Goal: Task Accomplishment & Management: Complete application form

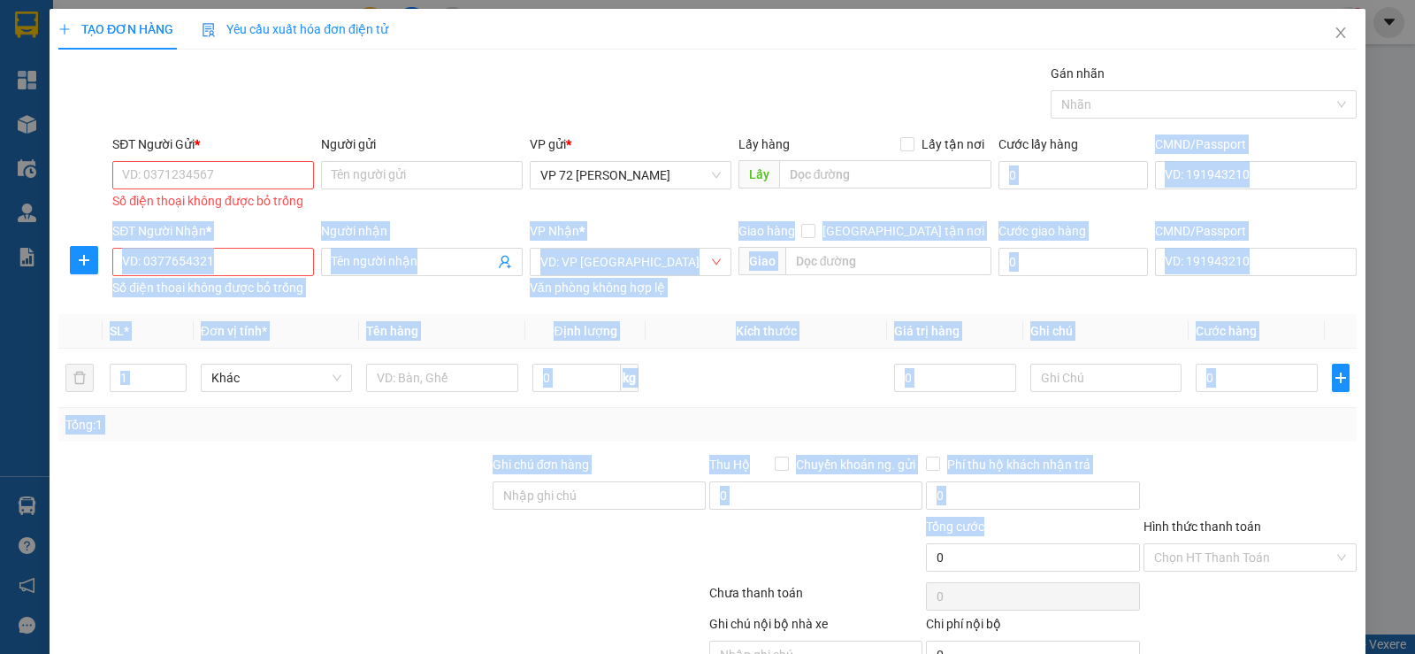
scroll to position [56, 0]
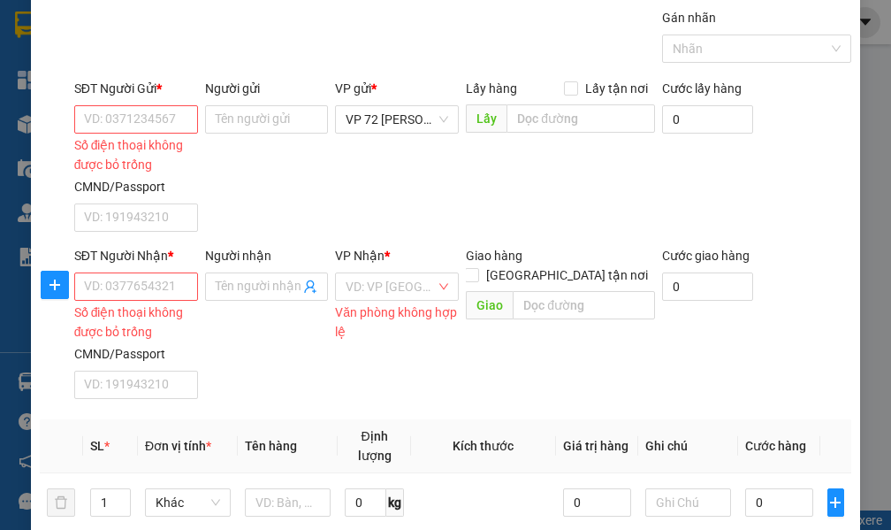
click at [485, 154] on div "Lấy hàng Lấy tận nơi Lấy" at bounding box center [561, 128] width 196 height 98
click at [488, 167] on div "Lấy hàng Lấy tận nơi Lấy" at bounding box center [561, 128] width 196 height 98
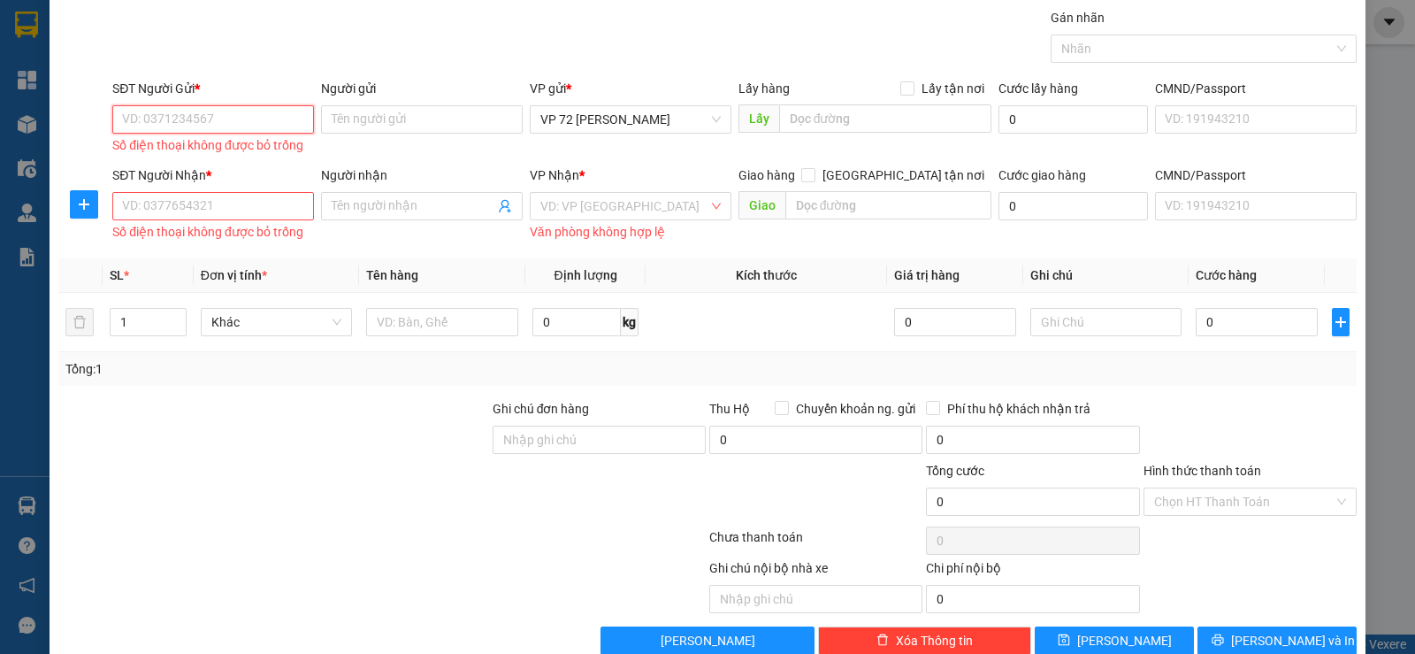
click at [149, 113] on input "SĐT Người Gửi *" at bounding box center [213, 119] width 202 height 28
click at [164, 122] on input "SĐT Người Gửi *" at bounding box center [213, 119] width 202 height 28
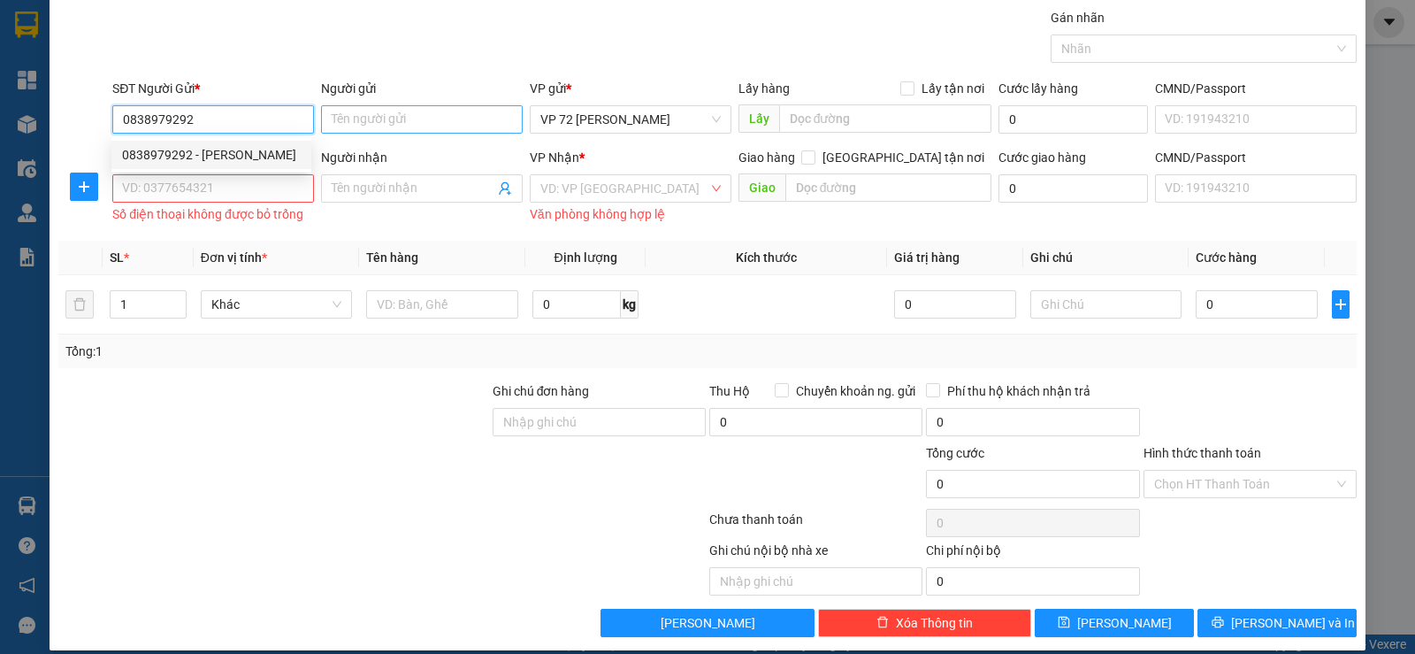
type input "0838979292"
drag, startPoint x: 348, startPoint y: 114, endPoint x: 328, endPoint y: 124, distance: 22.5
click at [340, 118] on input "Người gửi" at bounding box center [422, 119] width 202 height 28
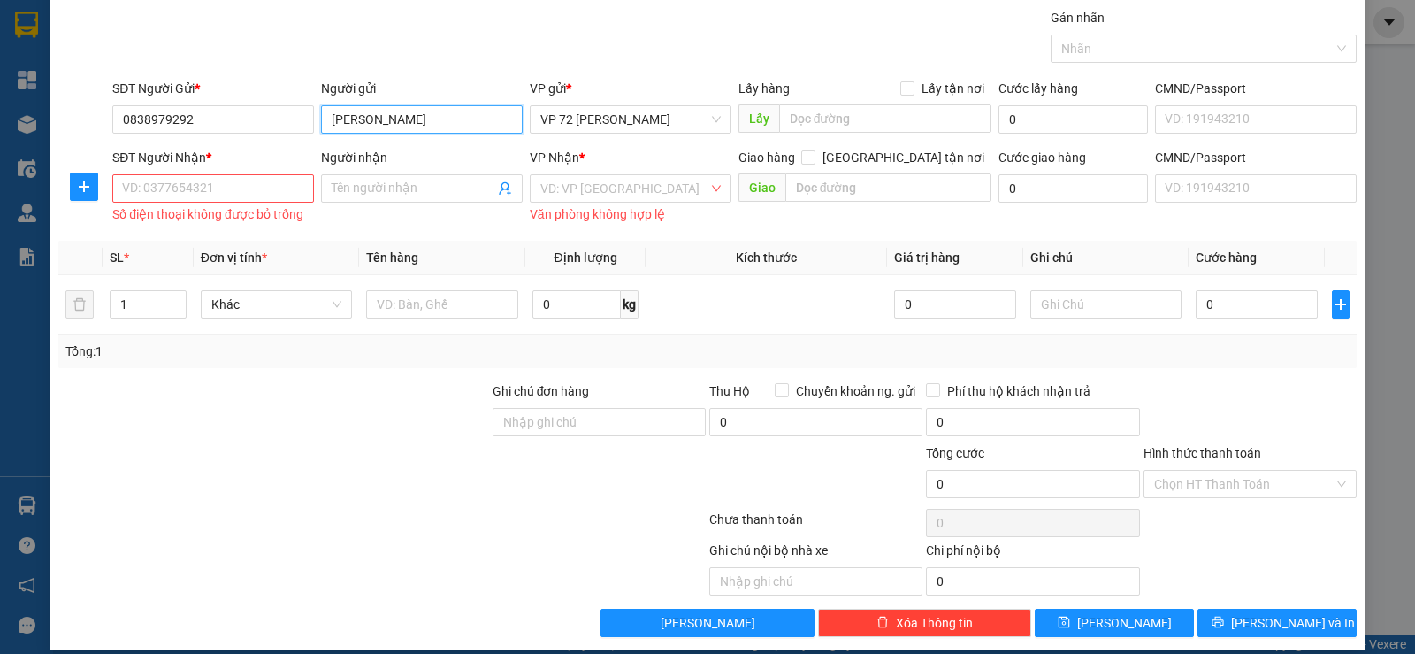
type input "[PERSON_NAME]"
click at [183, 195] on input "SĐT Người Nhận *" at bounding box center [213, 188] width 202 height 28
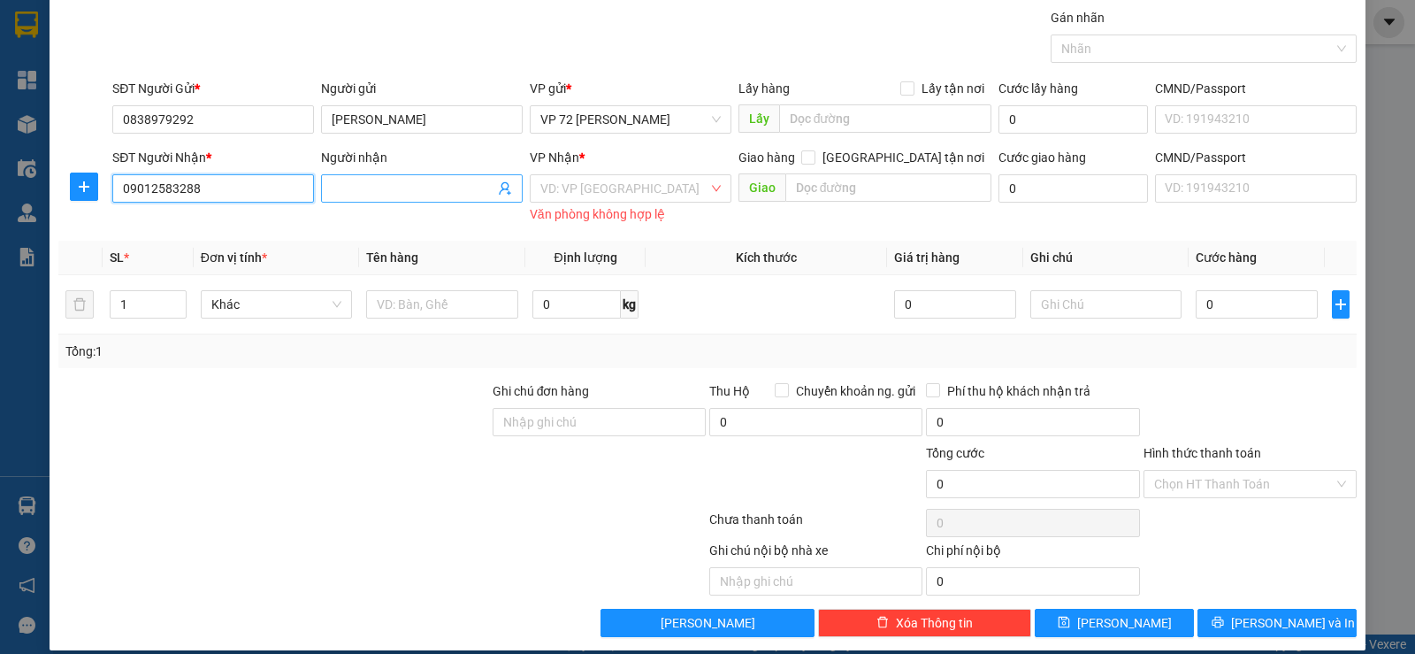
type input "09012583288"
click at [361, 194] on input "Người nhận" at bounding box center [413, 188] width 163 height 19
type input "PHONG LOAN"
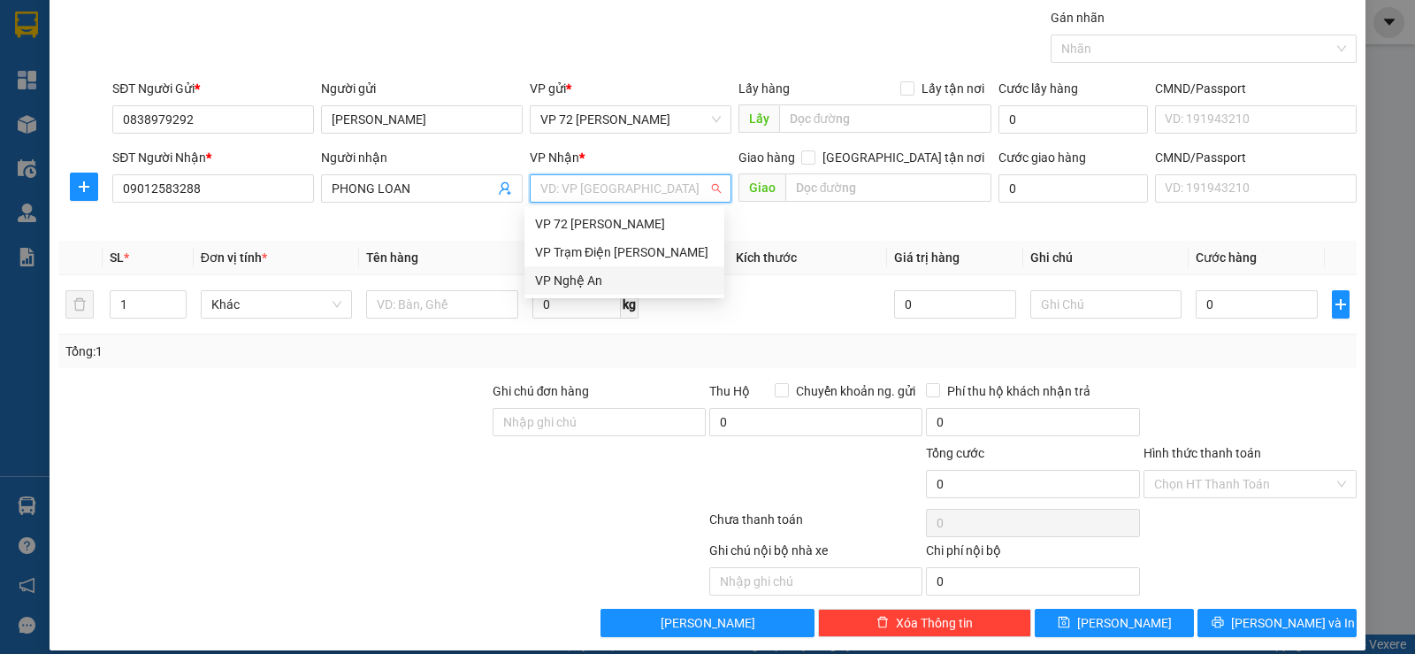
drag, startPoint x: 608, startPoint y: 193, endPoint x: 588, endPoint y: 203, distance: 22.9
click at [590, 203] on div "VD: VP Sài Gòn Văn phòng không hợp lệ" at bounding box center [631, 197] width 202 height 46
drag, startPoint x: 559, startPoint y: 276, endPoint x: 444, endPoint y: 289, distance: 115.7
click at [534, 282] on div "VP Nghệ An" at bounding box center [624, 280] width 200 height 28
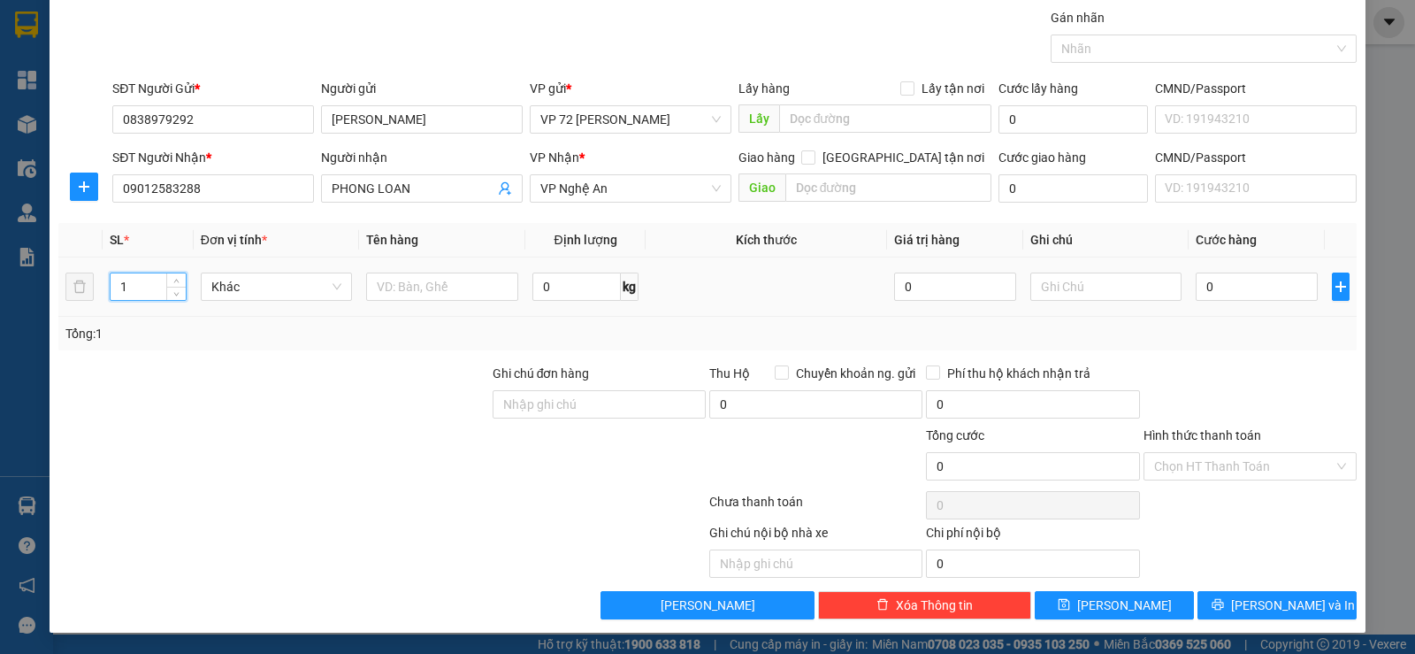
click at [134, 295] on input "1" at bounding box center [148, 286] width 74 height 27
type input "5"
click at [373, 289] on input "text" at bounding box center [442, 286] width 152 height 28
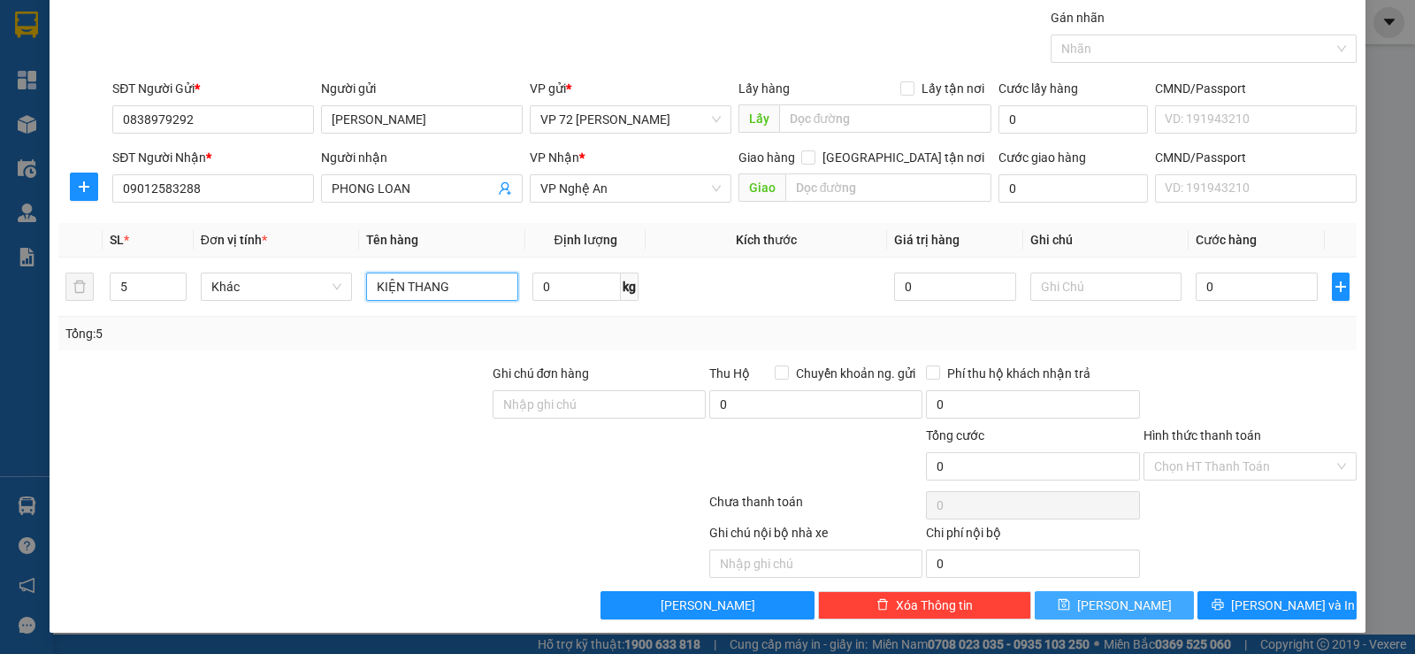
type input "KIỆN THANG"
drag, startPoint x: 1085, startPoint y: 608, endPoint x: 991, endPoint y: 578, distance: 99.0
click at [1069, 608] on icon "save" at bounding box center [1063, 604] width 11 height 11
type input "1"
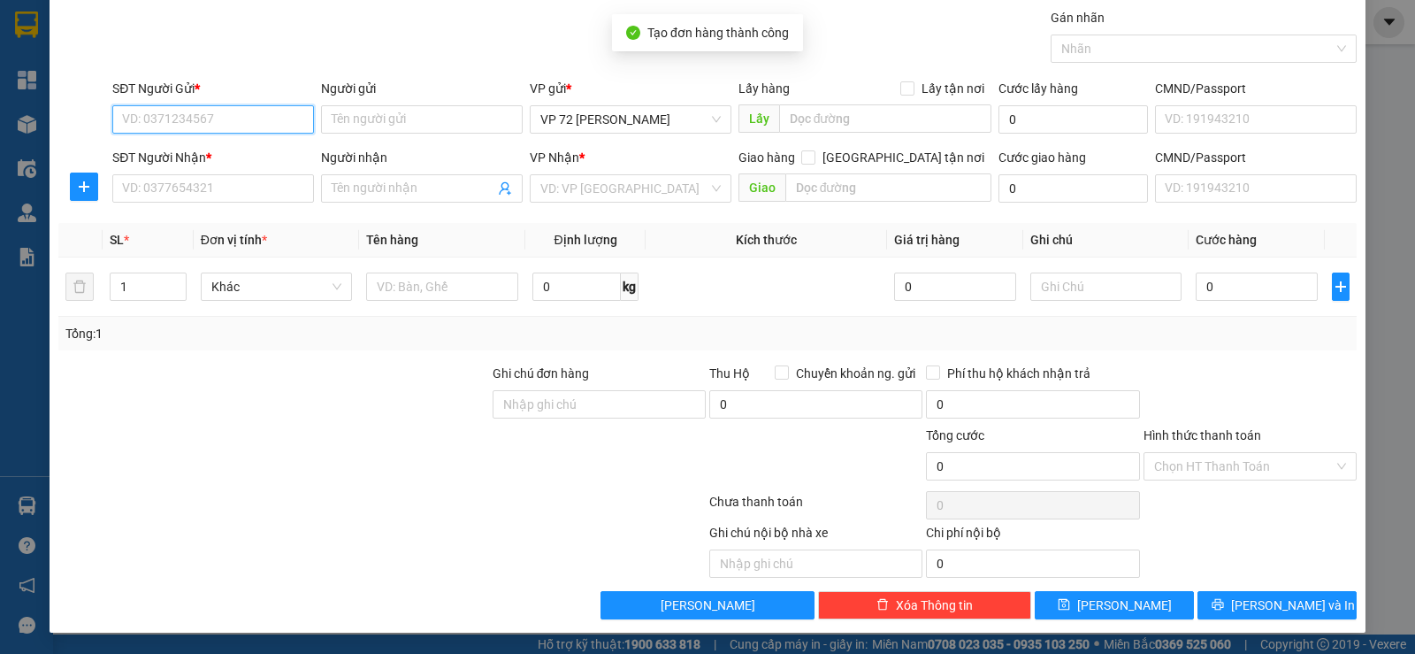
click at [230, 125] on input "SĐT Người Gửi *" at bounding box center [213, 119] width 202 height 28
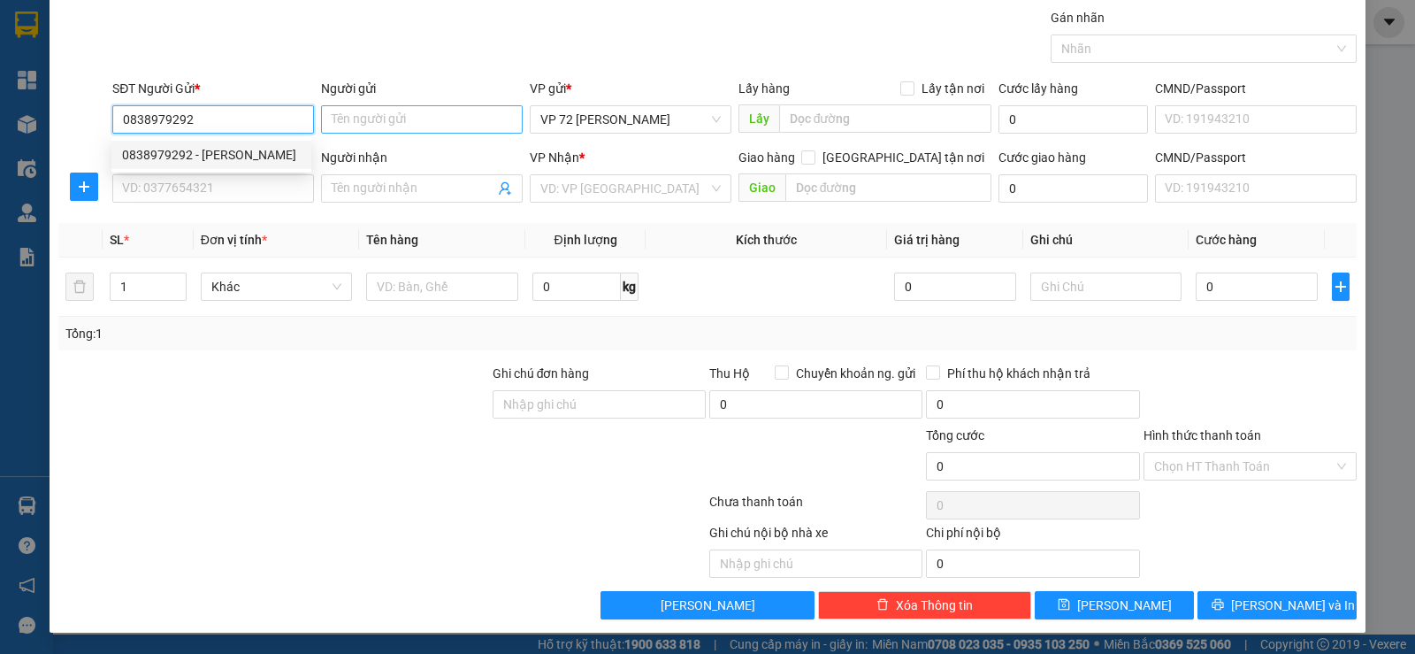
type input "0838979292"
click at [365, 111] on input "Người gửi" at bounding box center [422, 119] width 202 height 28
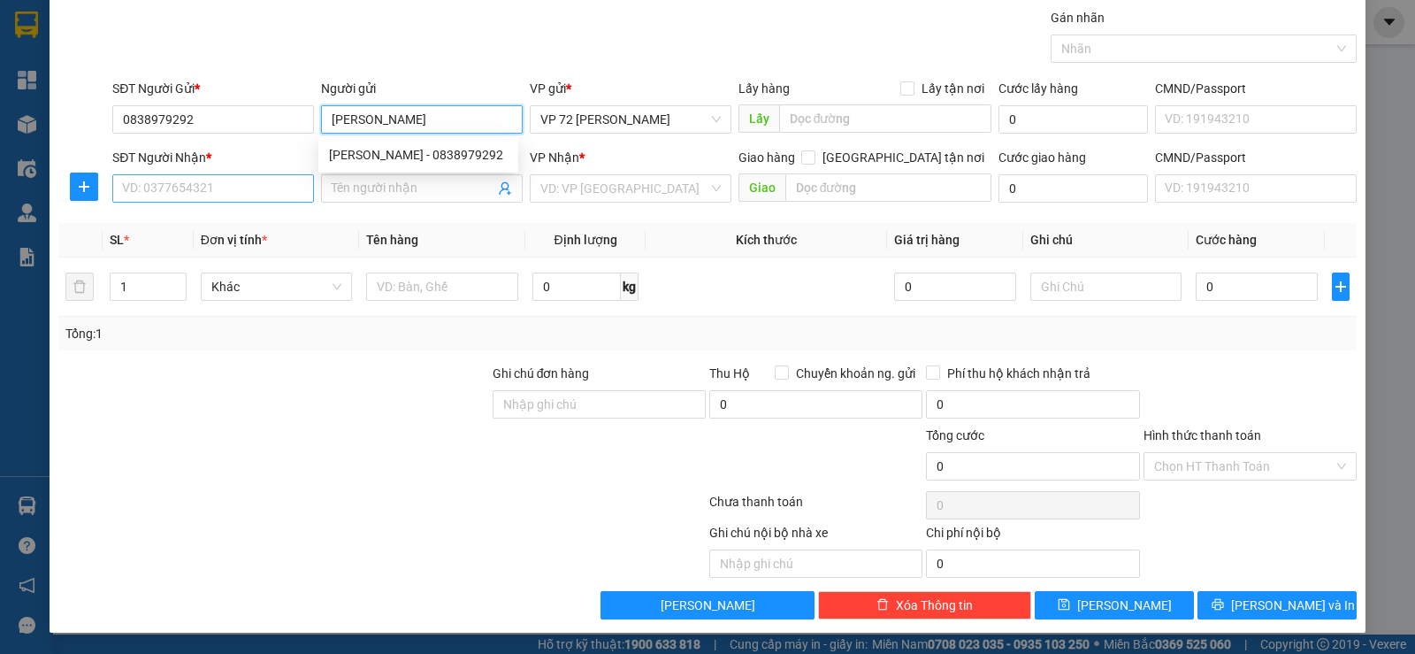
type input "[PERSON_NAME]"
click at [213, 179] on input "SĐT Người Nhận *" at bounding box center [213, 188] width 202 height 28
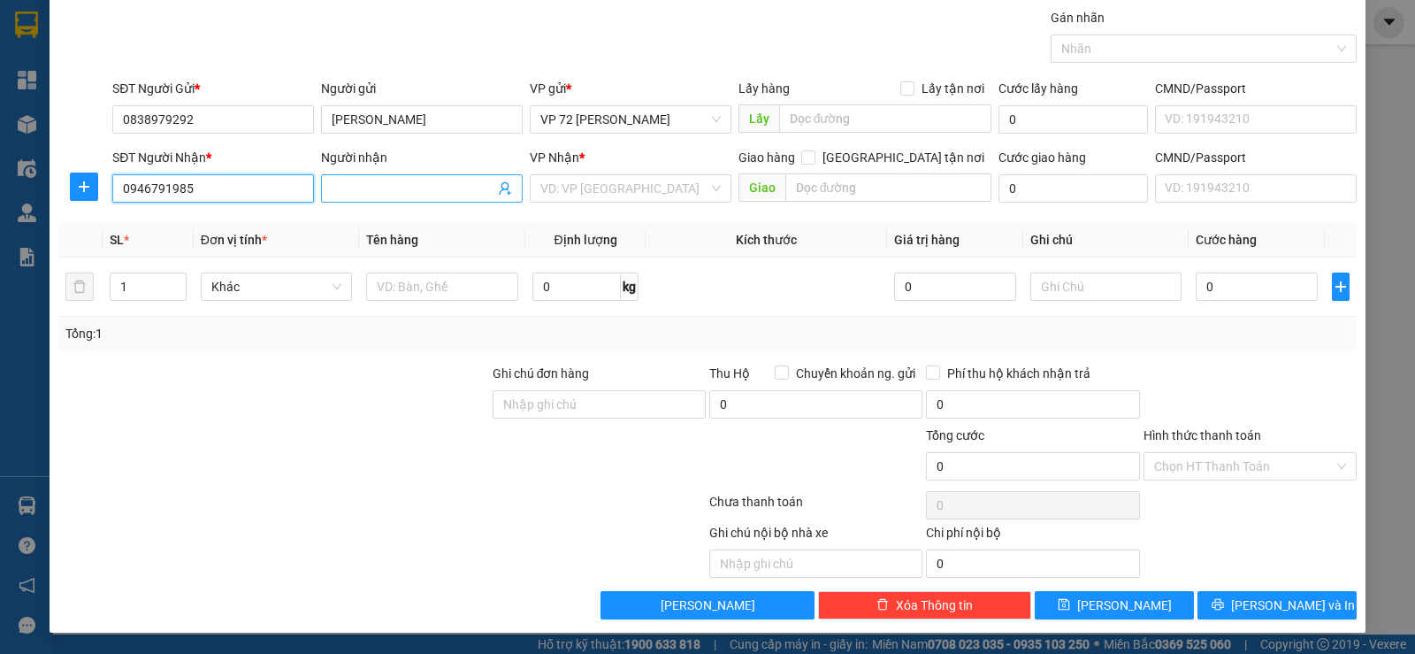
type input "0946791985"
drag, startPoint x: 432, startPoint y: 187, endPoint x: 417, endPoint y: 194, distance: 16.6
click at [430, 188] on input "Người nhận" at bounding box center [413, 188] width 163 height 19
type input "BẢO LONG [PERSON_NAME]"
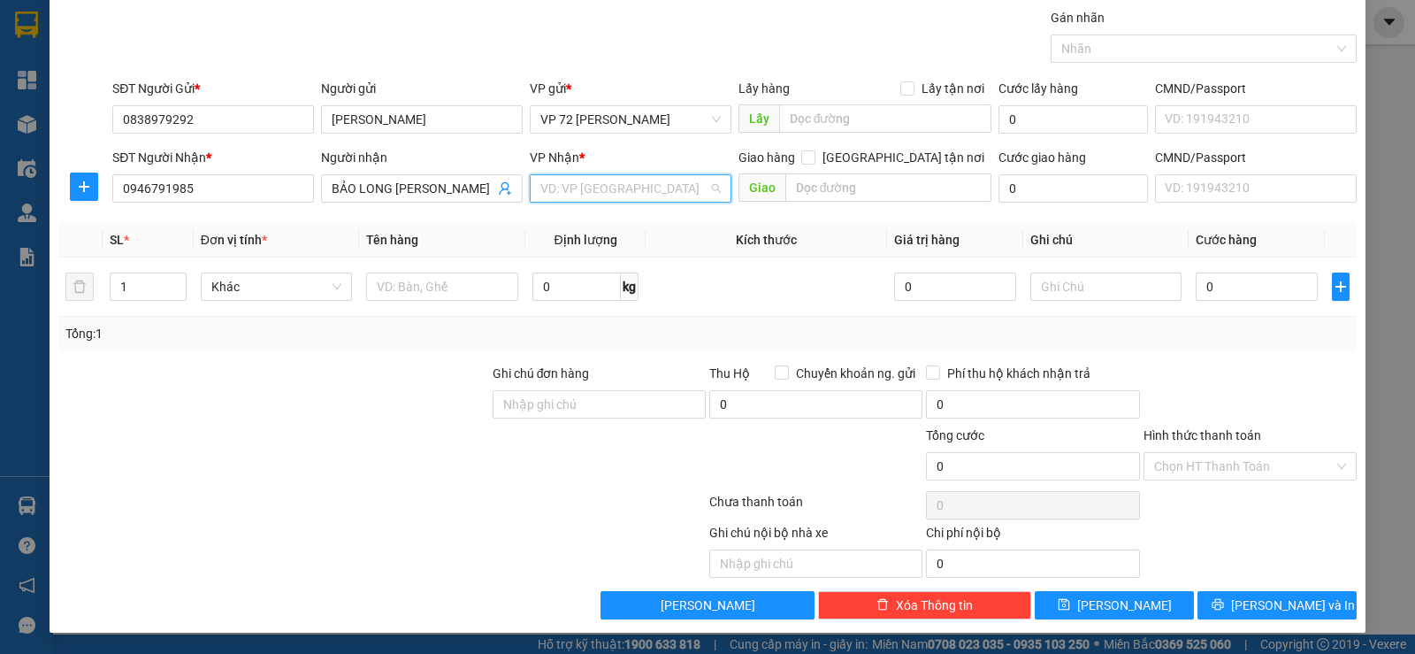
drag, startPoint x: 560, startPoint y: 184, endPoint x: 572, endPoint y: 238, distance: 55.4
click at [560, 187] on input "search" at bounding box center [624, 188] width 168 height 27
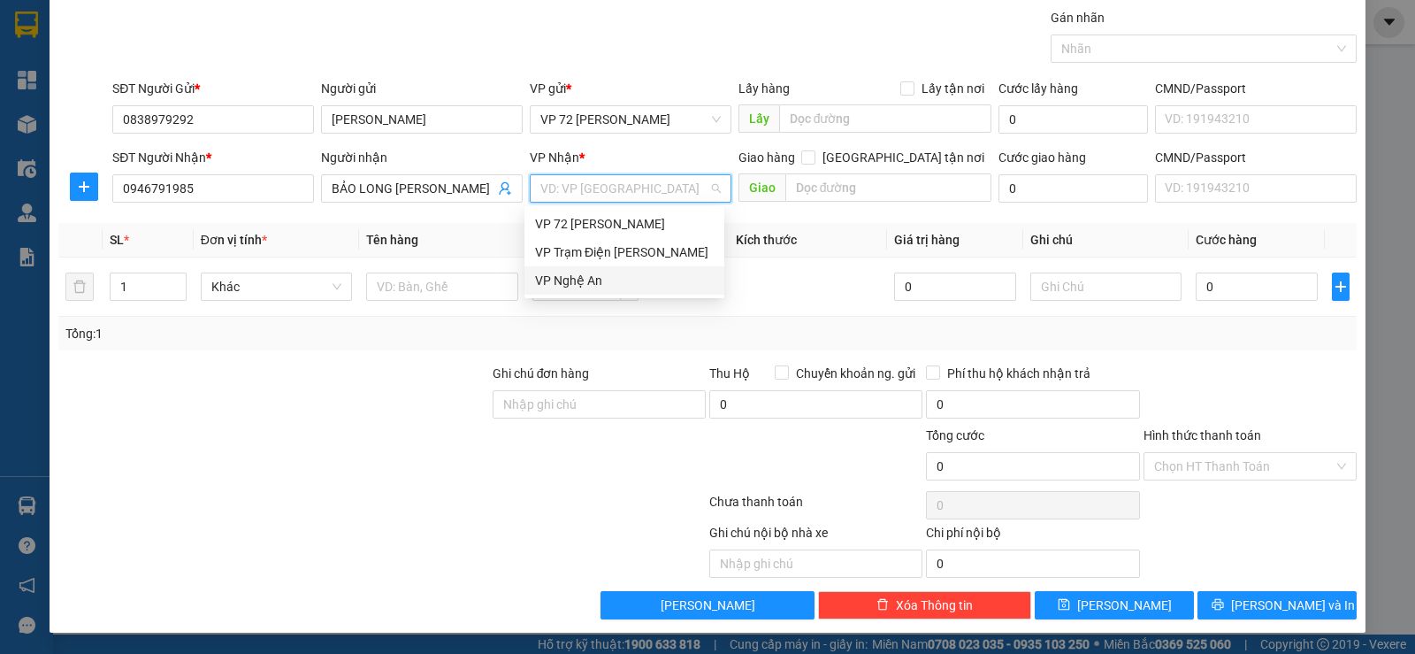
click at [568, 274] on div "VP Nghệ An" at bounding box center [624, 280] width 179 height 19
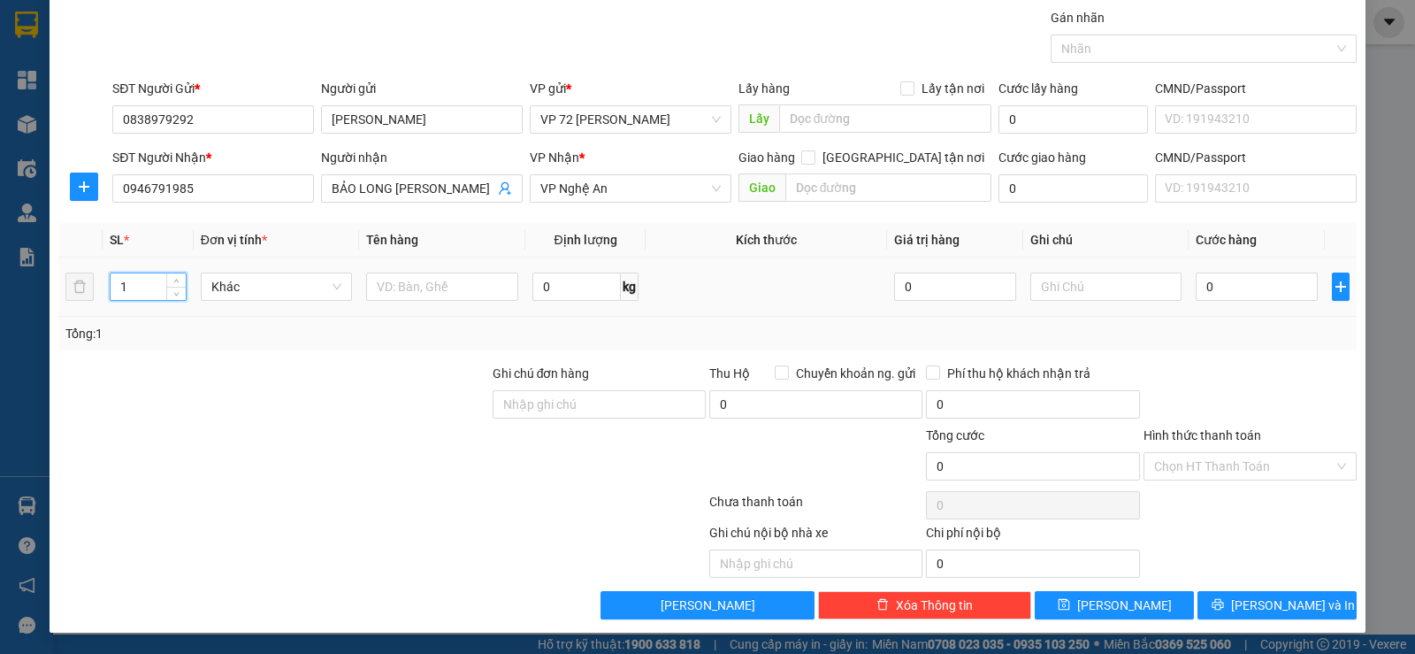
click at [151, 282] on input "1" at bounding box center [148, 286] width 74 height 27
type input "5"
click at [406, 286] on input "text" at bounding box center [442, 286] width 152 height 28
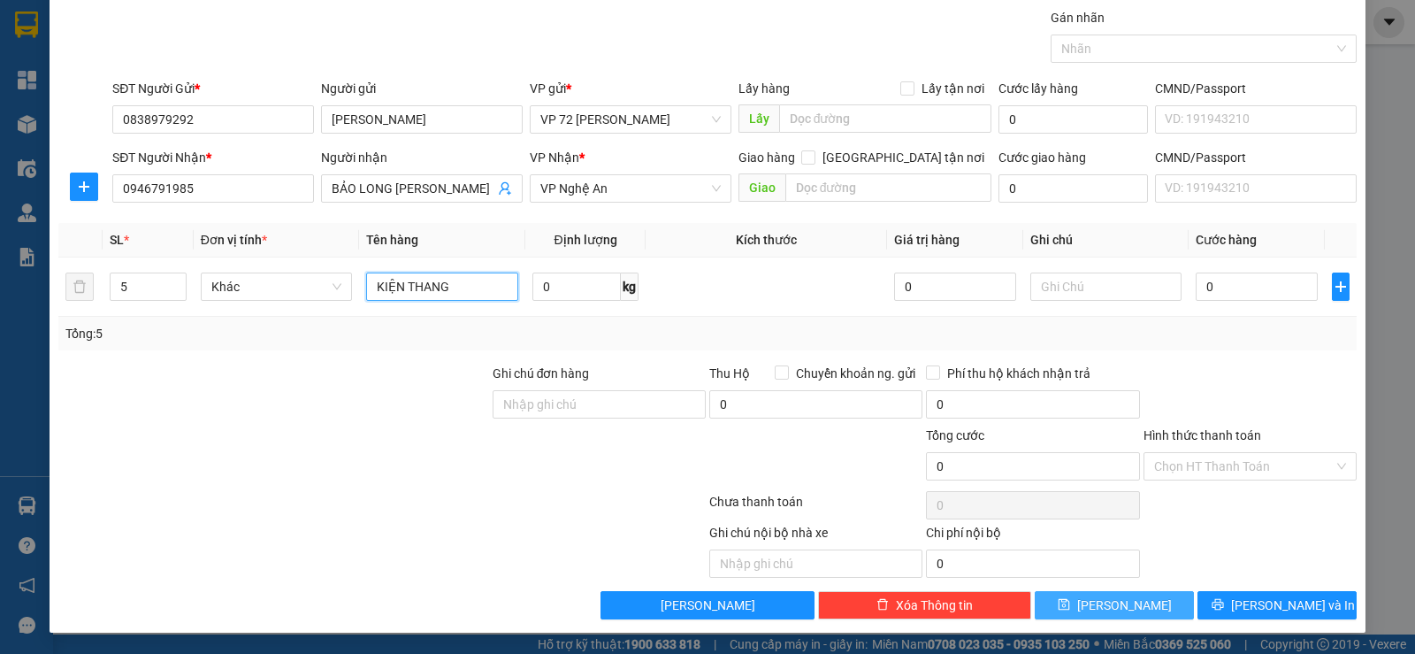
type input "KIỆN THANG"
click at [1083, 608] on button "[PERSON_NAME]" at bounding box center [1114, 605] width 159 height 28
type input "1"
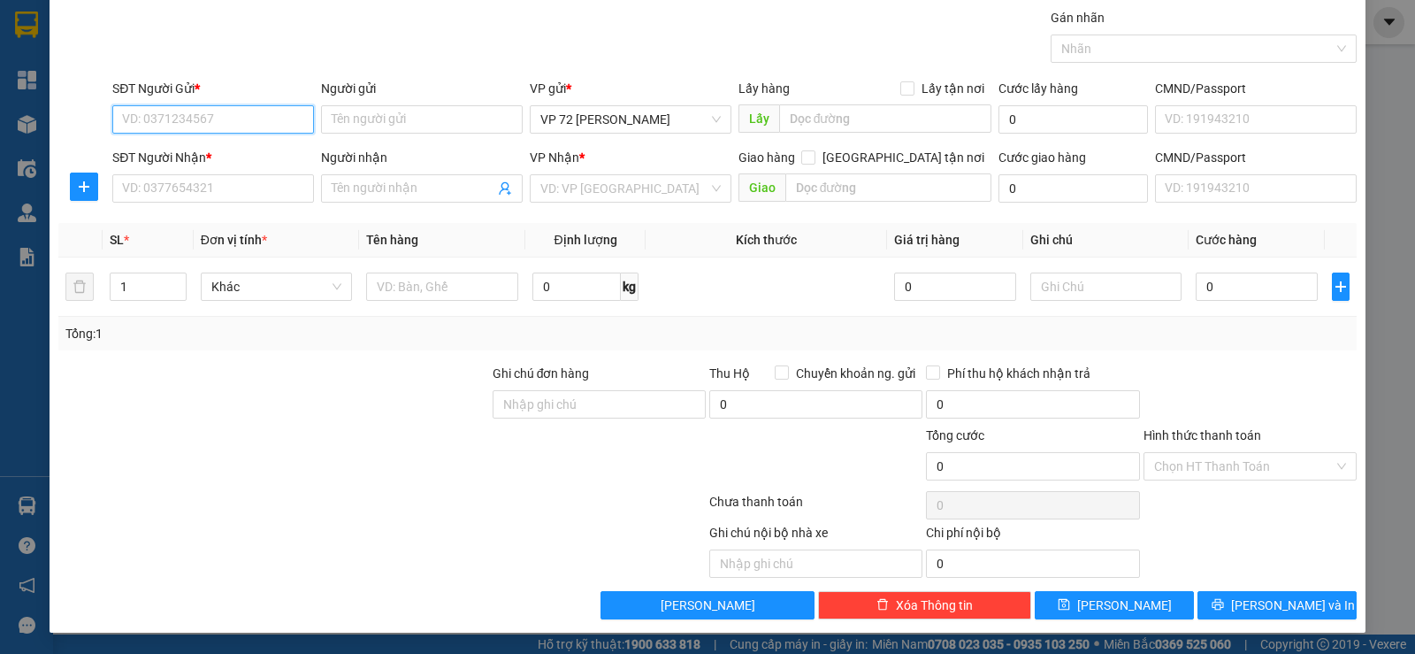
click at [264, 107] on input "SĐT Người Gửi *" at bounding box center [213, 119] width 202 height 28
type input "0983930305"
click at [340, 125] on input "Người gửi" at bounding box center [422, 119] width 202 height 28
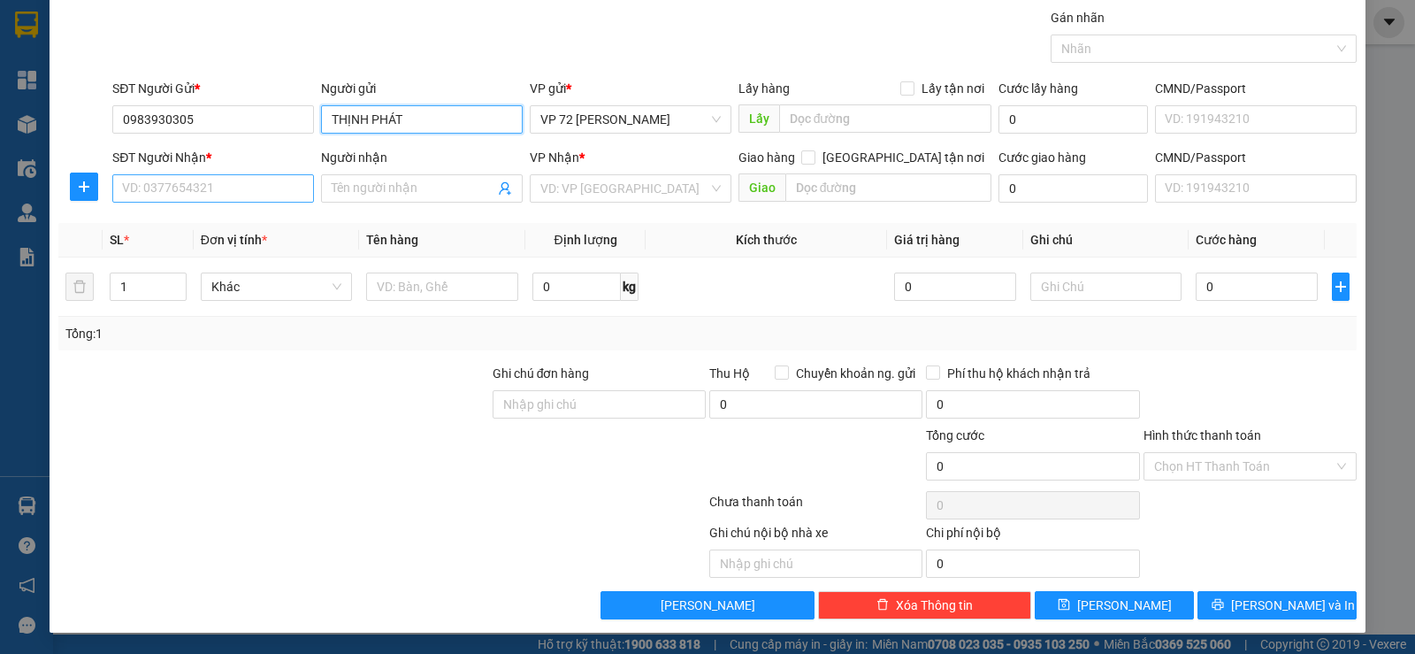
type input "THỊNH PHÁT"
click at [256, 187] on input "SĐT Người Nhận *" at bounding box center [213, 188] width 202 height 28
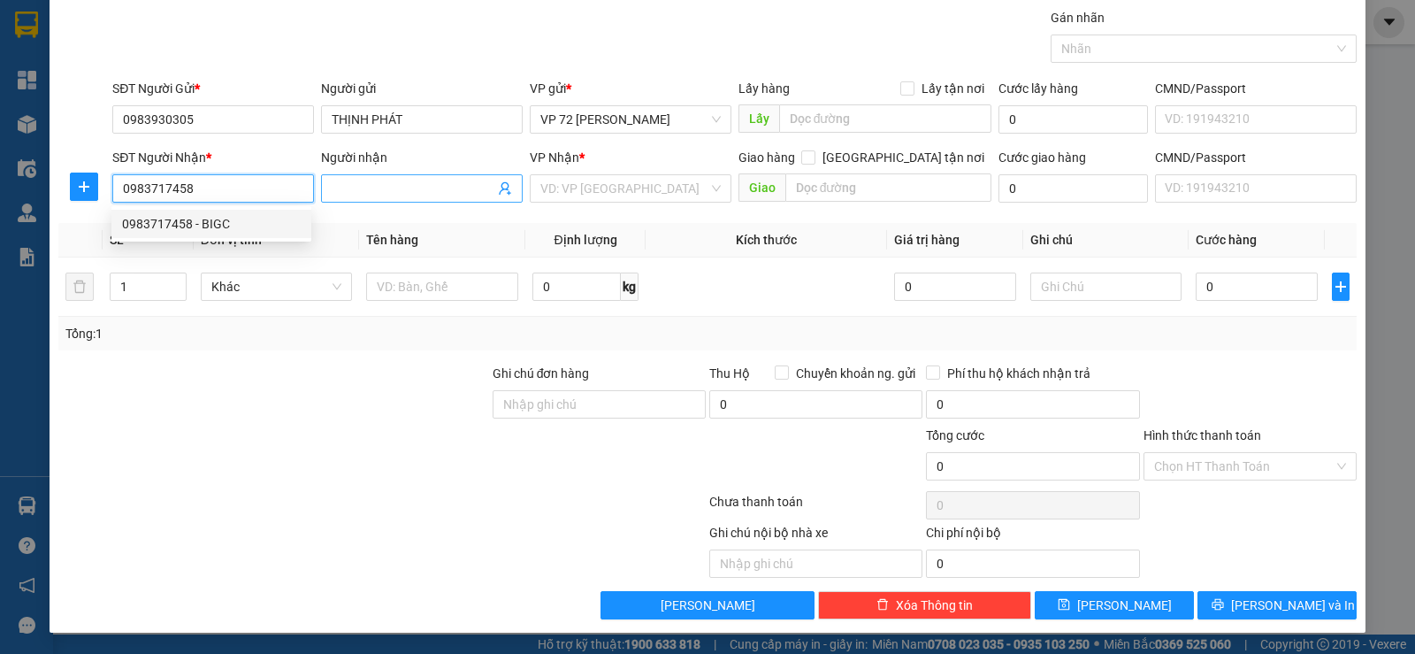
type input "0983717458"
click at [342, 184] on input "Người nhận" at bounding box center [413, 188] width 163 height 19
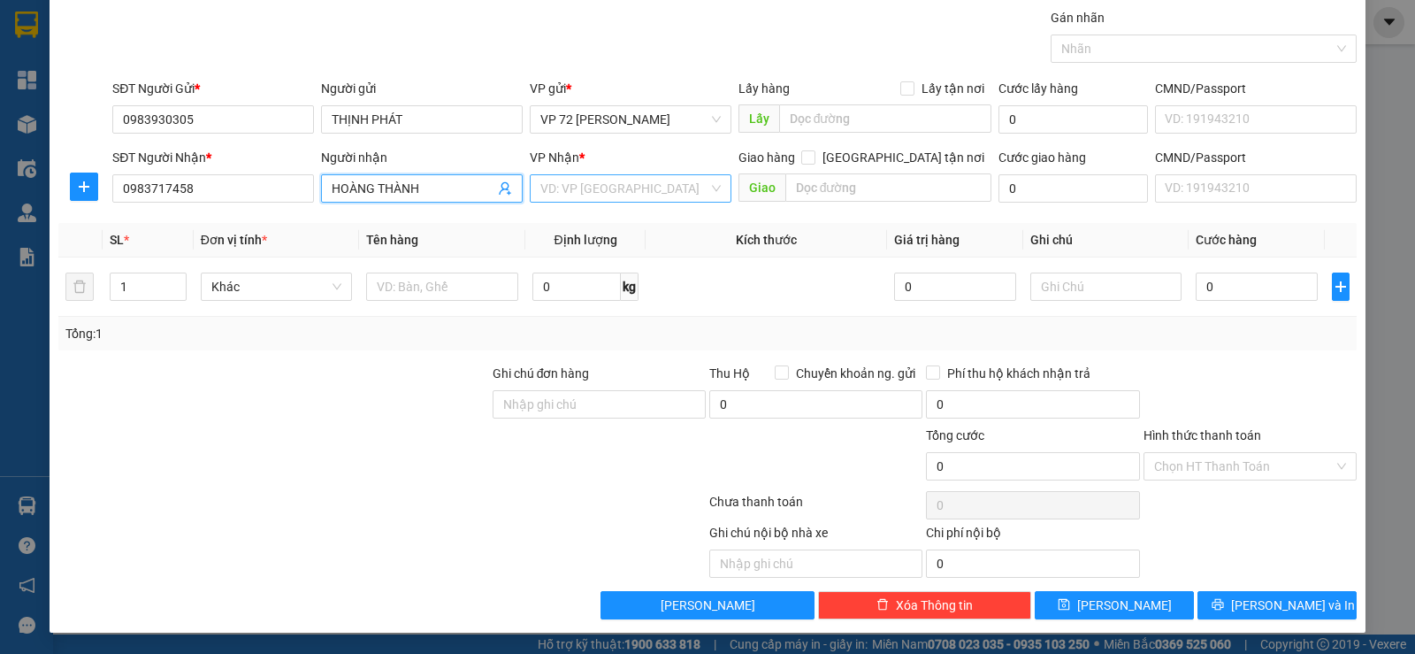
type input "HOÀNG THÀNH"
click at [555, 188] on input "search" at bounding box center [624, 188] width 168 height 27
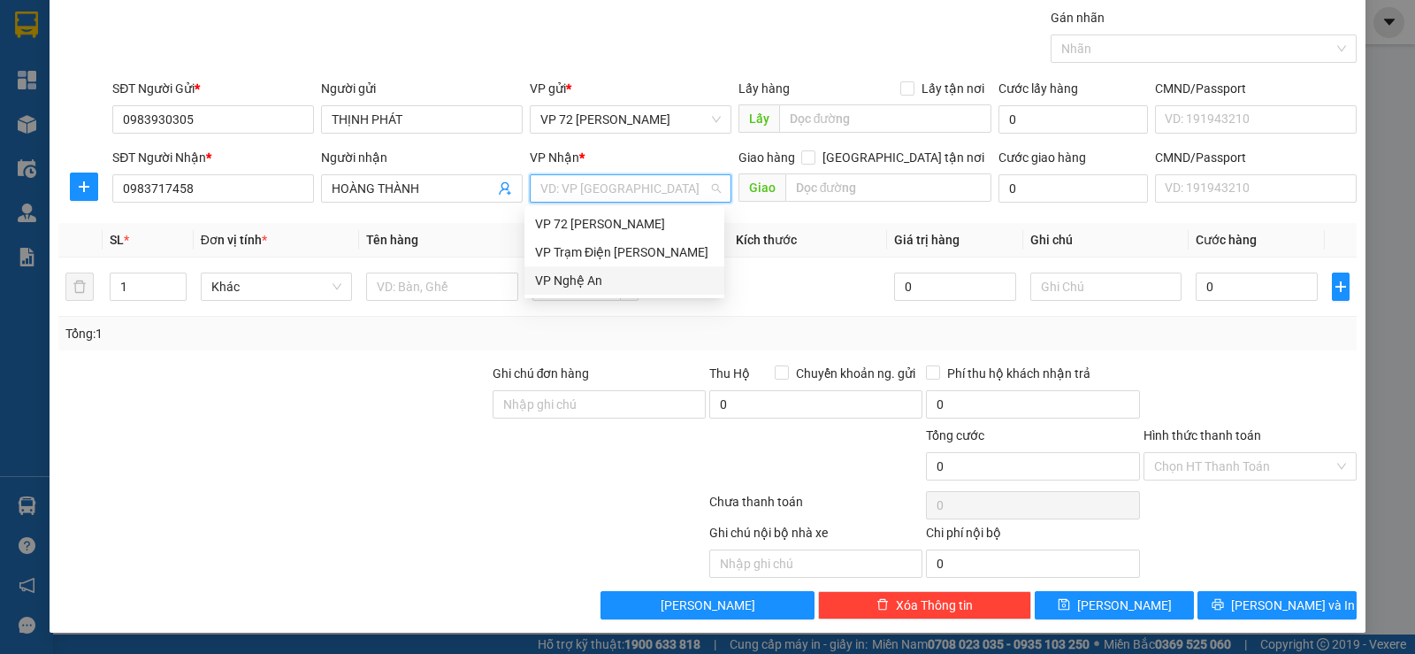
click at [539, 277] on div "VP Nghệ An" at bounding box center [624, 280] width 179 height 19
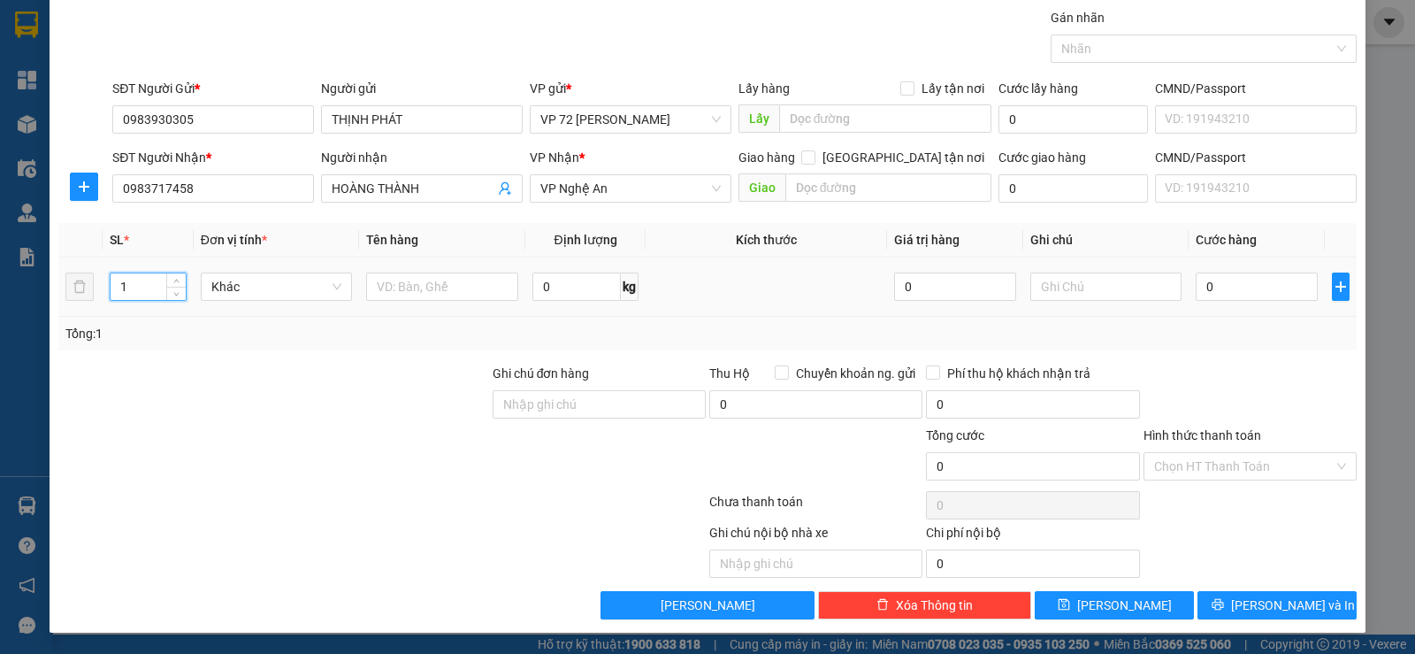
click at [136, 283] on input "1" at bounding box center [148, 286] width 74 height 27
type input "1"
type input "3"
click at [414, 287] on input "text" at bounding box center [442, 286] width 152 height 28
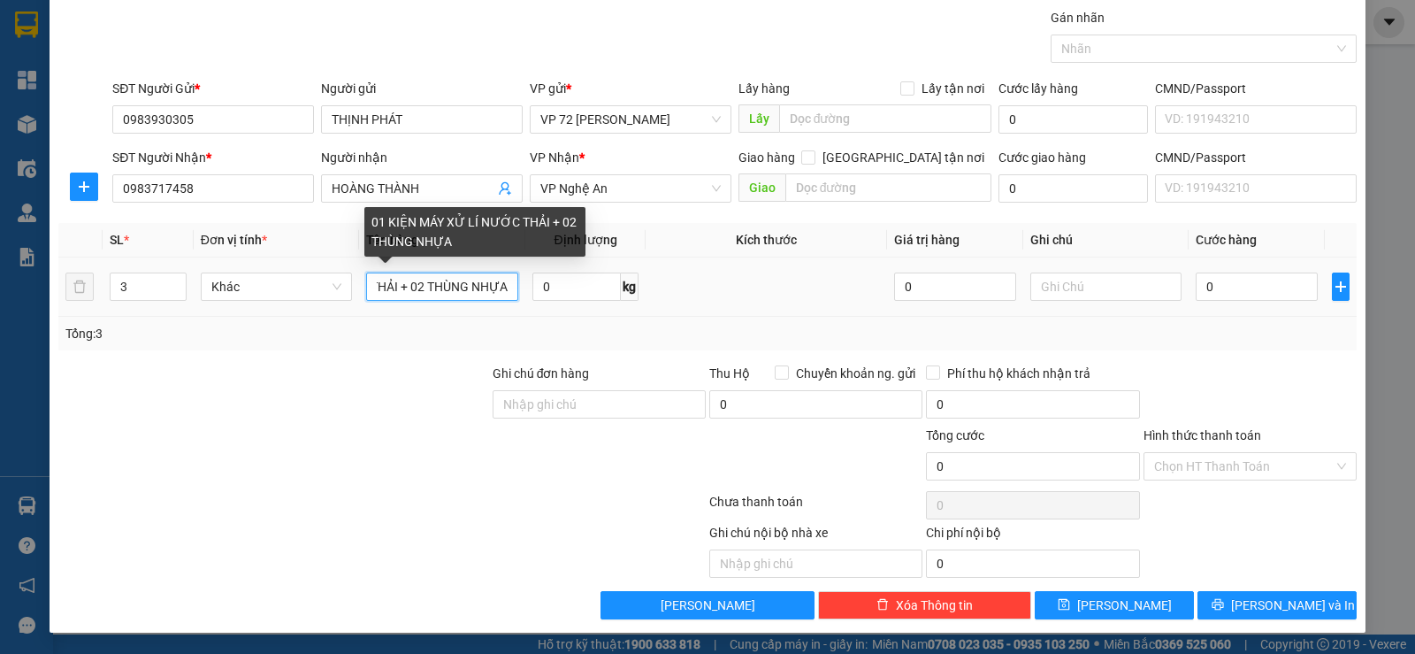
click at [390, 286] on input "01 KIỆN MÁY XỬ LÍ NƯỚC THẢI + 02 THÙNG NHỰA" at bounding box center [442, 286] width 152 height 28
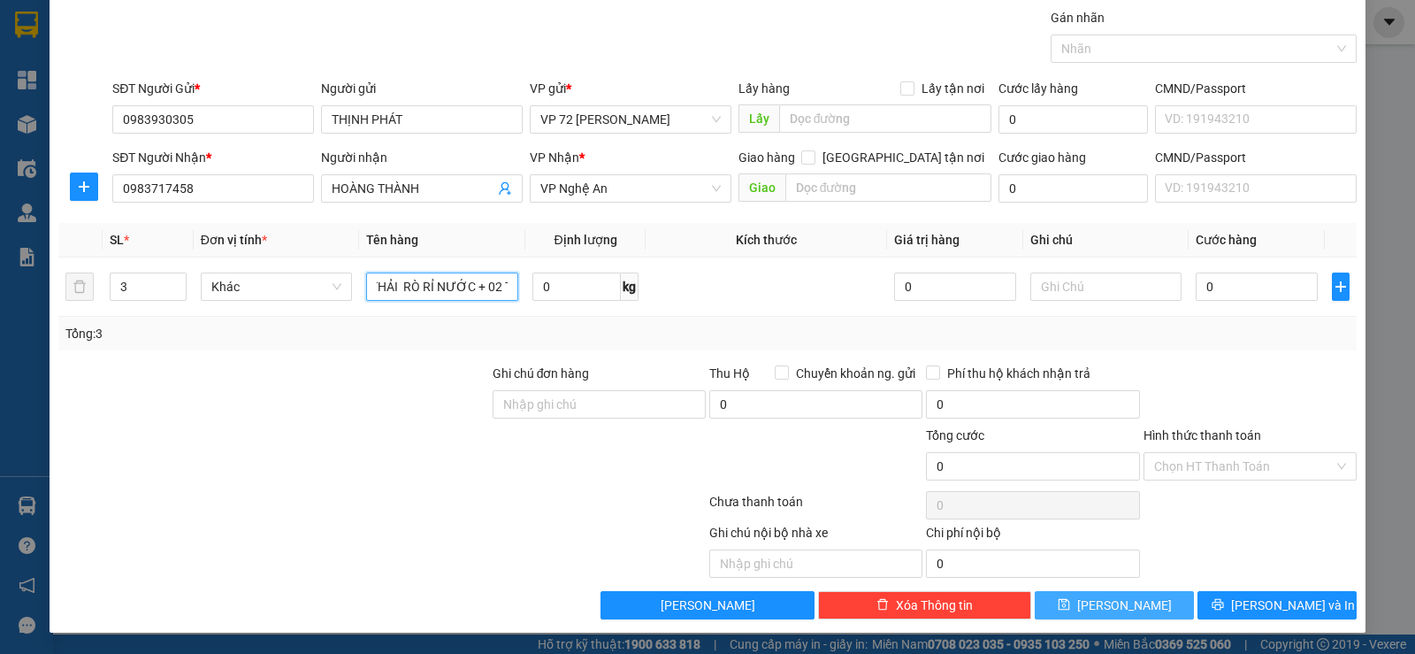
type input "01 KIỆN MÁY XỬ LÍ NƯỚC THẢI RÒ RỈ NƯỚC + 02 THÙNG NHỰA"
click at [1075, 601] on button "[PERSON_NAME]" at bounding box center [1114, 605] width 159 height 28
type input "1"
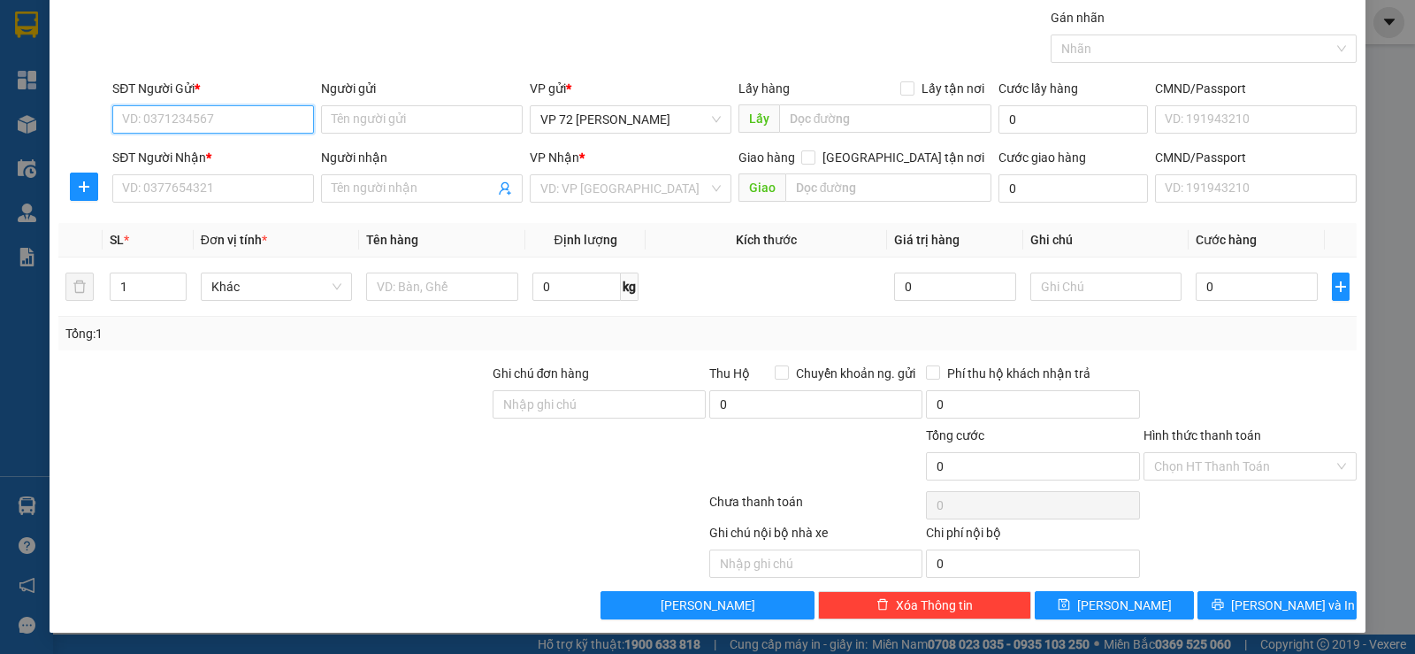
click at [171, 111] on input "SĐT Người Gửi *" at bounding box center [213, 119] width 202 height 28
type input "0977968789"
click at [364, 107] on div "Người gửi Tên người gửi" at bounding box center [422, 110] width 202 height 62
click at [350, 120] on input "Người gửi" at bounding box center [422, 119] width 202 height 28
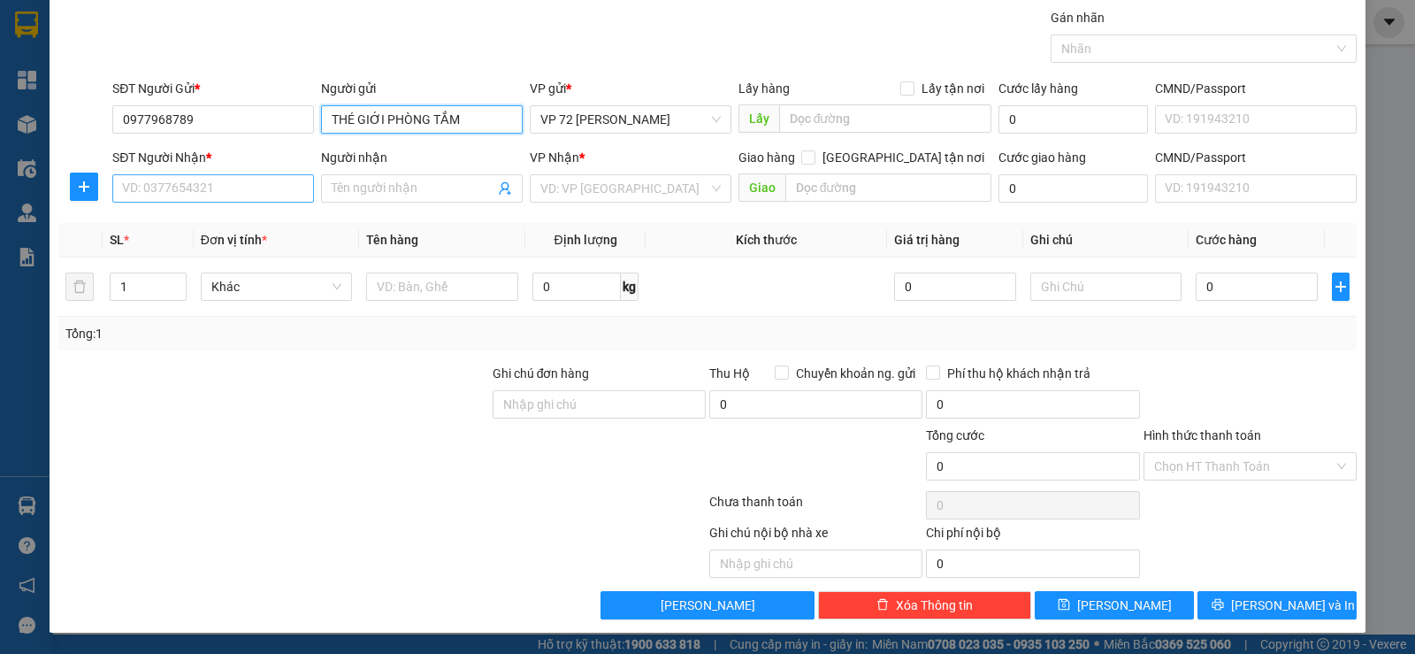
type input "THÉ GIỚI PHÒNG TẮM"
click at [127, 192] on input "SĐT Người Nhận *" at bounding box center [213, 188] width 202 height 28
type input "0979771270"
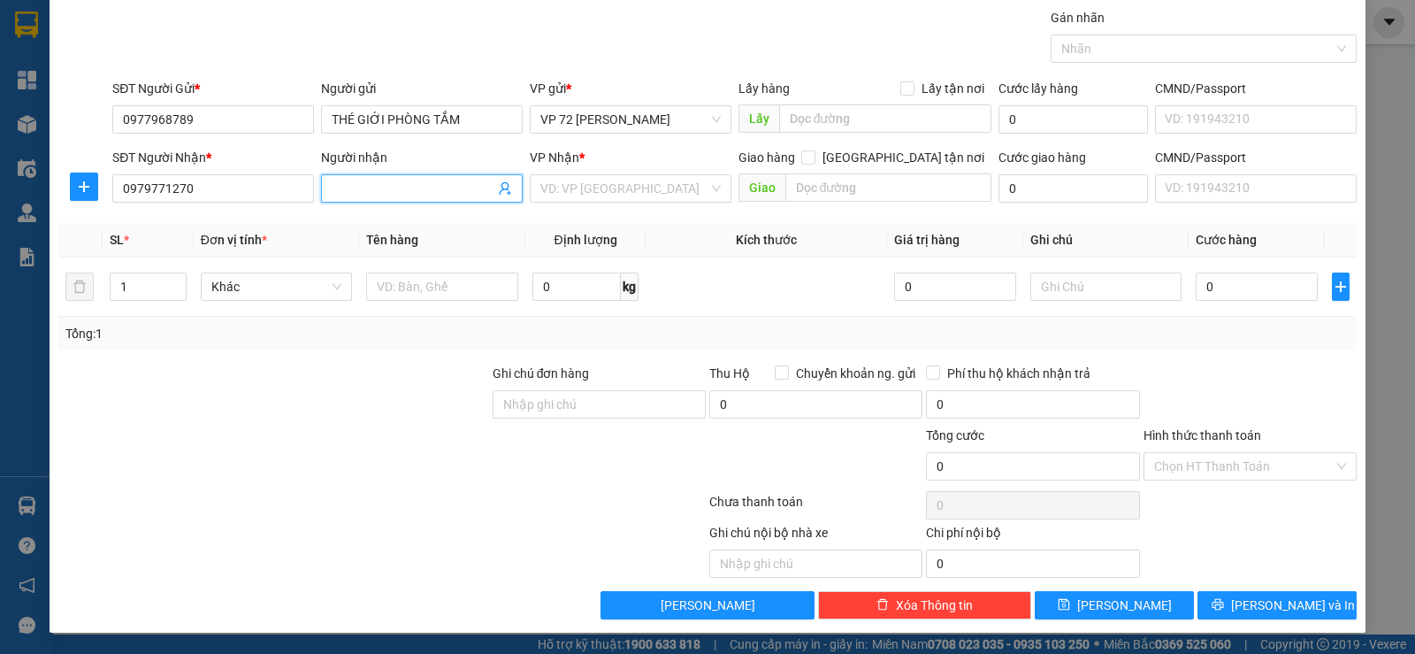
drag, startPoint x: 334, startPoint y: 187, endPoint x: 296, endPoint y: 196, distance: 39.3
click at [334, 187] on input "Người nhận" at bounding box center [413, 188] width 163 height 19
type input "TẠO , [GEOGRAPHIC_DATA]"
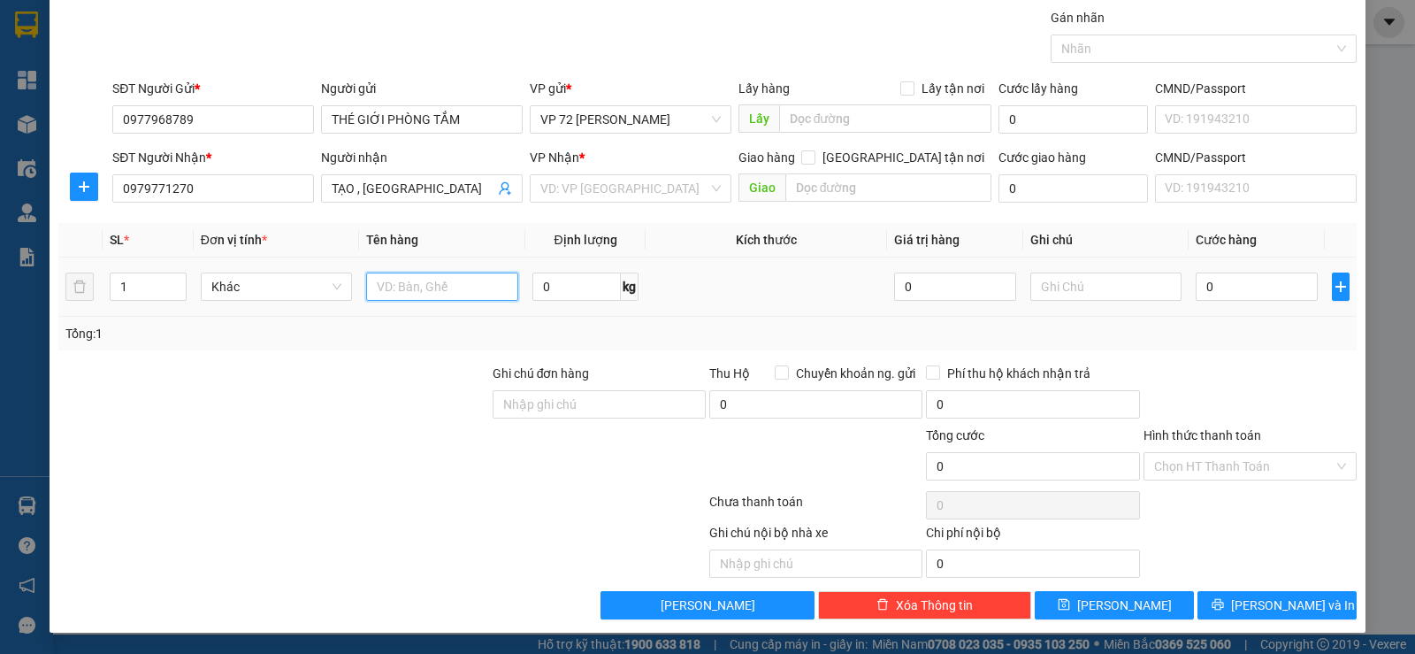
scroll to position [0, 0]
click at [404, 287] on input "text" at bounding box center [442, 286] width 152 height 28
type input "BỆT"
click at [761, 396] on input "0" at bounding box center [815, 404] width 213 height 28
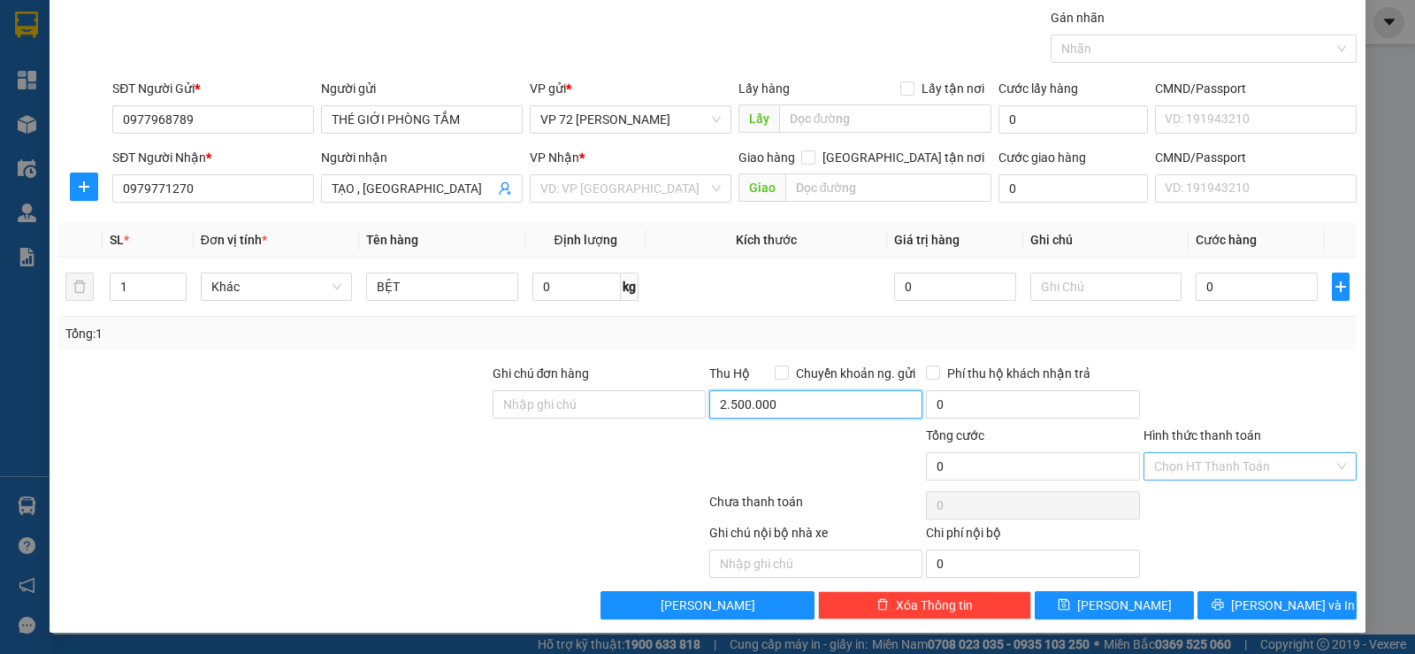
type input "2.500.000"
click at [1223, 467] on input "Hình thức thanh toán" at bounding box center [1244, 466] width 180 height 27
click at [1195, 403] on div at bounding box center [1250, 394] width 217 height 62
click at [1114, 287] on input "text" at bounding box center [1106, 286] width 152 height 28
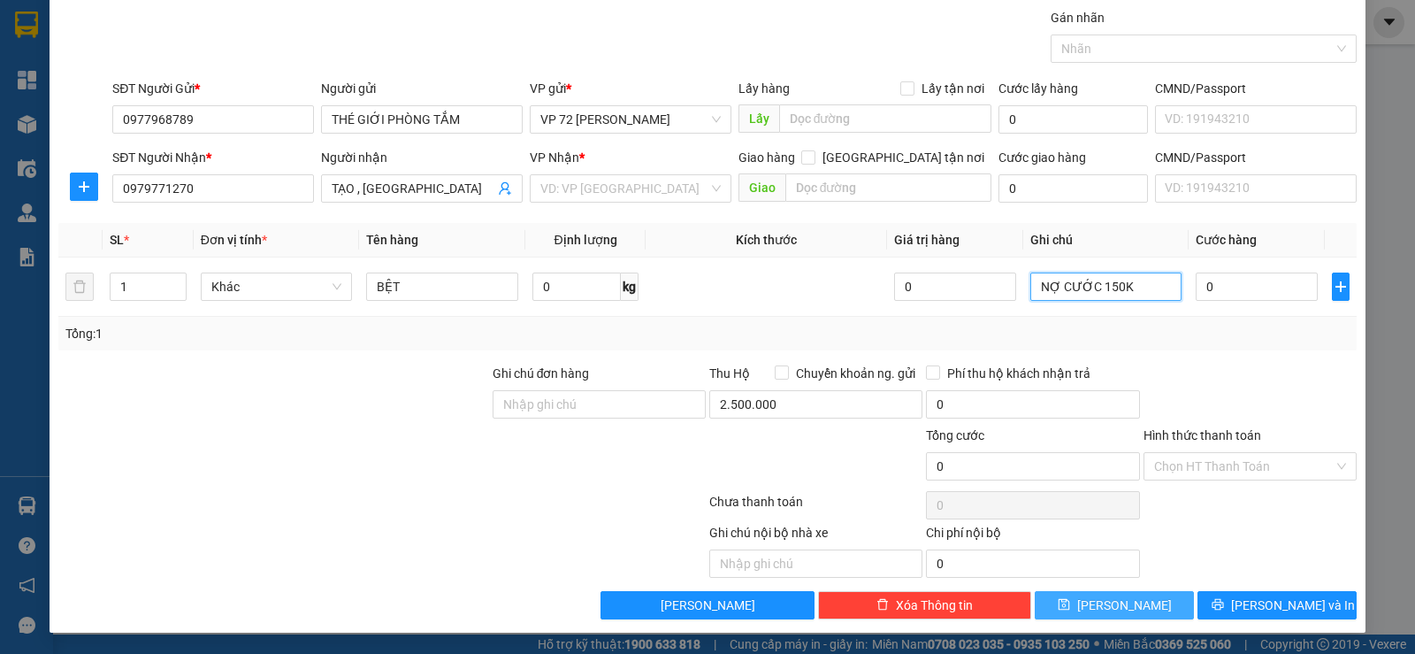
type input "NỢ CƯỚC 150K"
click at [1113, 601] on span "[PERSON_NAME]" at bounding box center [1124, 604] width 95 height 19
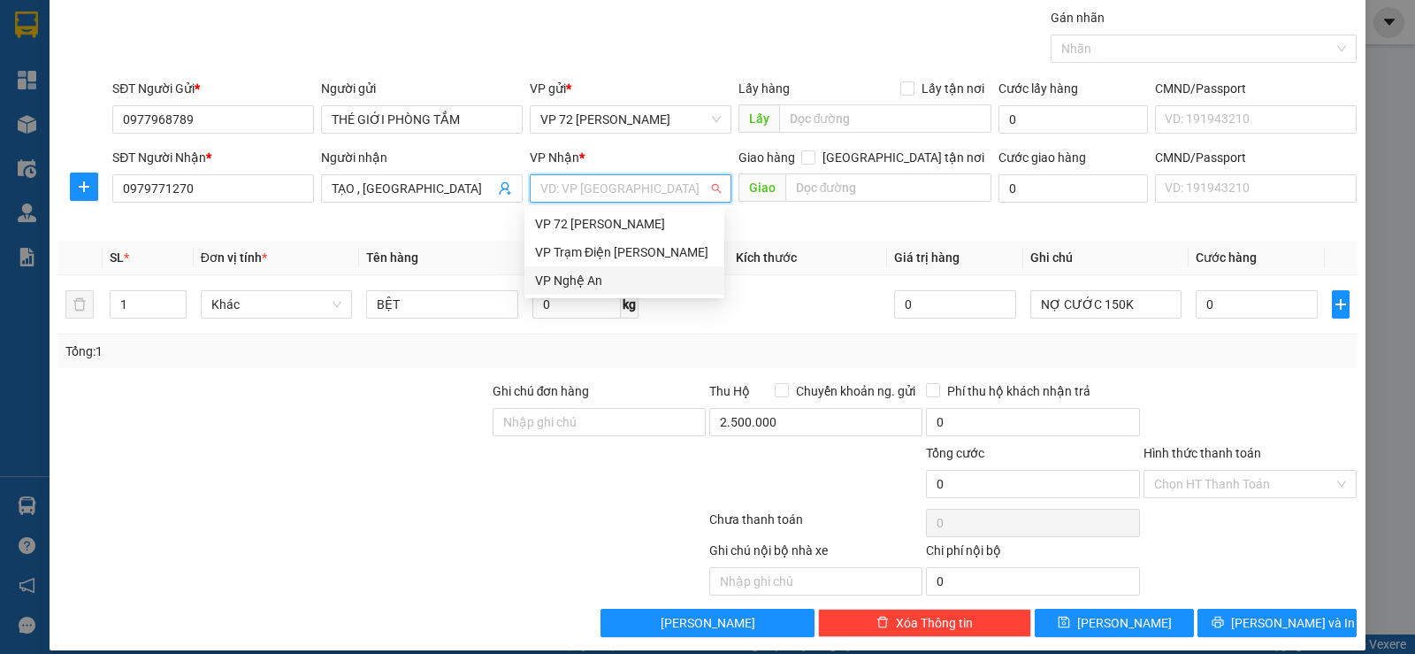
click at [647, 200] on input "search" at bounding box center [624, 188] width 168 height 27
click at [631, 280] on div "VP Nghệ An" at bounding box center [624, 280] width 179 height 19
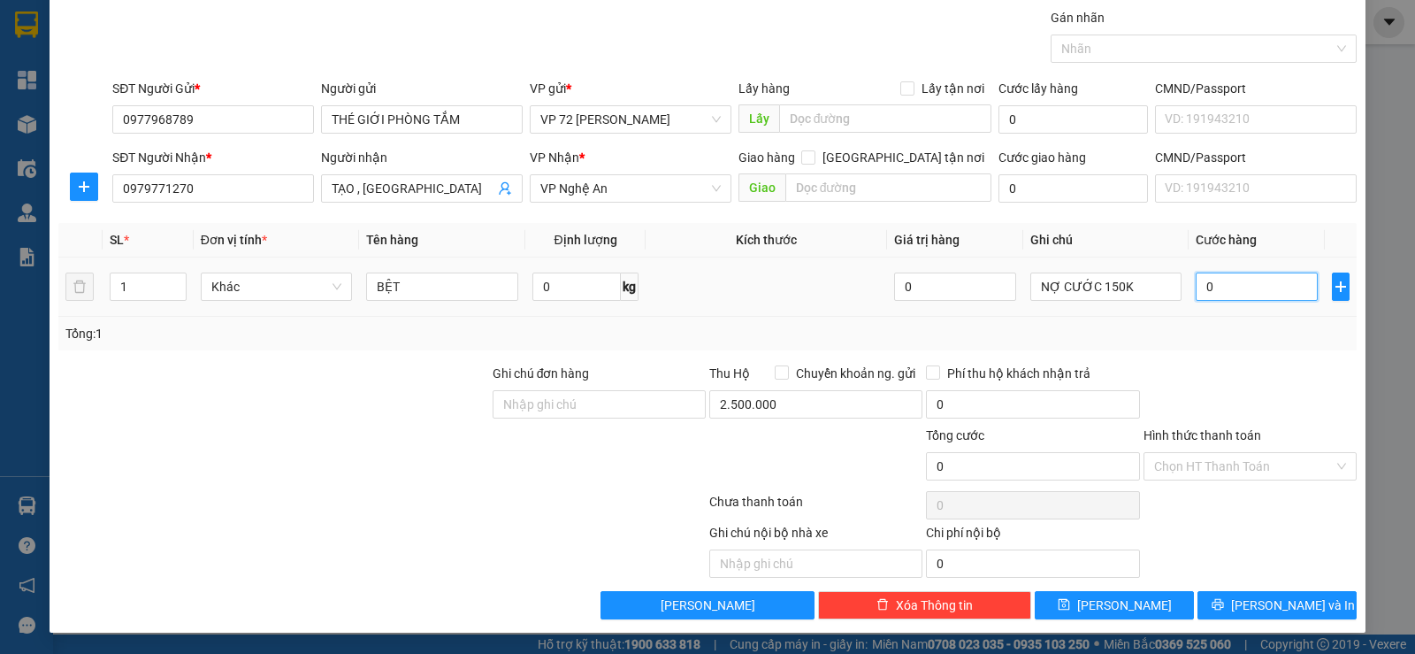
click at [1228, 287] on input "0" at bounding box center [1256, 286] width 121 height 28
type input "1"
type input "15"
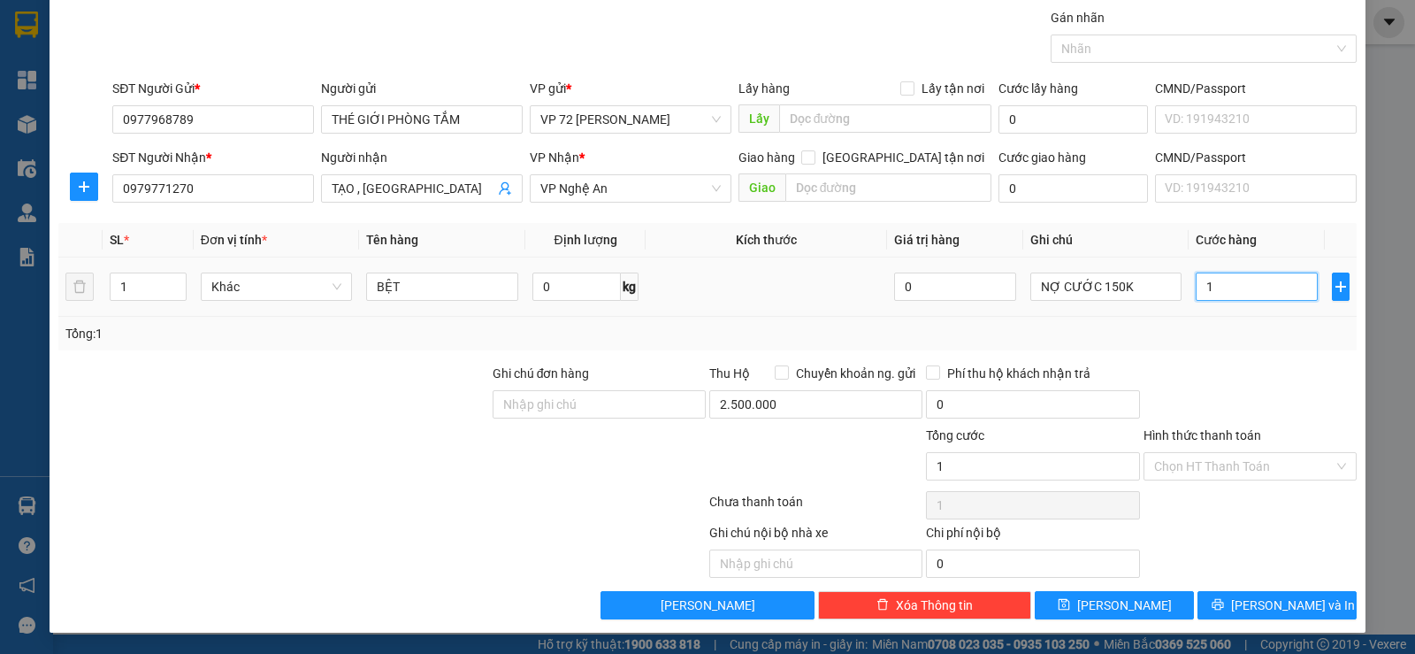
type input "15"
type input "150"
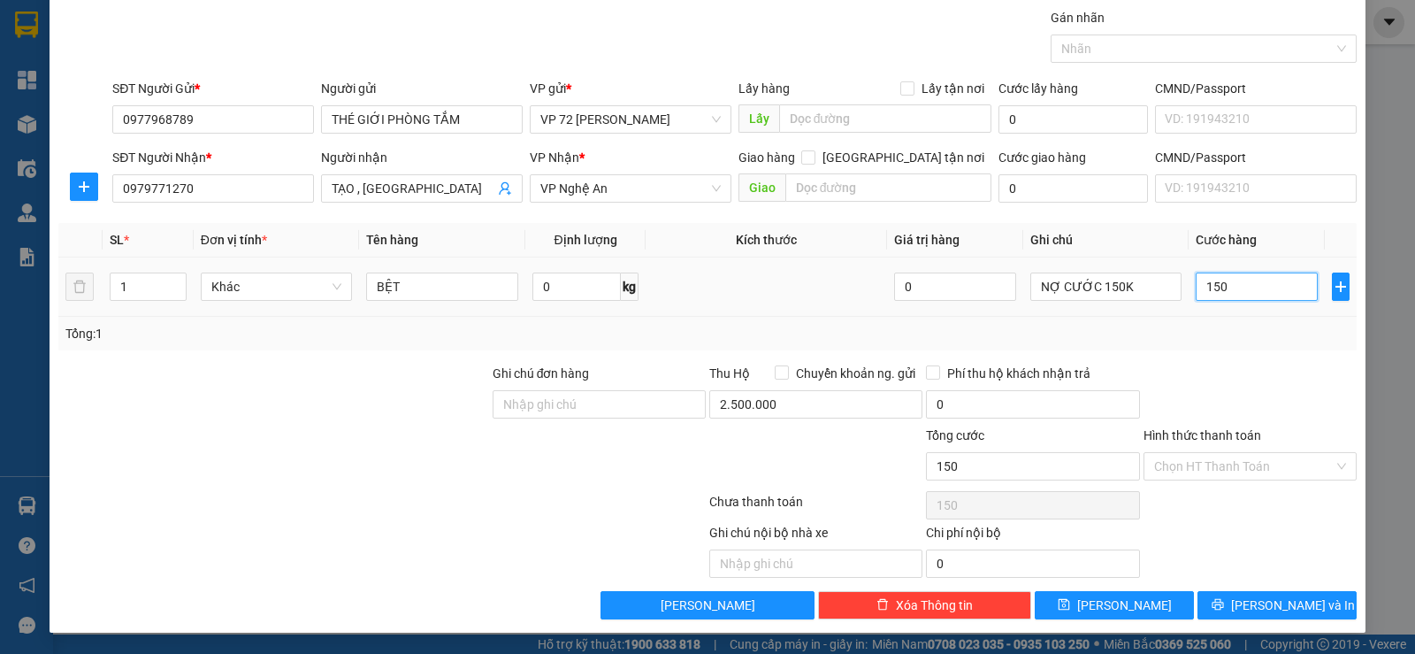
type input "1.500"
type input "15.000"
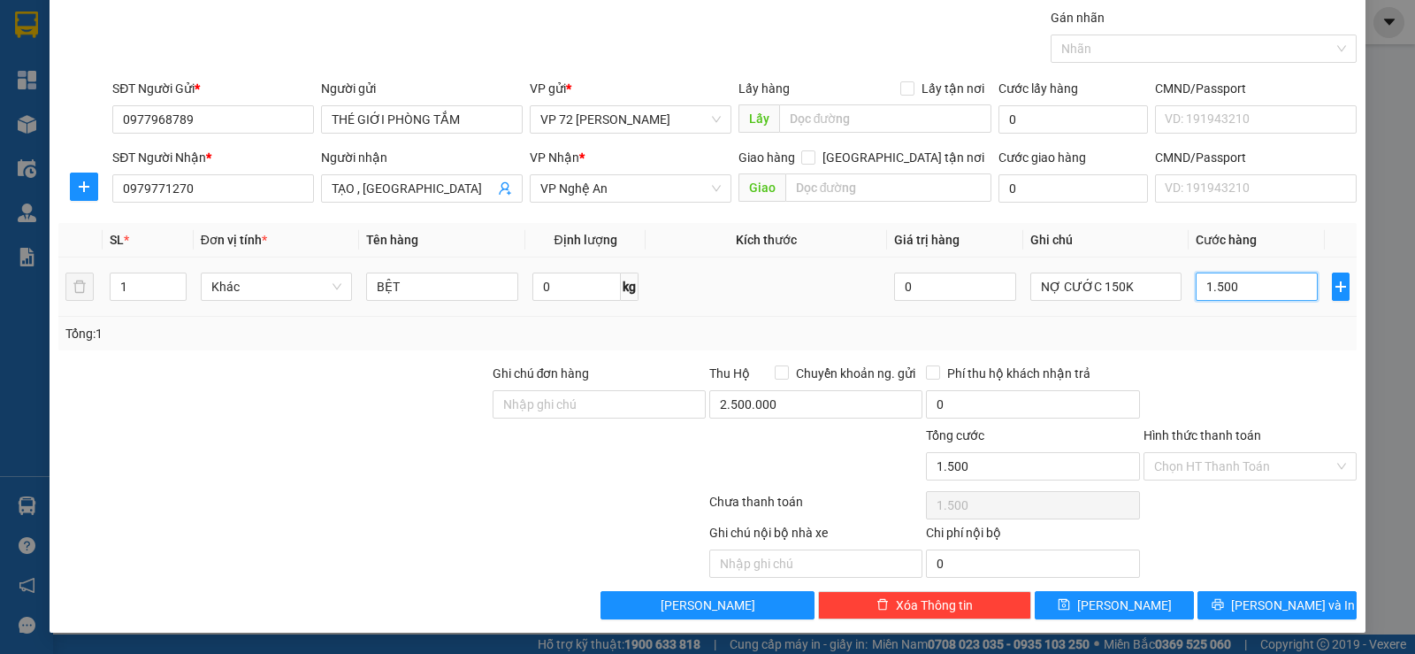
type input "15.000"
type input "150.000"
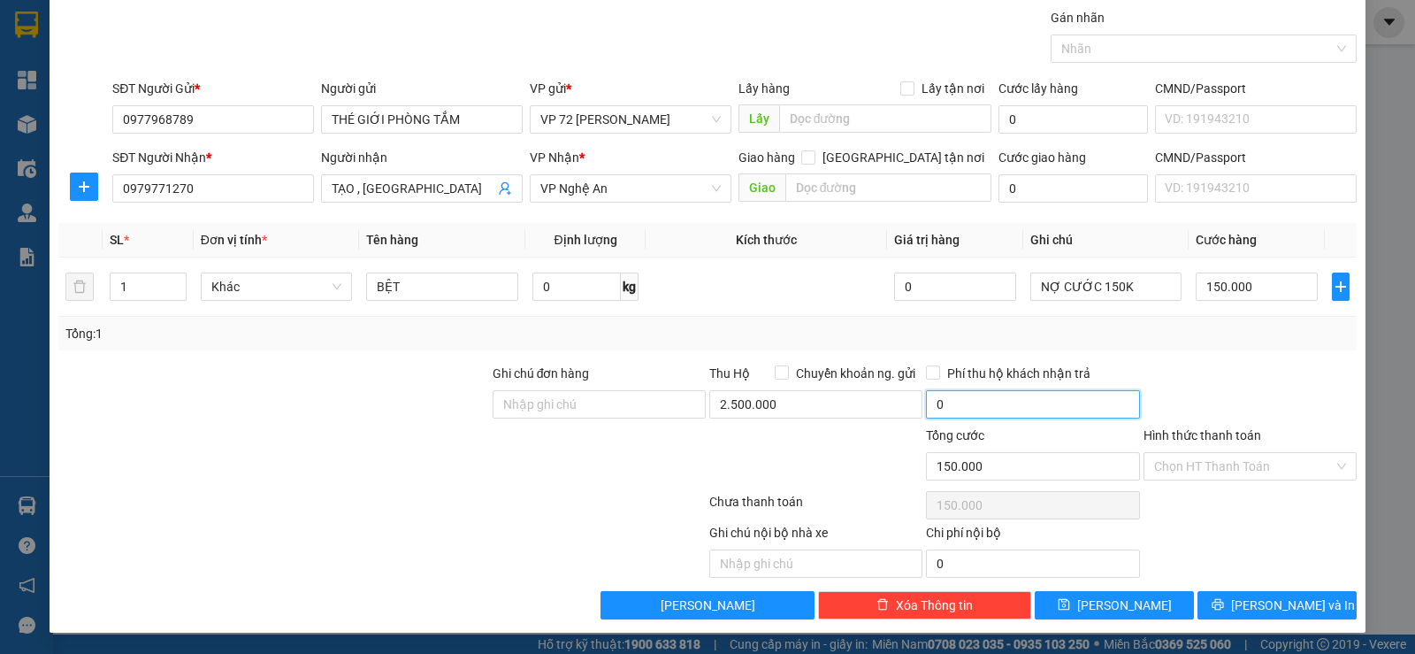
click at [982, 390] on input "0" at bounding box center [1032, 404] width 213 height 28
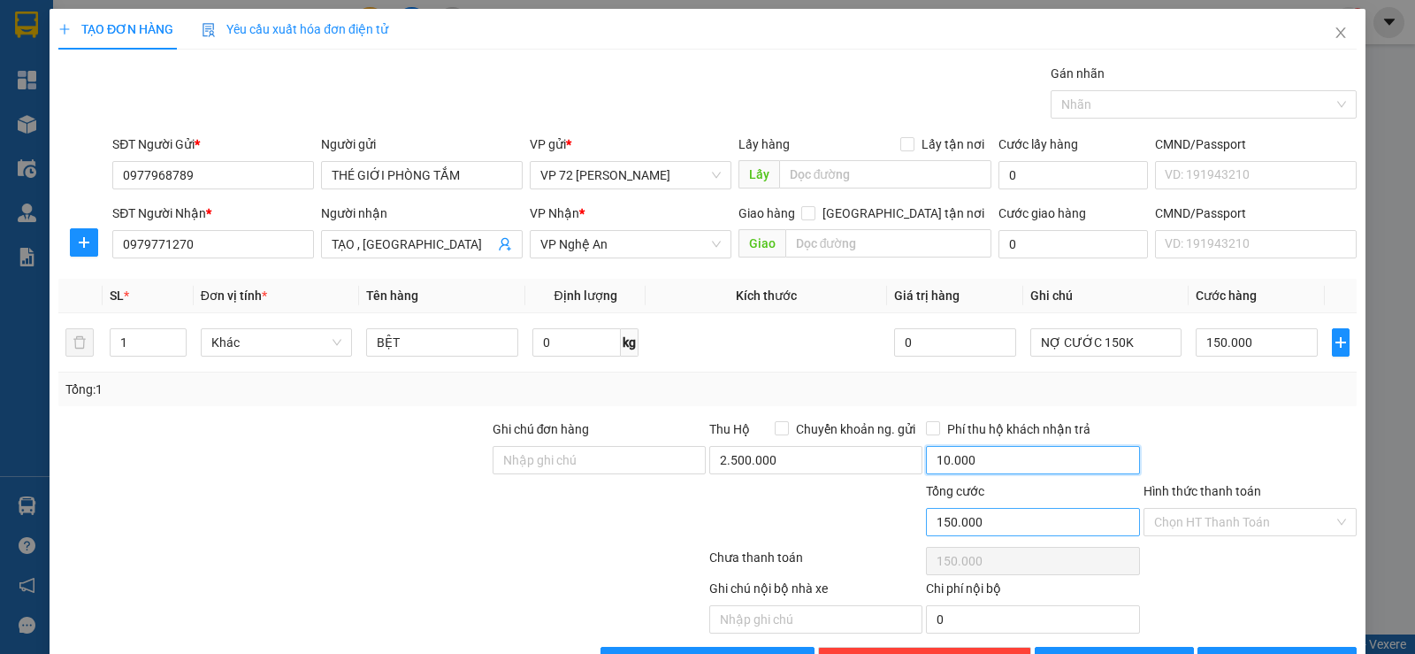
scroll to position [56, 0]
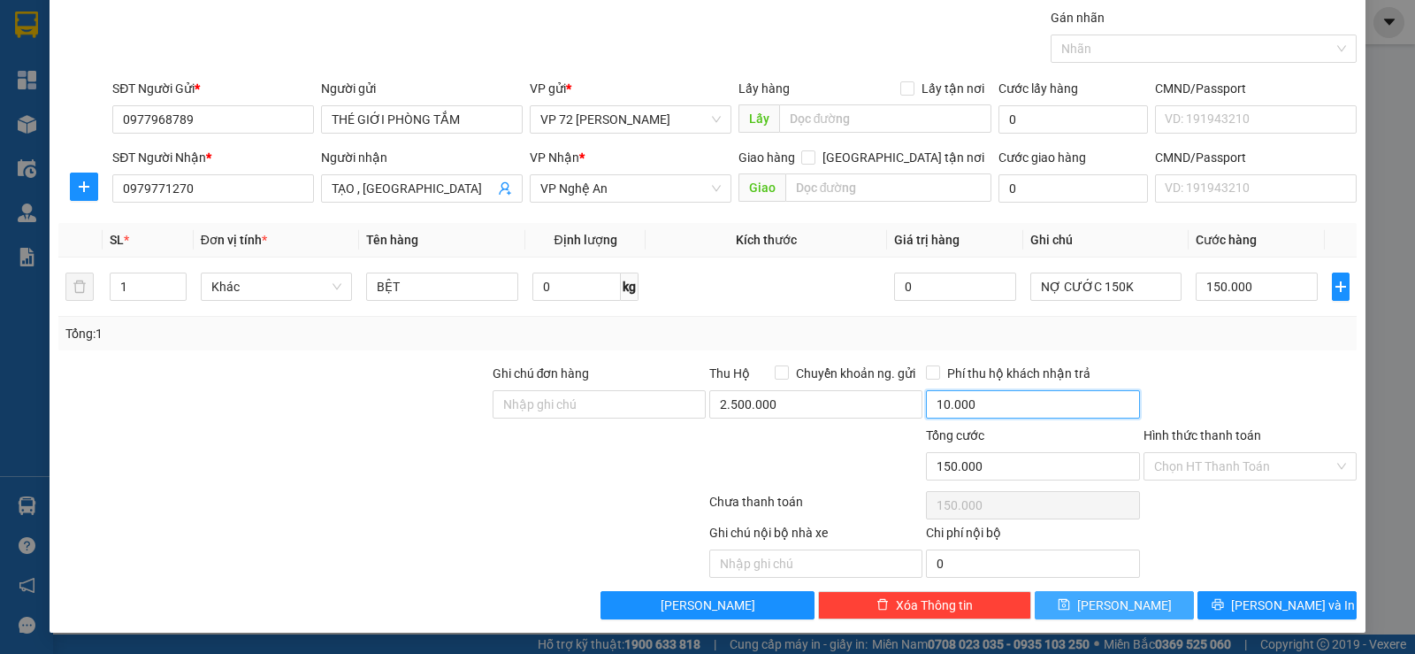
type input "10.000"
click at [1136, 601] on button "[PERSON_NAME]" at bounding box center [1114, 605] width 159 height 28
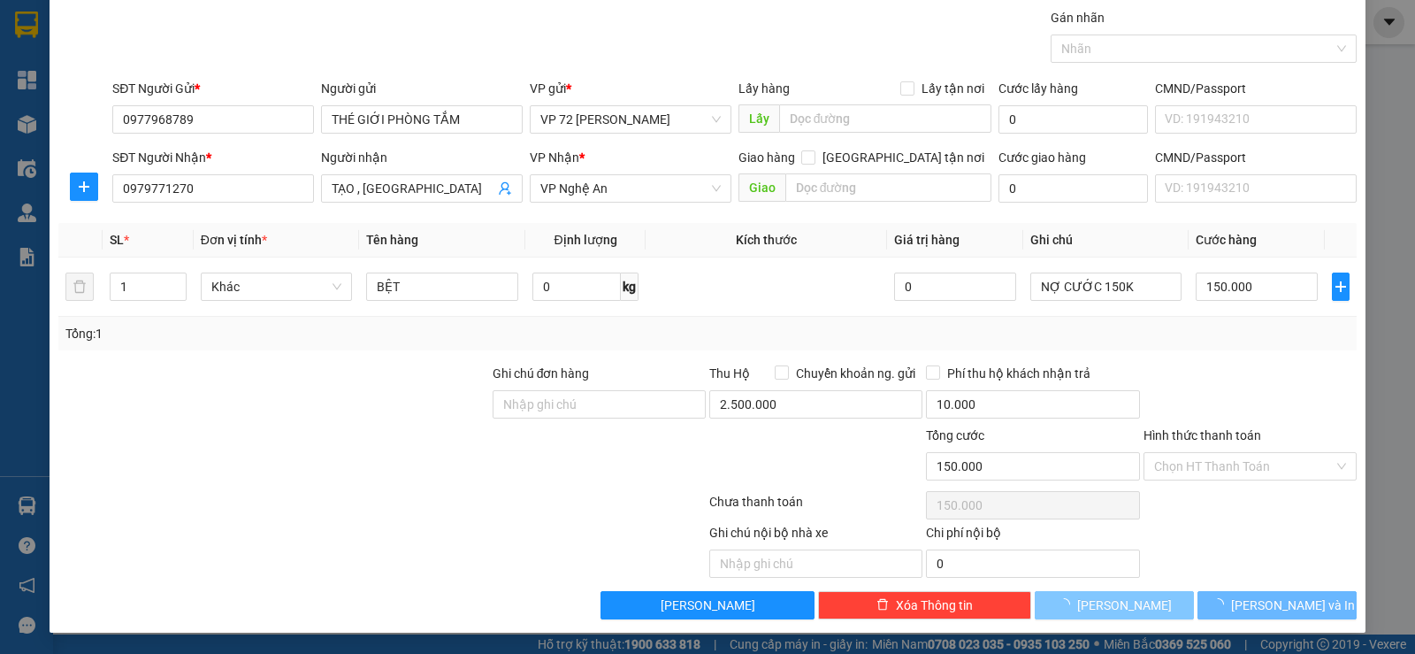
type input "0"
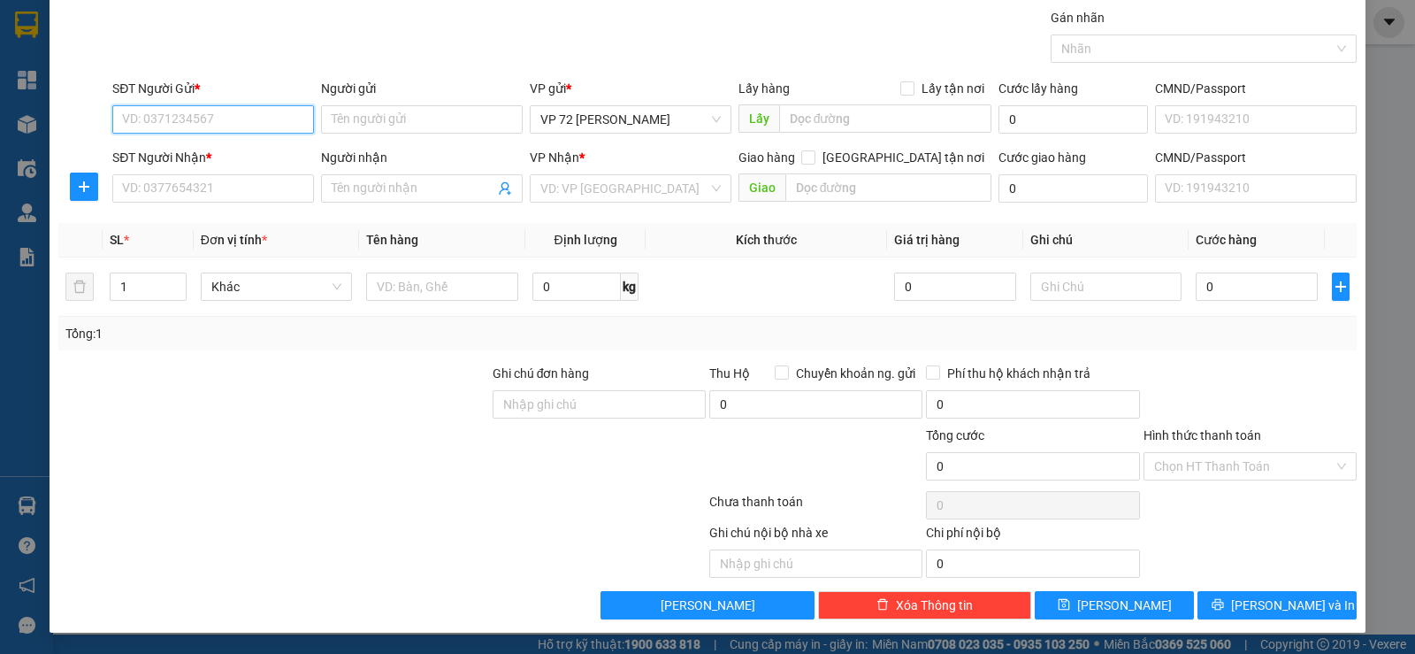
click at [283, 119] on input "SĐT Người Gửi *" at bounding box center [213, 119] width 202 height 28
type input "0838979292"
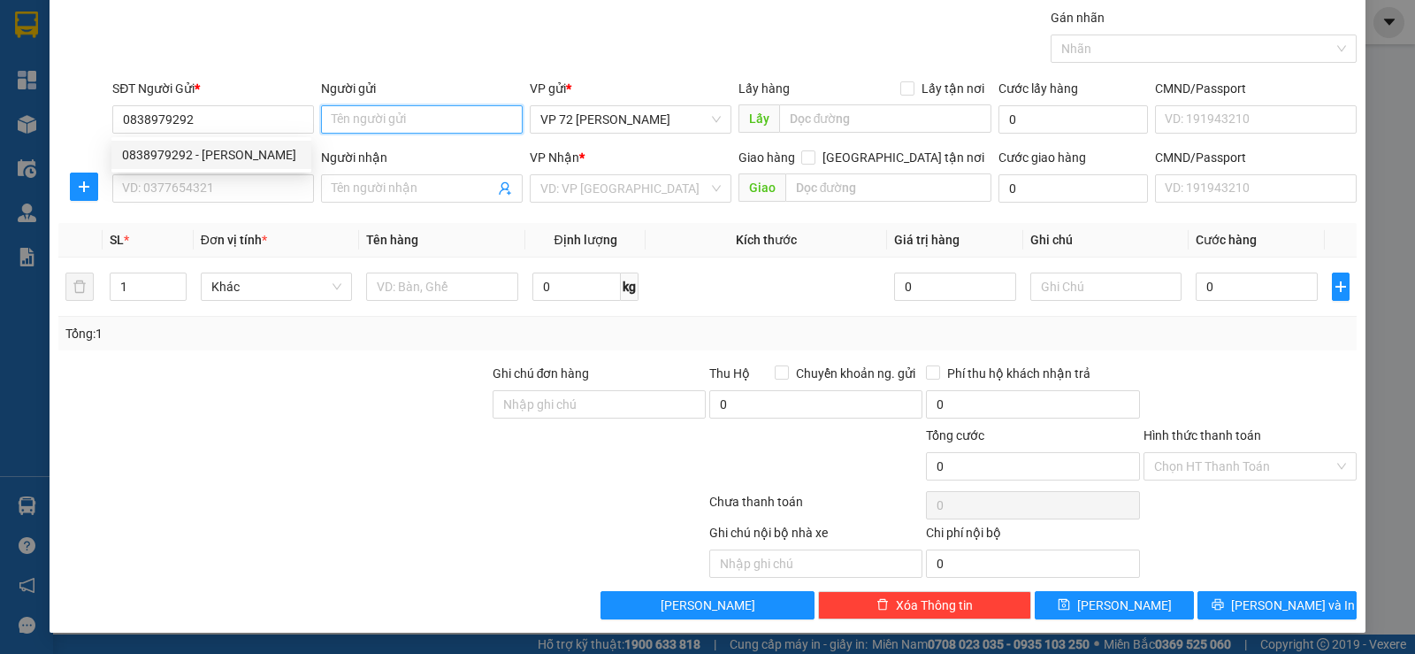
click at [456, 125] on input "Người gửi" at bounding box center [422, 119] width 202 height 28
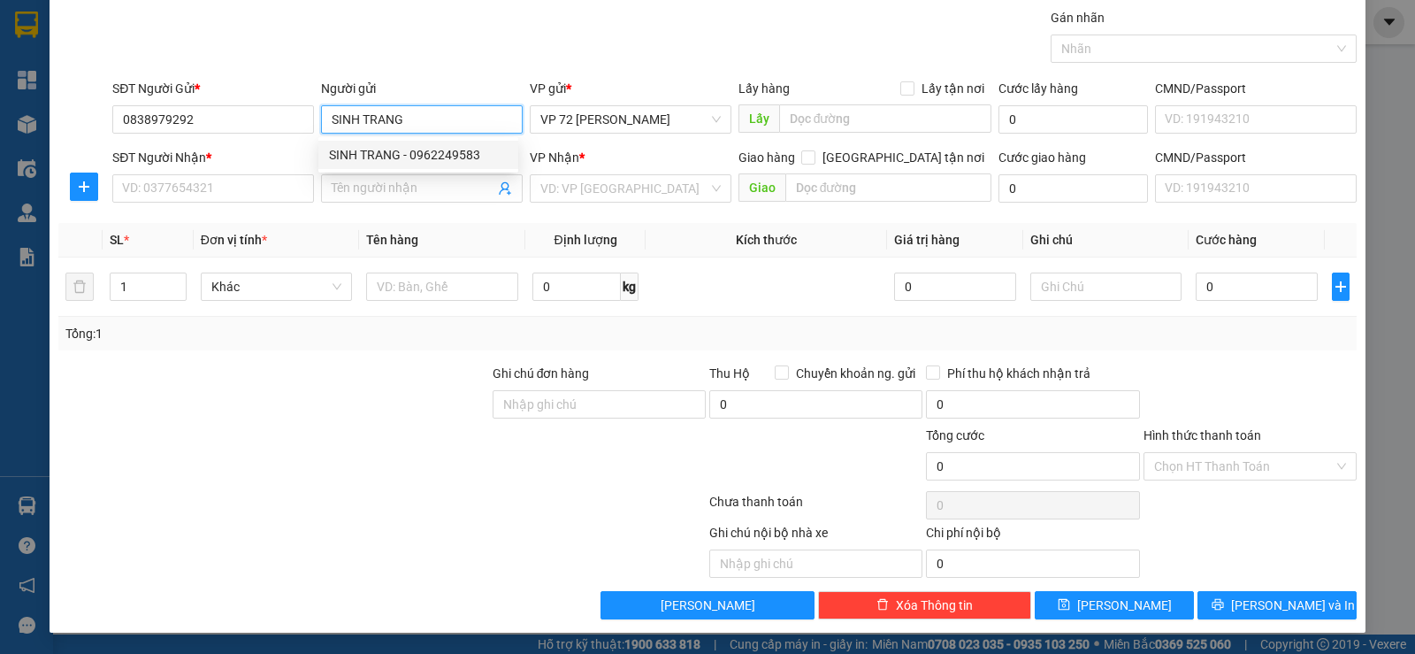
type input "SINH TRANG"
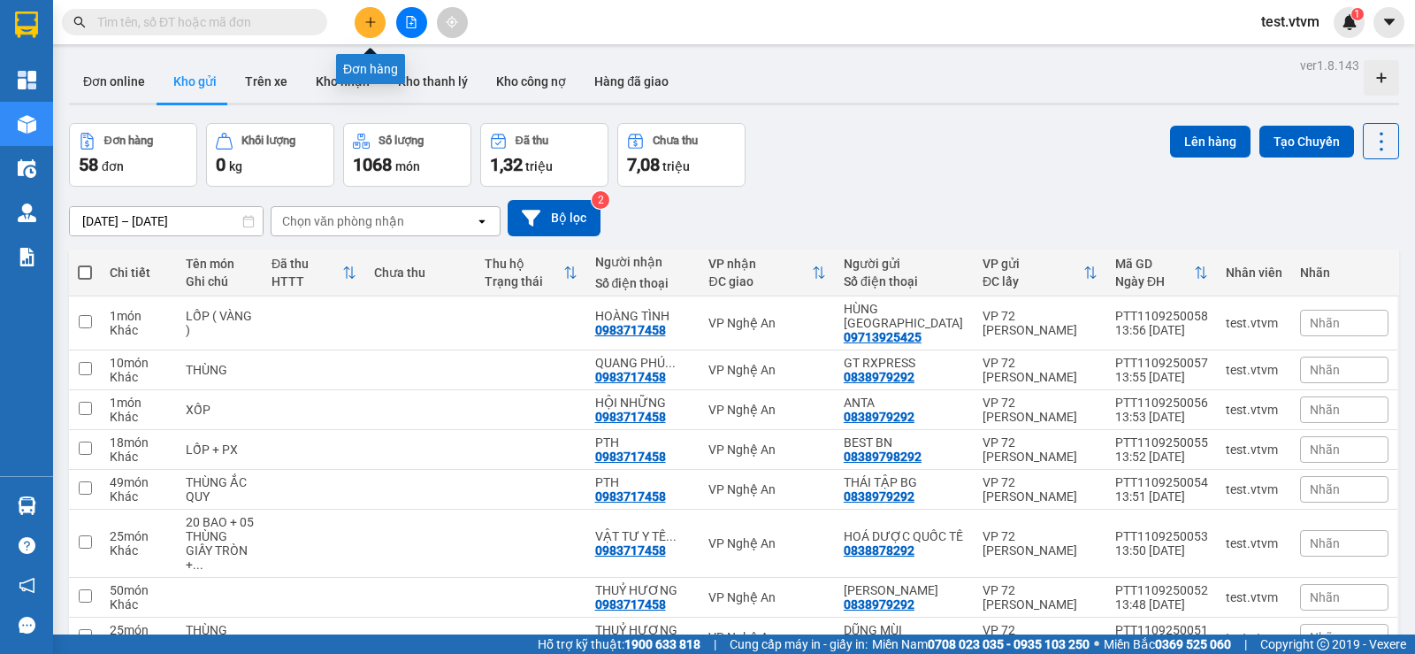
click at [377, 27] on button at bounding box center [370, 22] width 31 height 31
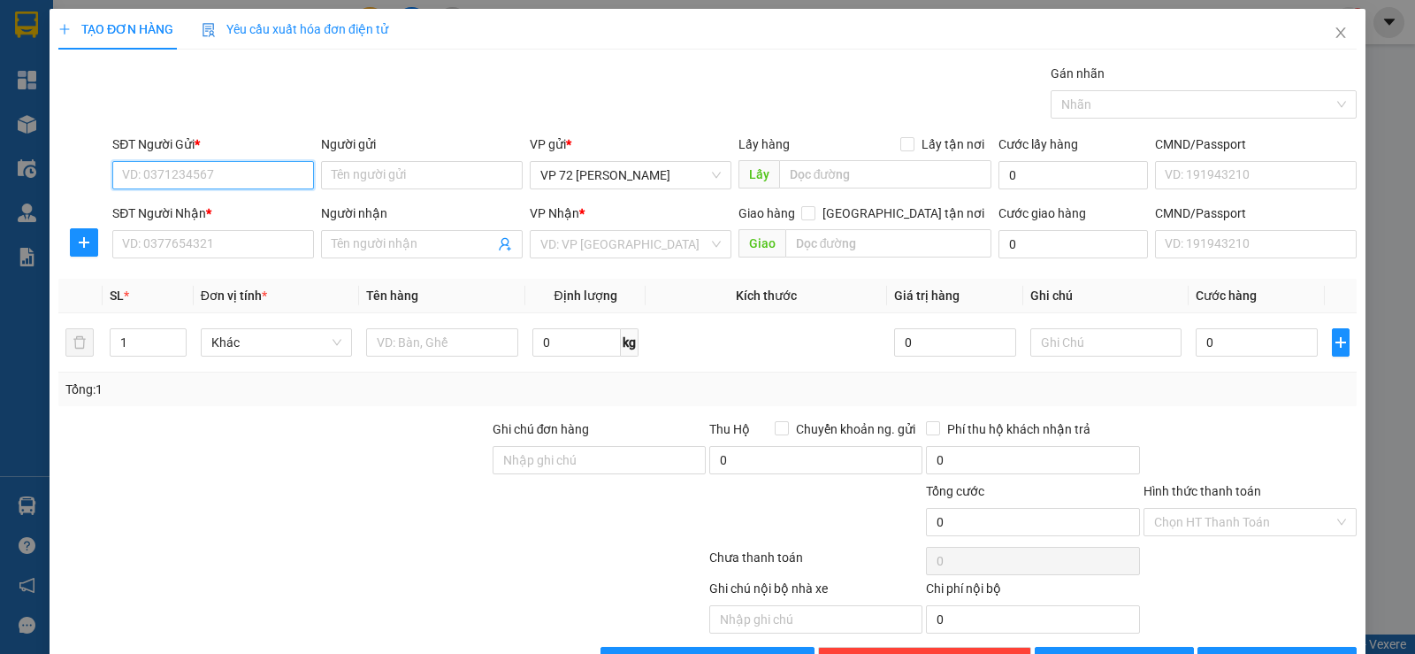
click at [199, 179] on input "SĐT Người Gửi *" at bounding box center [213, 175] width 202 height 28
type input "0838979292"
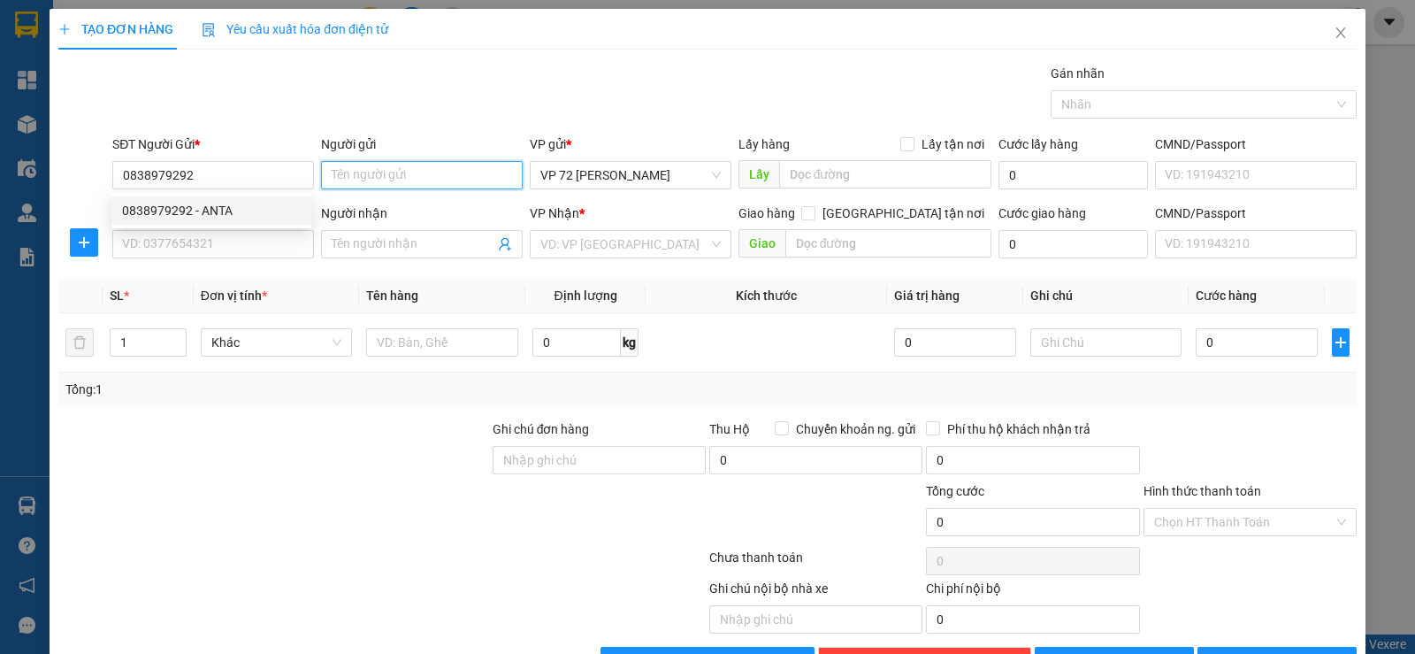
click at [466, 188] on input "Người gửi" at bounding box center [422, 175] width 202 height 28
type input "[GEOGRAPHIC_DATA]"
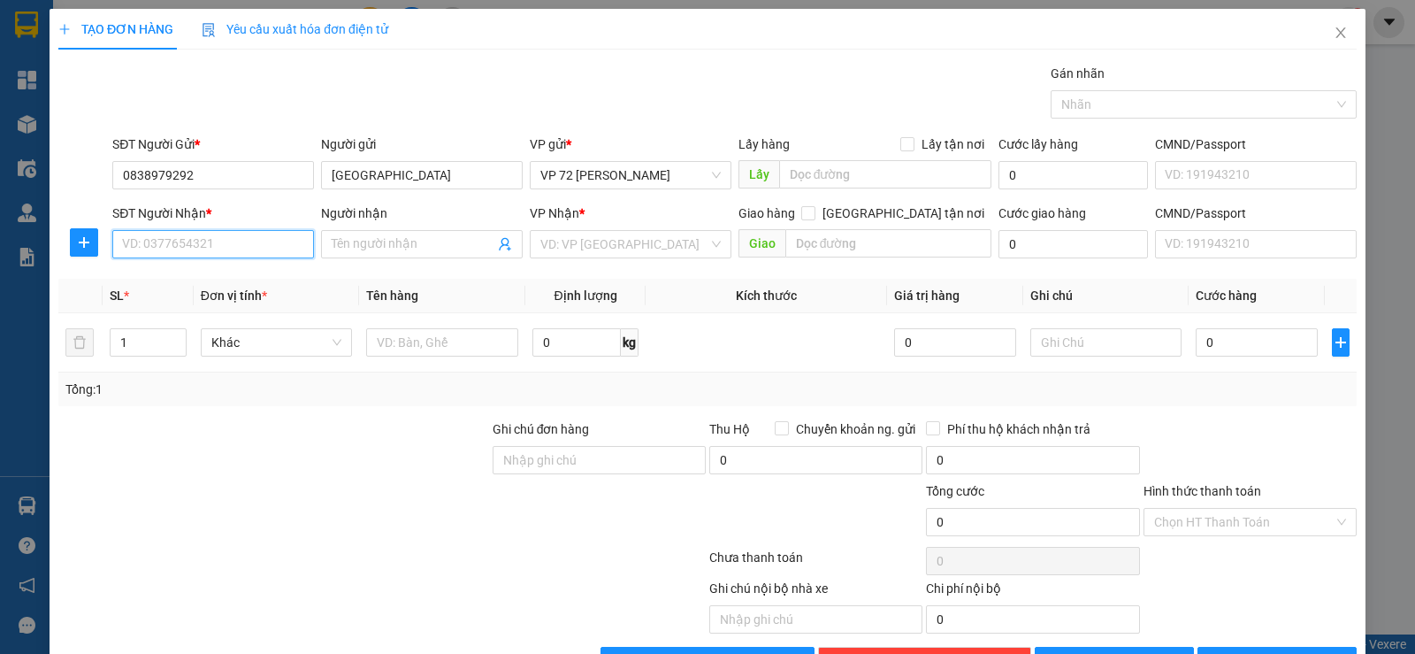
click at [212, 240] on input "SĐT Người Nhận *" at bounding box center [213, 244] width 202 height 28
type input "0983717458"
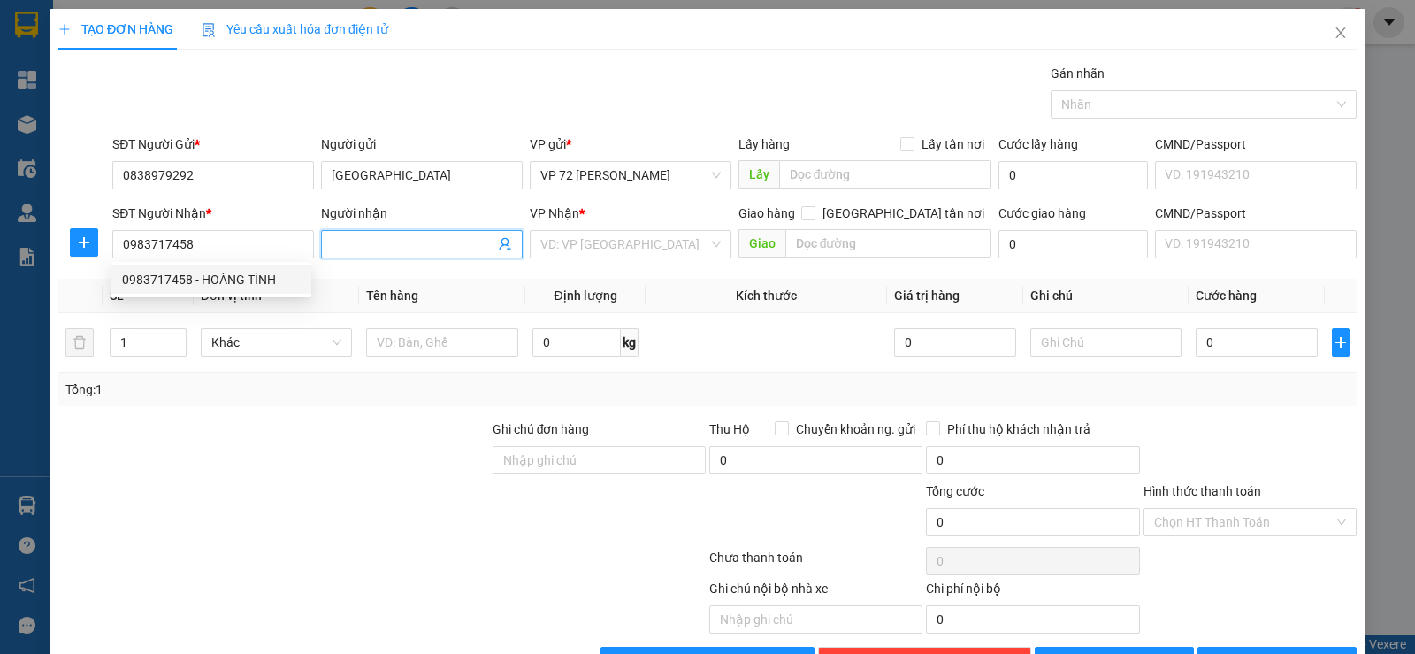
click at [388, 246] on input "Người nhận" at bounding box center [413, 243] width 163 height 19
type input "TUYẾT THÀNH"
click at [568, 248] on input "search" at bounding box center [624, 244] width 168 height 27
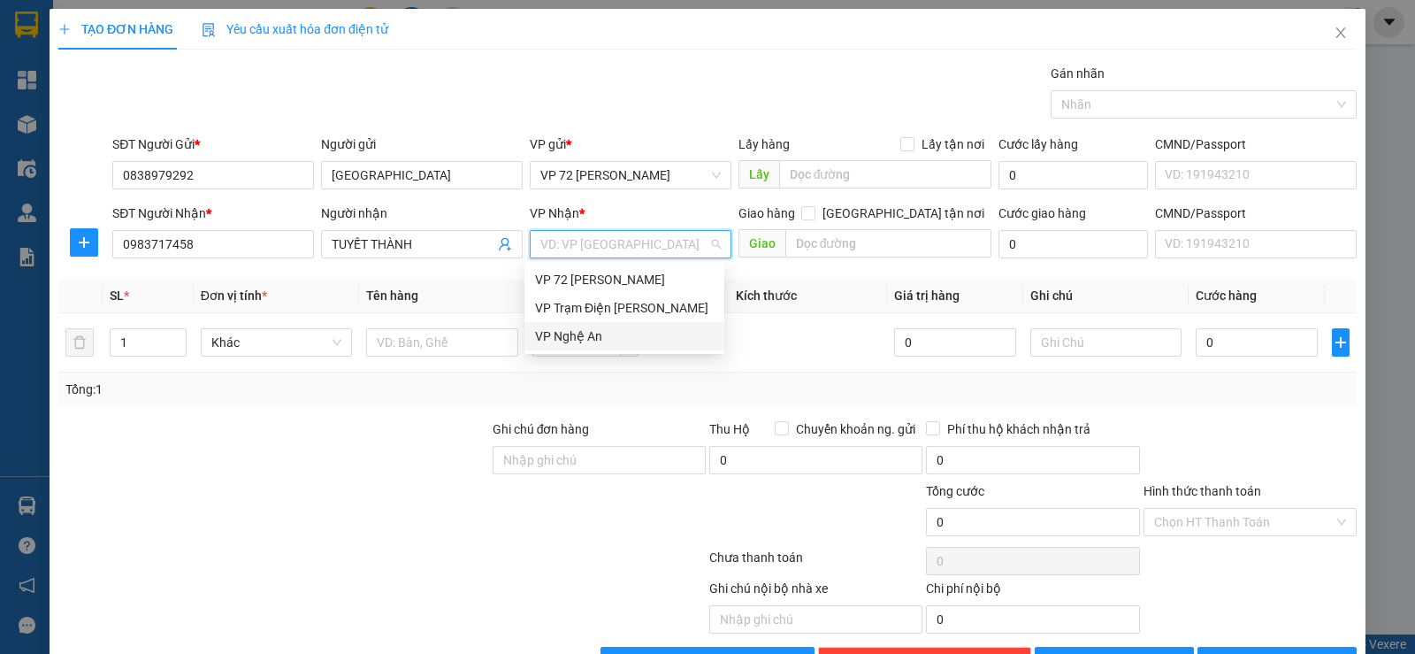
click at [583, 340] on div "VP Nghệ An" at bounding box center [624, 335] width 179 height 19
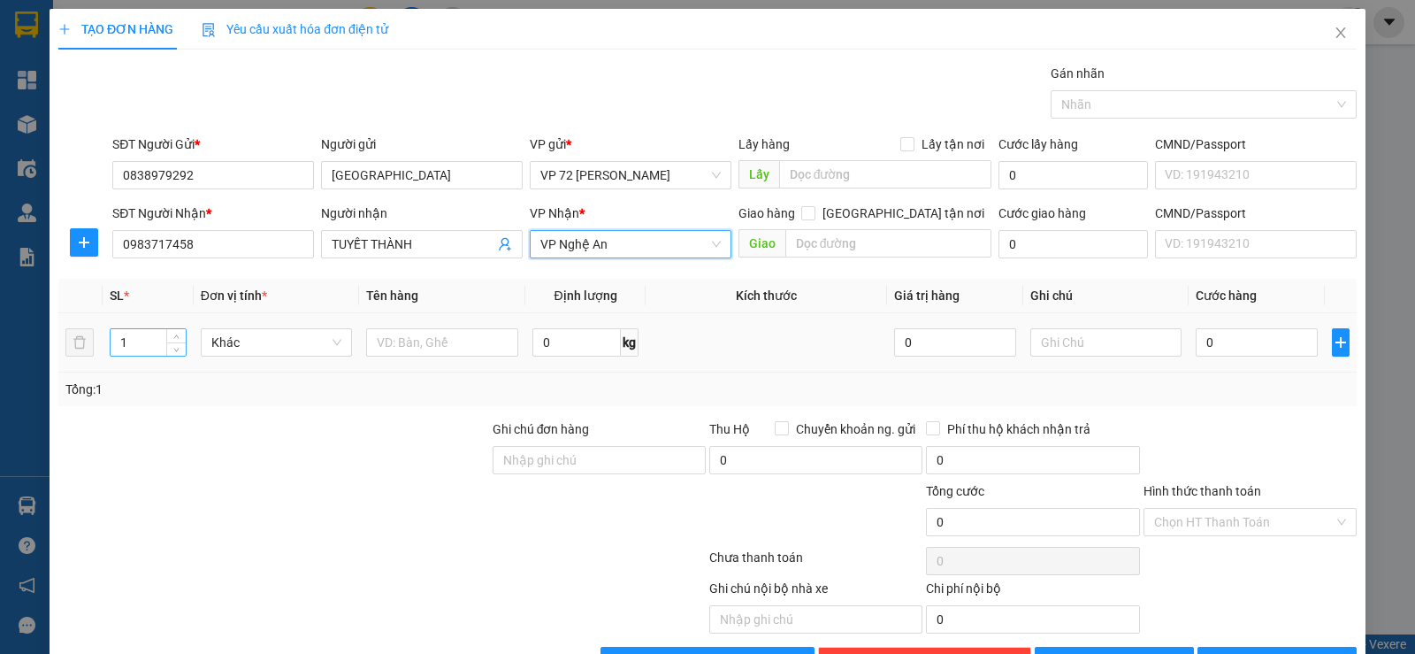
click at [145, 346] on input "1" at bounding box center [148, 342] width 74 height 27
type input "19"
click at [442, 344] on input "text" at bounding box center [442, 342] width 152 height 28
type input "THÙNG"
click at [1207, 341] on input "0" at bounding box center [1256, 342] width 121 height 28
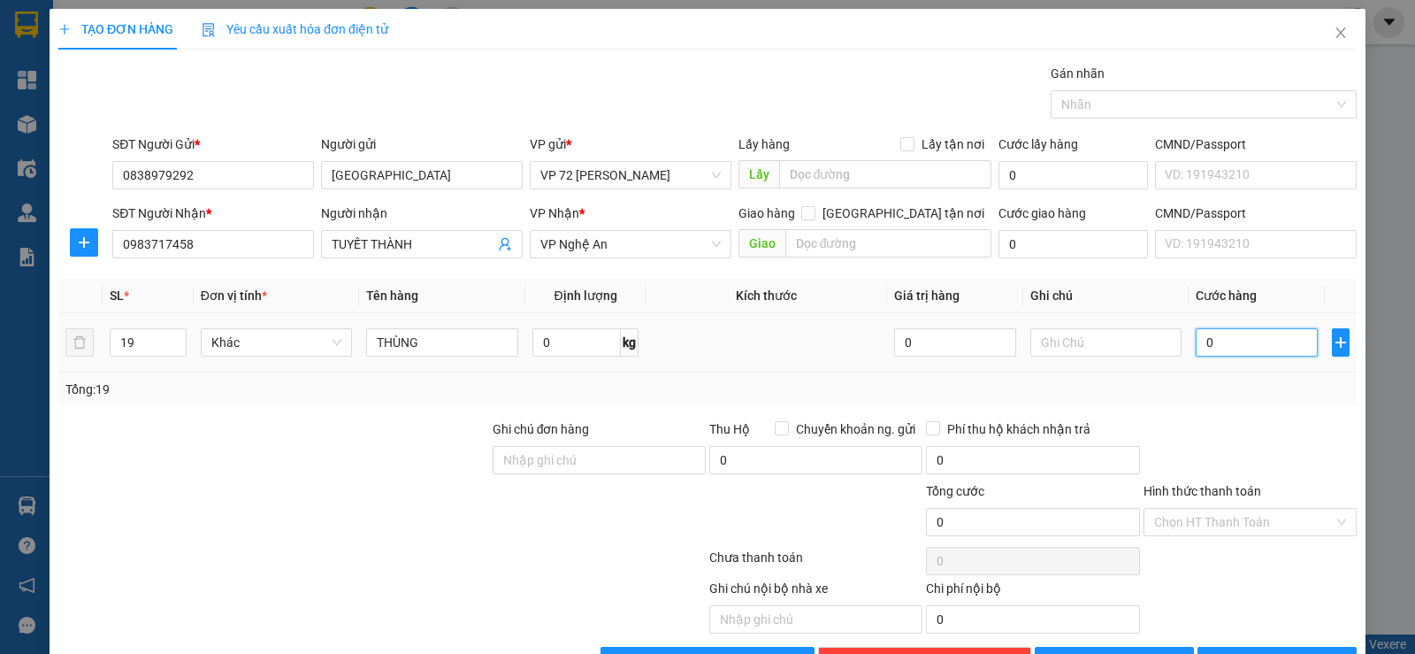
type input "2"
type input "28"
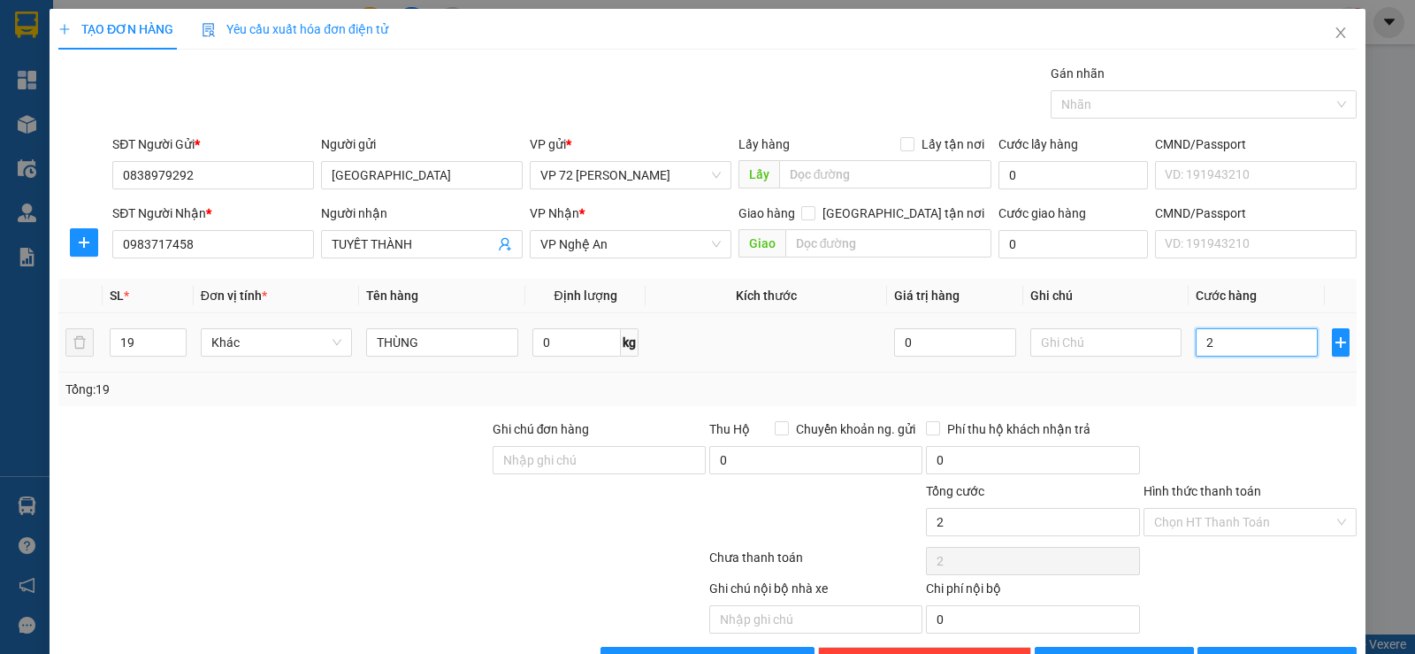
type input "28"
type input "285"
type input "2.850"
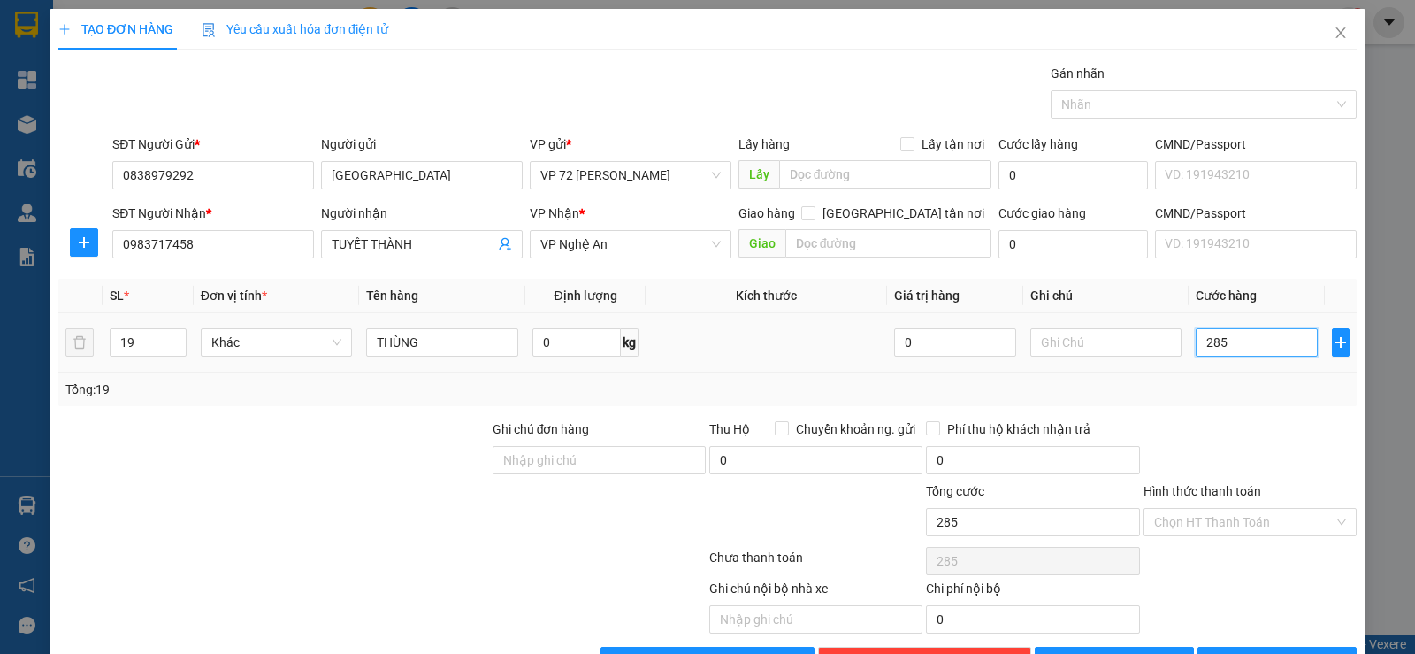
type input "2.850"
type input "28.500"
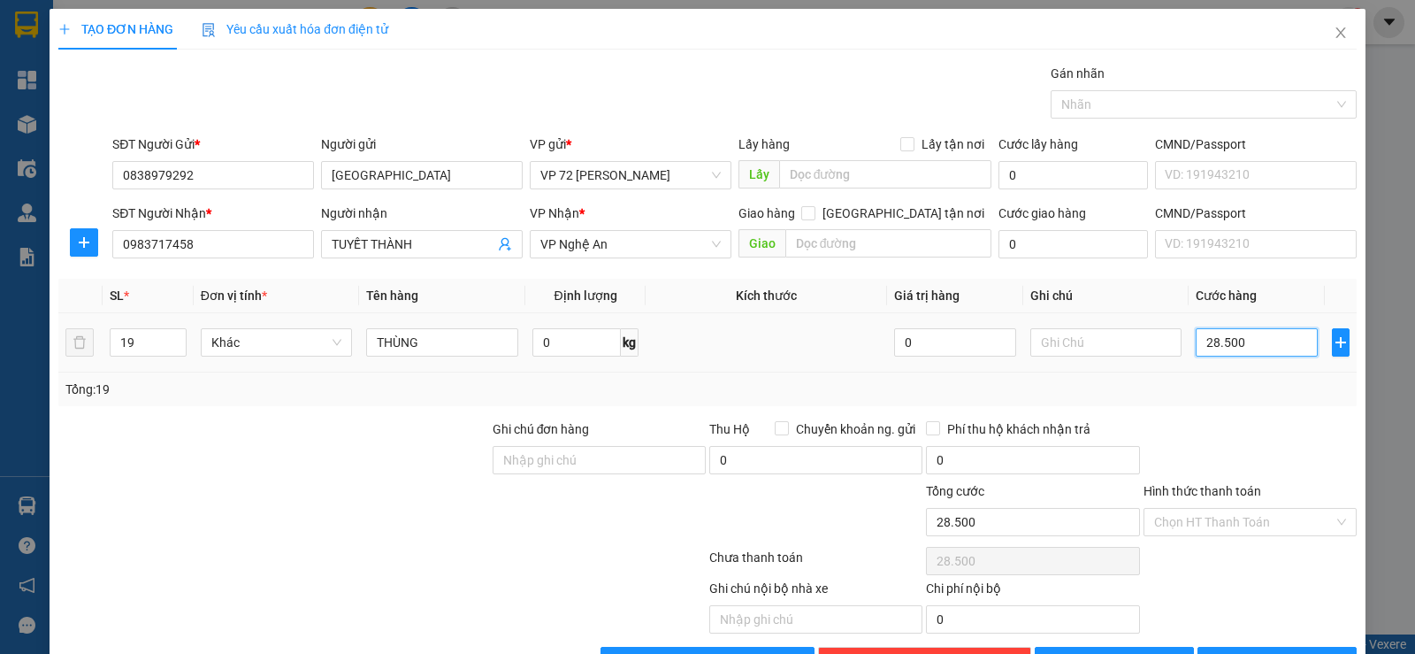
type input "285.000"
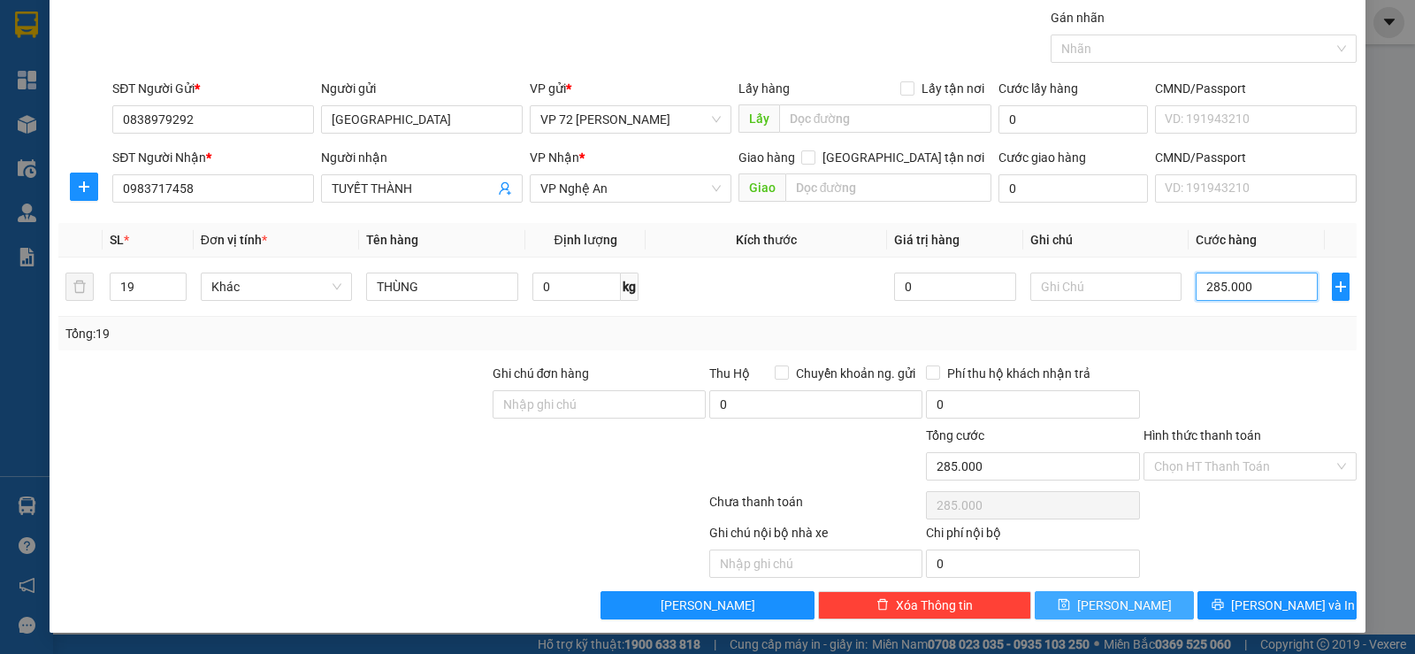
type input "285.000"
click at [1103, 602] on span "[PERSON_NAME]" at bounding box center [1124, 604] width 95 height 19
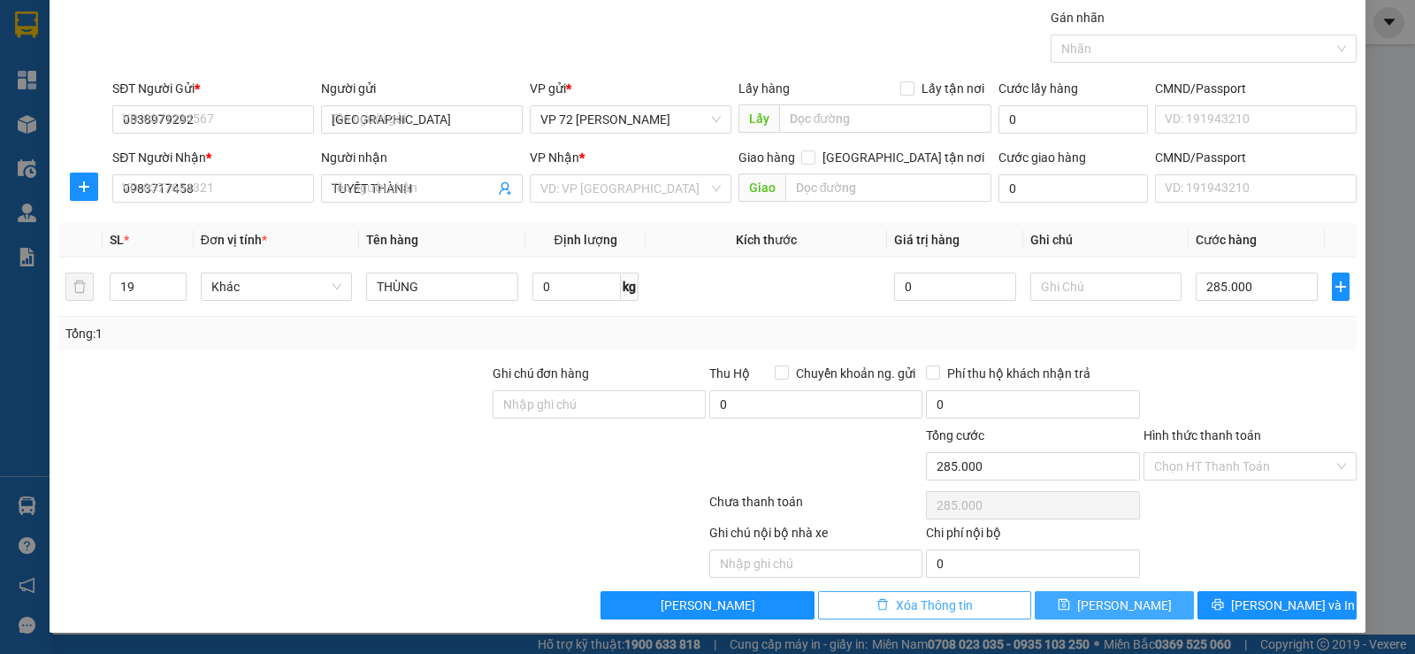
type input "1"
type input "0"
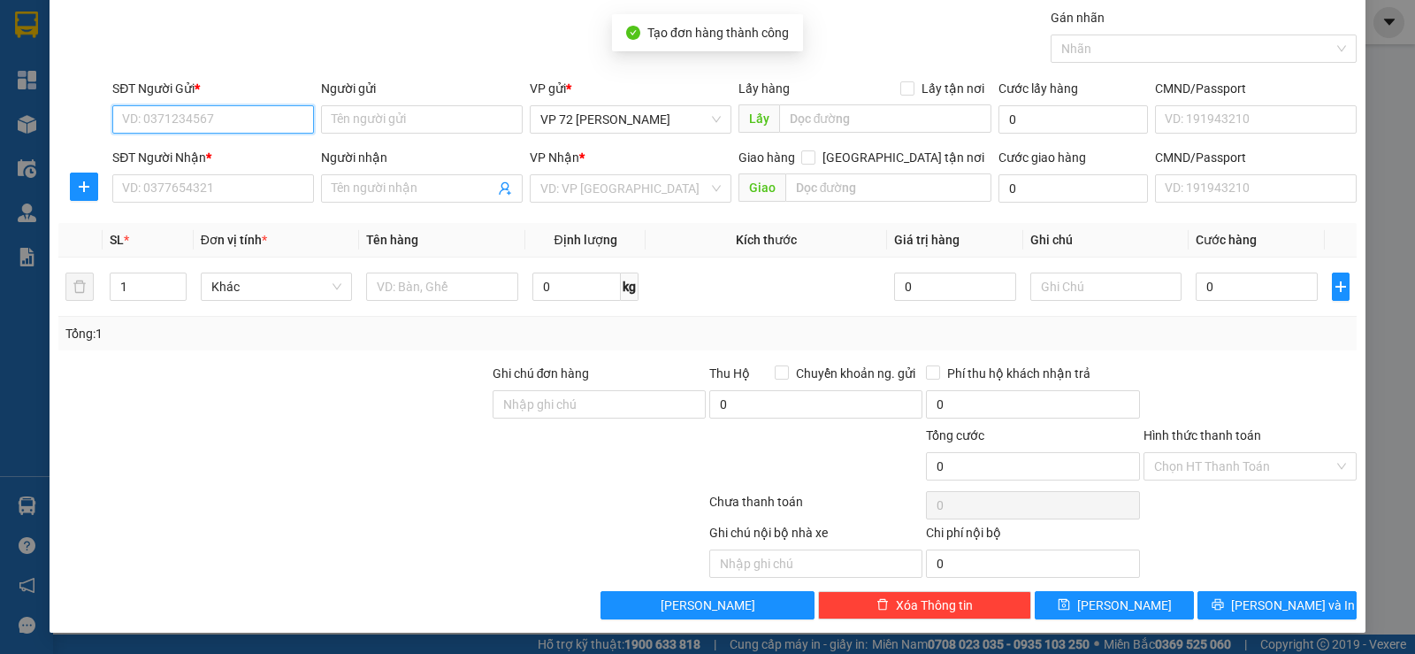
click at [164, 122] on input "SĐT Người Gửi *" at bounding box center [213, 119] width 202 height 28
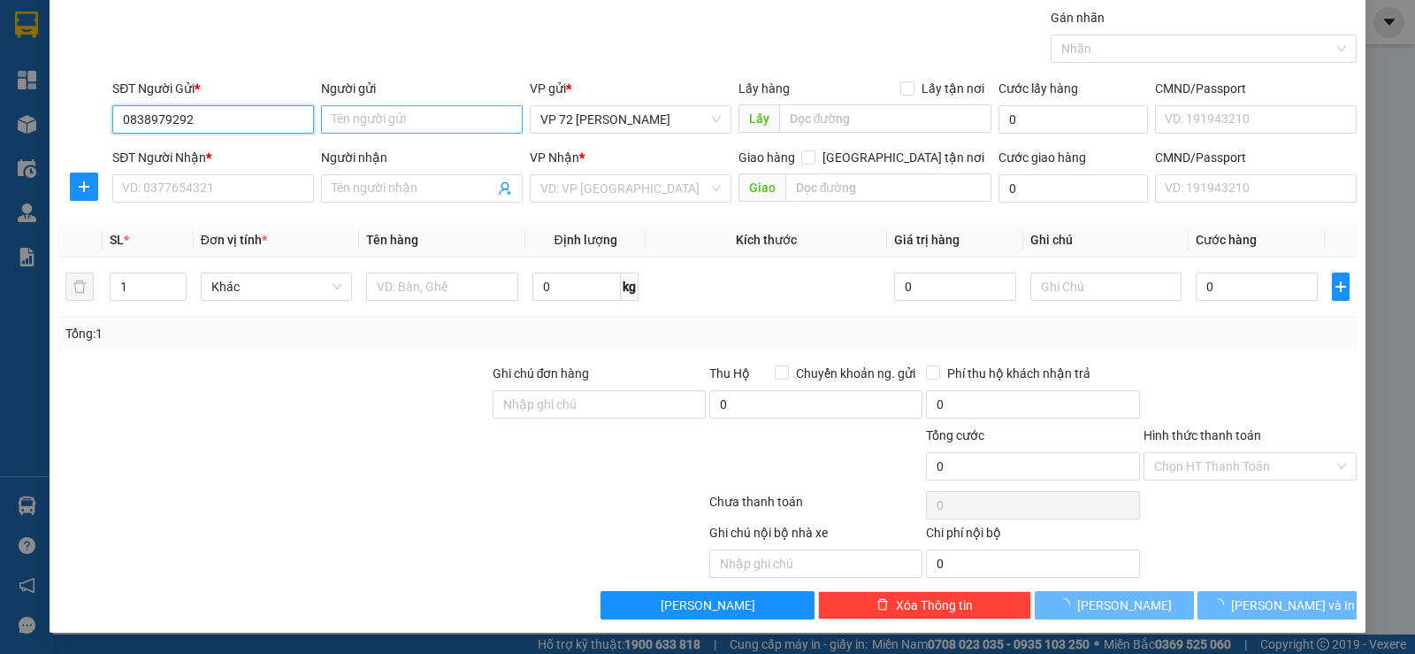
type input "0838979292"
click at [402, 110] on input "Người gửi" at bounding box center [422, 119] width 202 height 28
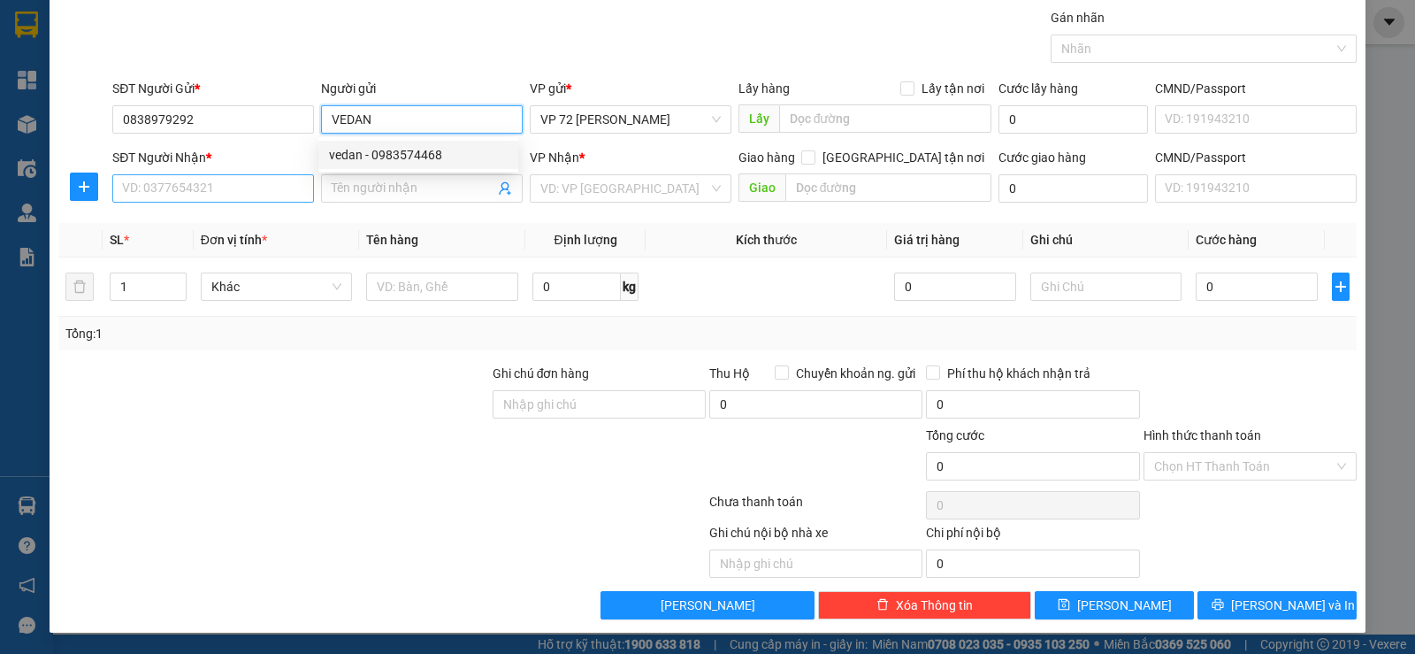
type input "VEDAN"
click at [217, 186] on input "SĐT Người Nhận *" at bounding box center [213, 188] width 202 height 28
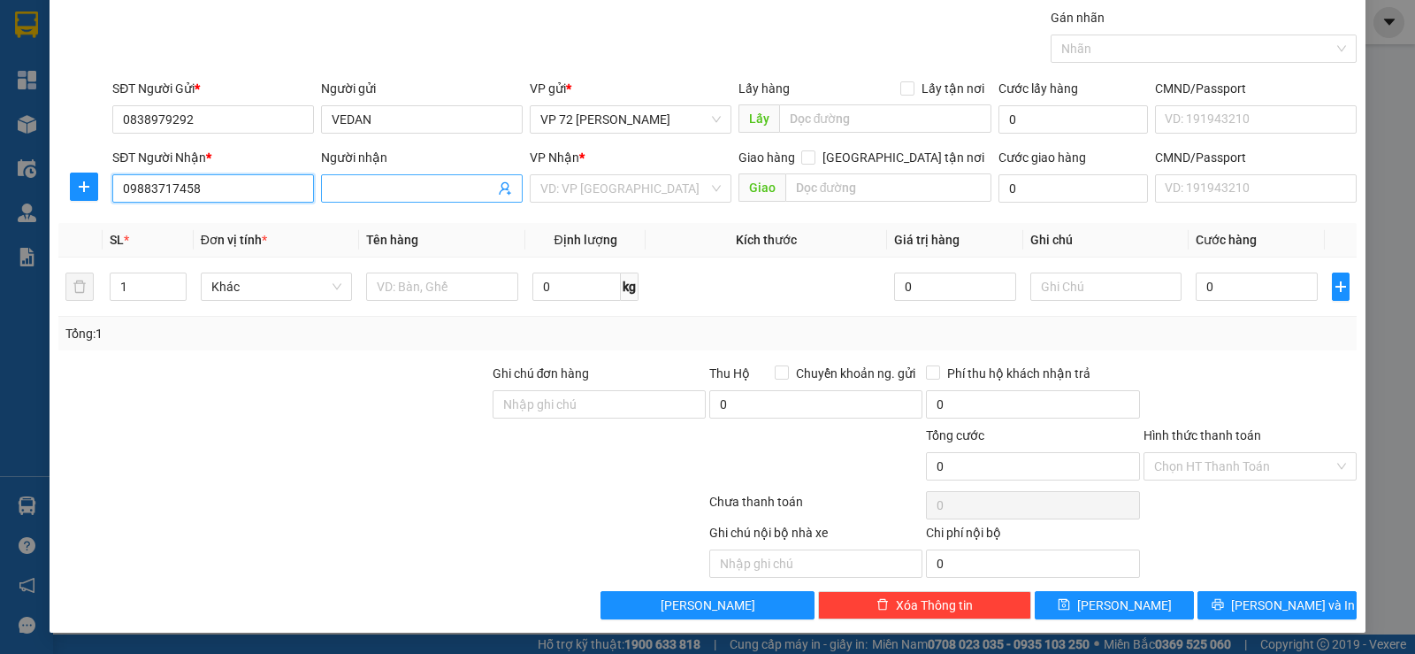
type input "09883717458"
click at [356, 181] on input "Người nhận" at bounding box center [413, 188] width 163 height 19
type input "BIGC"
click at [561, 198] on input "search" at bounding box center [624, 188] width 168 height 27
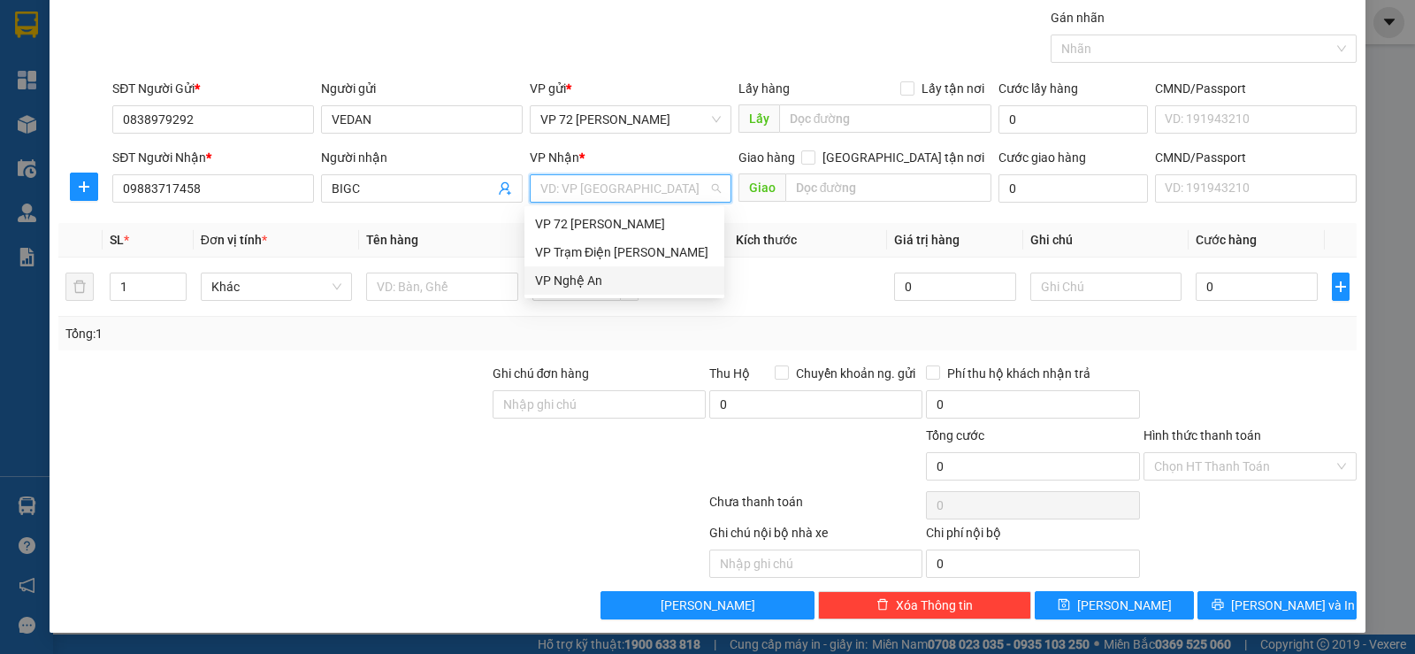
click at [562, 278] on div "VP Nghệ An" at bounding box center [624, 280] width 179 height 19
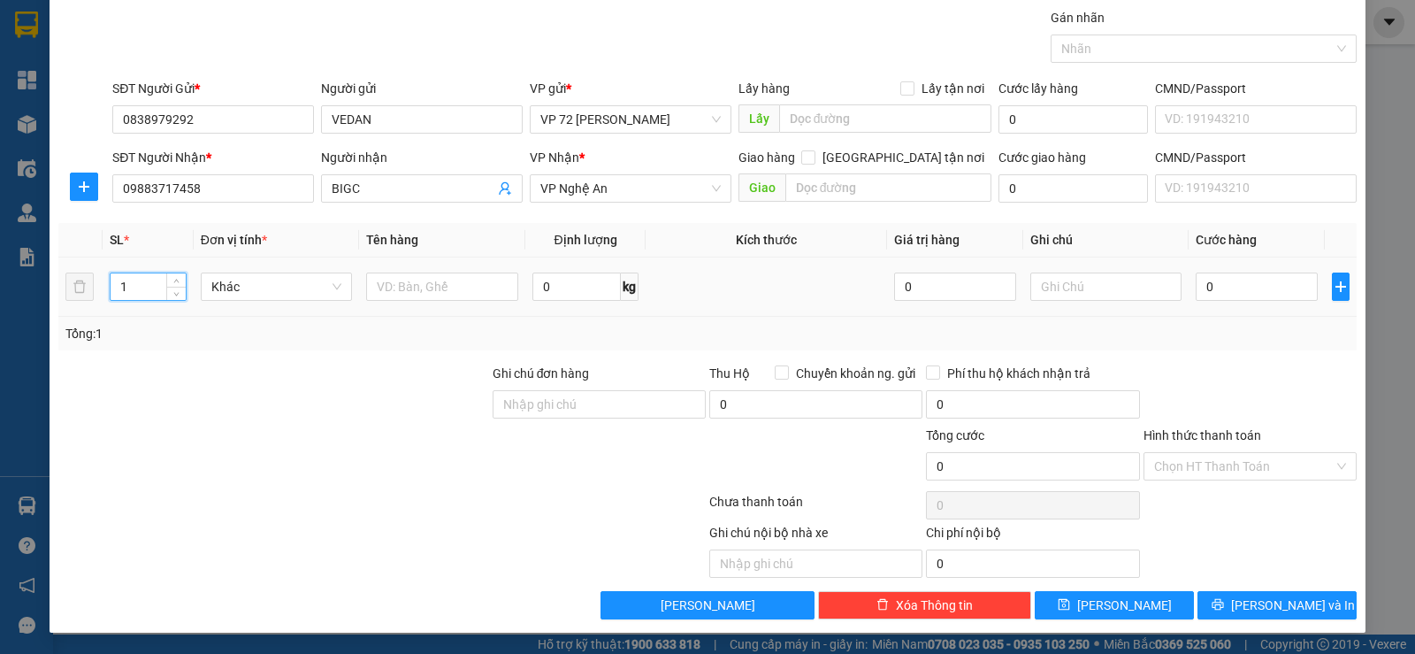
click at [134, 292] on input "1" at bounding box center [148, 286] width 74 height 27
type input "51"
click at [380, 279] on input "text" at bounding box center [442, 286] width 152 height 28
type input "THÙNG ( GIAO 13.09)"
click at [1221, 280] on input "0" at bounding box center [1256, 286] width 121 height 28
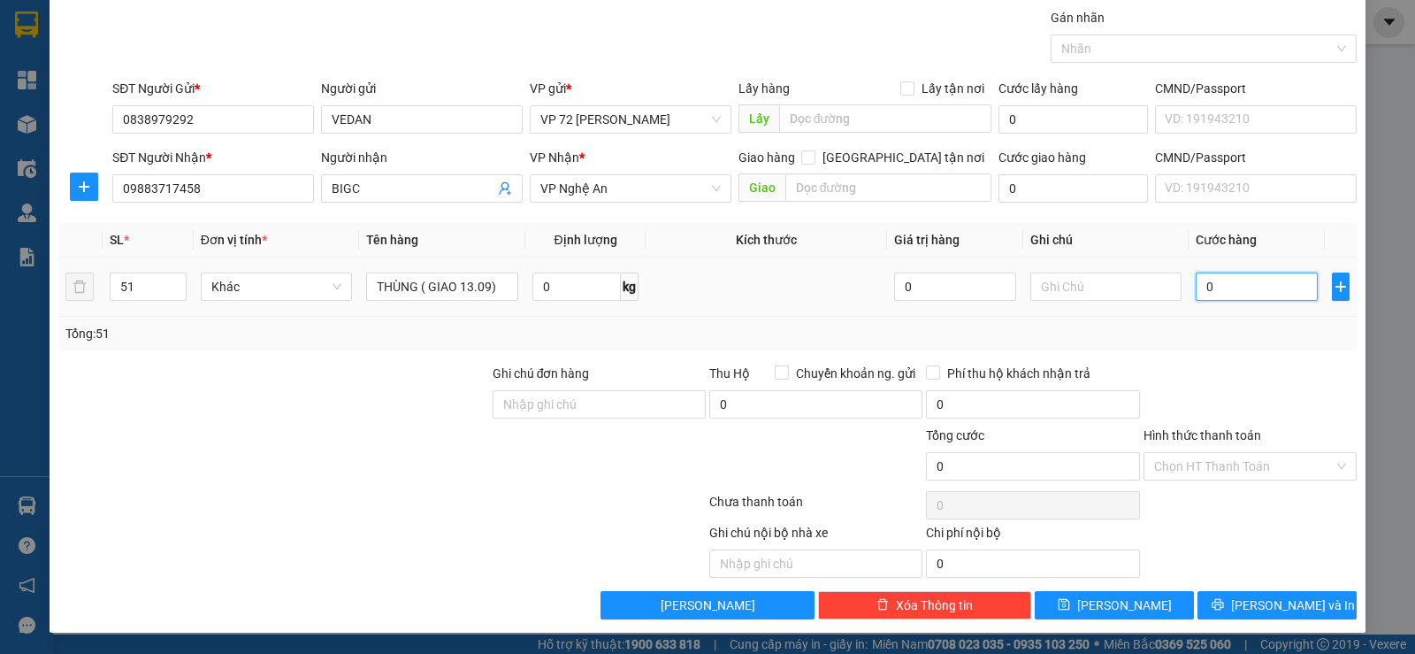
type input "01"
type input "1"
type input "013"
type input "13"
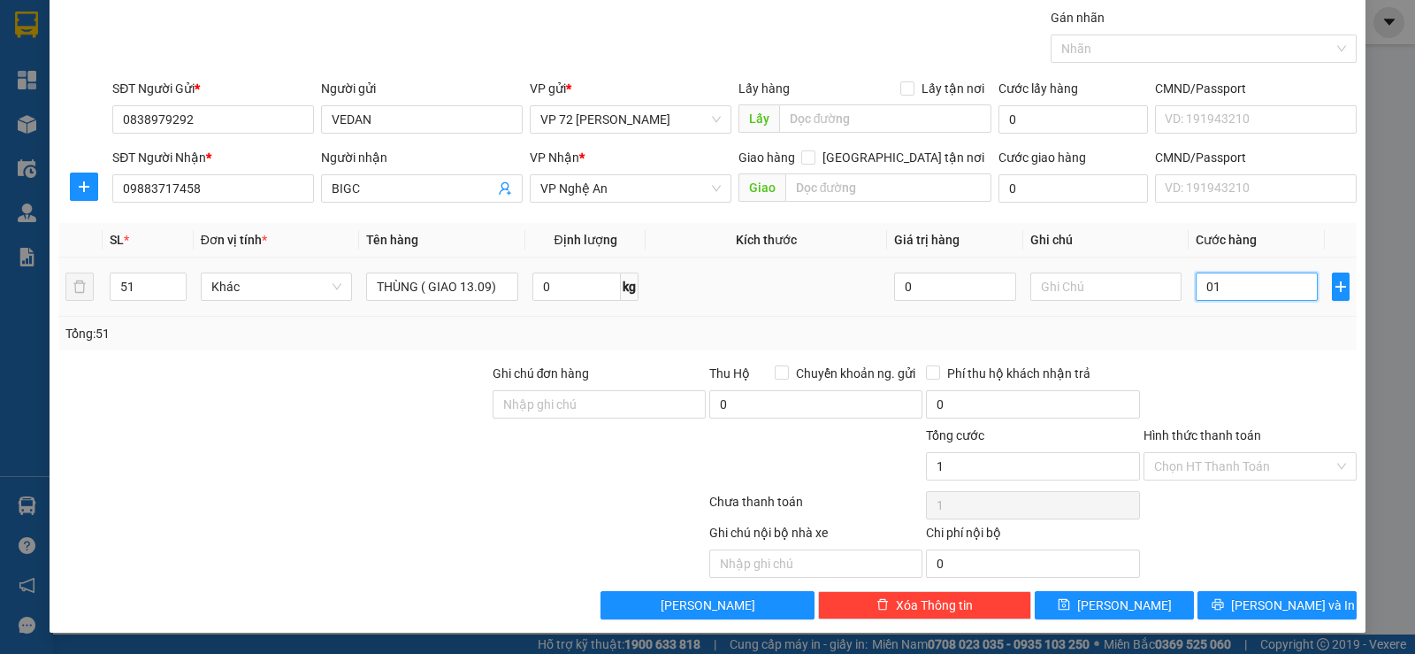
type input "13"
type input "0.133"
type input "133"
type input "013"
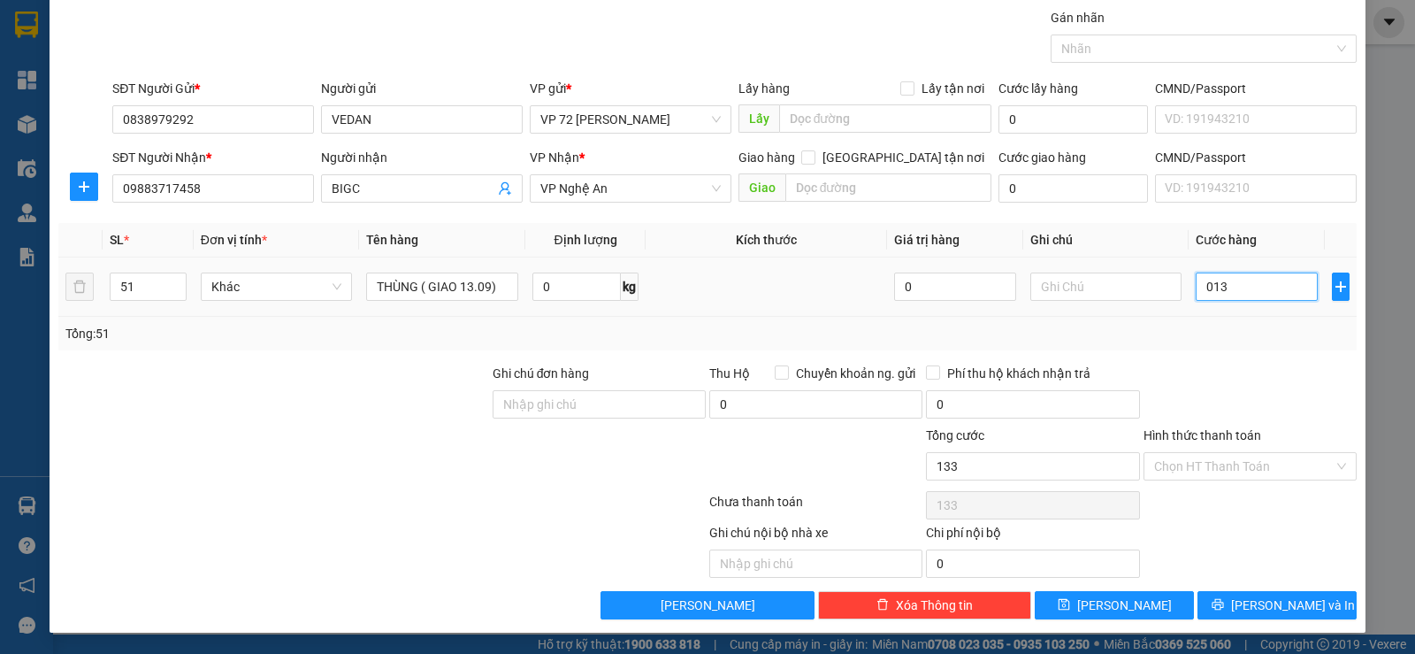
type input "13"
type input "01"
type input "1"
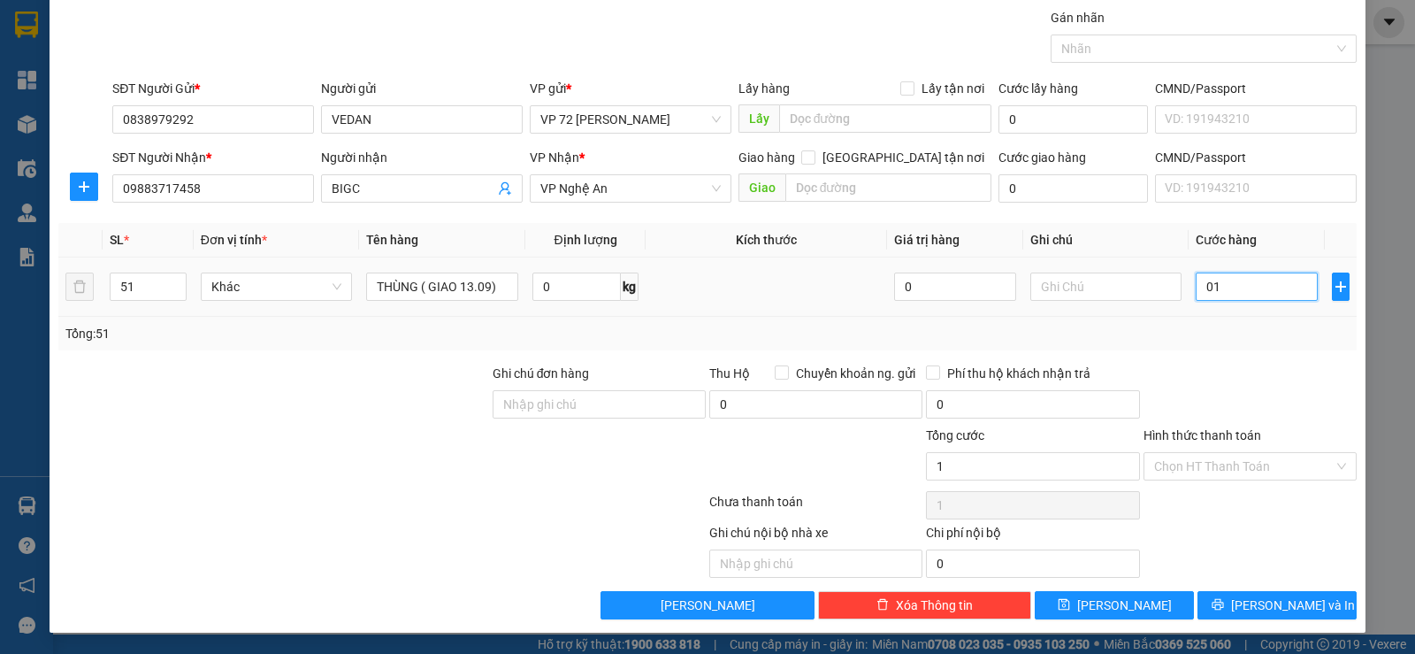
type input "0"
type input "10"
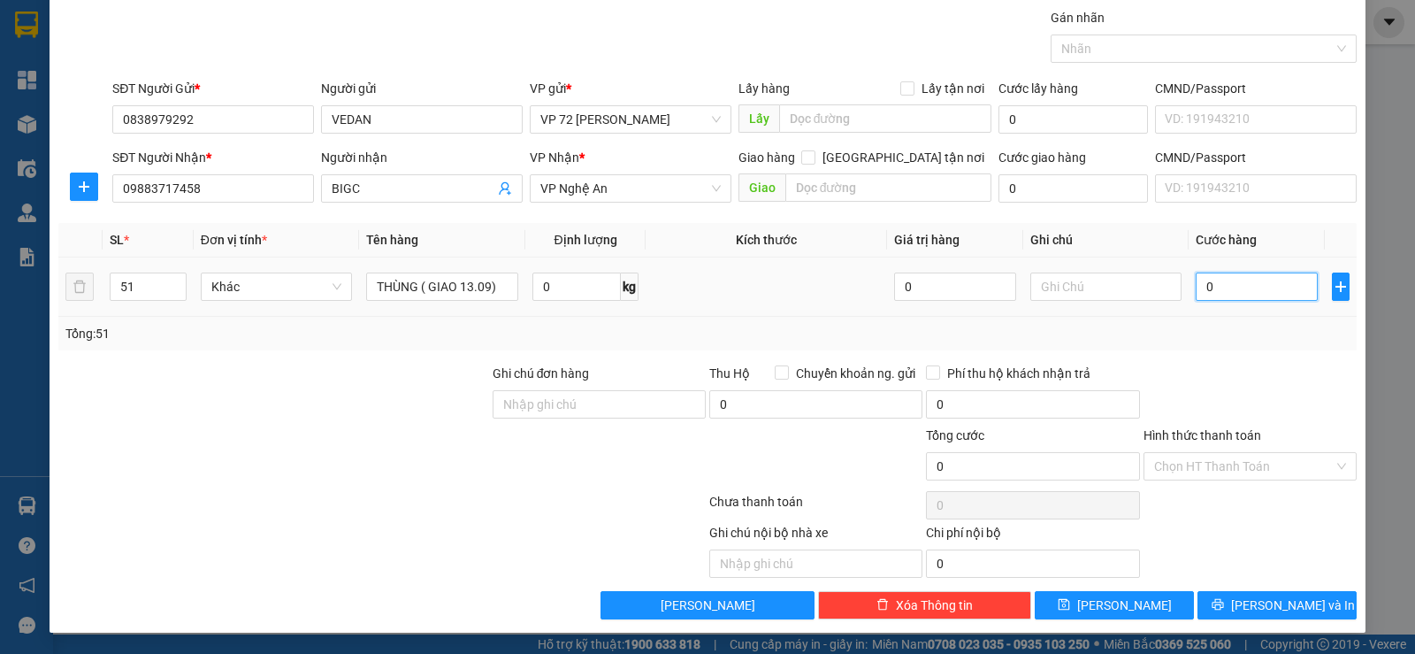
type input "10"
type input "130"
type input "1.330"
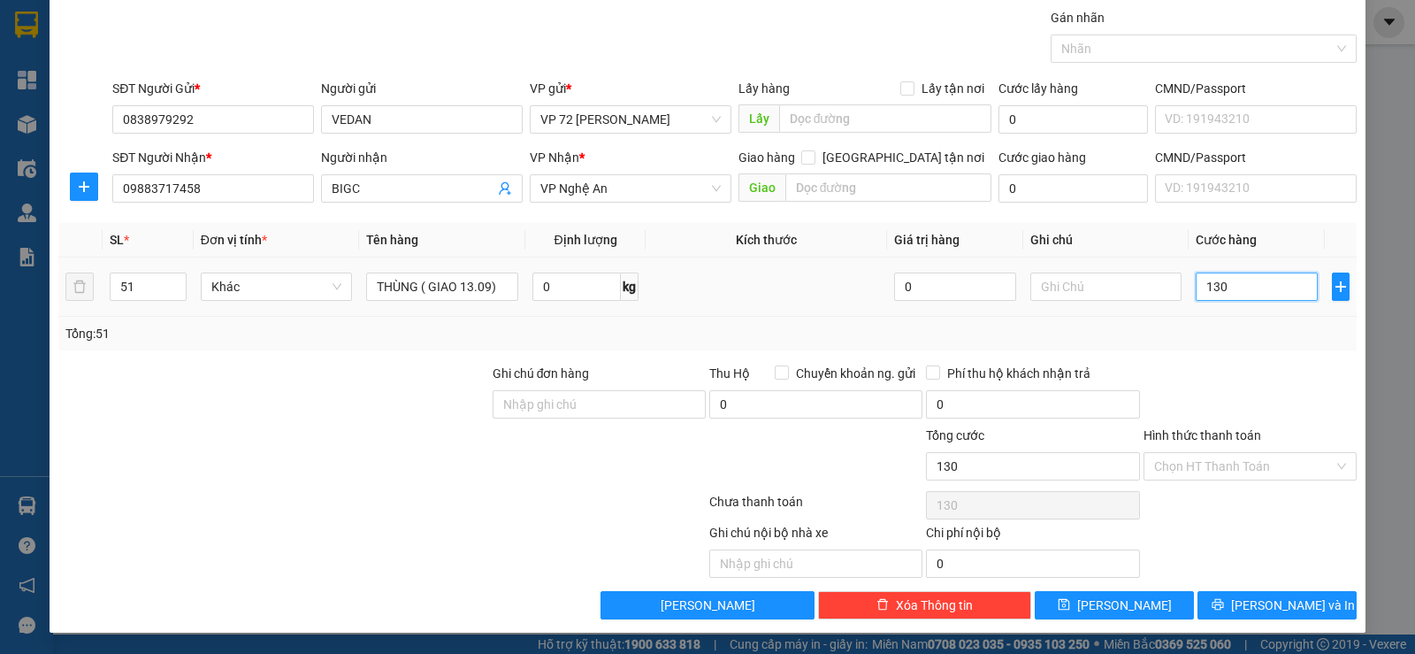
type input "1.330"
type input "13.305"
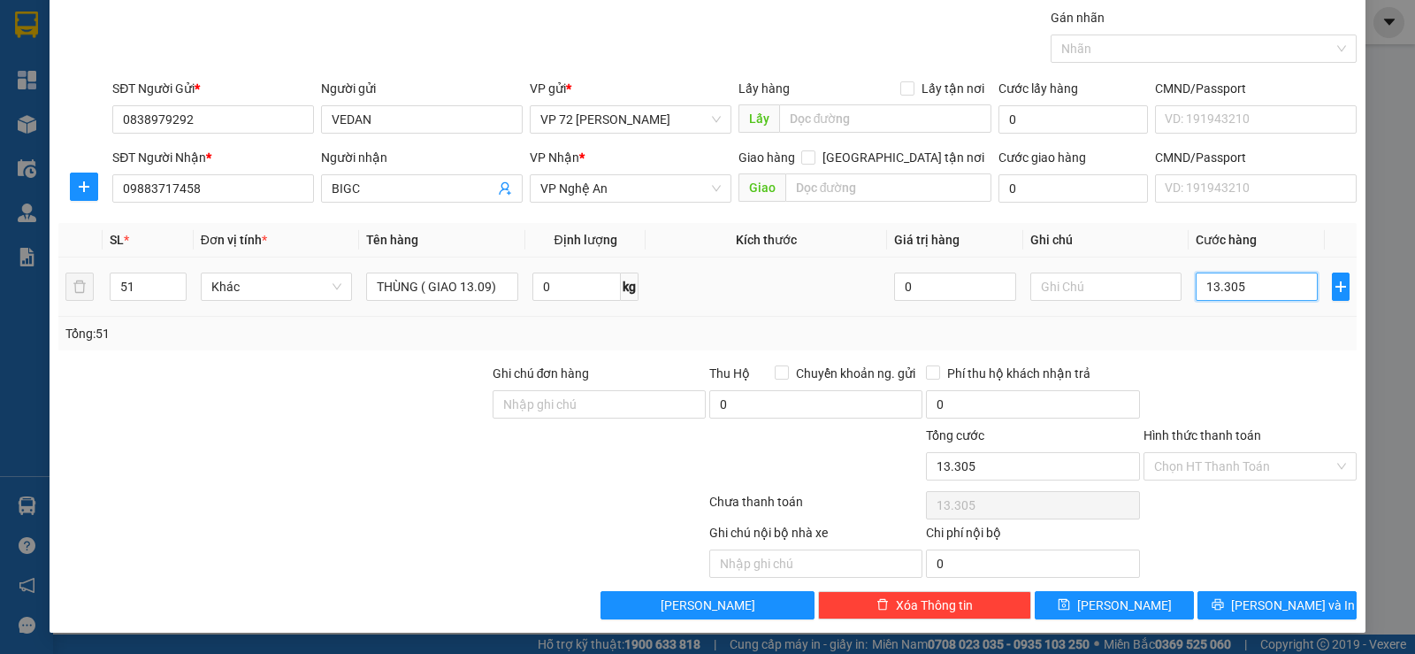
type input "133.055"
type input "1.330.555"
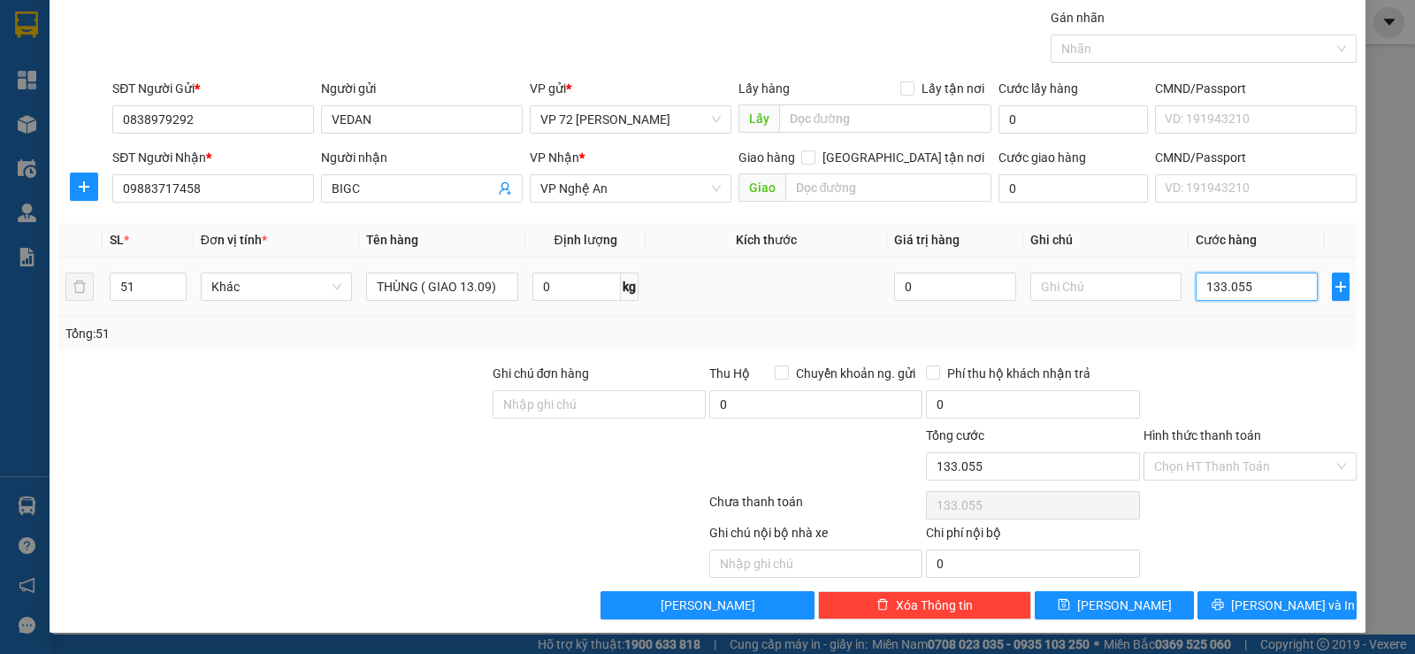
type input "1.330.555"
type input "133.055"
type input "13.305"
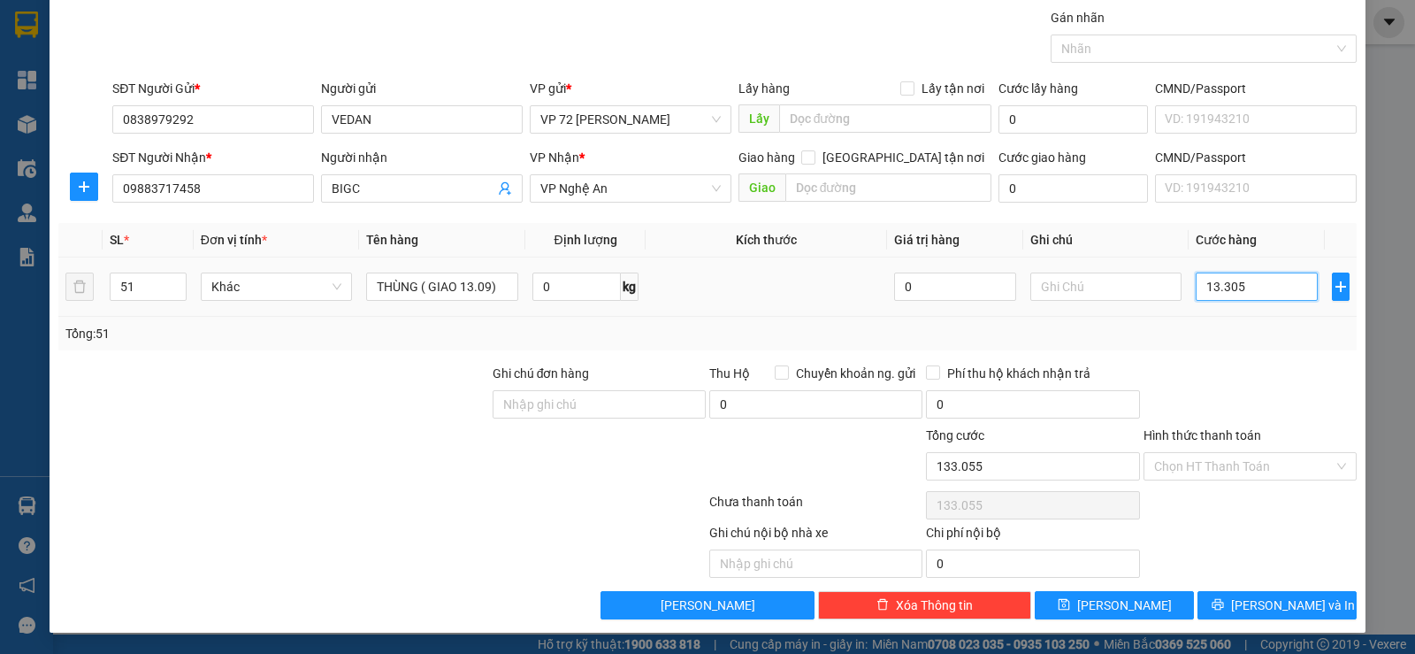
type input "13.305"
type input "1.330"
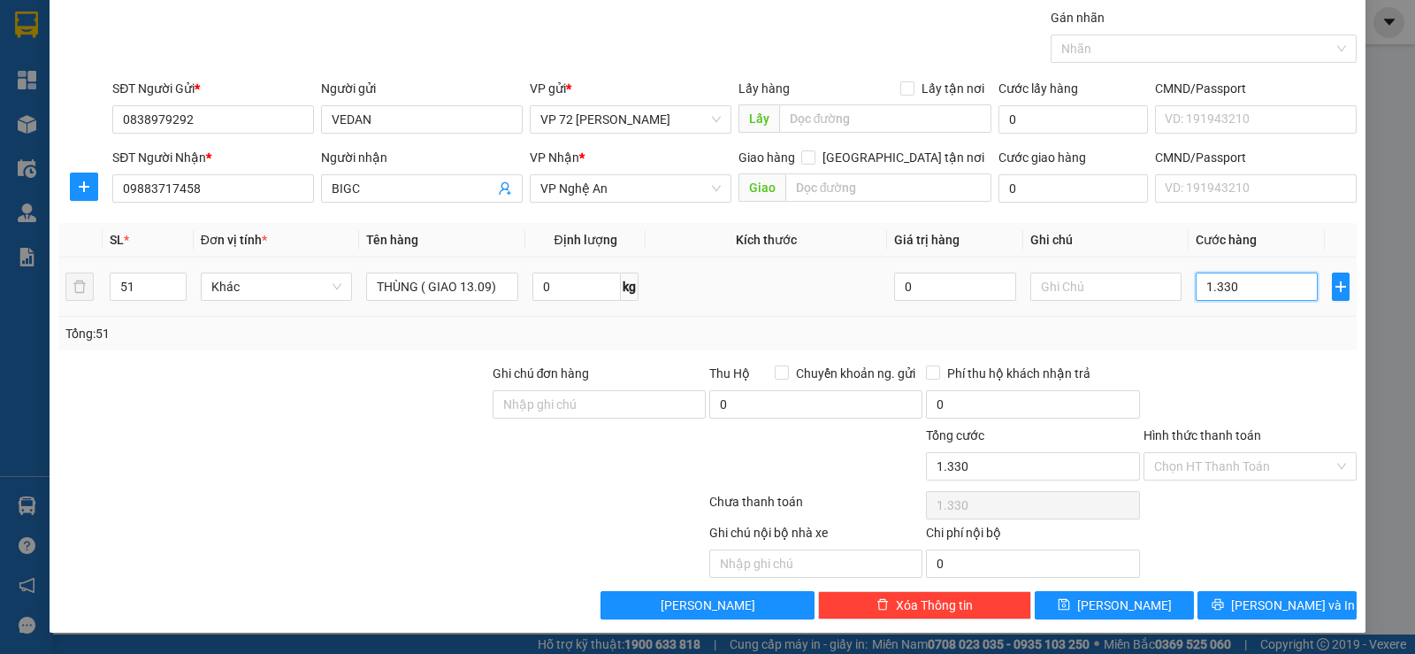
type input "133"
type input "13"
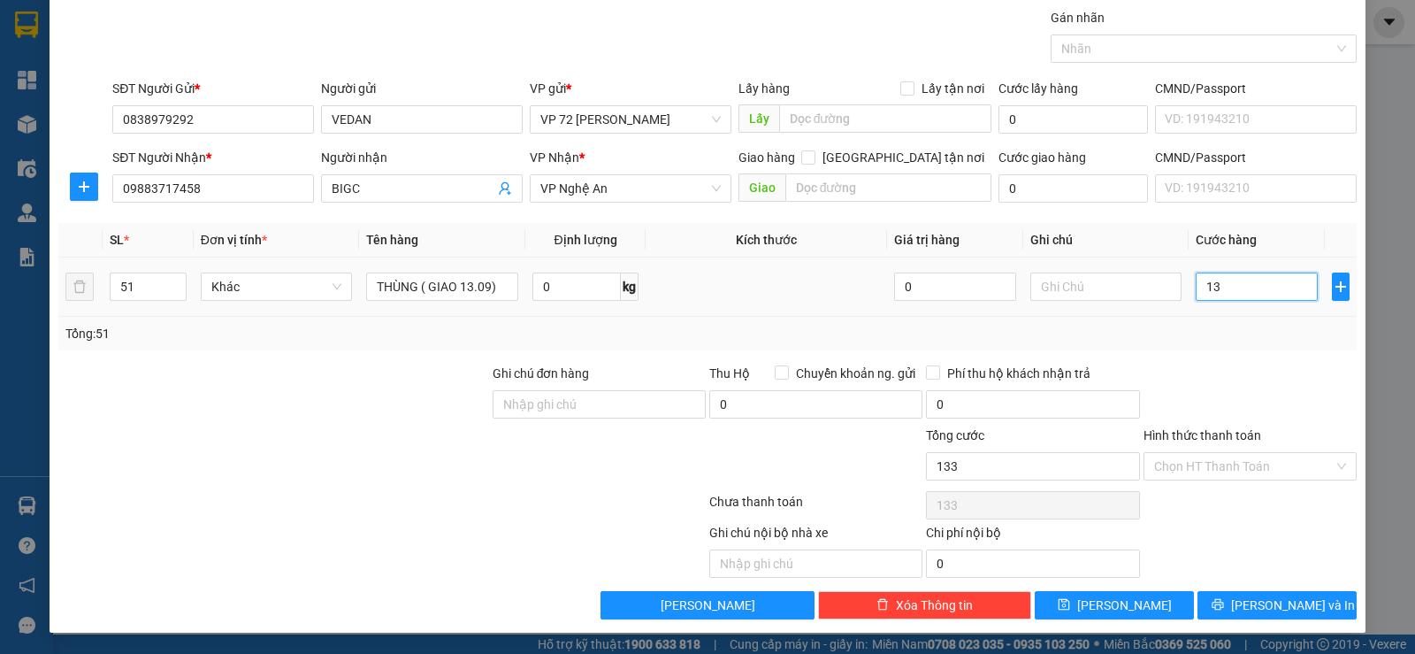
type input "13"
type input "1"
type input "0"
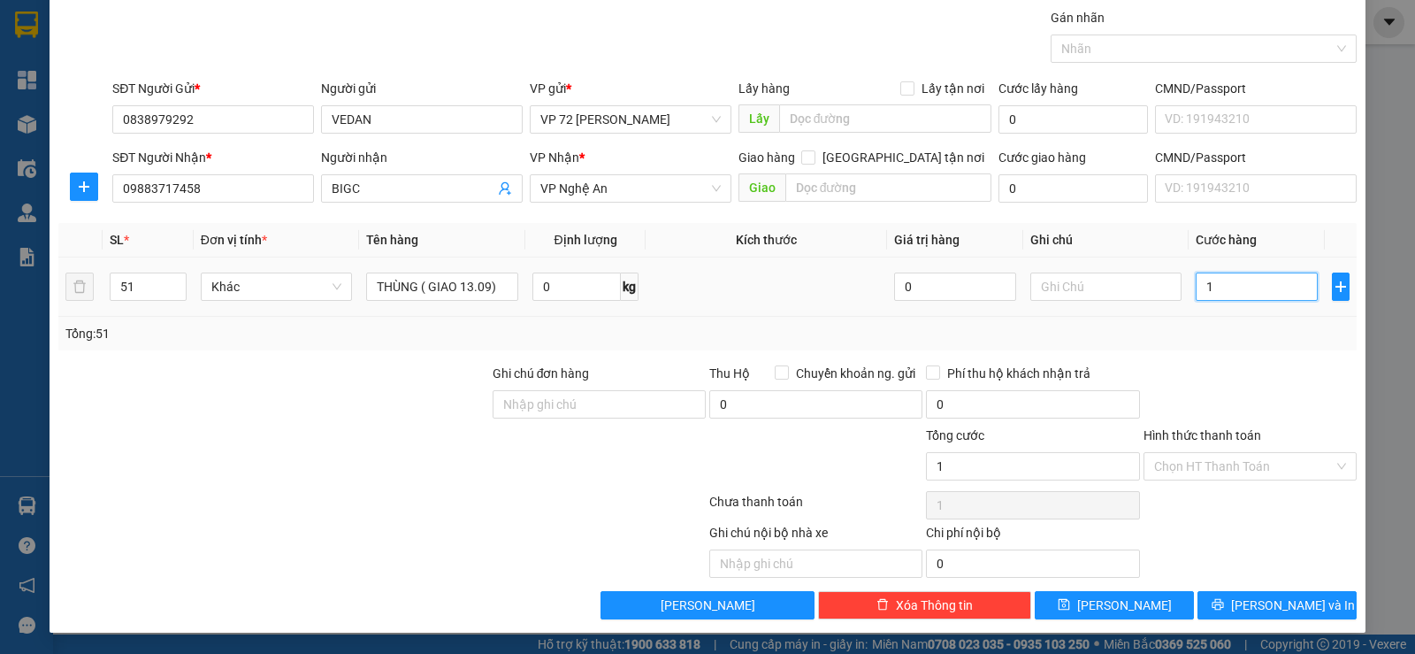
type input "0"
type input "01"
type input "1"
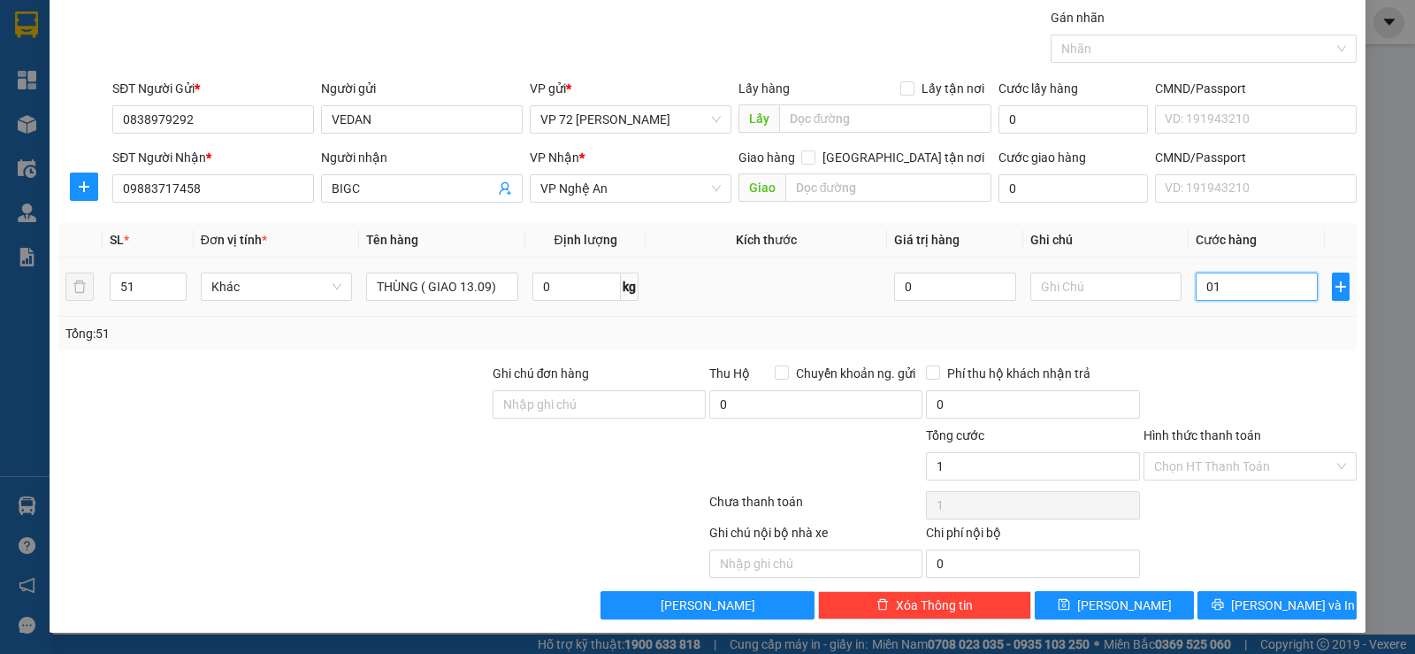
type input "0"
type input "10"
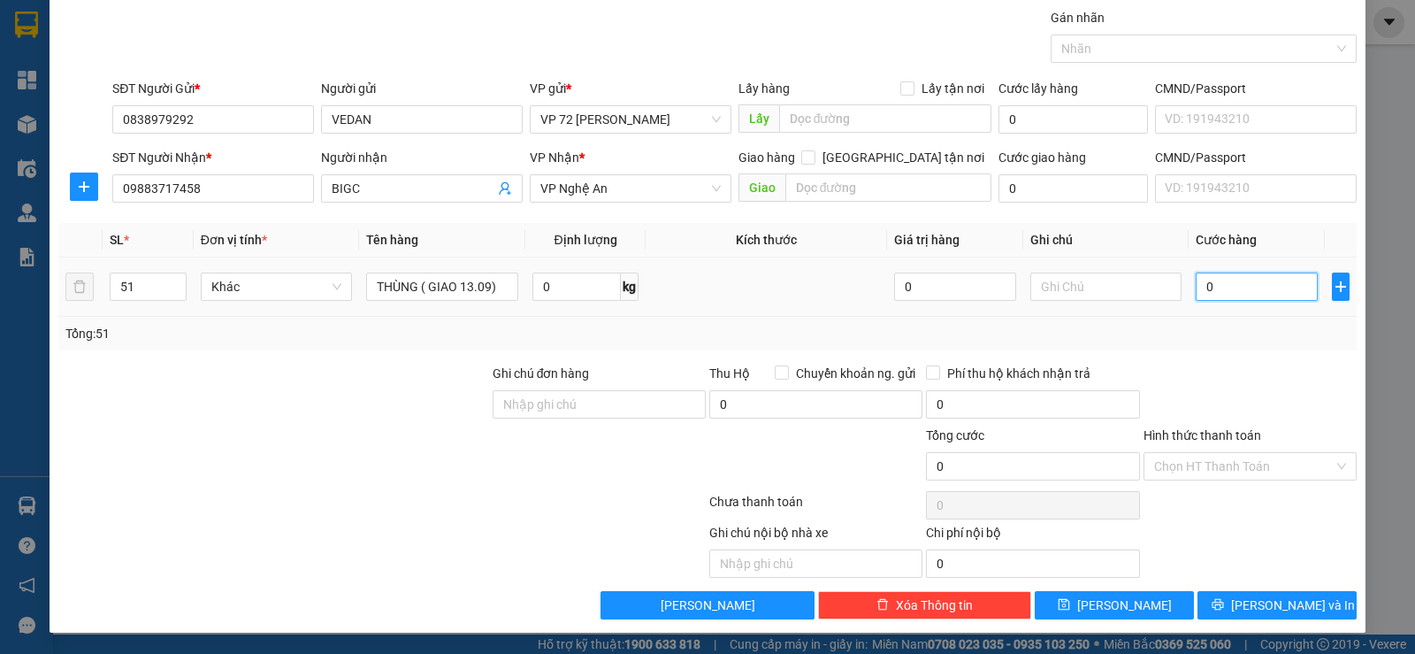
type input "10"
type input "130"
type input "1.330"
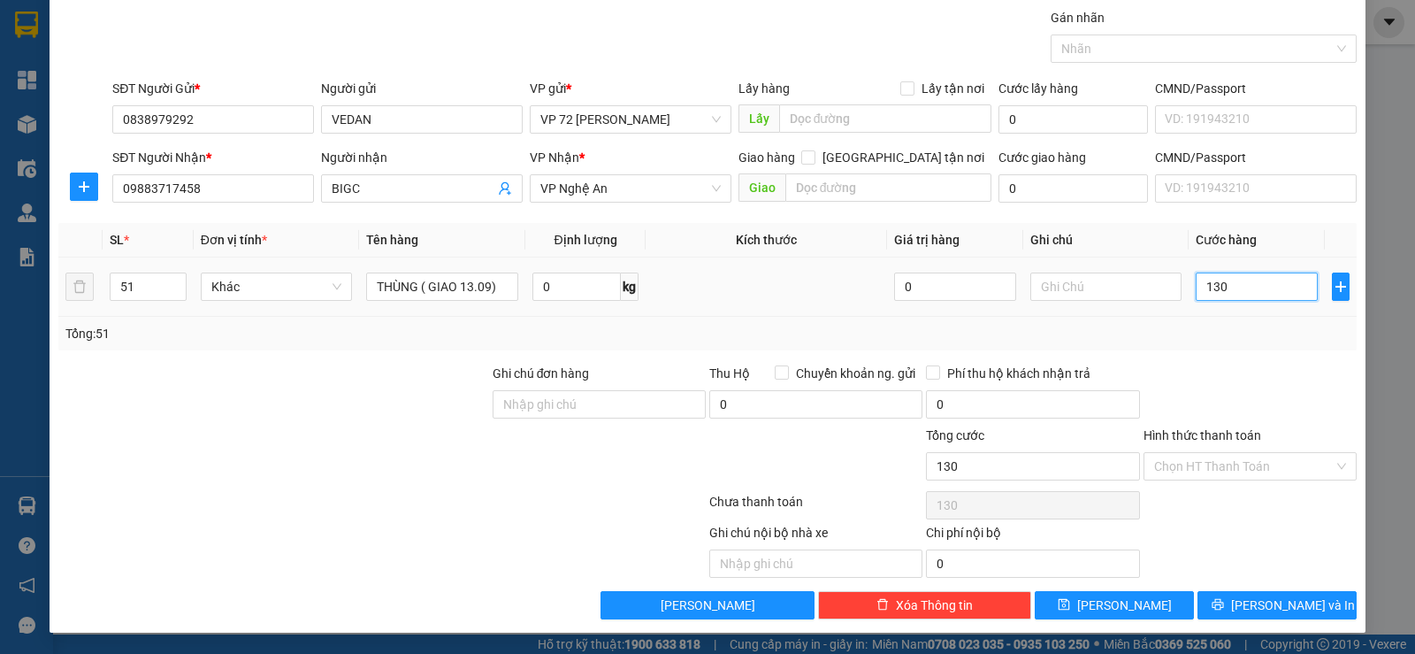
type input "1.330"
type input "13.305"
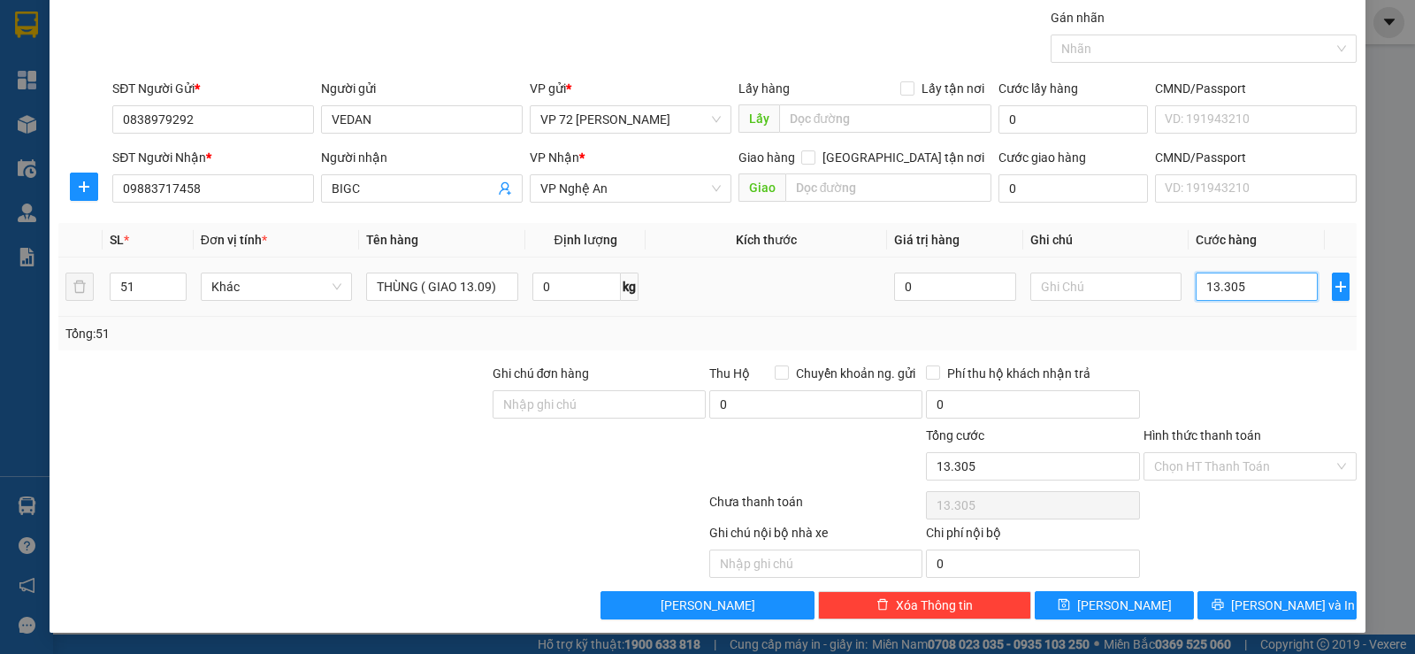
type input "1.330"
type input "133"
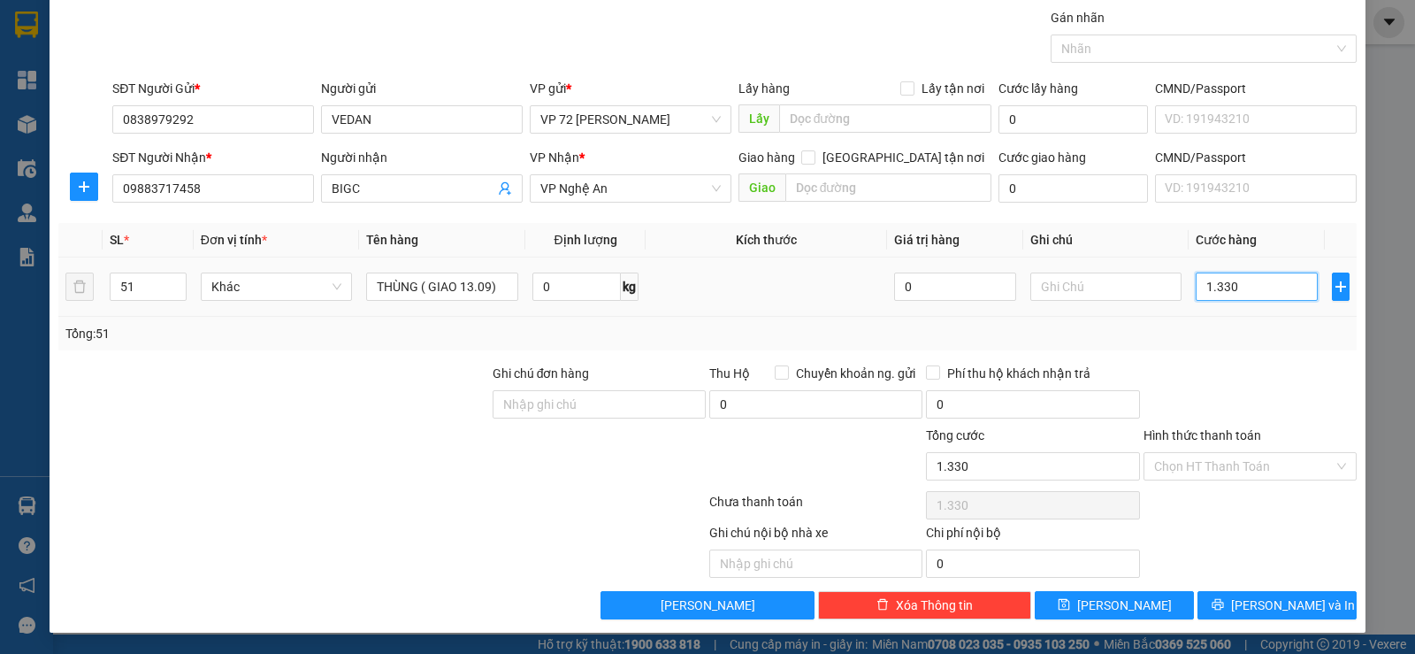
type input "133"
type input "1.335"
click at [1064, 287] on input "text" at bounding box center [1106, 286] width 152 height 28
click at [1069, 604] on icon "save" at bounding box center [1063, 604] width 11 height 11
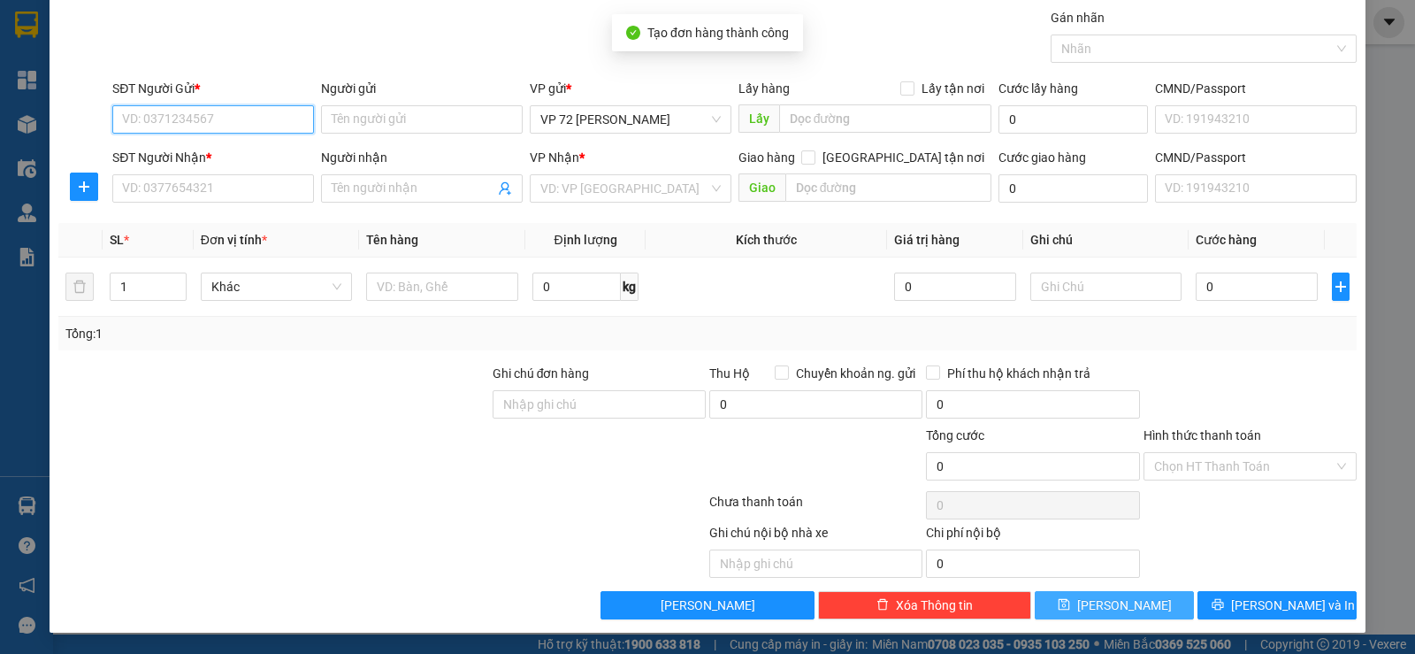
click at [200, 114] on input "SĐT Người Gửi *" at bounding box center [213, 119] width 202 height 28
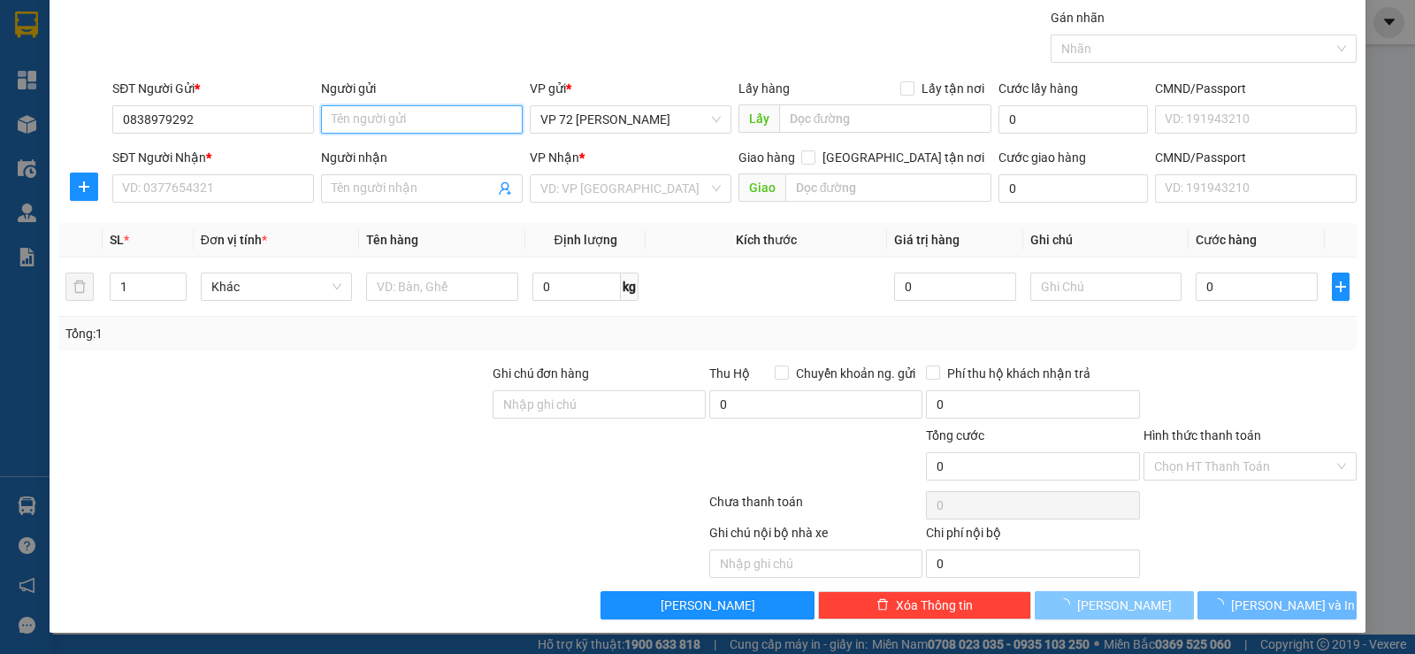
click at [428, 126] on input "Người gửi" at bounding box center [422, 119] width 202 height 28
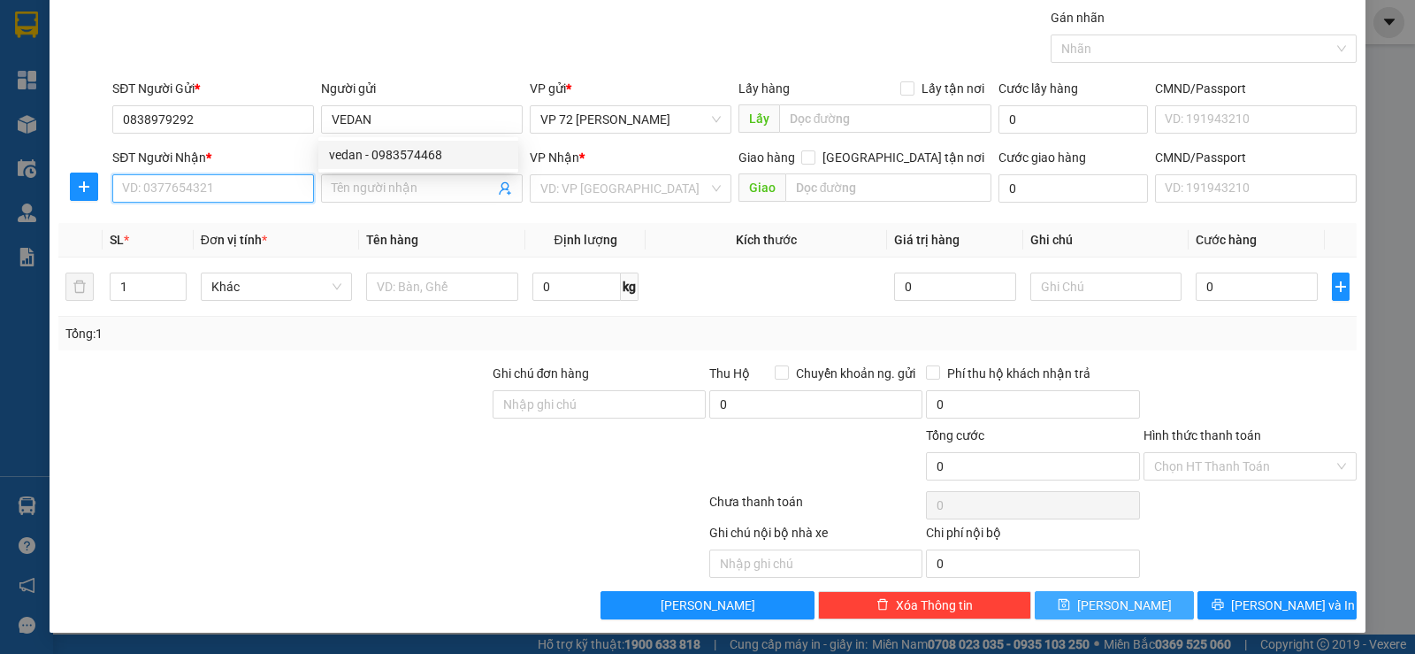
click at [160, 191] on input "SĐT Người Nhận *" at bounding box center [213, 188] width 202 height 28
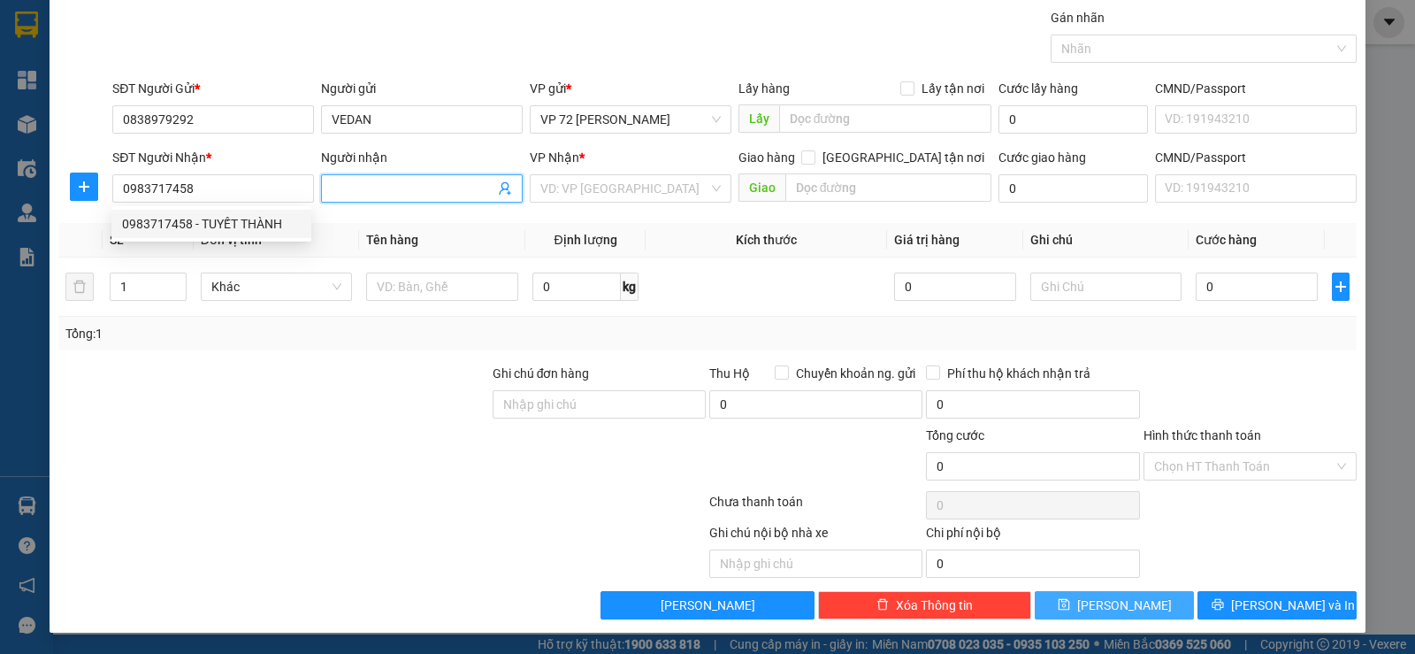
click at [382, 189] on input "Người nhận" at bounding box center [413, 188] width 163 height 19
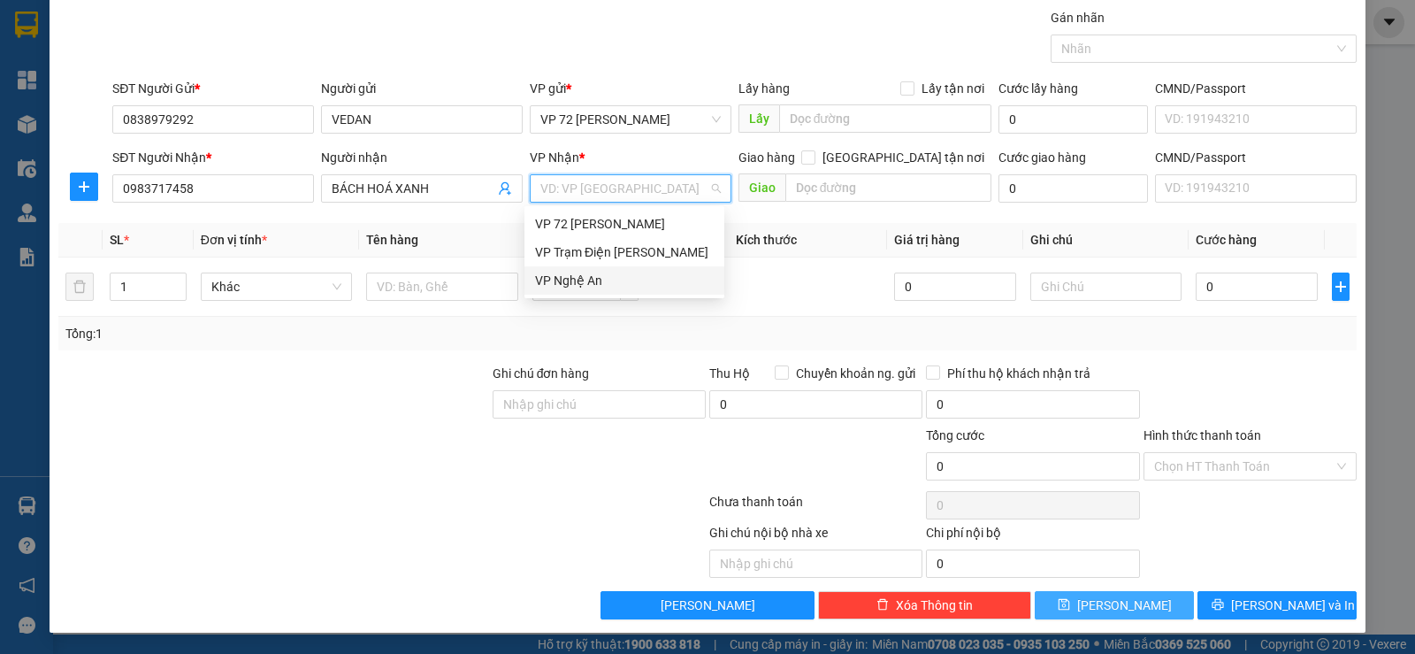
click at [609, 195] on input "search" at bounding box center [624, 188] width 168 height 27
click at [564, 281] on div "VP Nghệ An" at bounding box center [624, 280] width 179 height 19
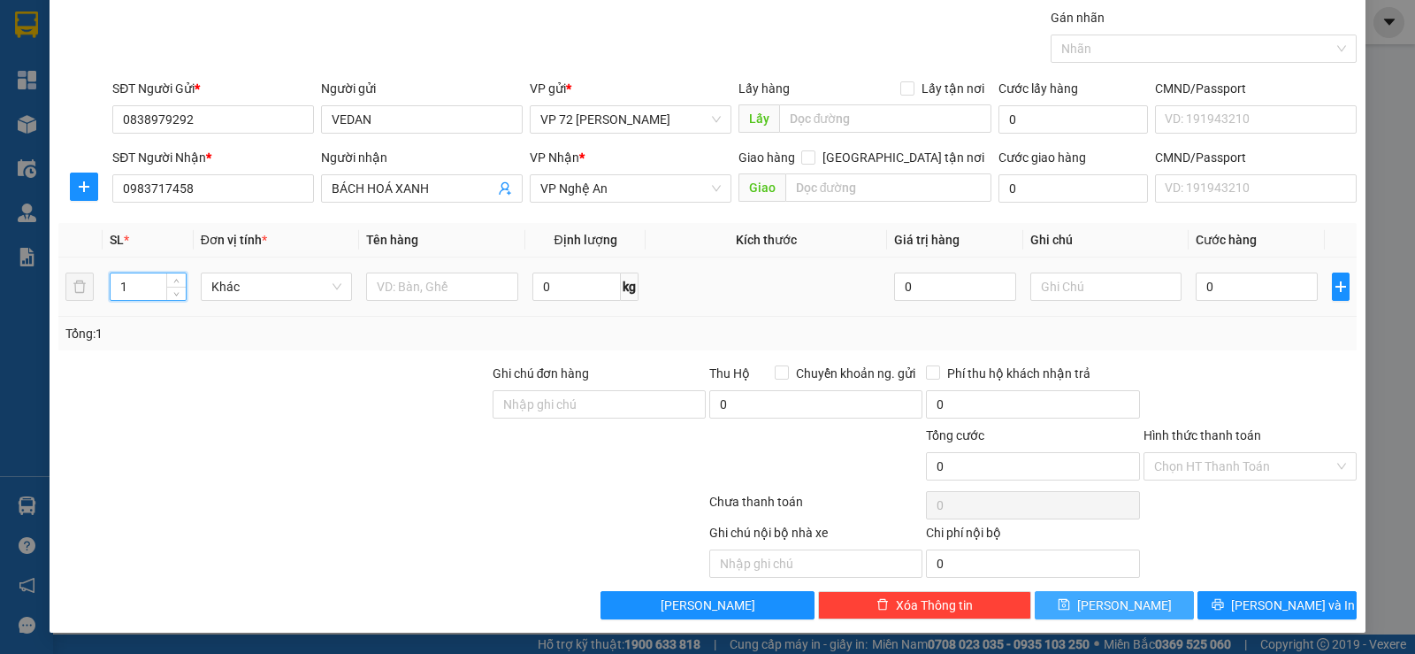
click at [143, 287] on input "1" at bounding box center [148, 286] width 74 height 27
click at [385, 290] on input "text" at bounding box center [442, 286] width 152 height 28
click at [1104, 295] on input "text" at bounding box center [1106, 286] width 152 height 28
click at [1106, 604] on span "[PERSON_NAME]" at bounding box center [1124, 604] width 95 height 19
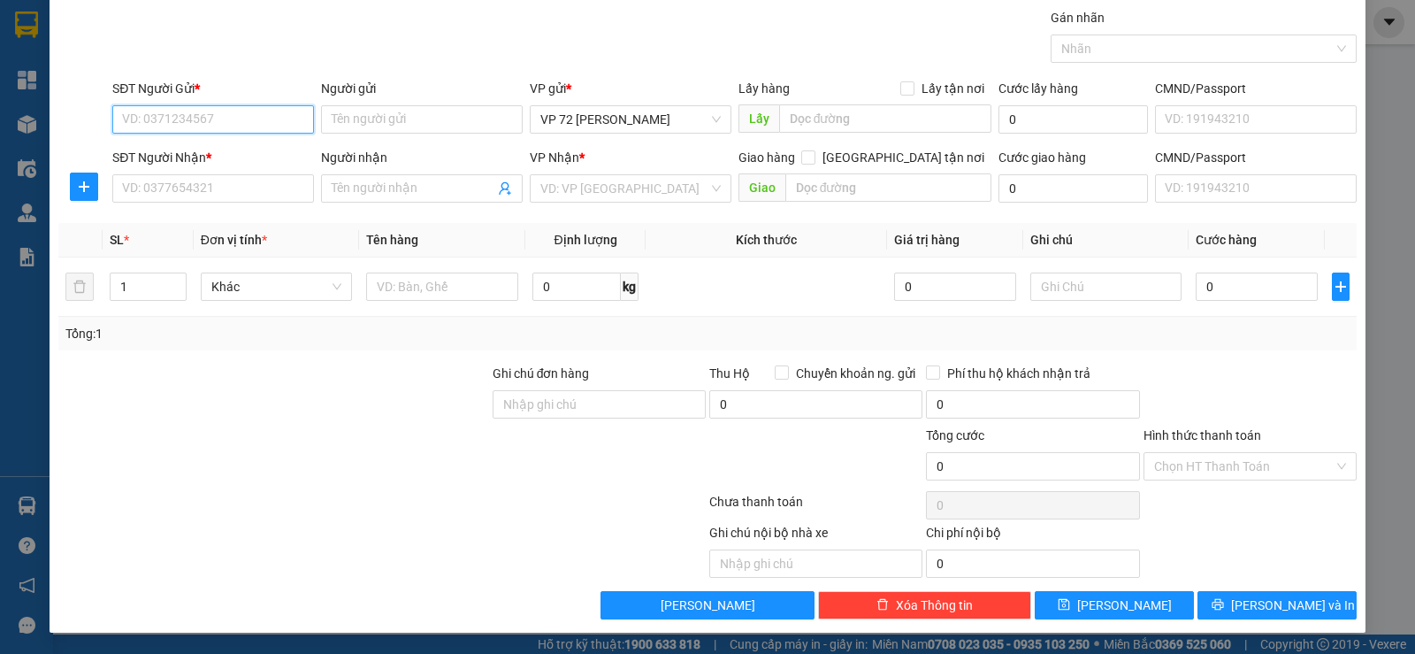
click at [260, 117] on input "SĐT Người Gửi *" at bounding box center [213, 119] width 202 height 28
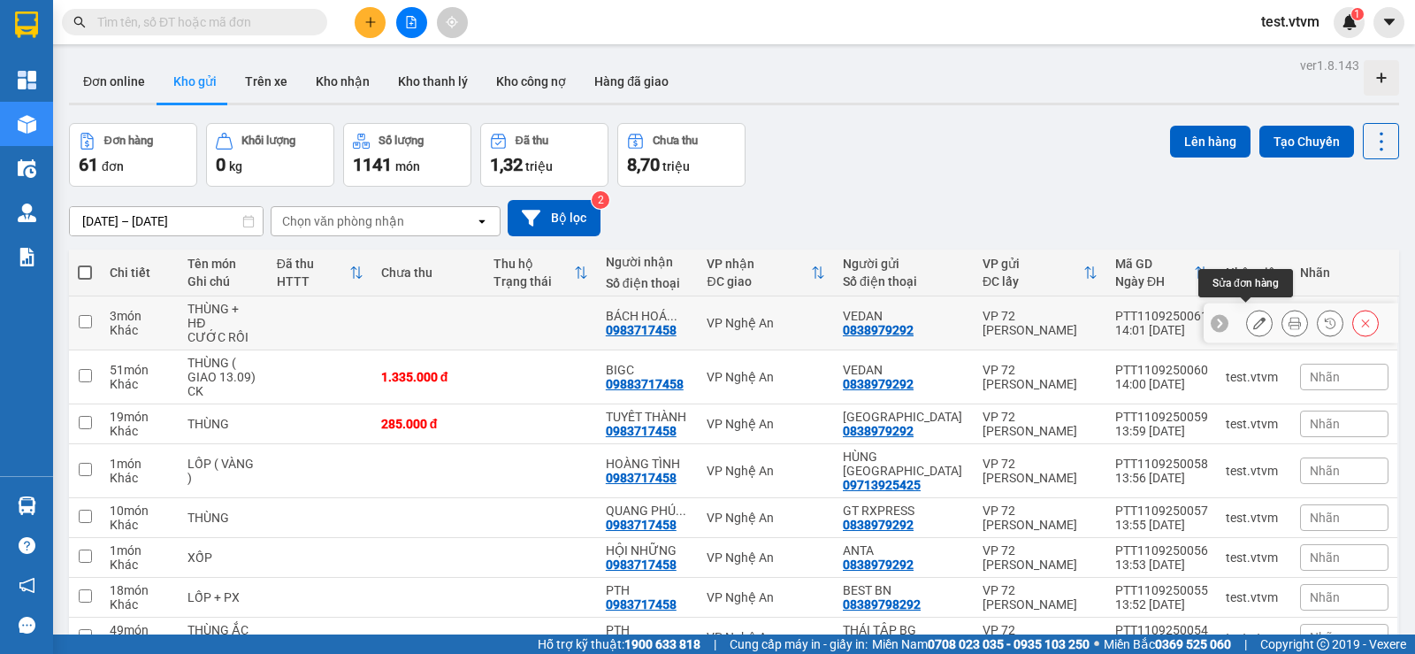
click at [1253, 321] on icon at bounding box center [1259, 323] width 12 height 12
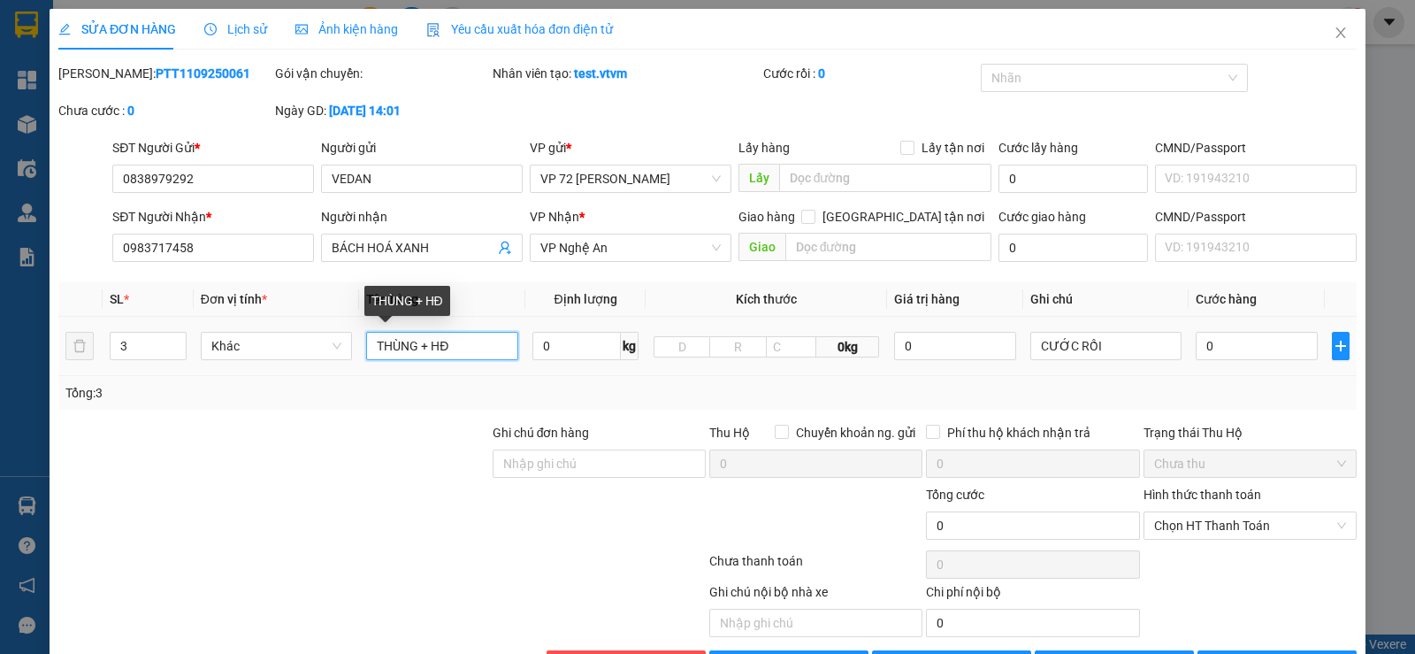
click at [475, 347] on input "THÙNG + HĐ" at bounding box center [442, 346] width 152 height 28
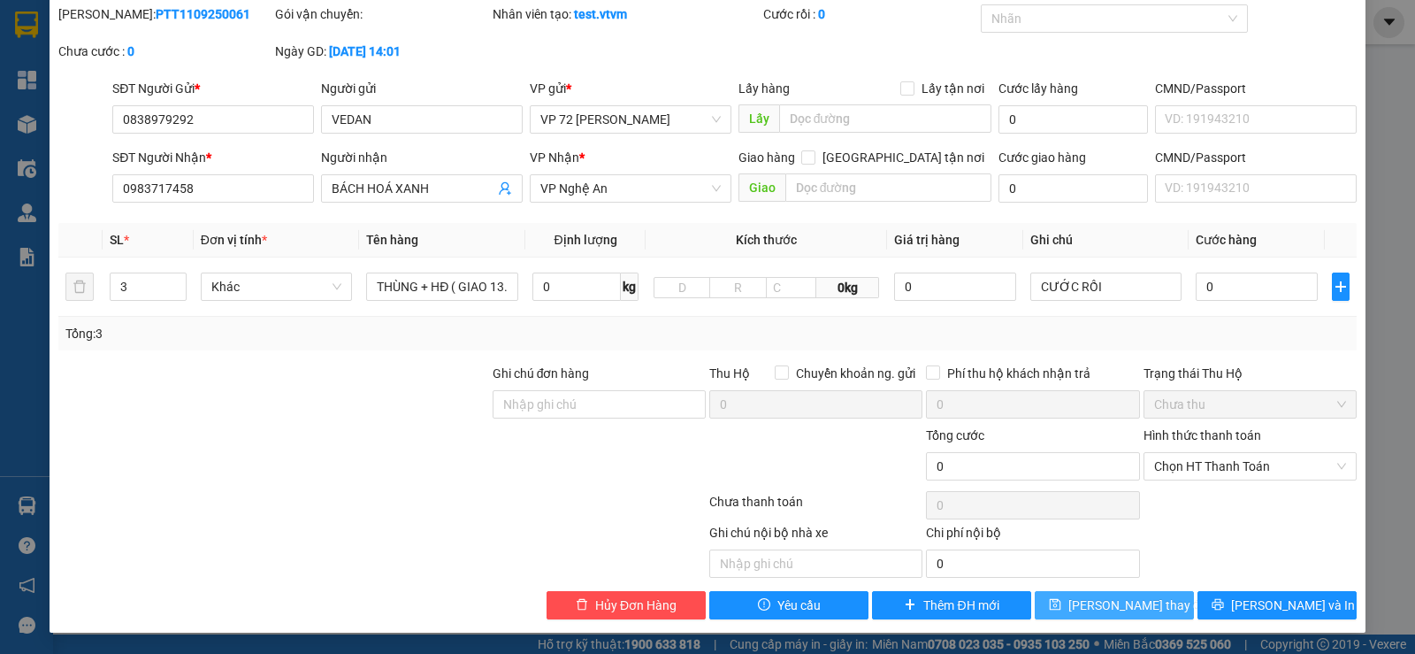
click at [1115, 610] on span "[PERSON_NAME] thay đổi" at bounding box center [1139, 604] width 142 height 19
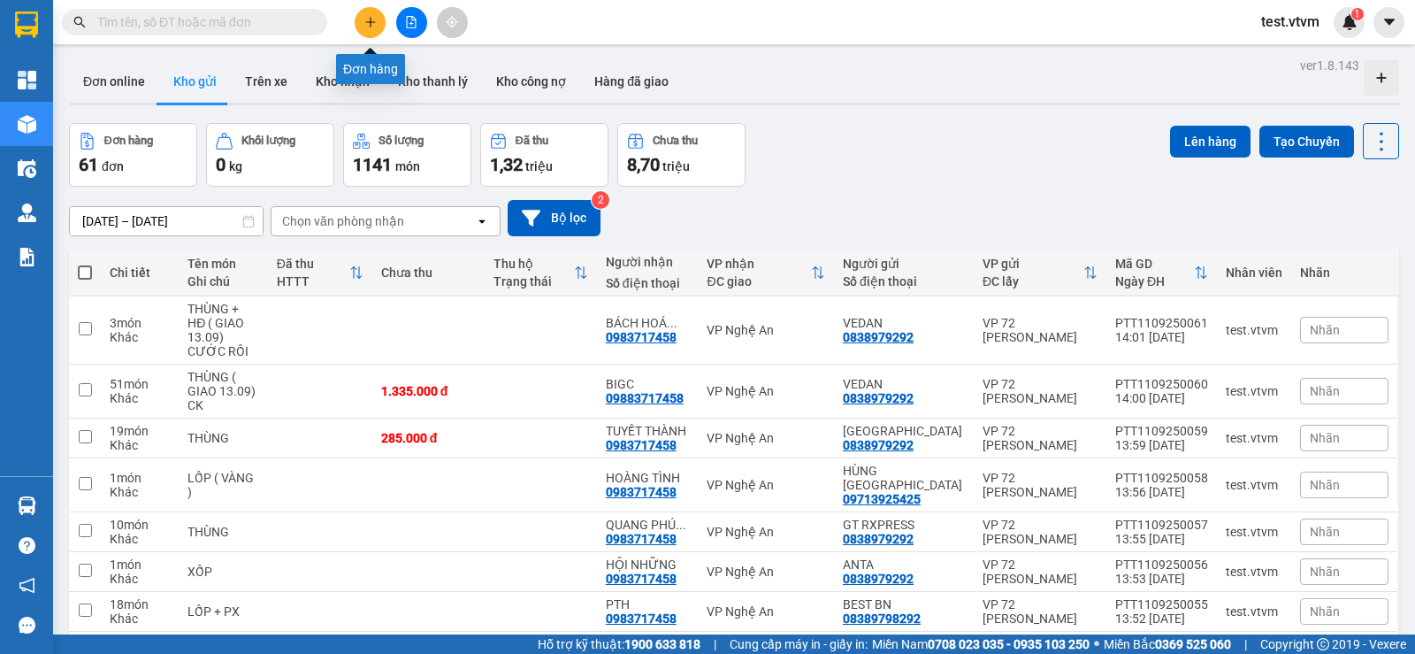
click at [367, 27] on icon "plus" at bounding box center [370, 22] width 12 height 12
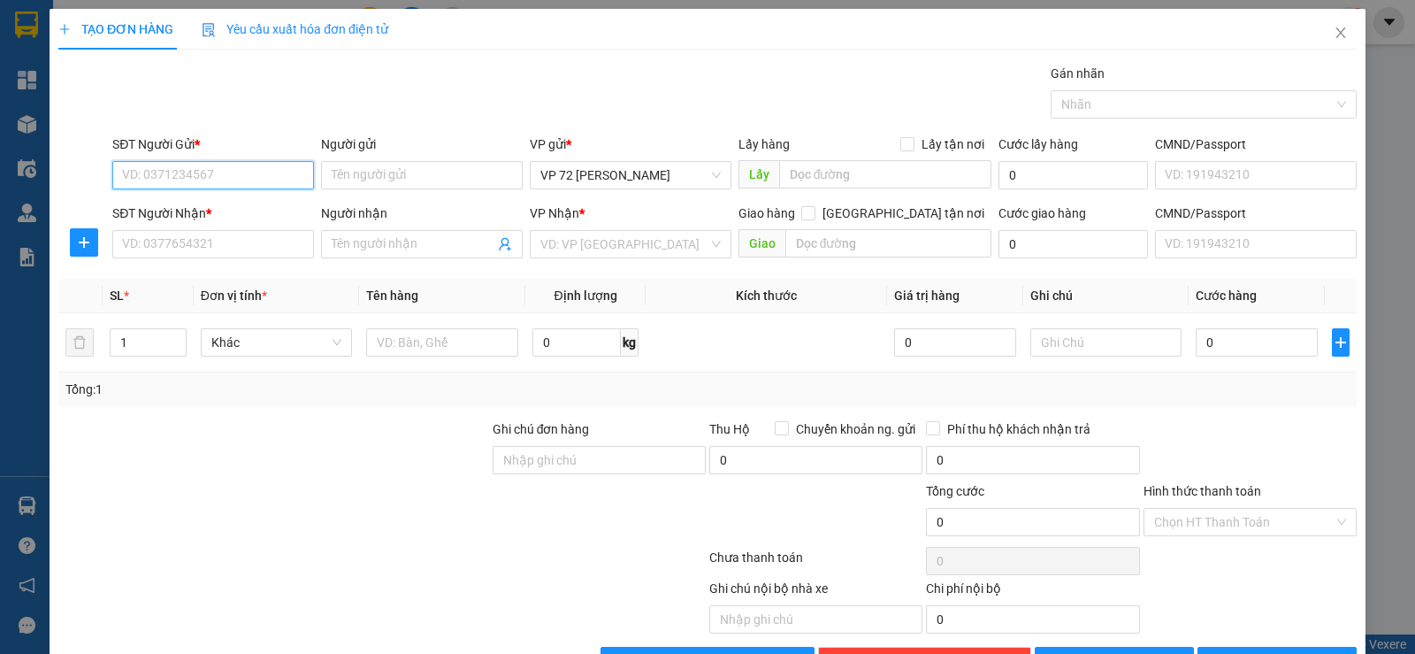
click at [250, 175] on input "SĐT Người Gửi *" at bounding box center [213, 175] width 202 height 28
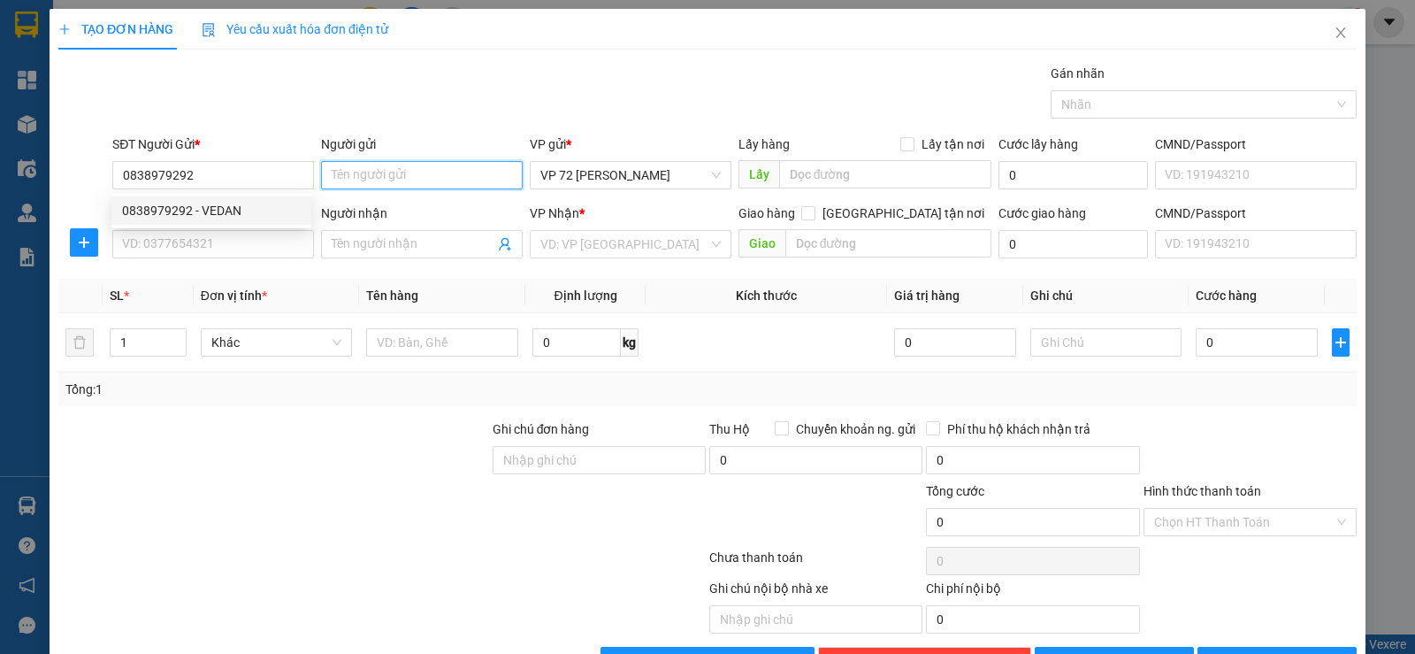
click at [418, 188] on input "Người gửi" at bounding box center [422, 175] width 202 height 28
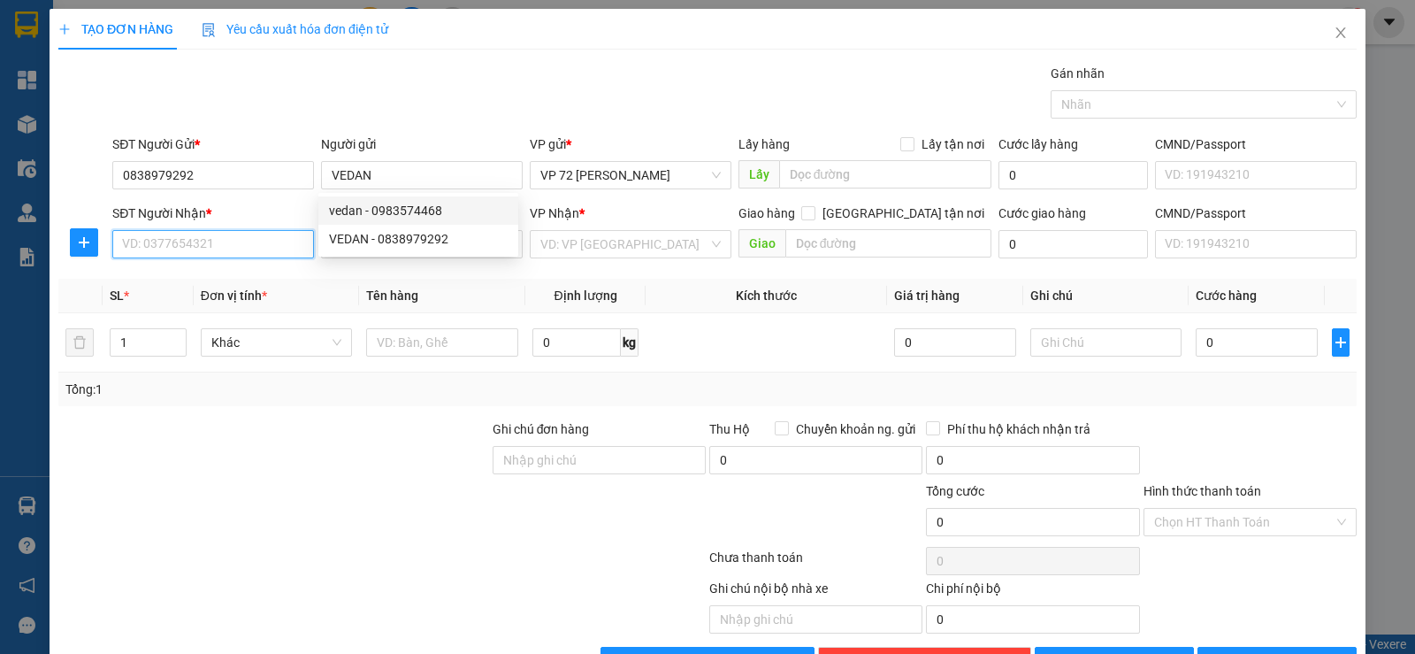
click at [203, 239] on input "SĐT Người Nhận *" at bounding box center [213, 244] width 202 height 28
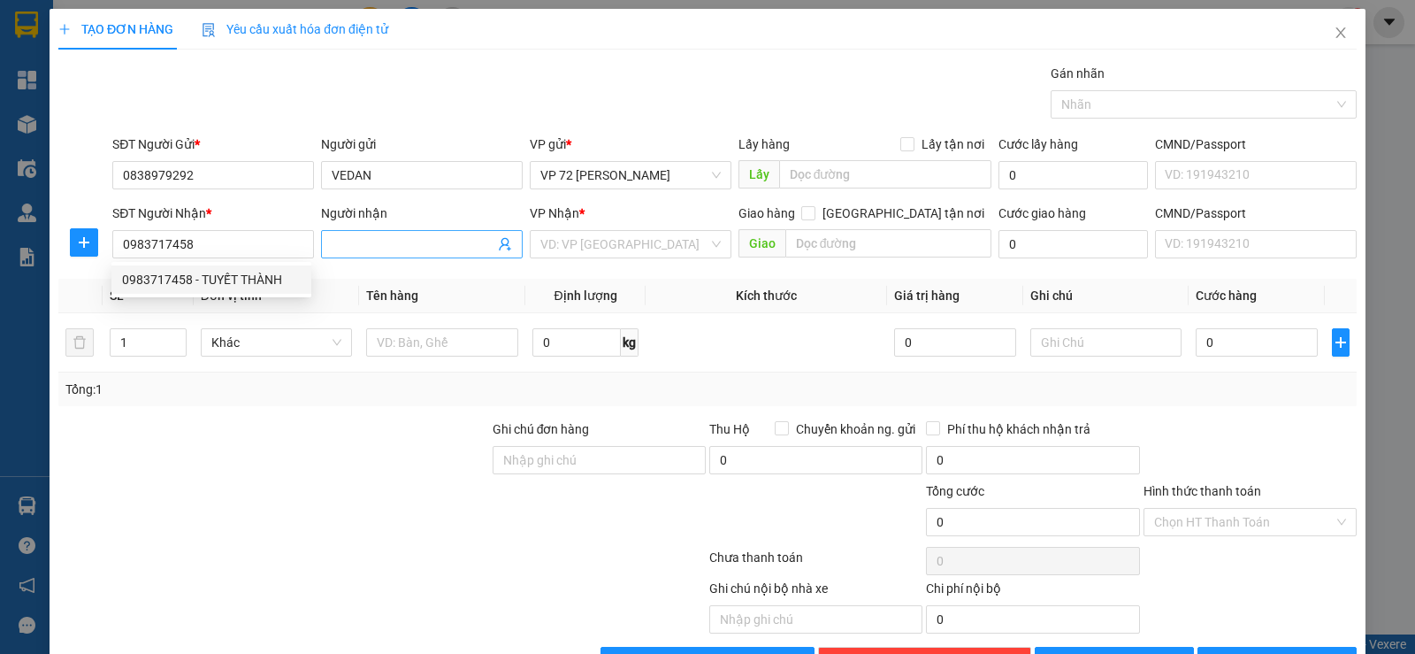
click at [371, 241] on input "Người nhận" at bounding box center [413, 243] width 163 height 19
click at [557, 241] on input "search" at bounding box center [624, 244] width 168 height 27
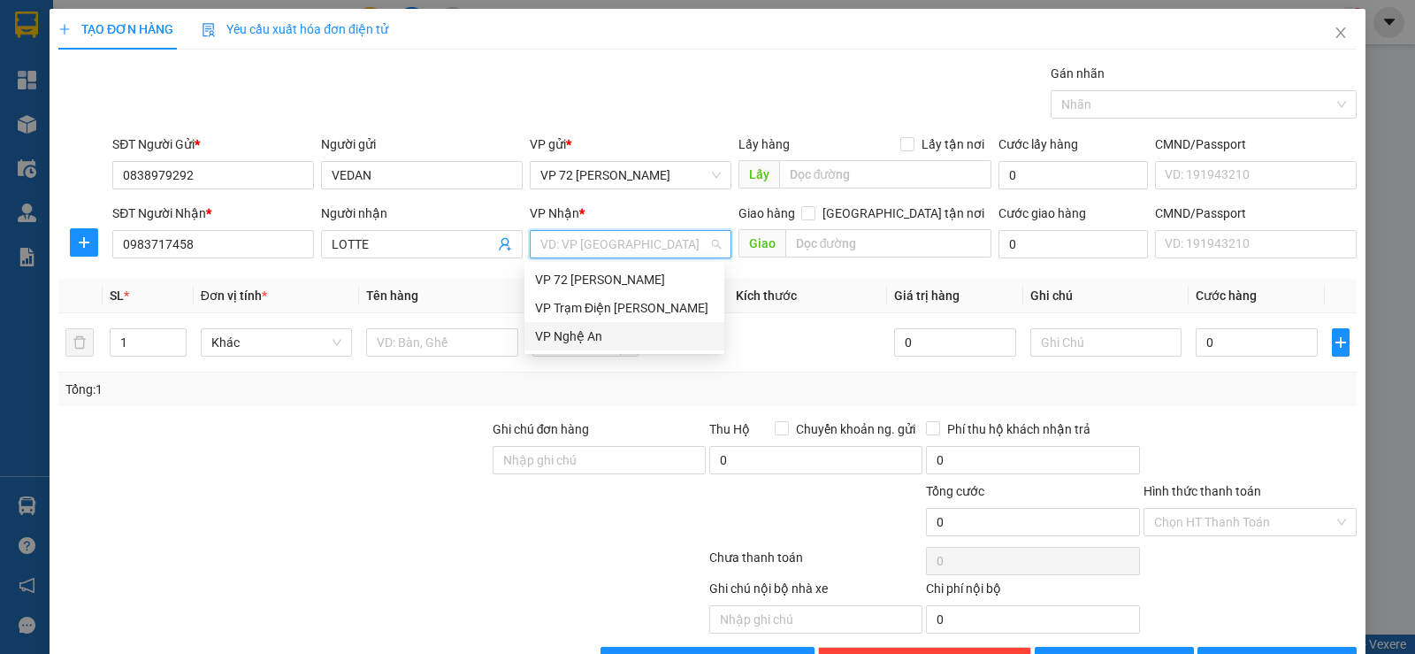
click at [597, 331] on div "VP Nghệ An" at bounding box center [624, 335] width 179 height 19
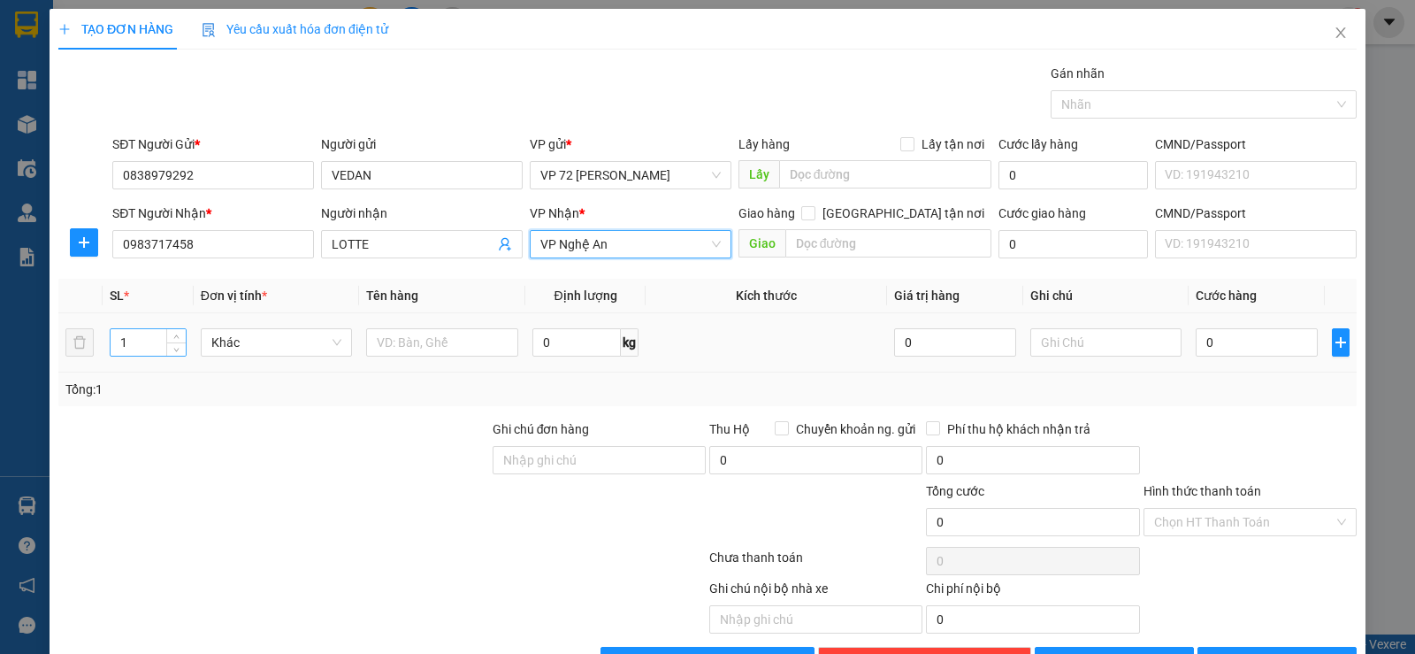
click at [141, 342] on input "1" at bounding box center [148, 342] width 74 height 27
click at [386, 339] on input "text" at bounding box center [442, 342] width 152 height 28
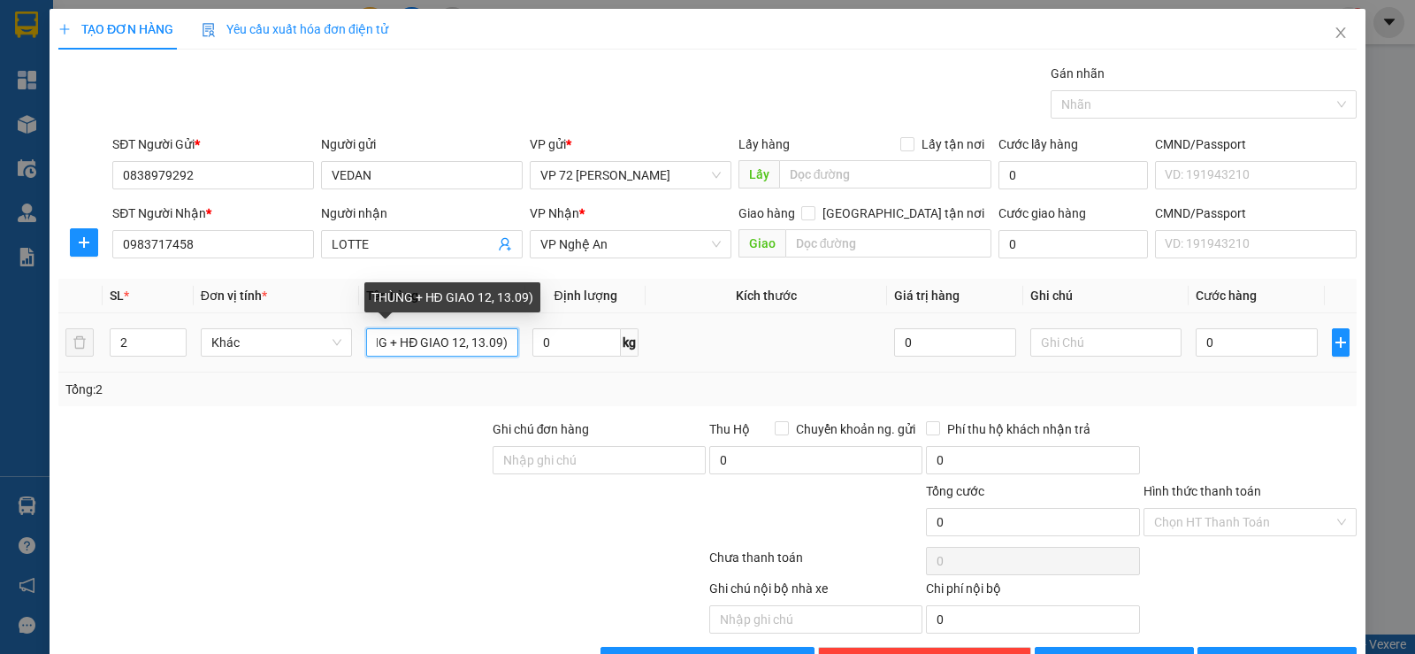
click at [415, 343] on input "THÙNG + HĐ GIAO 12, 13.09)" at bounding box center [442, 342] width 152 height 28
click at [470, 340] on input "THÙNG + HĐ( GIAO 12, 13.09)" at bounding box center [442, 342] width 152 height 28
click at [462, 342] on input "THÙNG + HĐ( GIAO 12HOẶC 13.09)" at bounding box center [442, 342] width 152 height 28
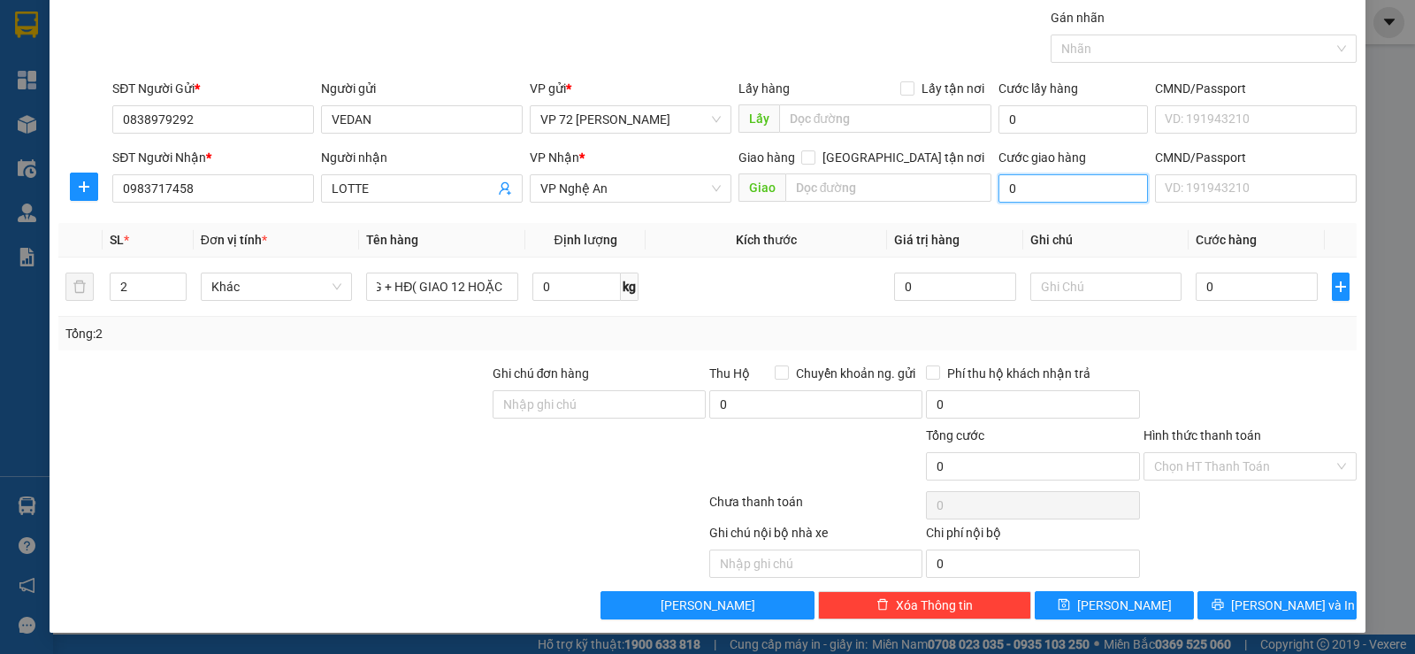
scroll to position [0, 0]
click at [1058, 183] on input "0" at bounding box center [1072, 188] width 149 height 28
click at [1083, 285] on input "text" at bounding box center [1106, 286] width 152 height 28
click at [1101, 607] on button "[PERSON_NAME]" at bounding box center [1114, 605] width 159 height 28
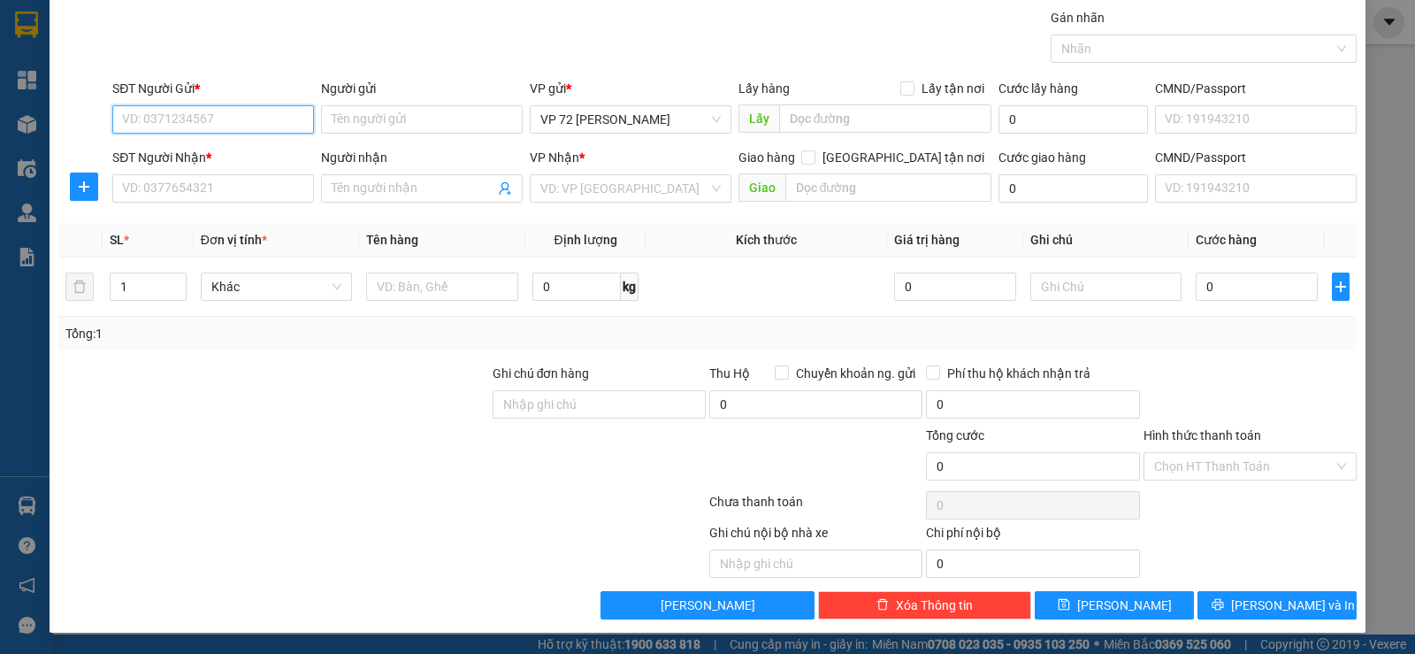
click at [251, 126] on input "SĐT Người Gửi *" at bounding box center [213, 119] width 202 height 28
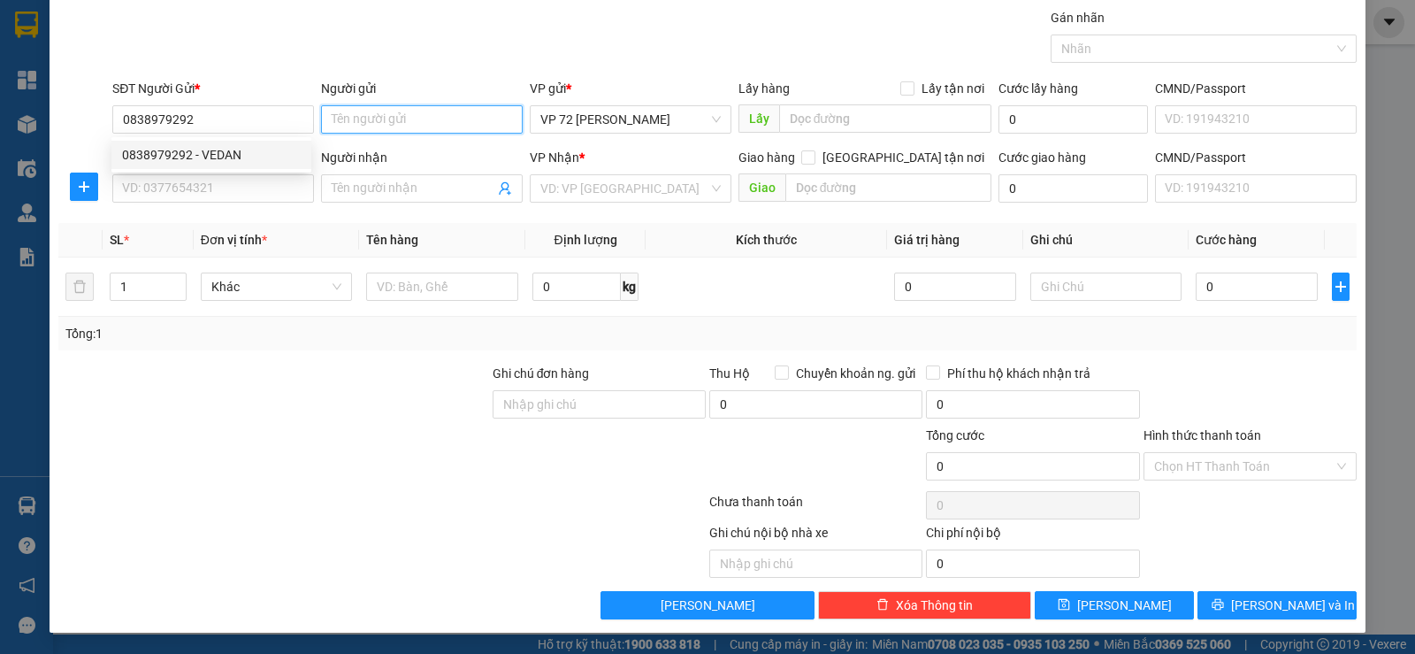
click at [440, 125] on input "Người gửi" at bounding box center [422, 119] width 202 height 28
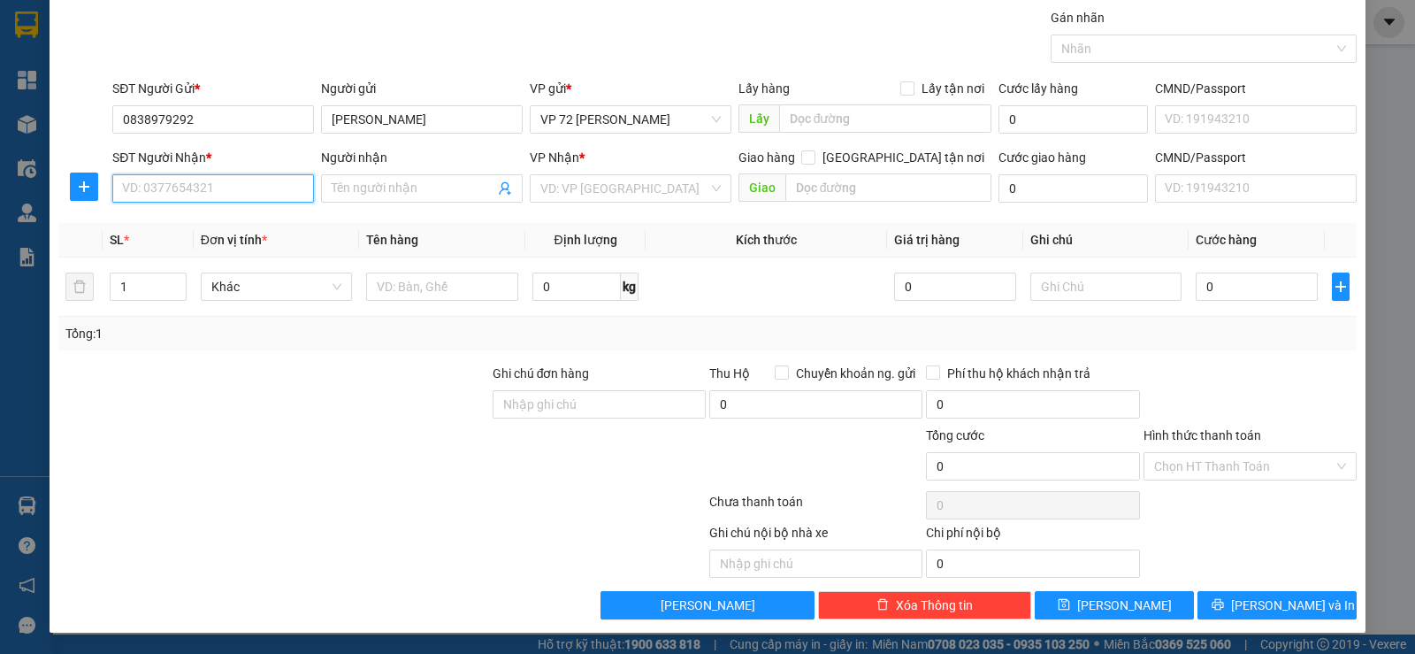
click at [218, 197] on input "SĐT Người Nhận *" at bounding box center [213, 188] width 202 height 28
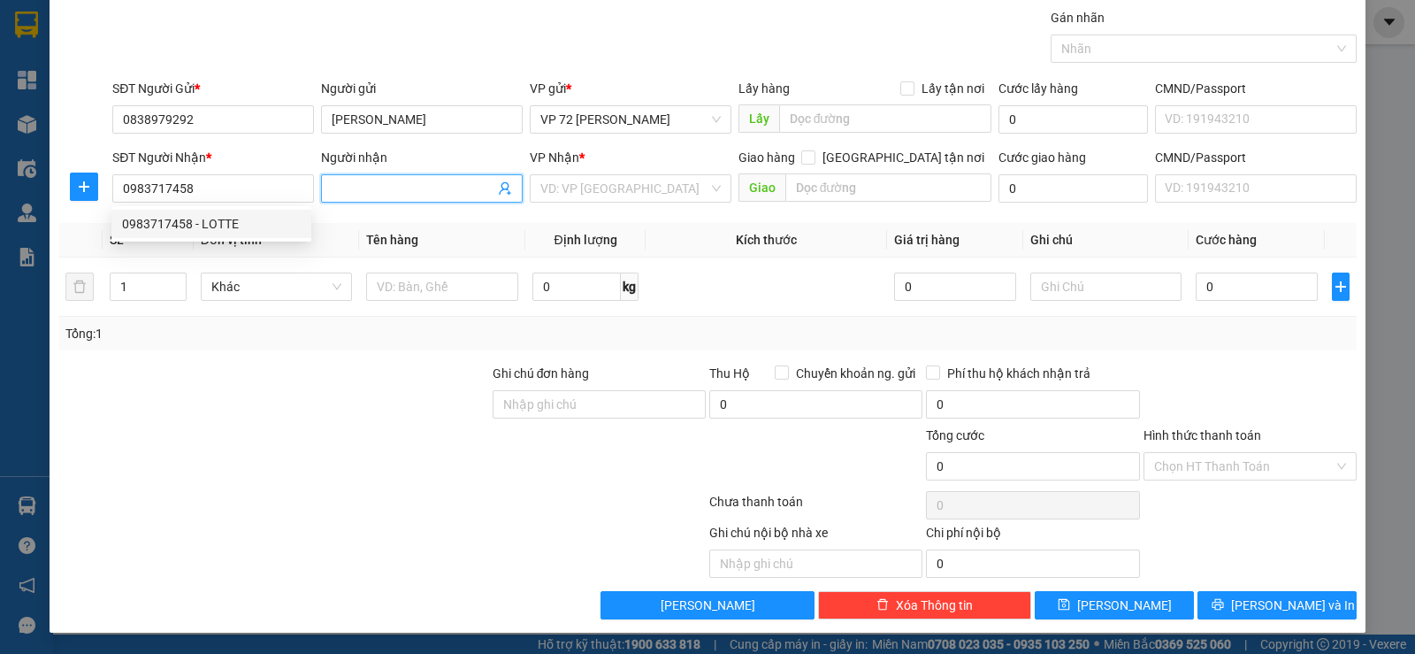
click at [351, 190] on input "Người nhận" at bounding box center [413, 188] width 163 height 19
click at [136, 291] on input "1" at bounding box center [148, 286] width 74 height 27
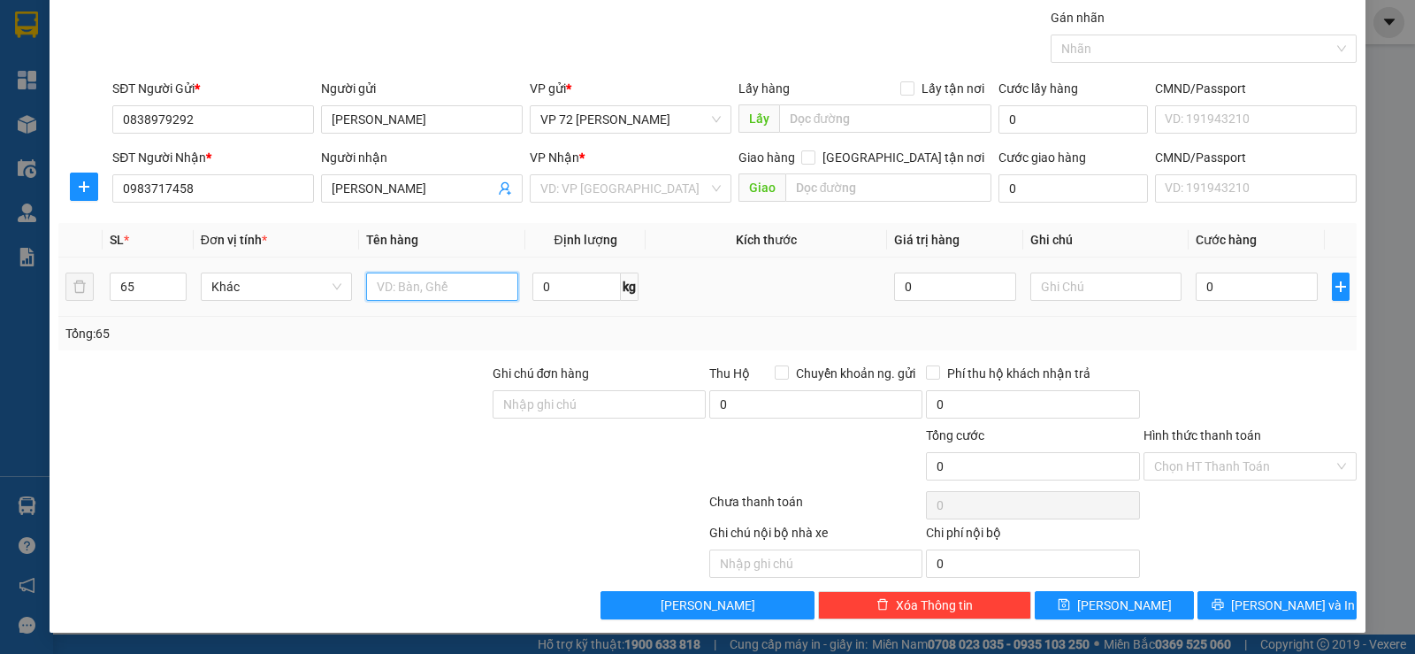
click at [376, 279] on input "text" at bounding box center [442, 286] width 152 height 28
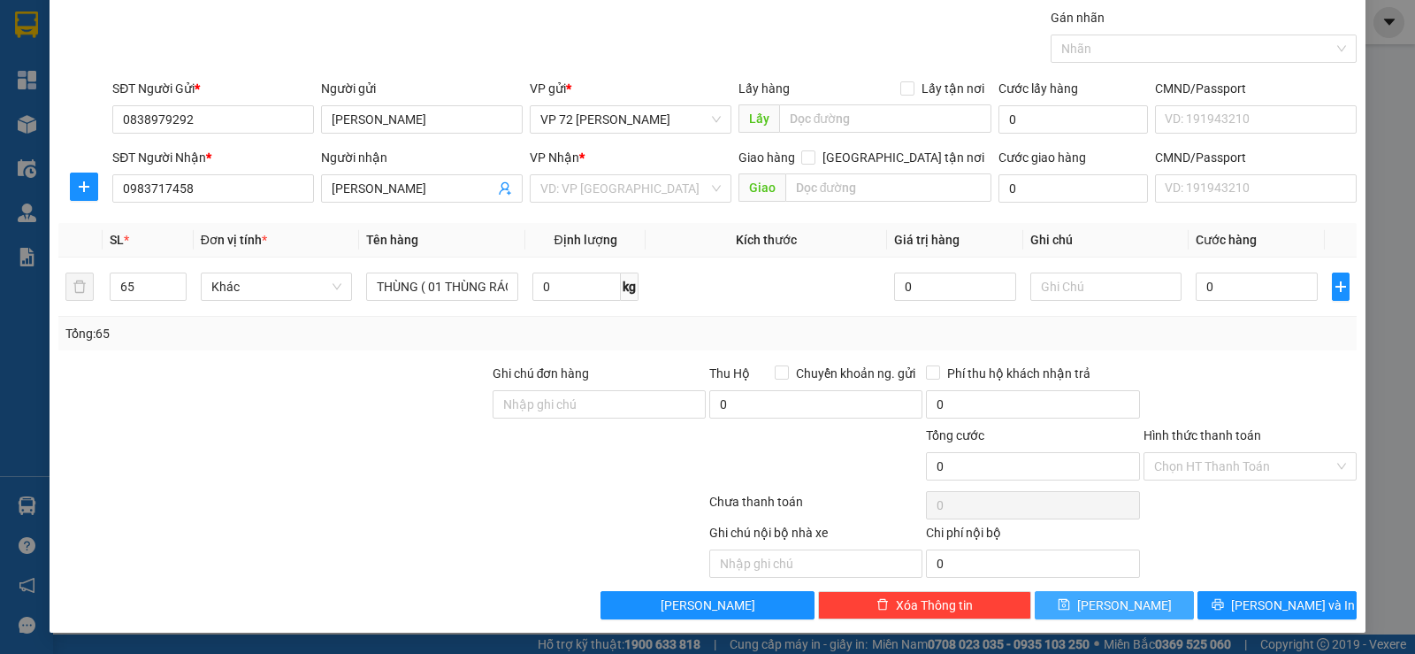
click at [1082, 607] on button "[PERSON_NAME]" at bounding box center [1114, 605] width 159 height 28
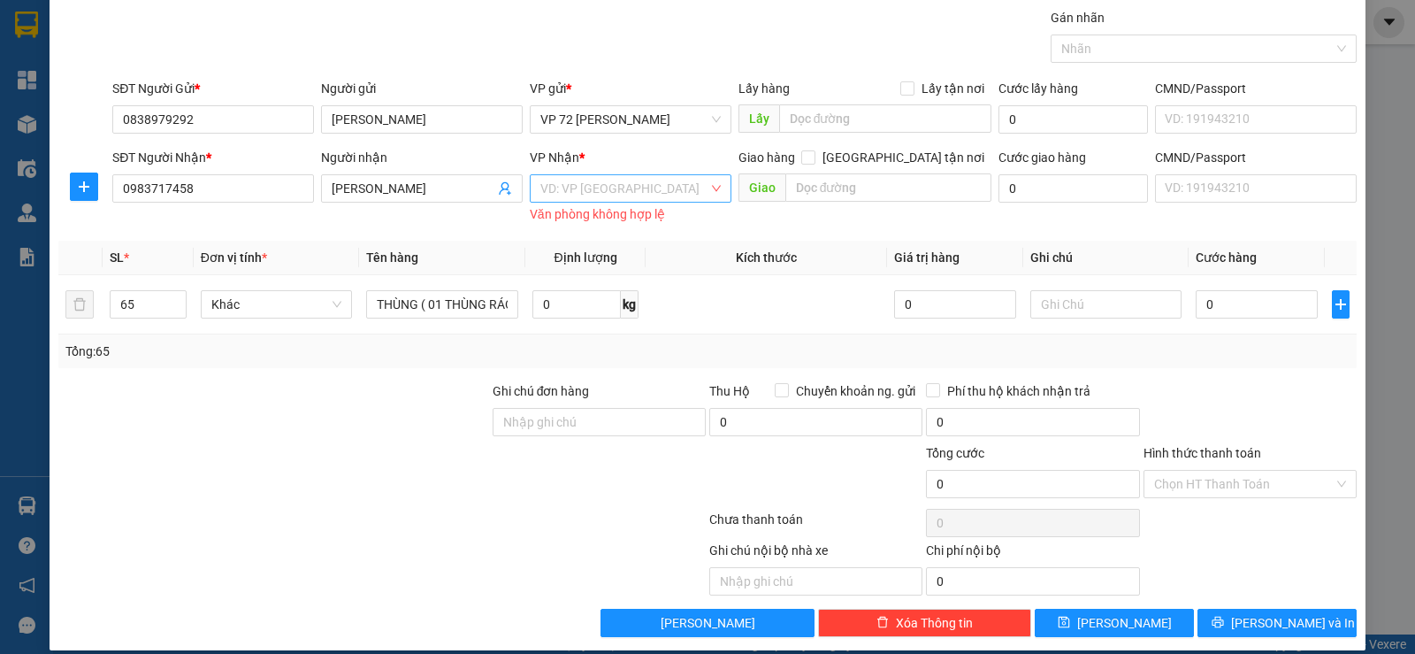
click at [658, 197] on input "search" at bounding box center [624, 188] width 168 height 27
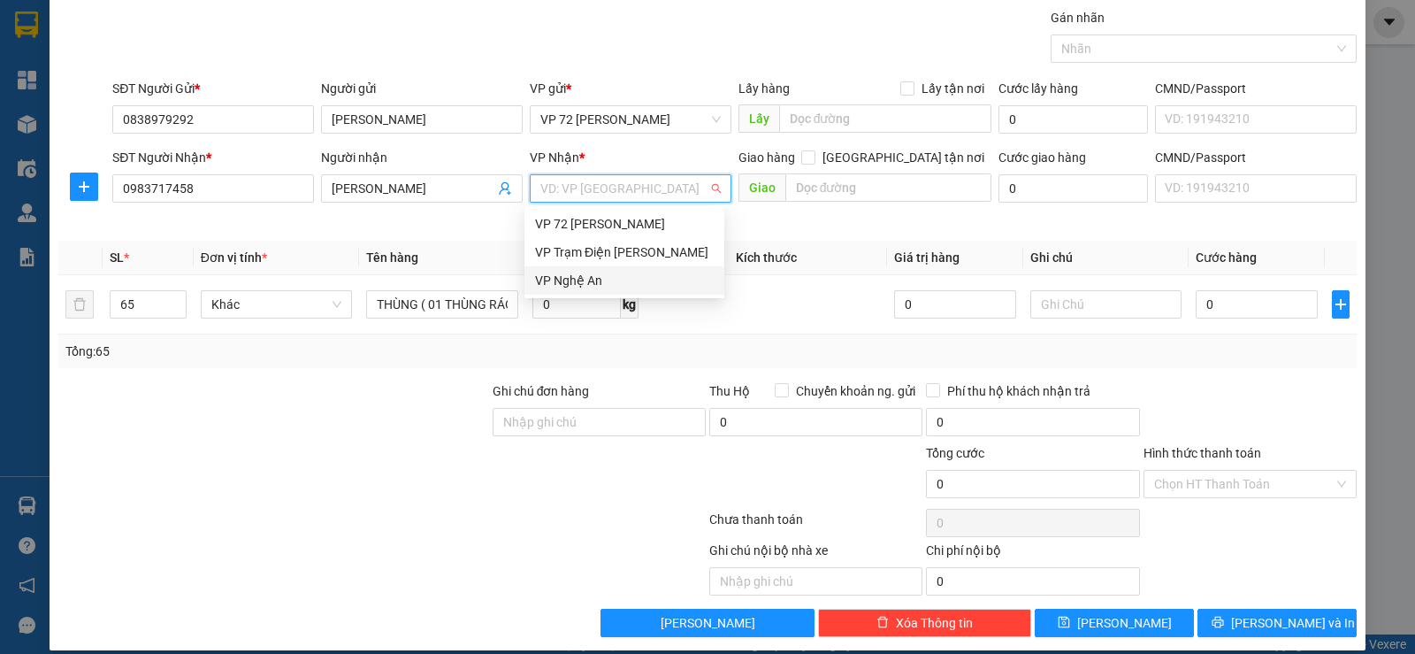
click at [607, 282] on div "VP Nghệ An" at bounding box center [624, 280] width 179 height 19
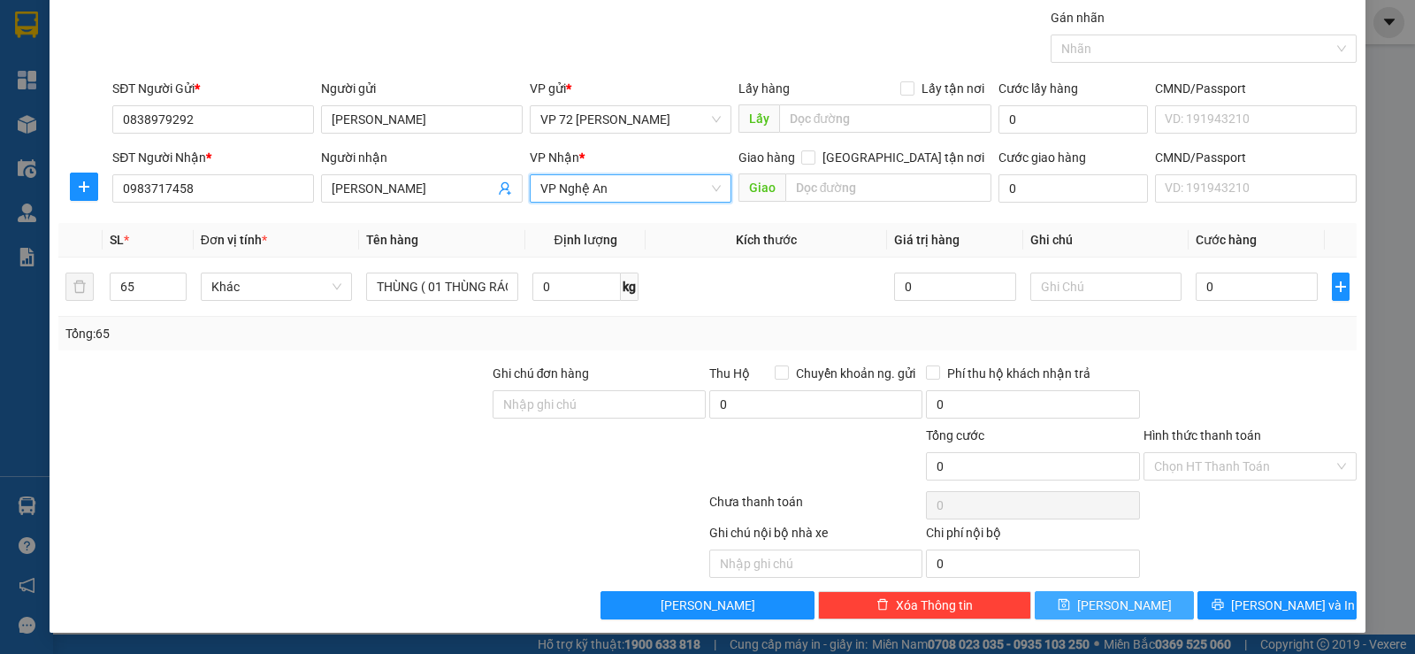
click at [1070, 610] on icon "save" at bounding box center [1064, 604] width 12 height 12
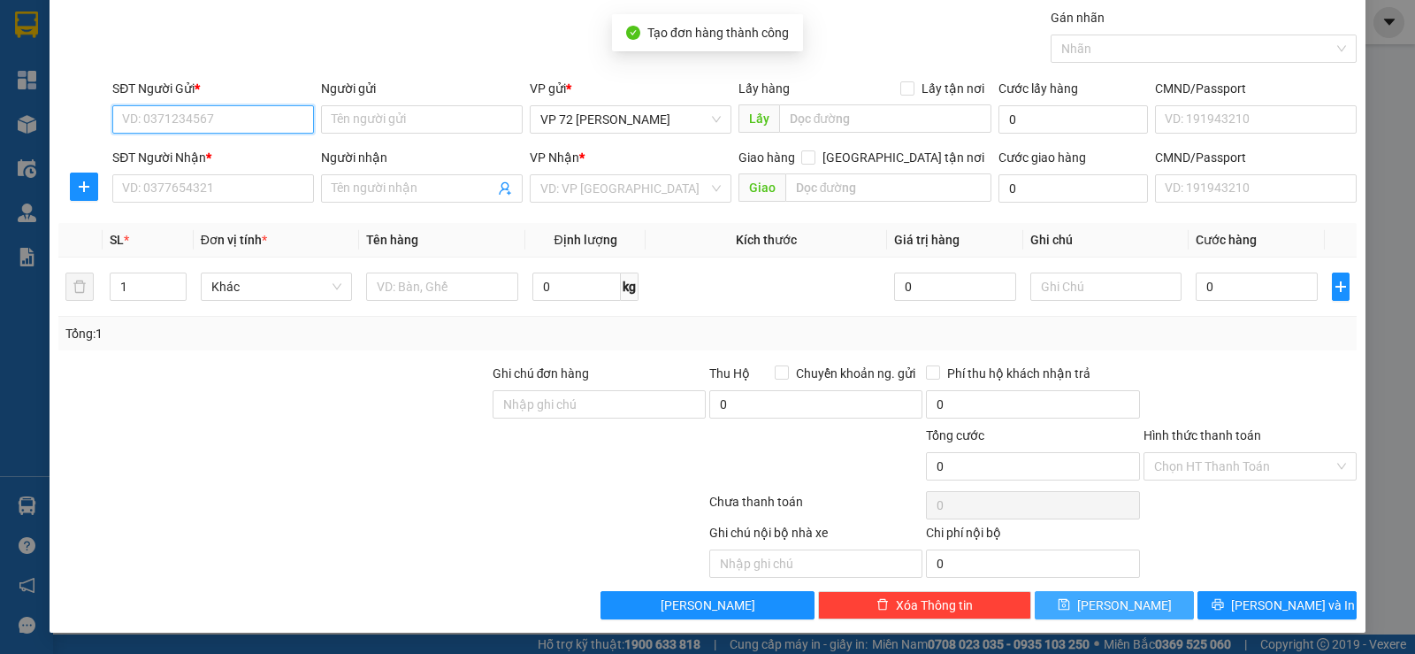
click at [200, 129] on input "SĐT Người Gửi *" at bounding box center [213, 119] width 202 height 28
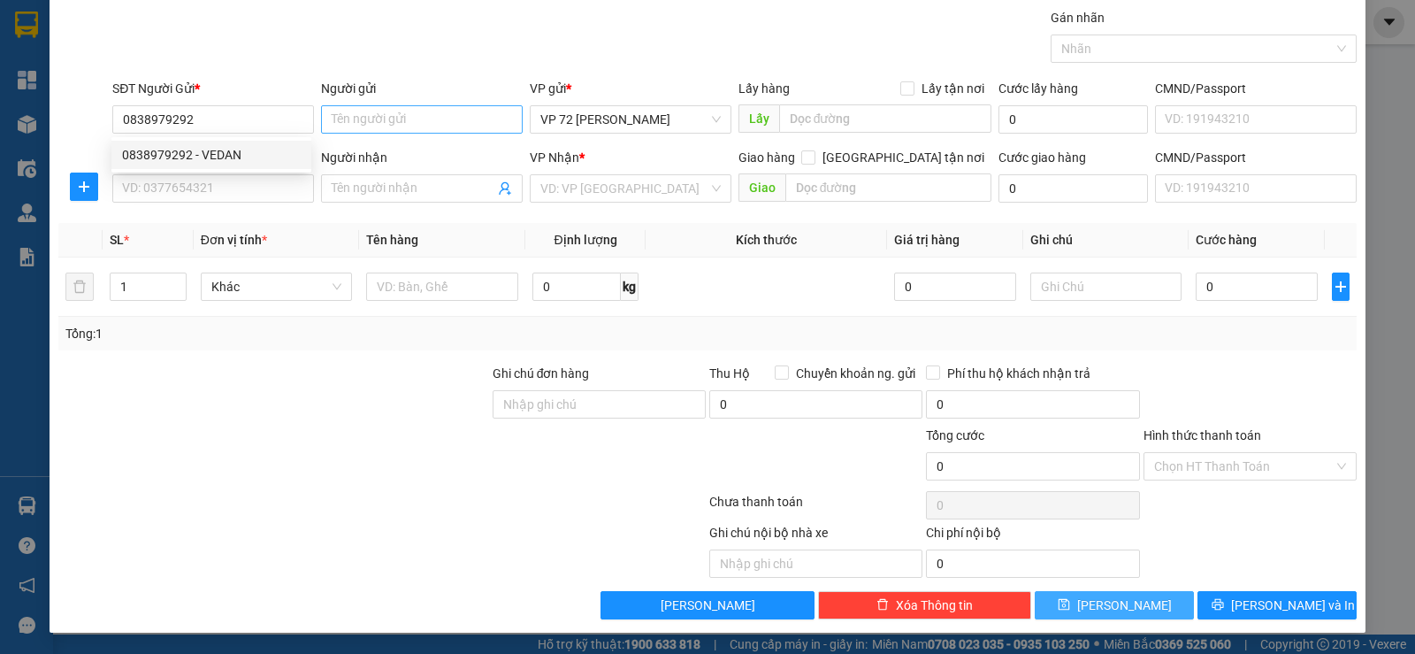
drag, startPoint x: 435, startPoint y: 103, endPoint x: 434, endPoint y: 112, distance: 8.9
click at [434, 106] on div "Người gửi Tên người gửi" at bounding box center [422, 110] width 202 height 62
click at [434, 112] on input "Người gửi" at bounding box center [422, 119] width 202 height 28
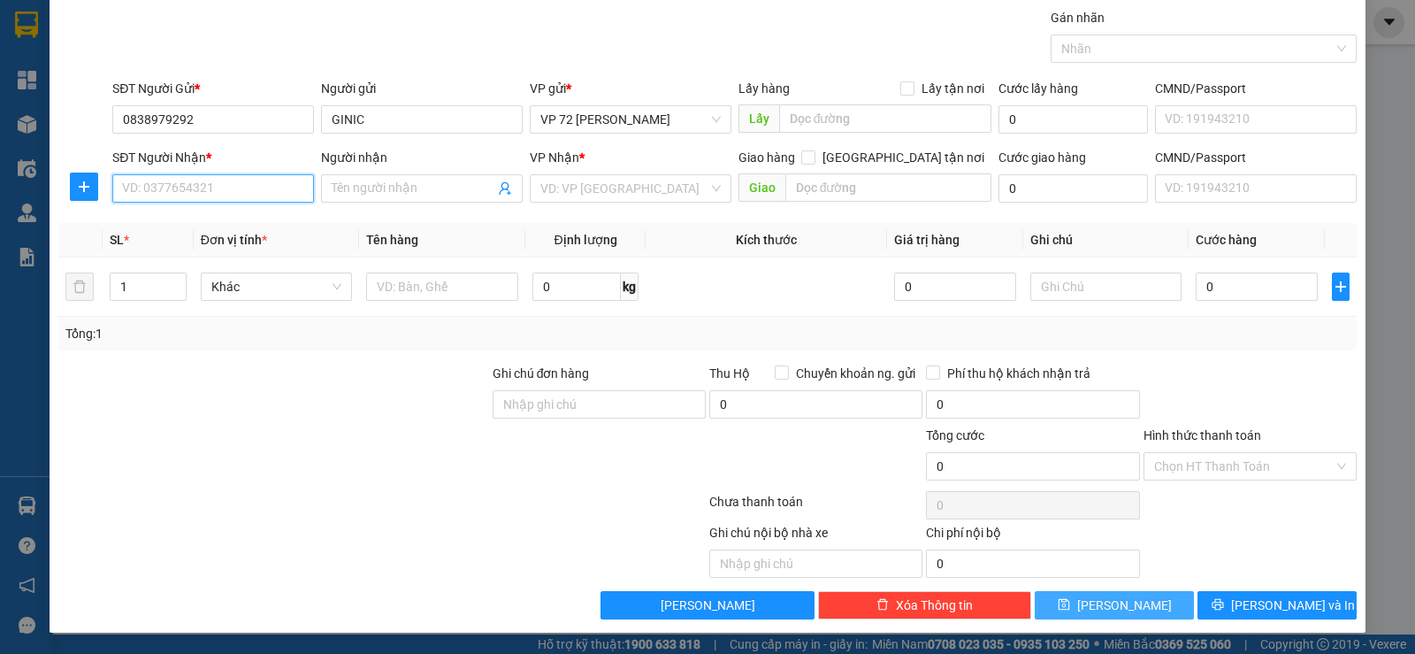
click at [219, 175] on input "SĐT Người Nhận *" at bounding box center [213, 188] width 202 height 28
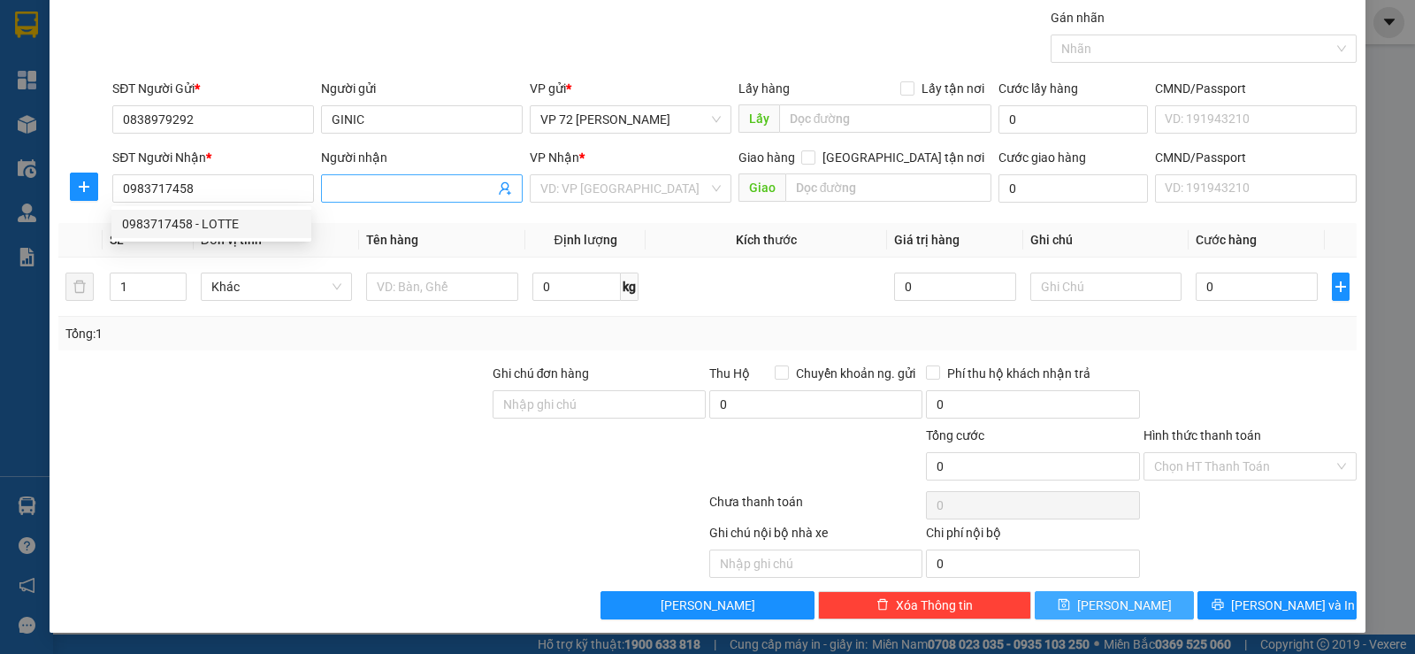
click at [371, 187] on input "Người nhận" at bounding box center [413, 188] width 163 height 19
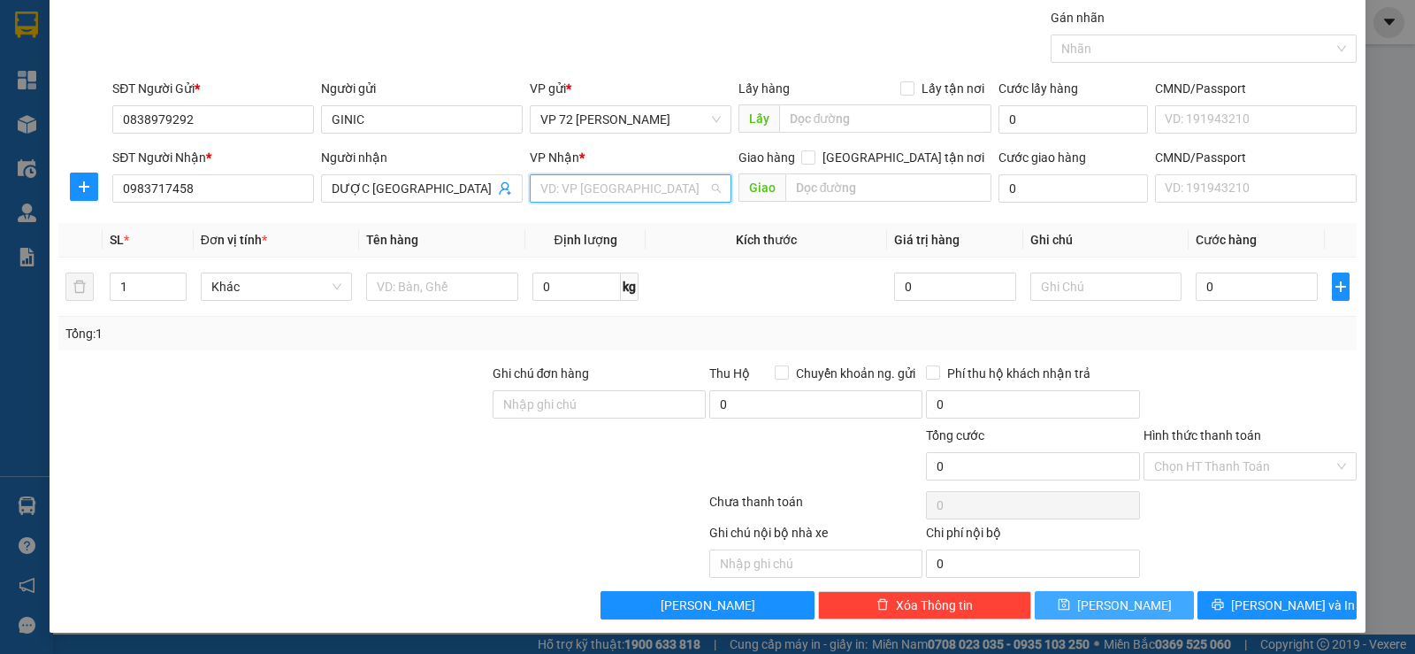
click at [540, 182] on input "search" at bounding box center [624, 188] width 168 height 27
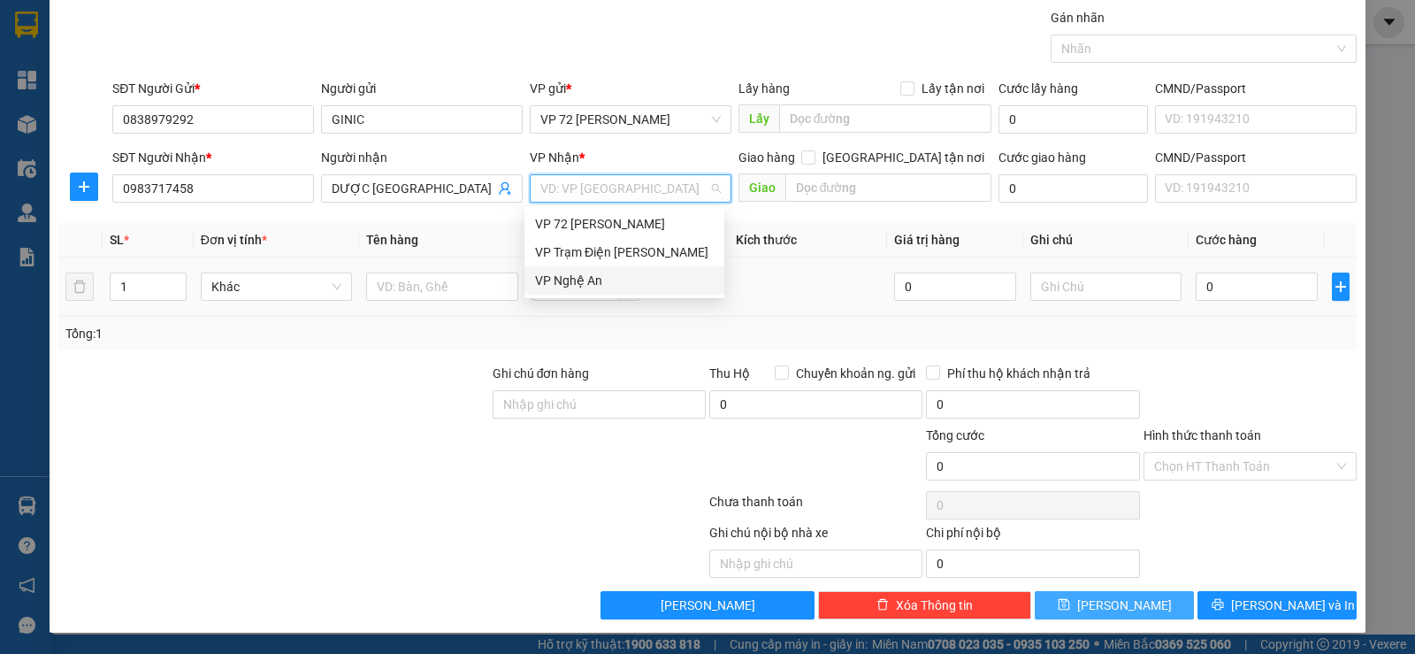
click at [571, 271] on div "VP Nghệ An" at bounding box center [624, 280] width 200 height 28
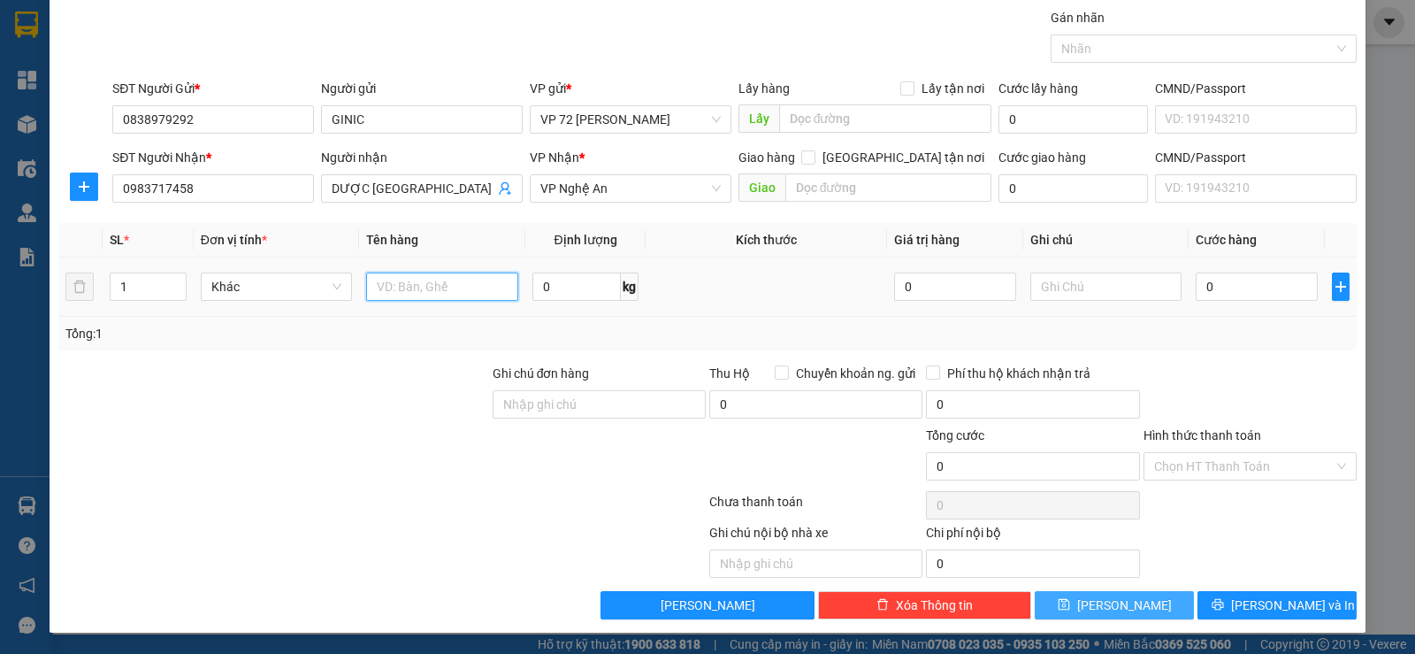
click at [416, 295] on input "text" at bounding box center [442, 286] width 152 height 28
click at [1220, 293] on input "0" at bounding box center [1256, 286] width 121 height 28
click at [1124, 602] on button "[PERSON_NAME]" at bounding box center [1114, 605] width 159 height 28
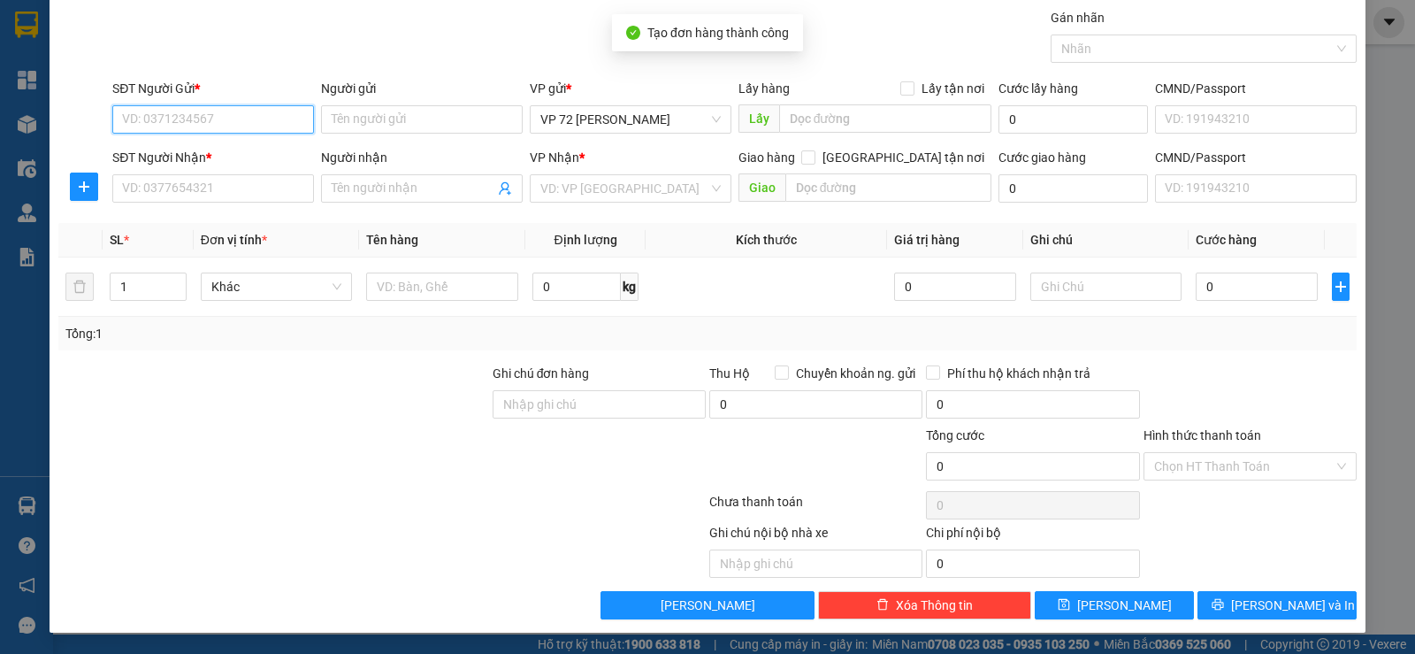
click at [278, 128] on input "SĐT Người Gửi *" at bounding box center [213, 119] width 202 height 28
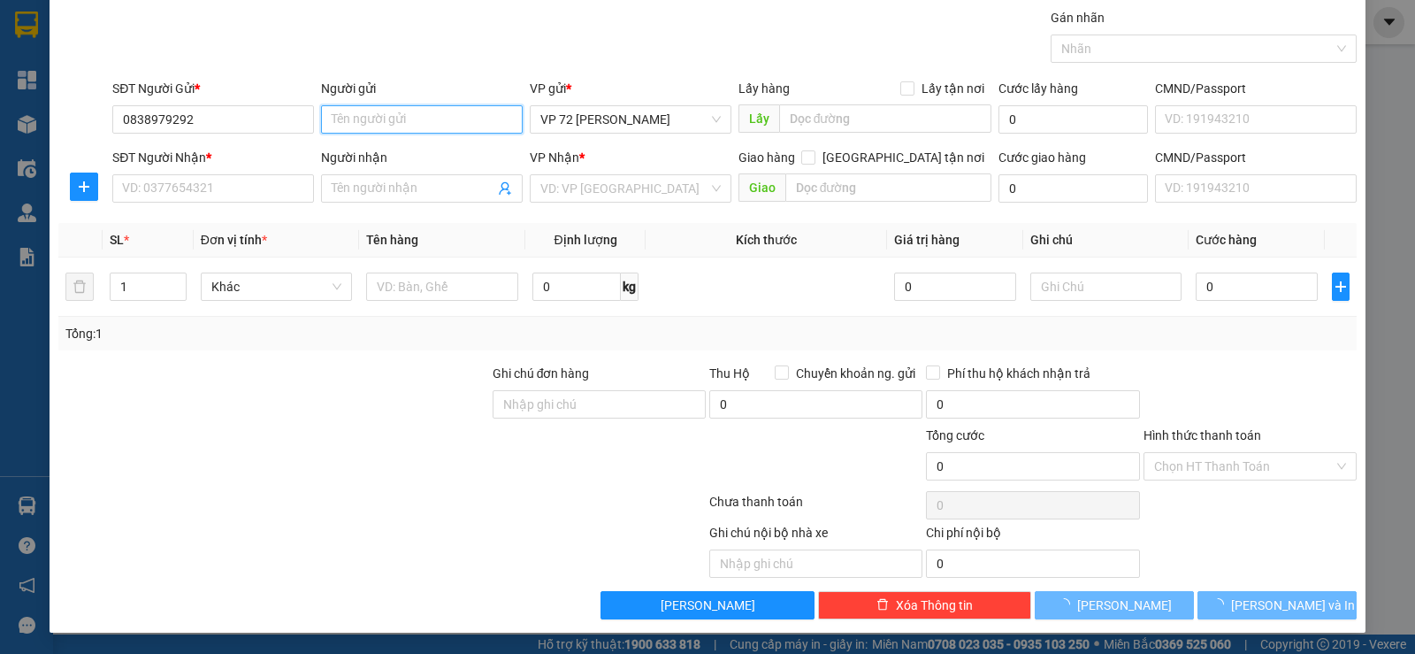
click at [457, 124] on input "Người gửi" at bounding box center [422, 119] width 202 height 28
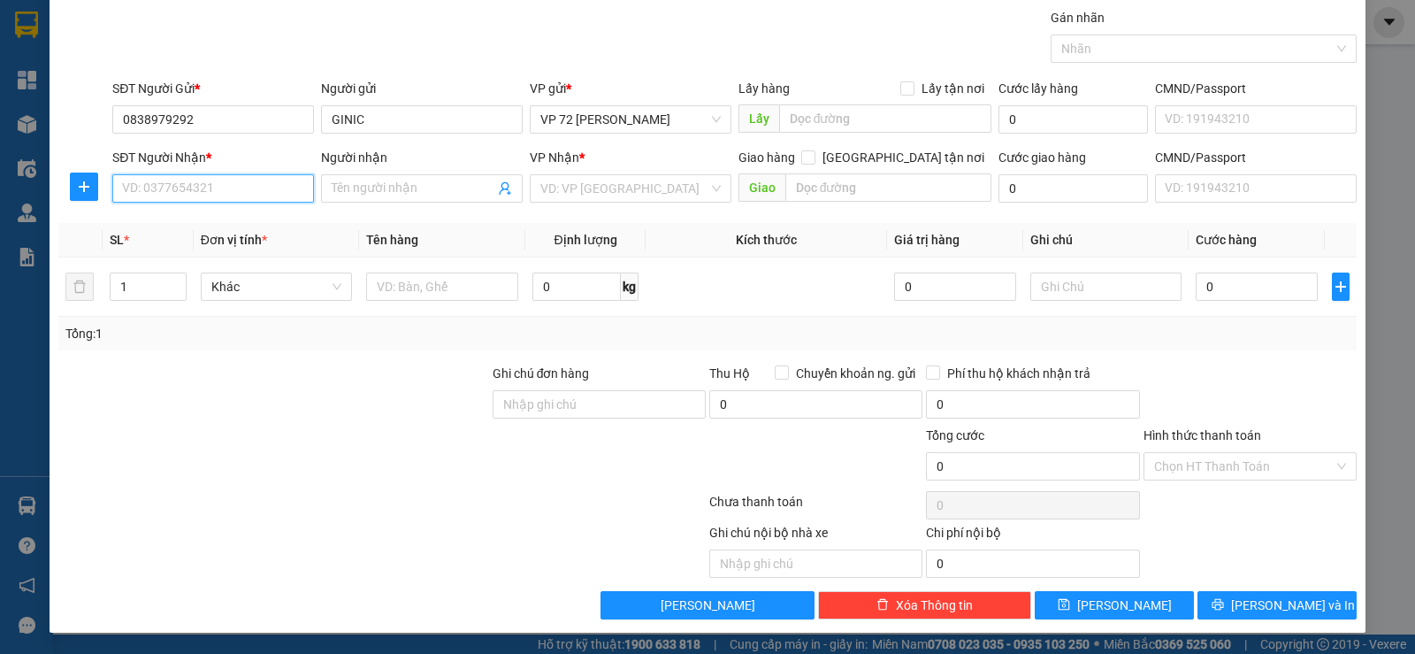
click at [224, 190] on input "SĐT Người Nhận *" at bounding box center [213, 188] width 202 height 28
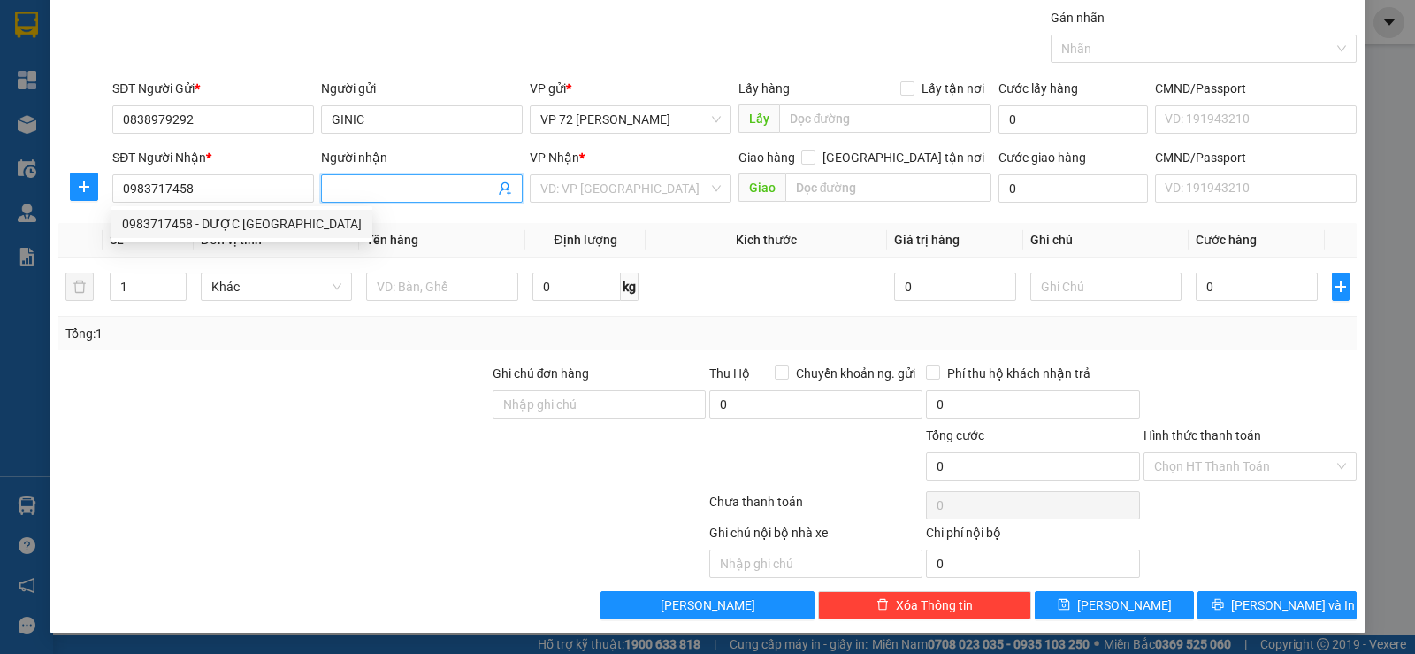
click at [434, 180] on input "Người nhận" at bounding box center [413, 188] width 163 height 19
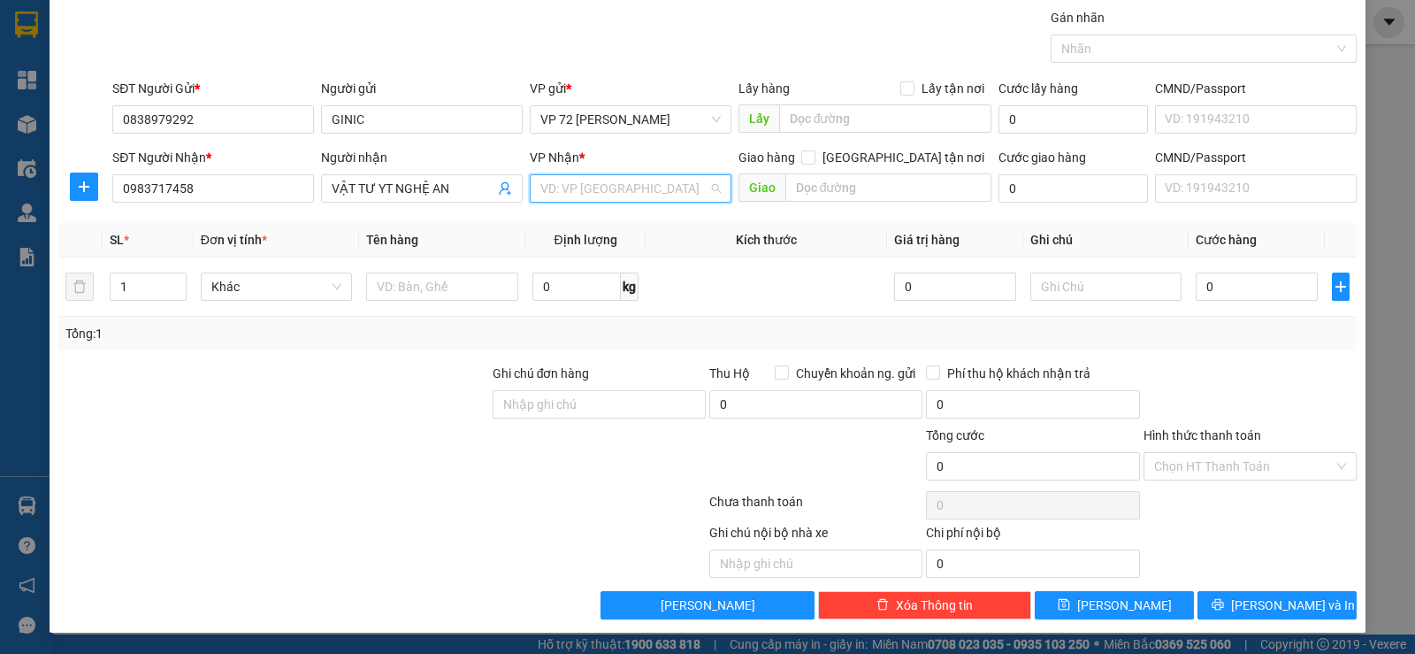
click at [678, 199] on input "search" at bounding box center [624, 188] width 168 height 27
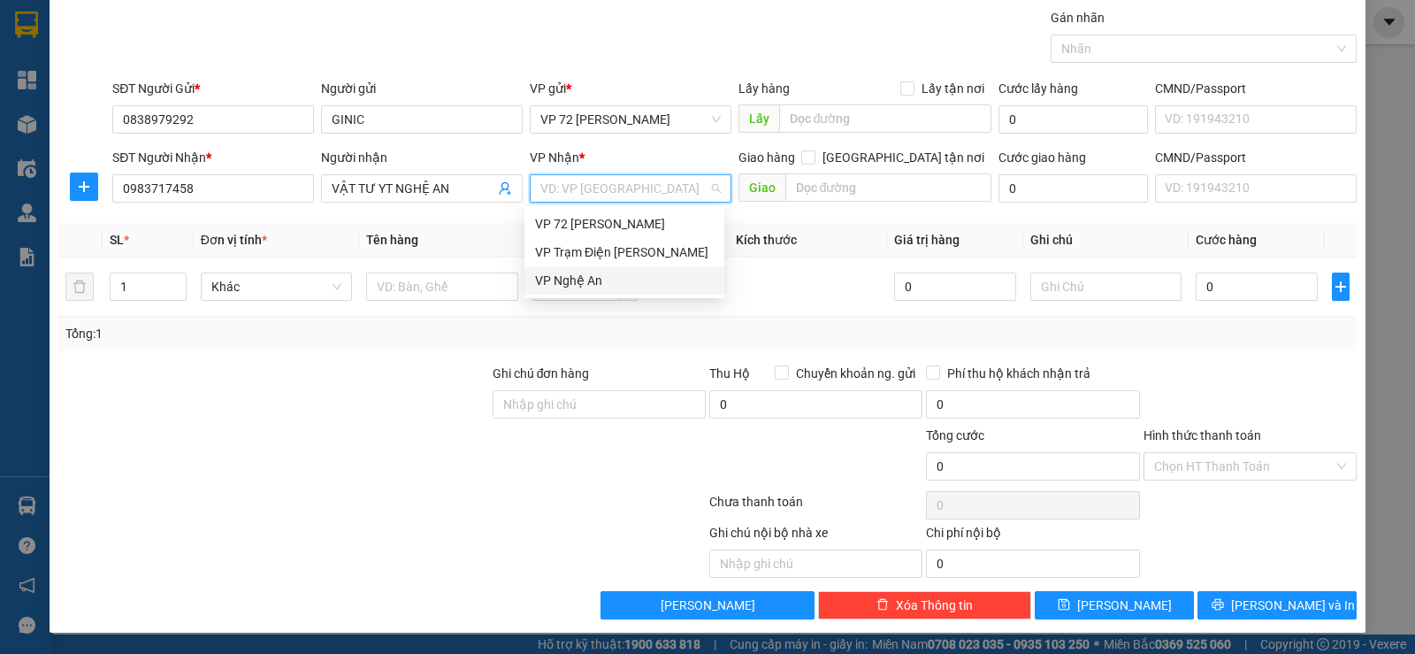
click at [617, 279] on div "VP Nghệ An" at bounding box center [624, 280] width 179 height 19
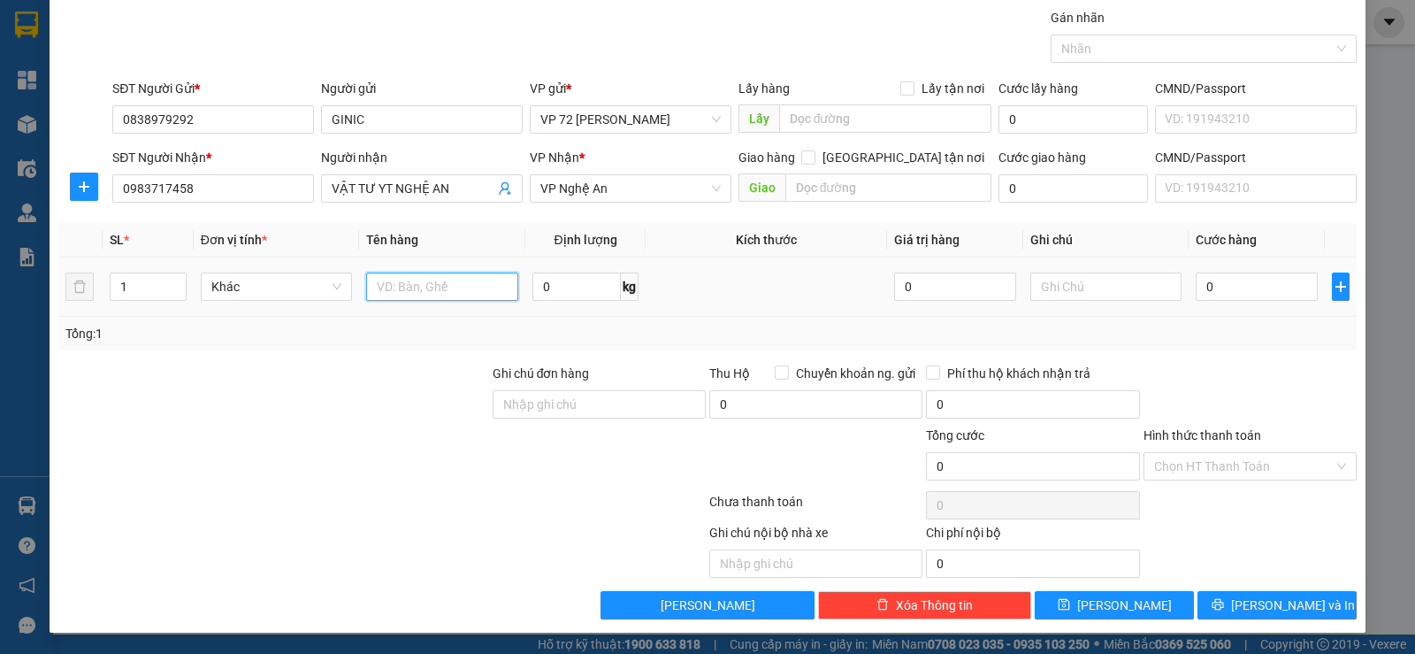
click at [450, 292] on input "text" at bounding box center [442, 286] width 152 height 28
click at [1210, 289] on input "0" at bounding box center [1256, 286] width 121 height 28
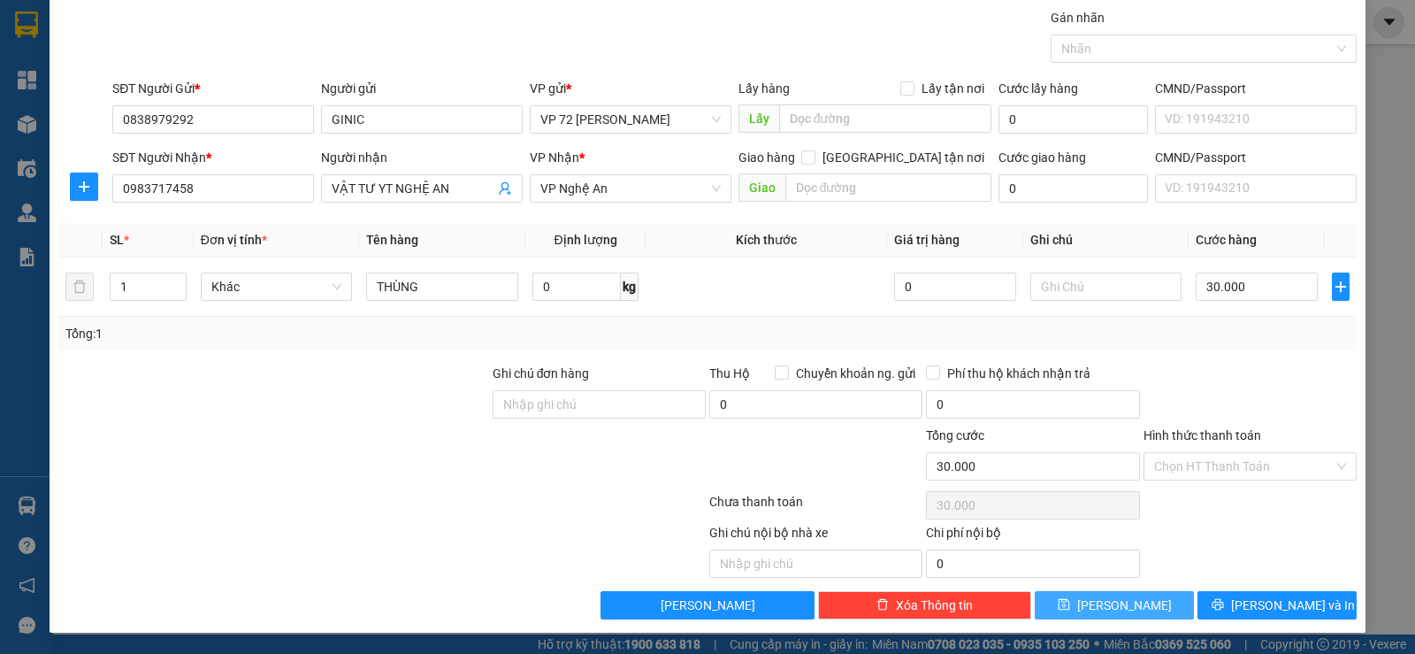
click at [1114, 601] on span "[PERSON_NAME]" at bounding box center [1124, 604] width 95 height 19
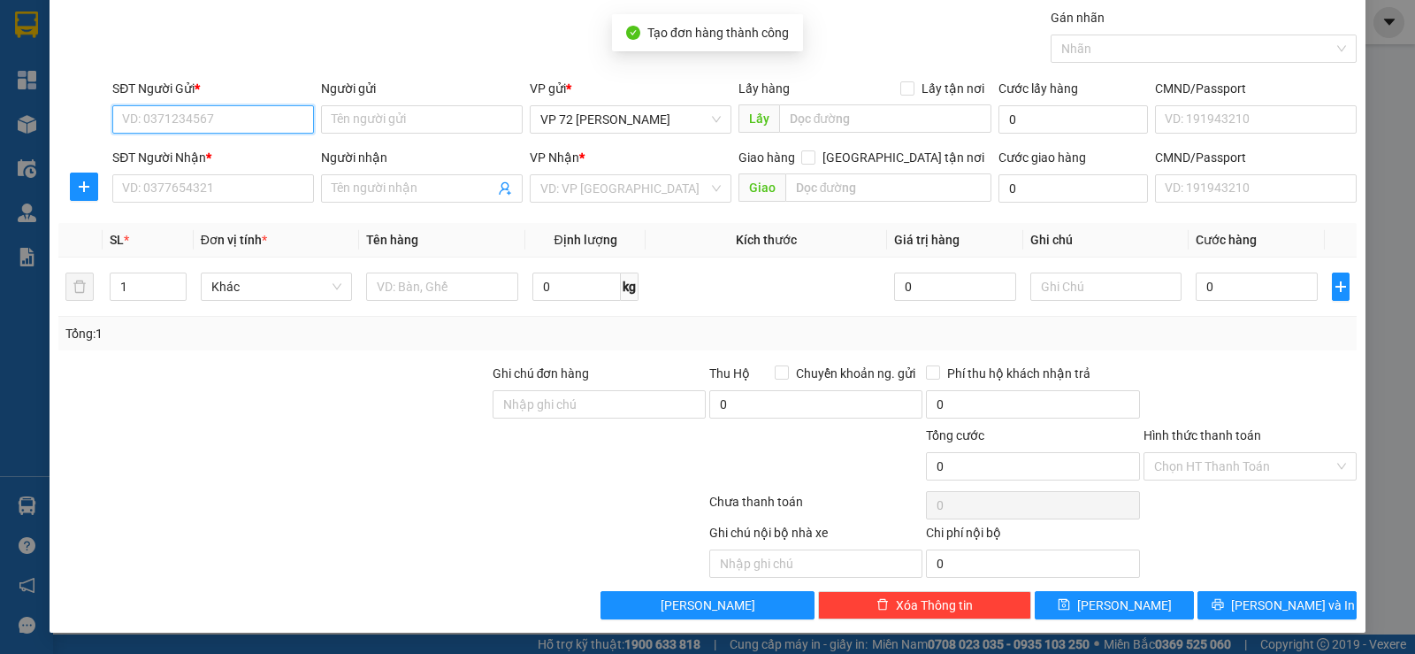
click at [266, 118] on input "SĐT Người Gửi *" at bounding box center [213, 119] width 202 height 28
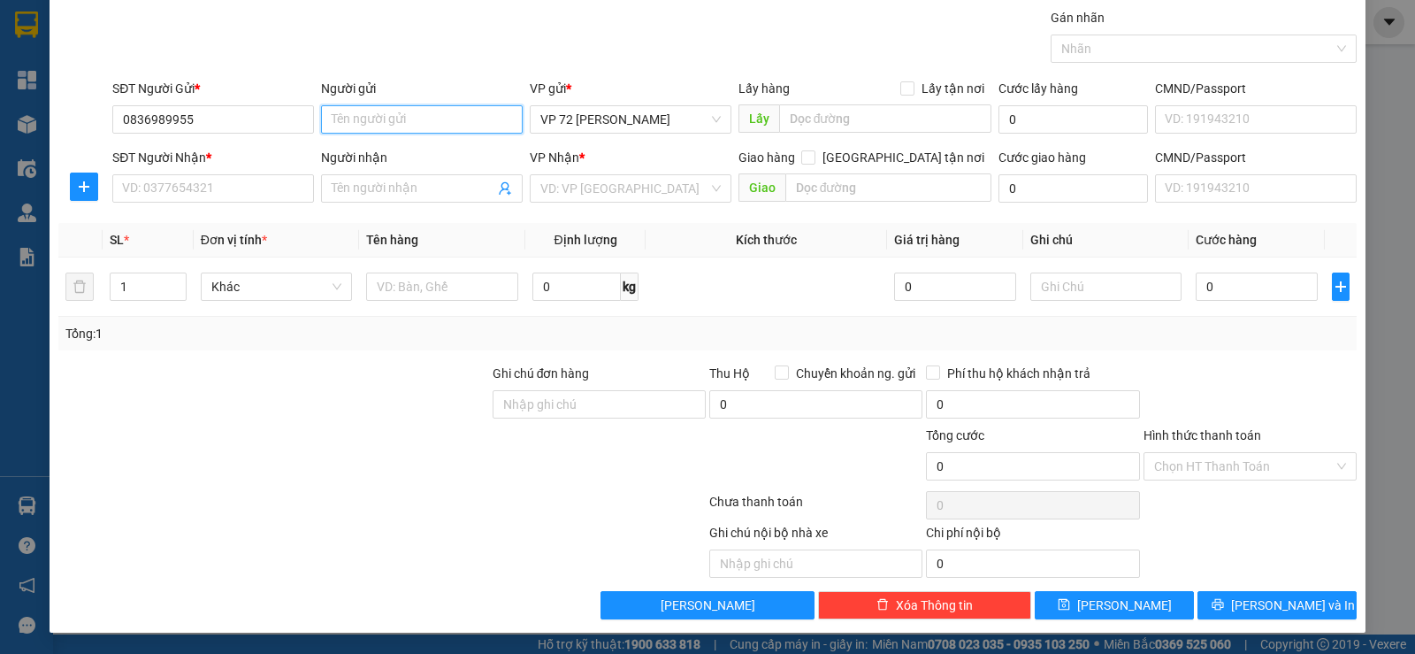
click at [477, 128] on input "Người gửi" at bounding box center [422, 119] width 202 height 28
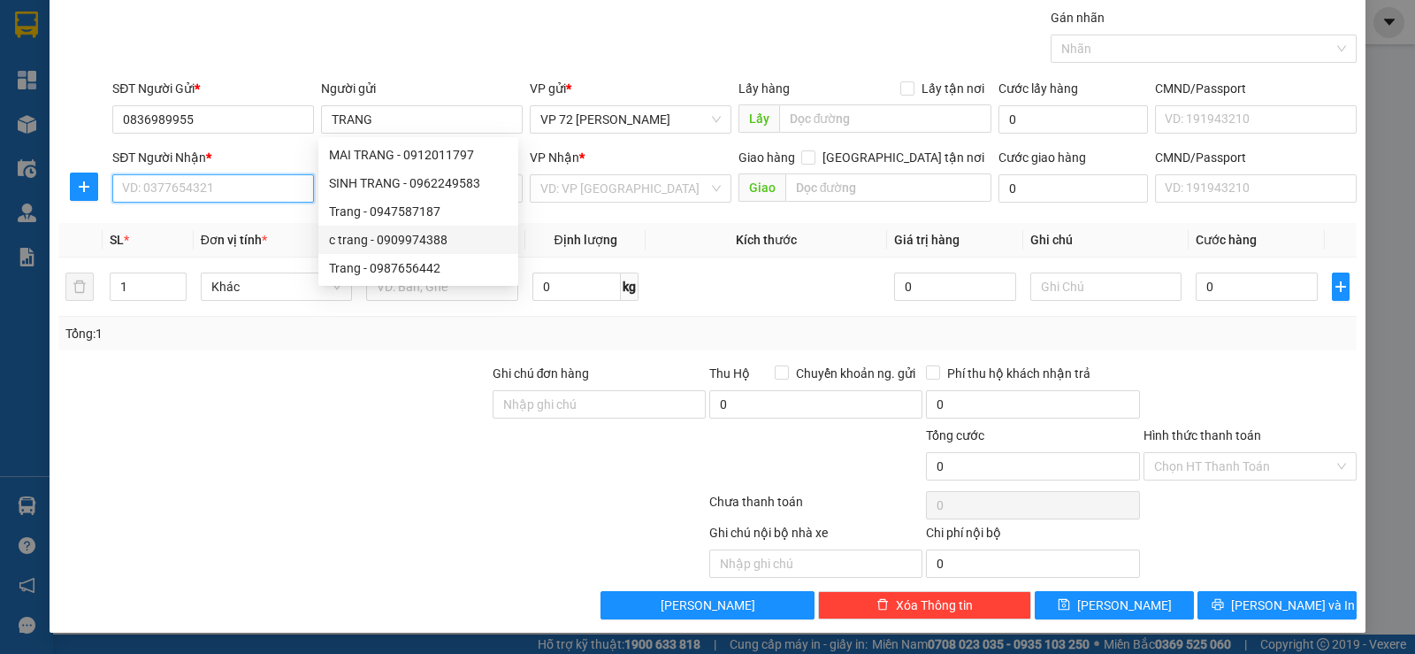
click at [153, 190] on input "SĐT Người Nhận *" at bounding box center [213, 188] width 202 height 28
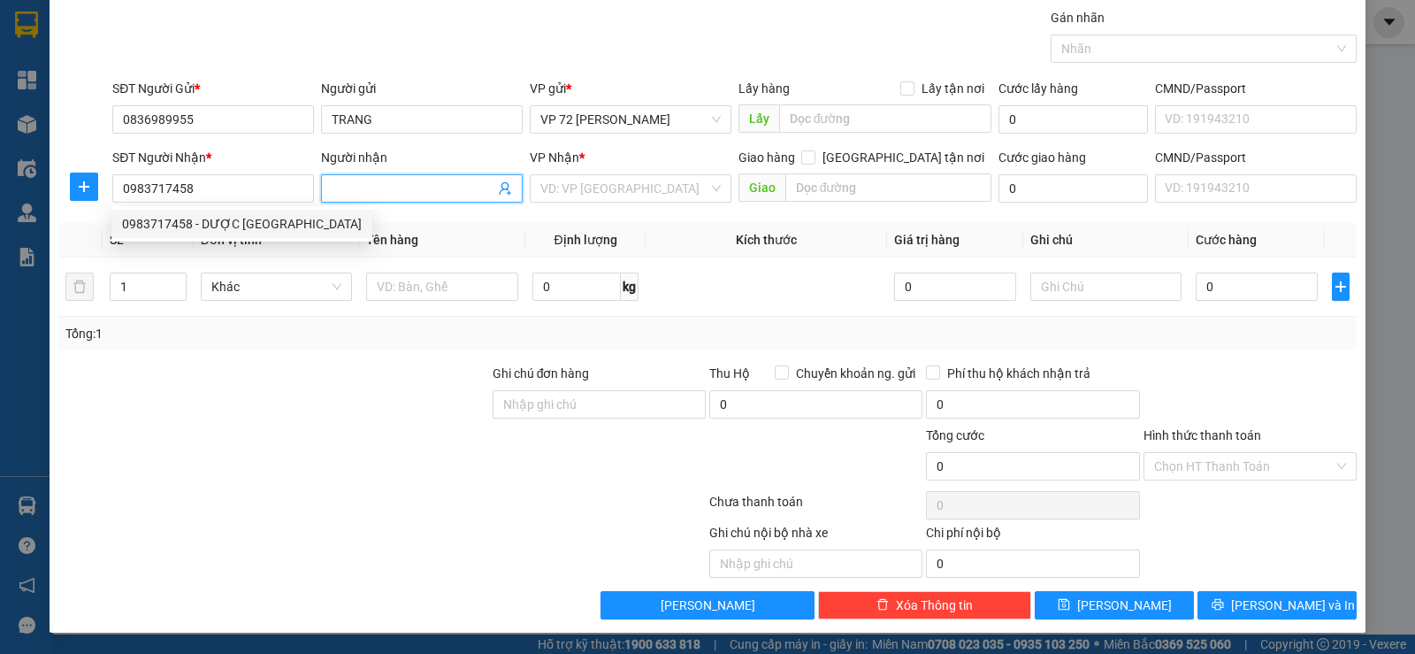
click at [437, 191] on input "Người nhận" at bounding box center [413, 188] width 163 height 19
click at [576, 184] on input "search" at bounding box center [624, 188] width 168 height 27
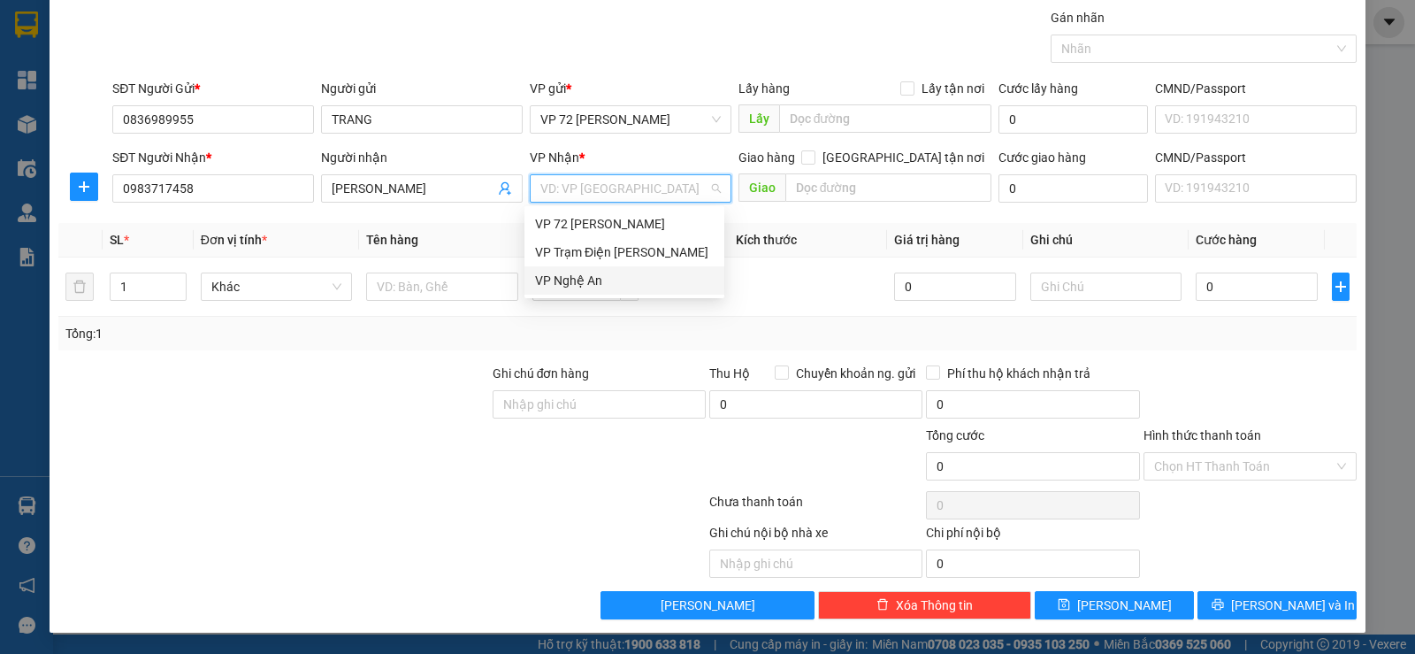
click at [559, 277] on div "VP Nghệ An" at bounding box center [624, 280] width 179 height 19
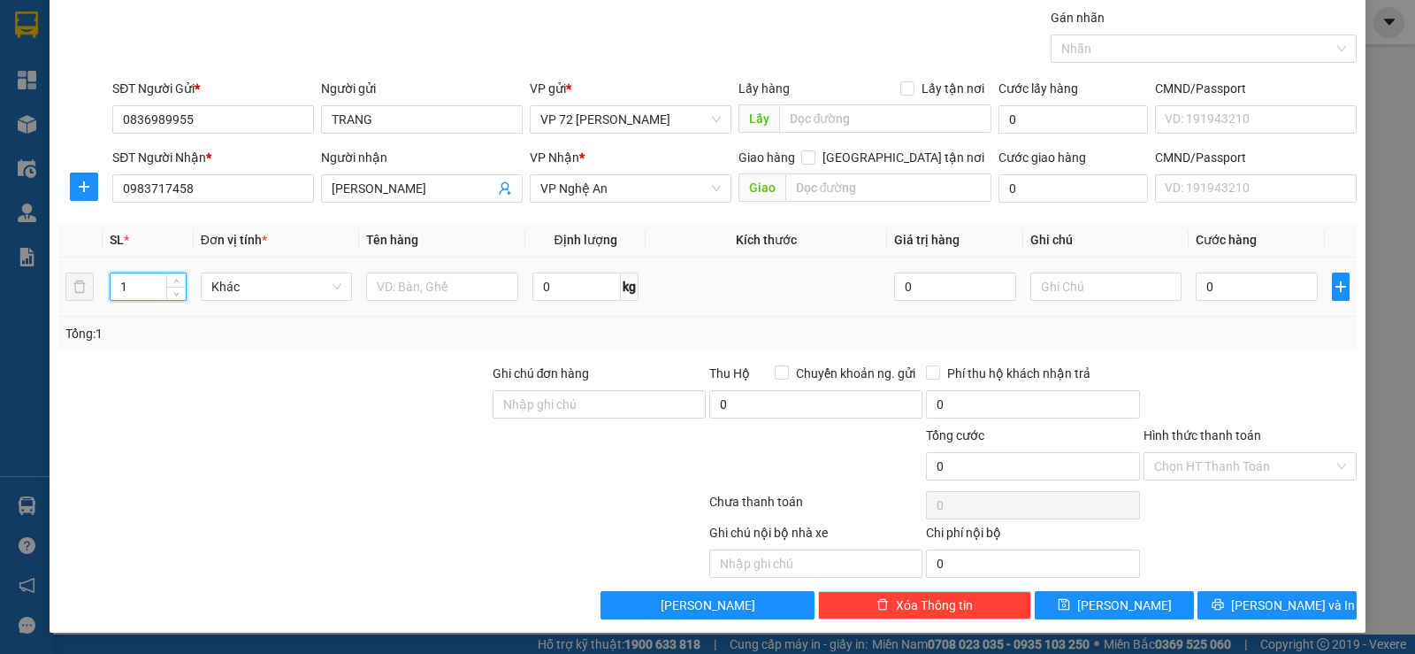
click at [141, 293] on input "1" at bounding box center [148, 286] width 74 height 27
click at [425, 287] on input "text" at bounding box center [442, 286] width 152 height 28
click at [761, 415] on input "0" at bounding box center [815, 404] width 213 height 28
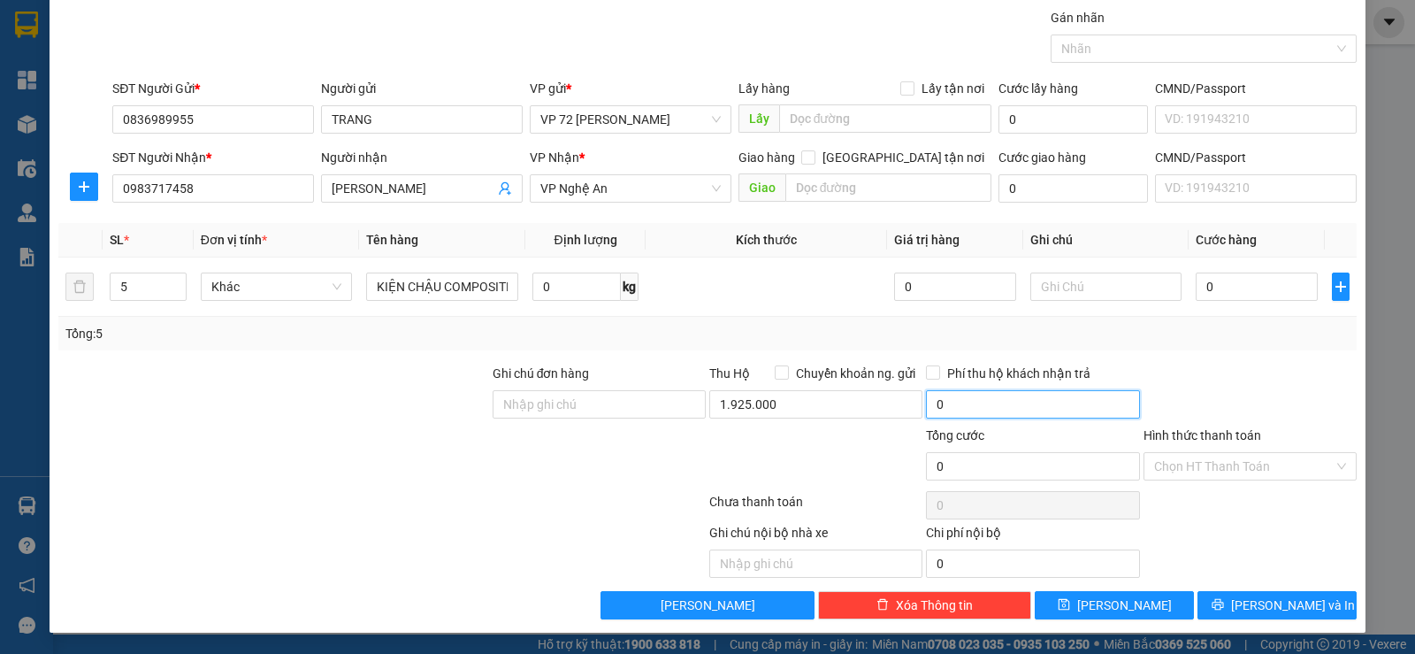
click at [981, 399] on input "0" at bounding box center [1032, 404] width 213 height 28
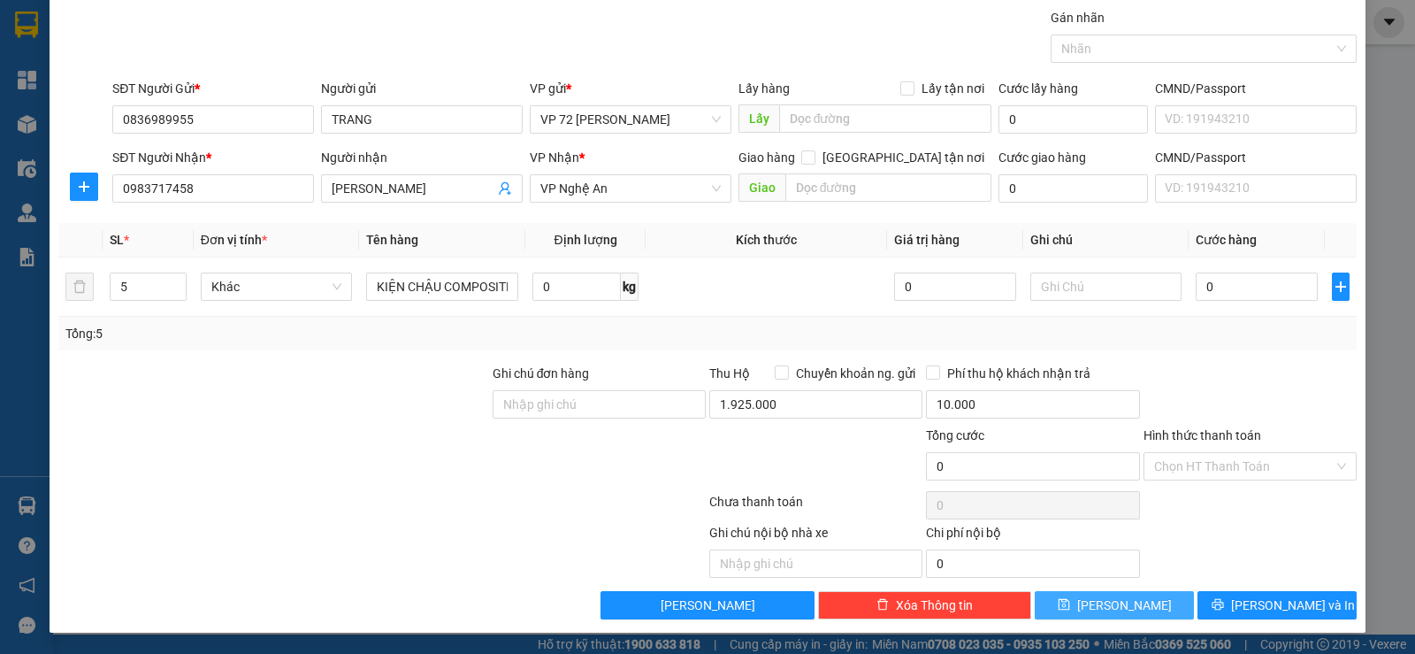
click at [1099, 610] on button "[PERSON_NAME]" at bounding box center [1114, 605] width 159 height 28
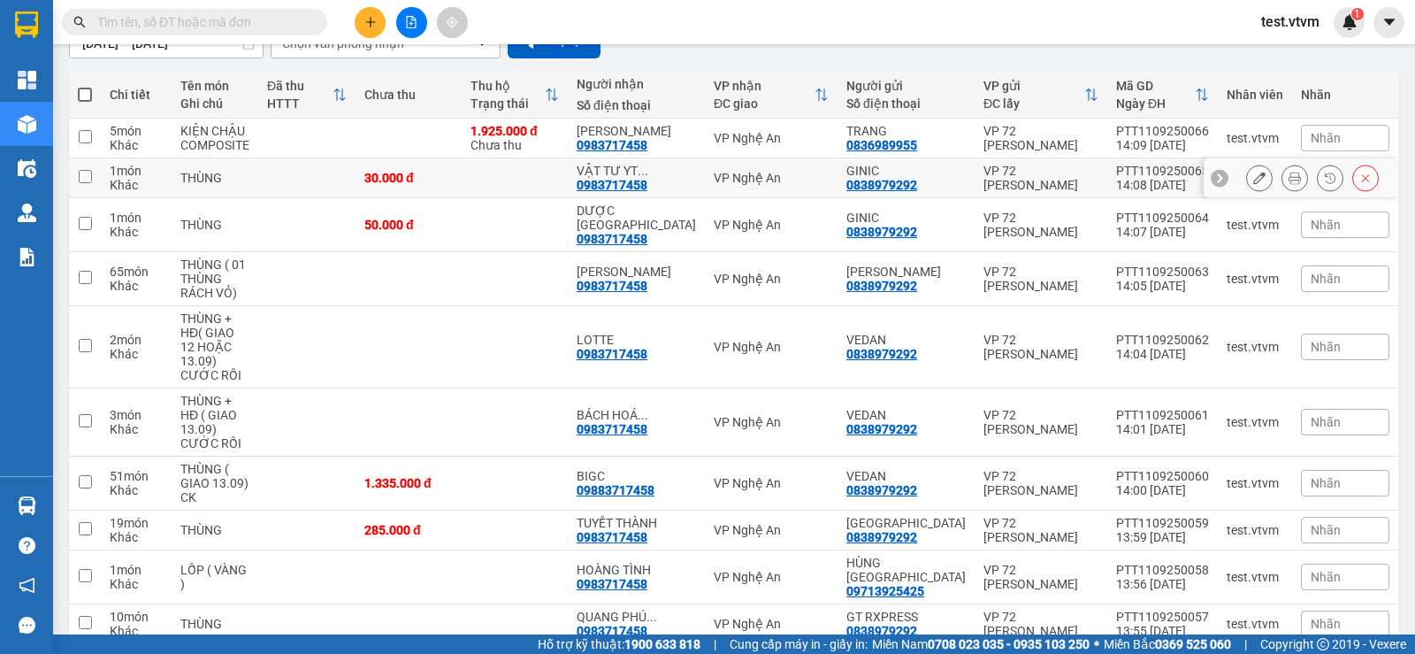
scroll to position [203, 0]
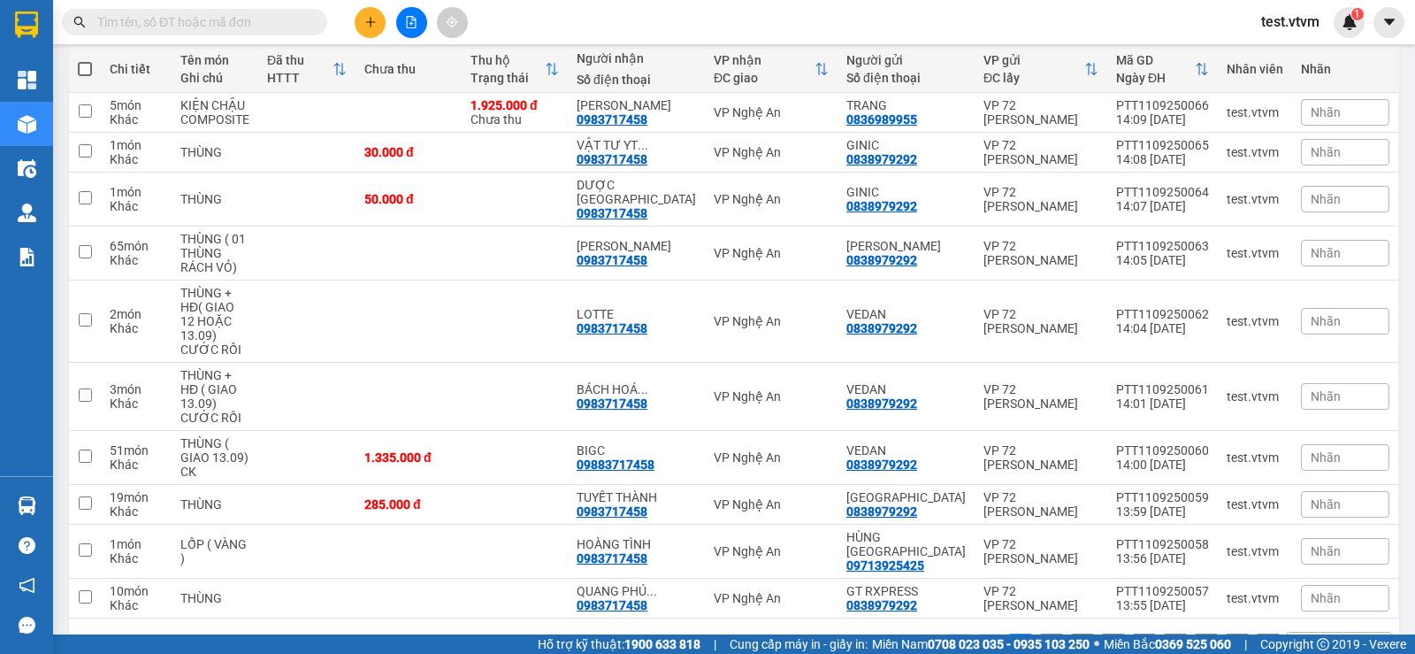
click at [1044, 633] on button "2" at bounding box center [1051, 646] width 27 height 27
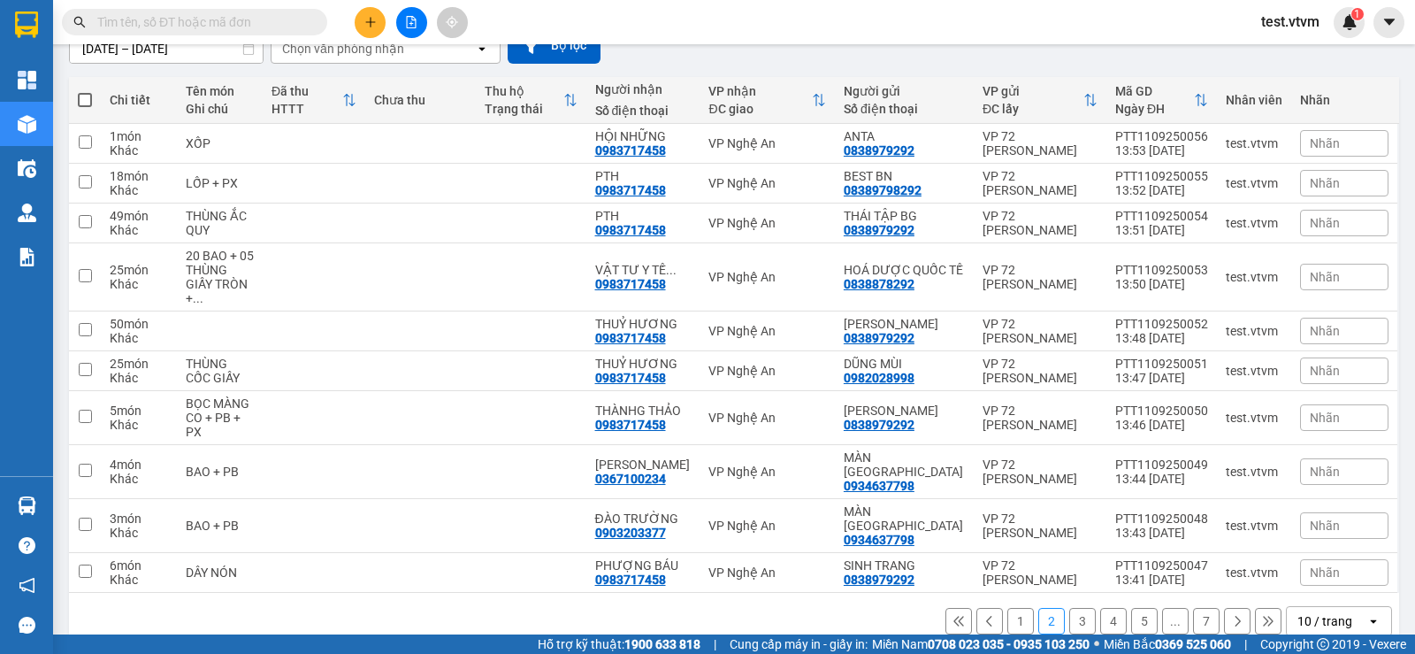
scroll to position [175, 0]
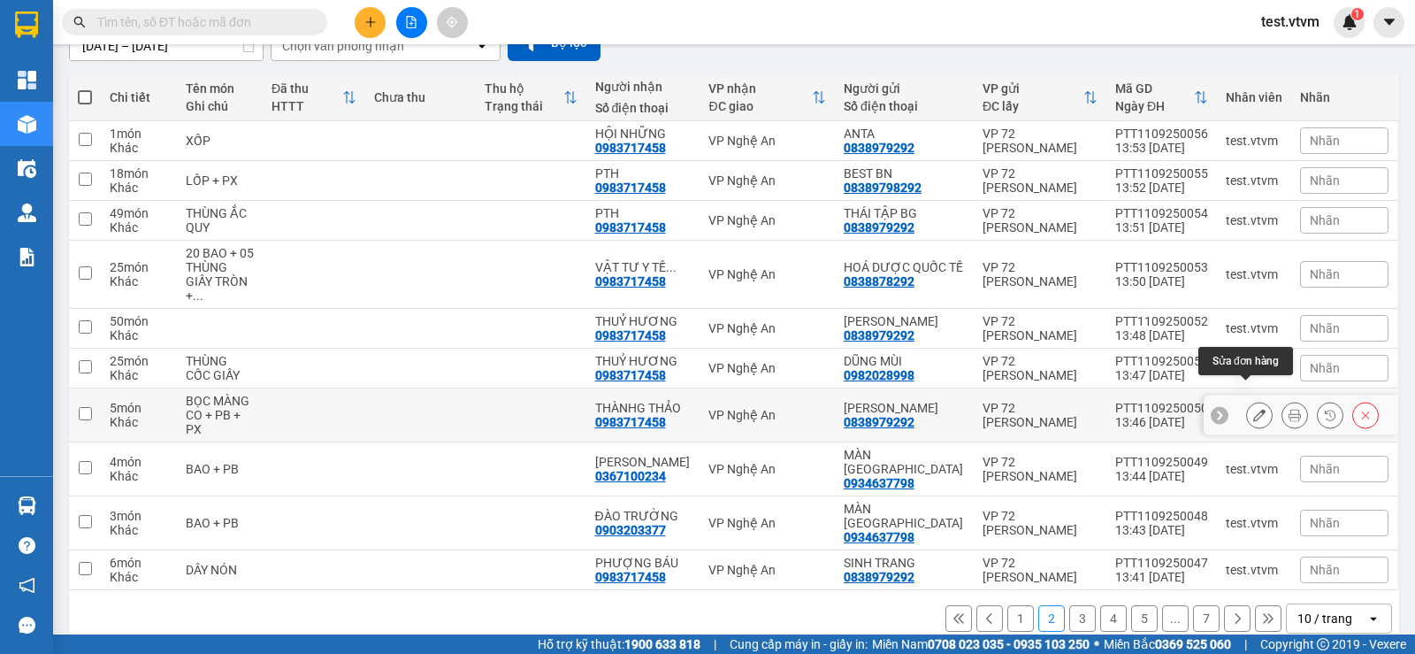
click at [1253, 409] on icon at bounding box center [1259, 415] width 12 height 12
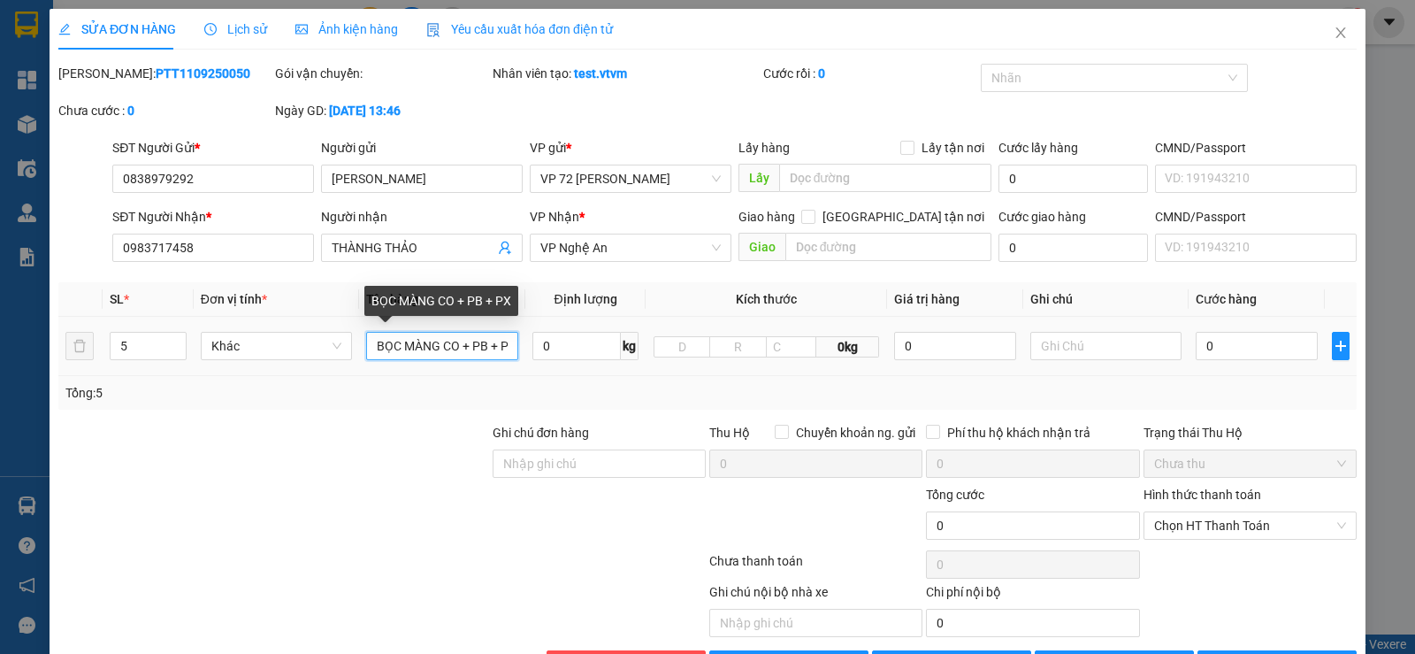
click at [378, 346] on input "BỌC MÀNG CO + PB + PX" at bounding box center [442, 346] width 152 height 28
click at [369, 348] on input "BỌC MÀNG CO + PB + PX" at bounding box center [442, 346] width 152 height 28
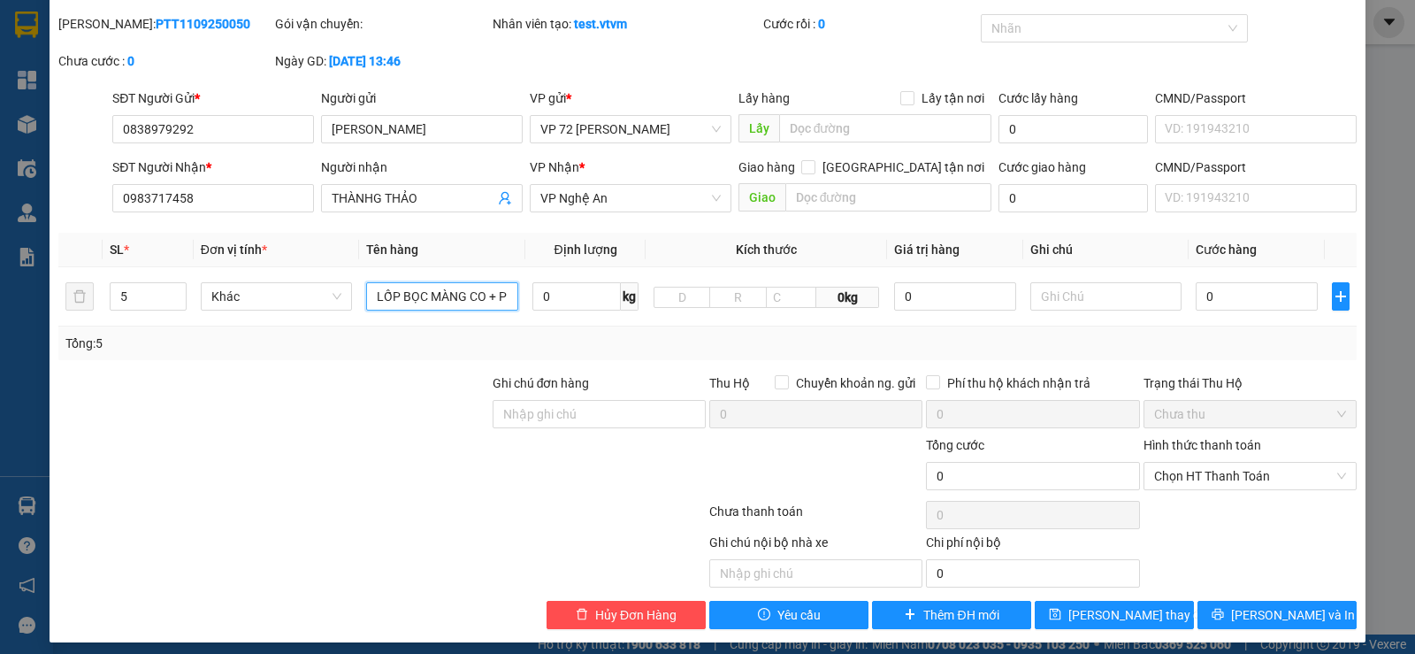
scroll to position [59, 0]
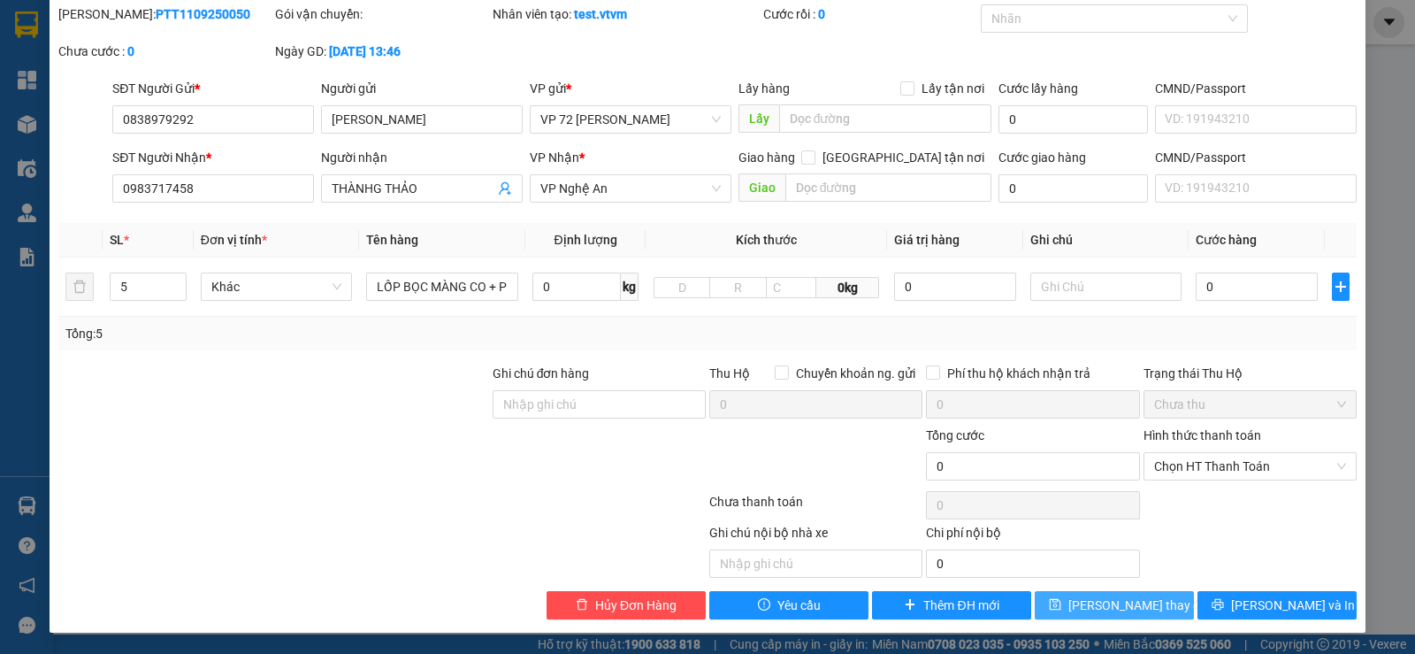
click at [1091, 607] on span "[PERSON_NAME] thay đổi" at bounding box center [1139, 604] width 142 height 19
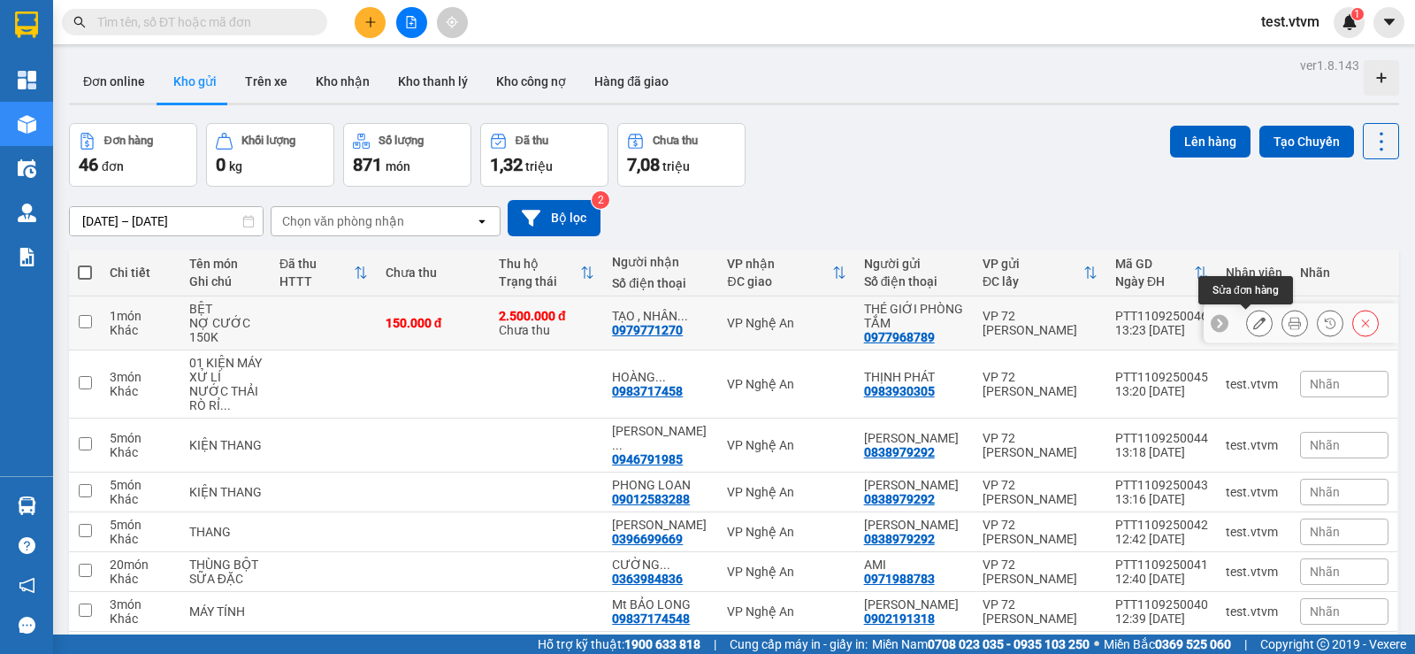
click at [1253, 324] on button at bounding box center [1259, 323] width 25 height 31
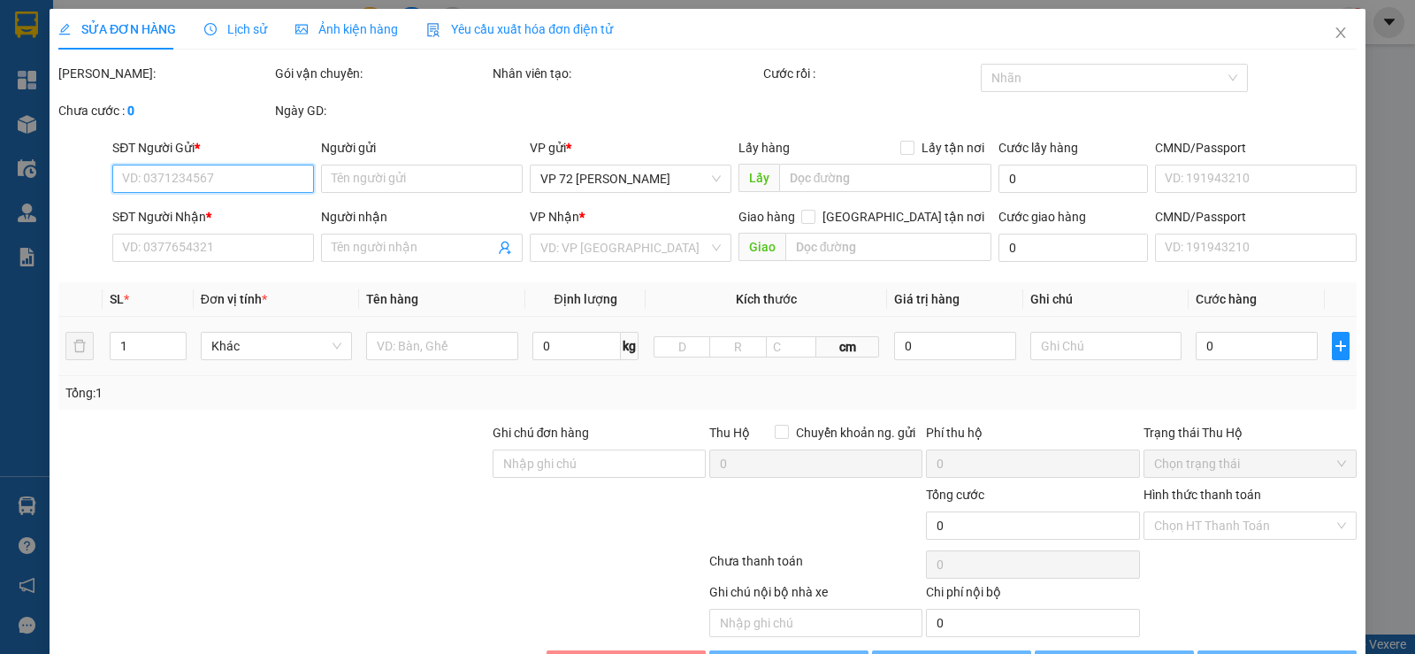
type input "0977968789"
type input "THÉ GIỚI PHÒNG TẮM"
type input "0979771270"
type input "TẠO , [GEOGRAPHIC_DATA]"
type input "150.000"
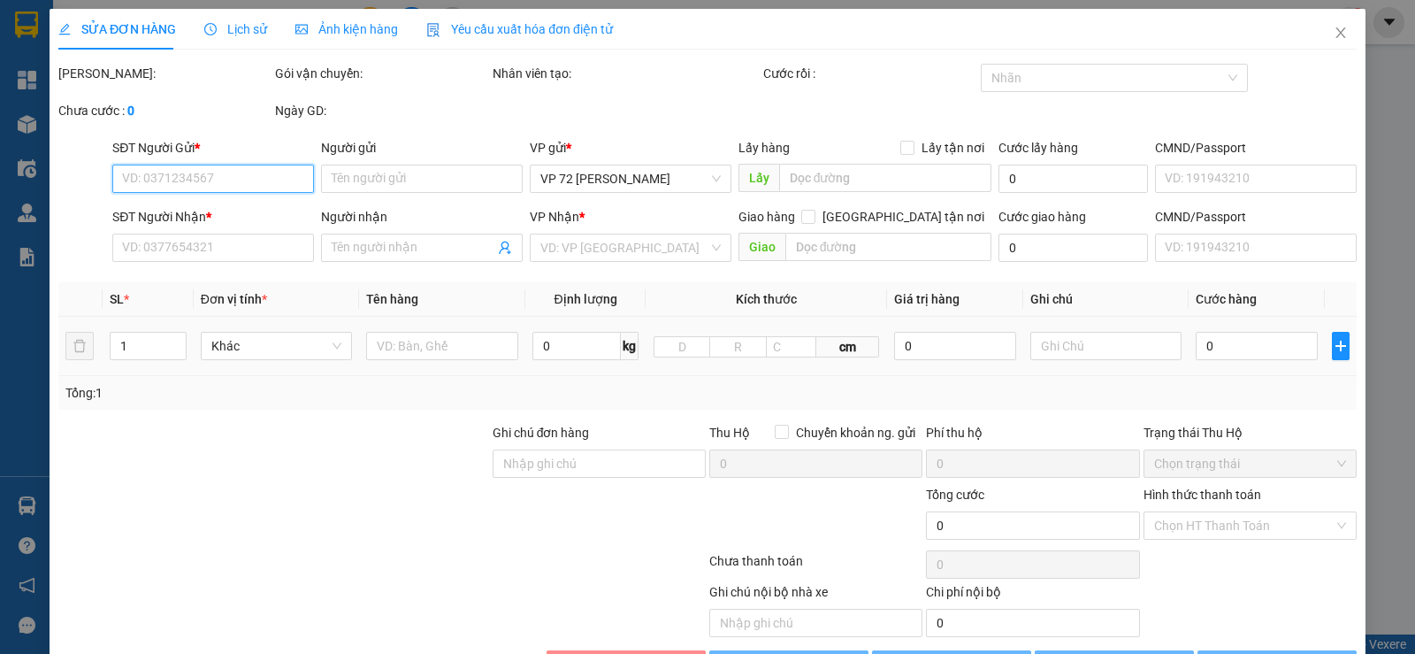
type input "150.000"
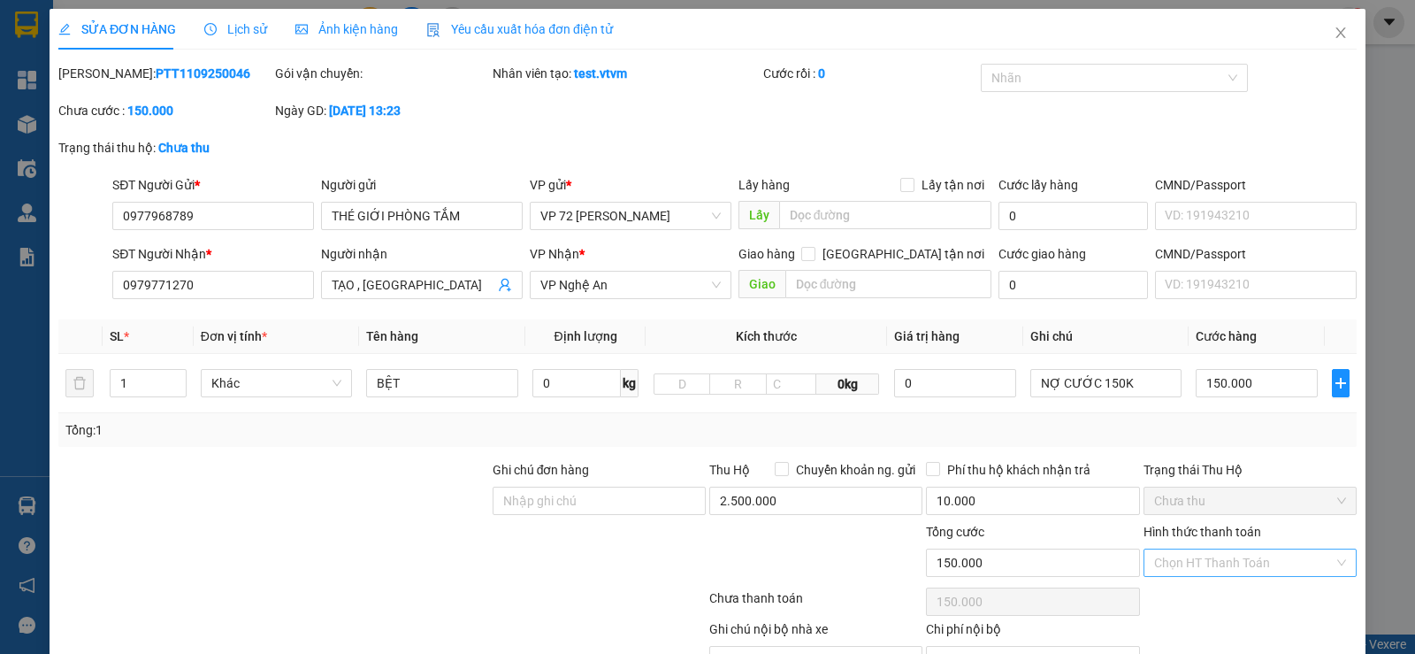
click at [1320, 559] on input "Hình thức thanh toán" at bounding box center [1244, 562] width 180 height 27
click at [1318, 559] on input "Hình thức thanh toán" at bounding box center [1244, 562] width 180 height 27
click at [1326, 562] on div "Chọn HT Thanh Toán" at bounding box center [1250, 562] width 213 height 28
drag, startPoint x: 1326, startPoint y: 562, endPoint x: 937, endPoint y: 112, distance: 594.5
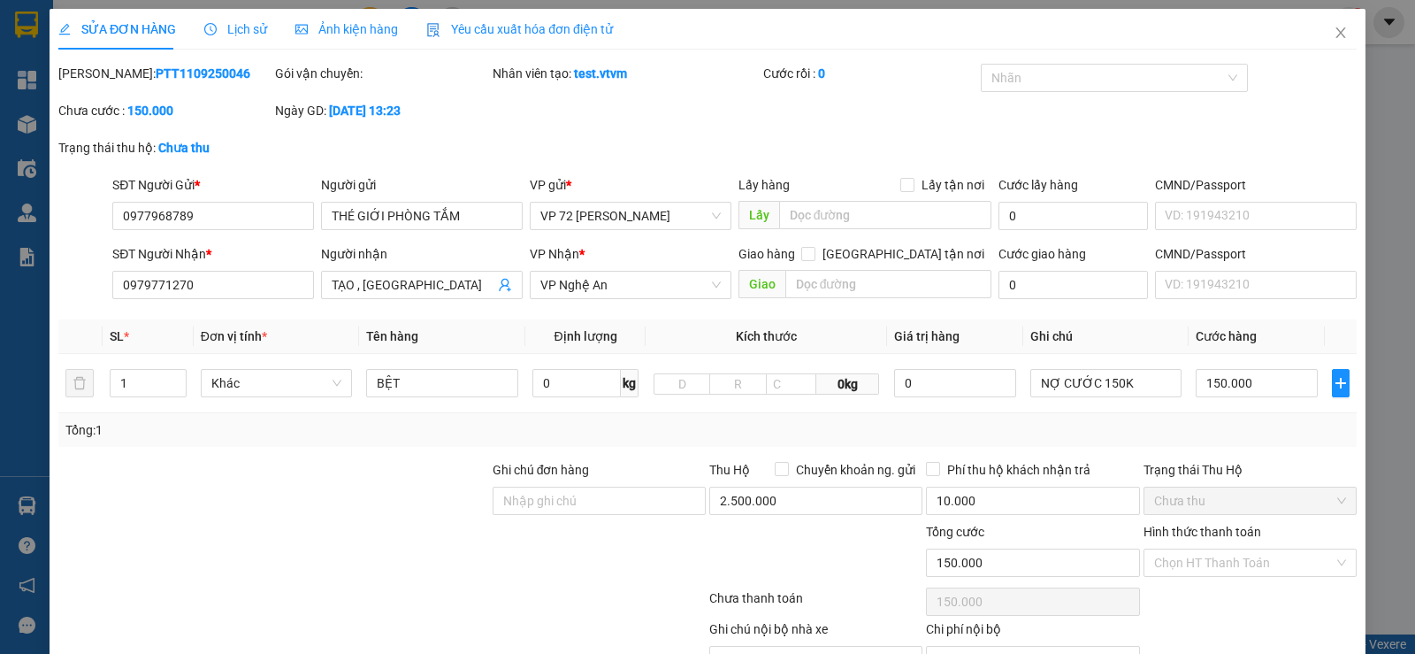
click at [937, 112] on div "Mã ĐH: PTT1109250046 Gói vận chuyển: Nhân viên tạo: test.vtvm Cước rồi : 0 Nhã…" at bounding box center [708, 101] width 1302 height 74
click at [1334, 27] on icon "close" at bounding box center [1341, 33] width 14 height 14
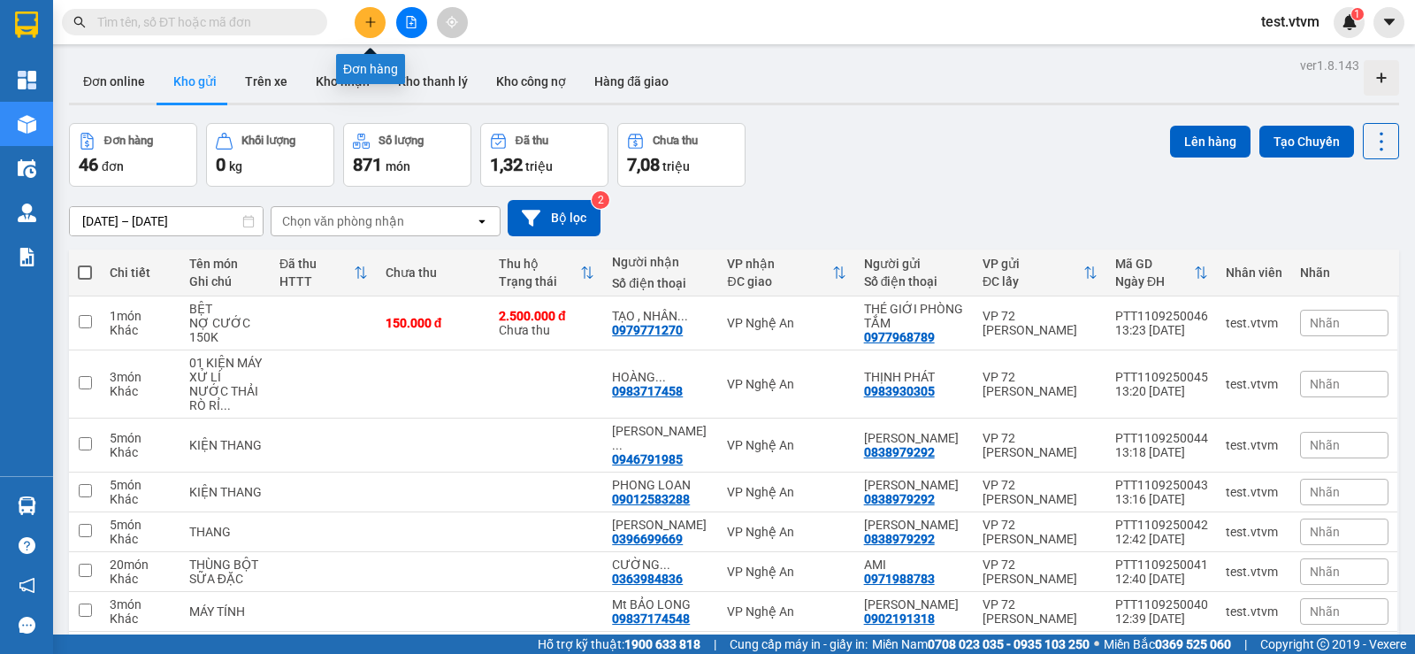
click at [381, 17] on button at bounding box center [370, 22] width 31 height 31
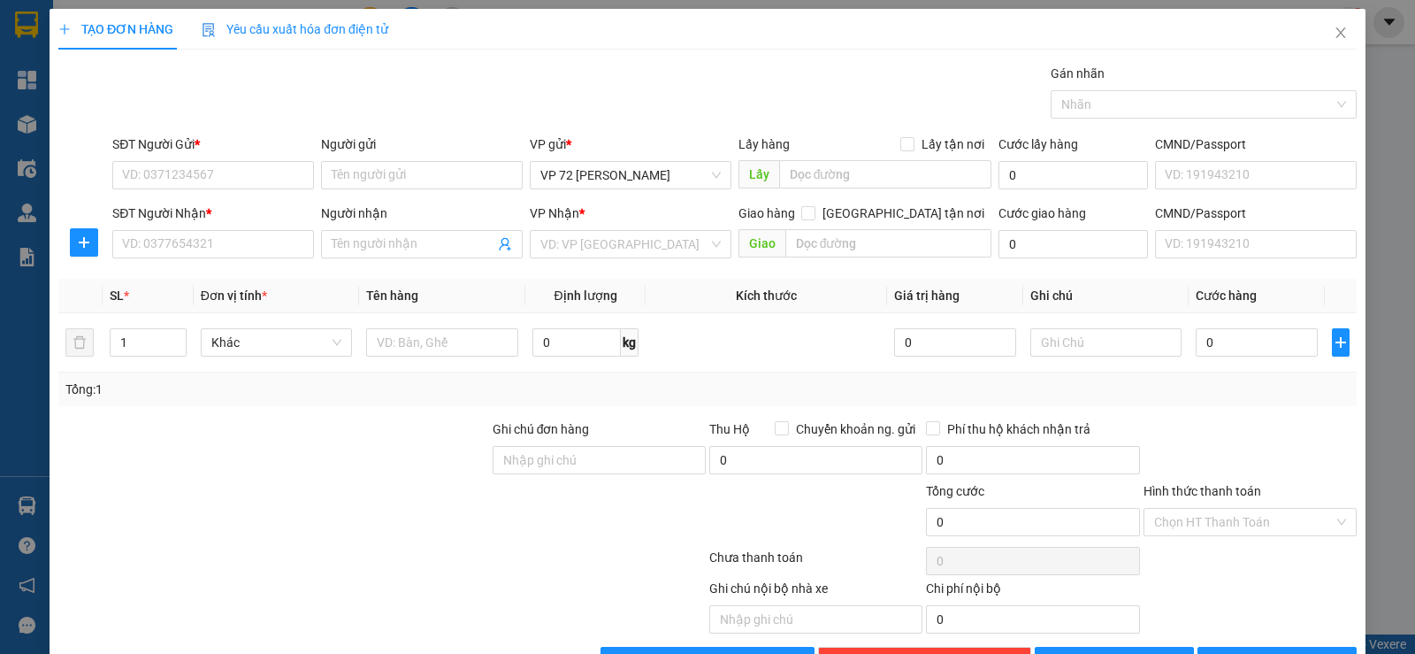
click at [1013, 56] on div "TẠO ĐƠN HÀNG Yêu cầu xuất hóa đơn điện tử Transit Pickup Surcharge Ids Transit …" at bounding box center [707, 342] width 1298 height 666
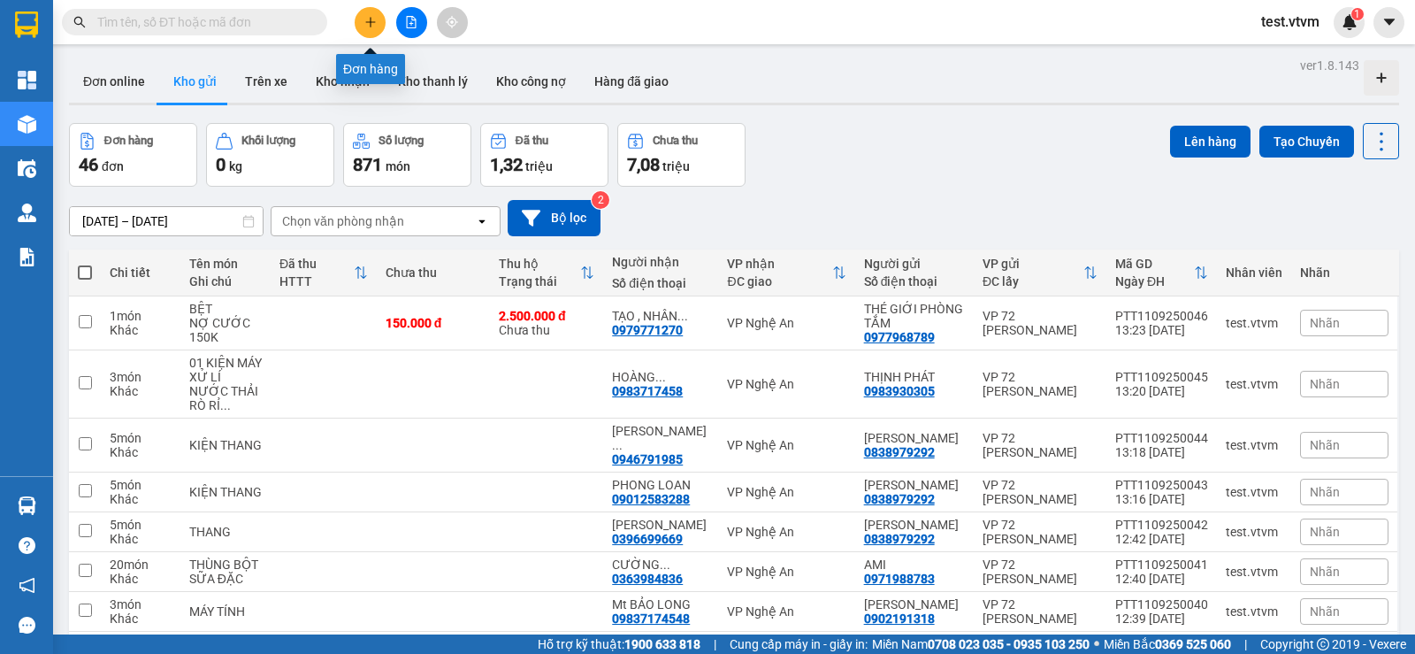
click at [370, 20] on icon "plus" at bounding box center [370, 22] width 12 height 12
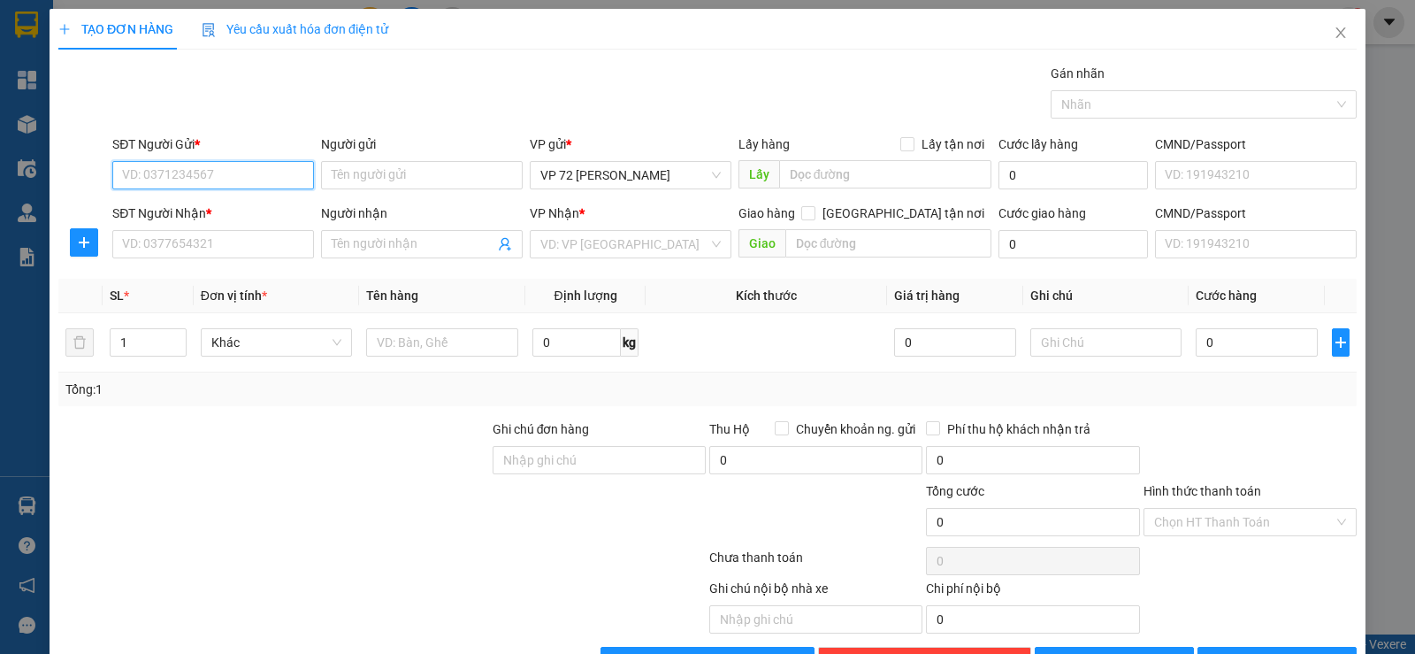
click at [210, 175] on input "SĐT Người Gửi *" at bounding box center [213, 175] width 202 height 28
type input "0838979292"
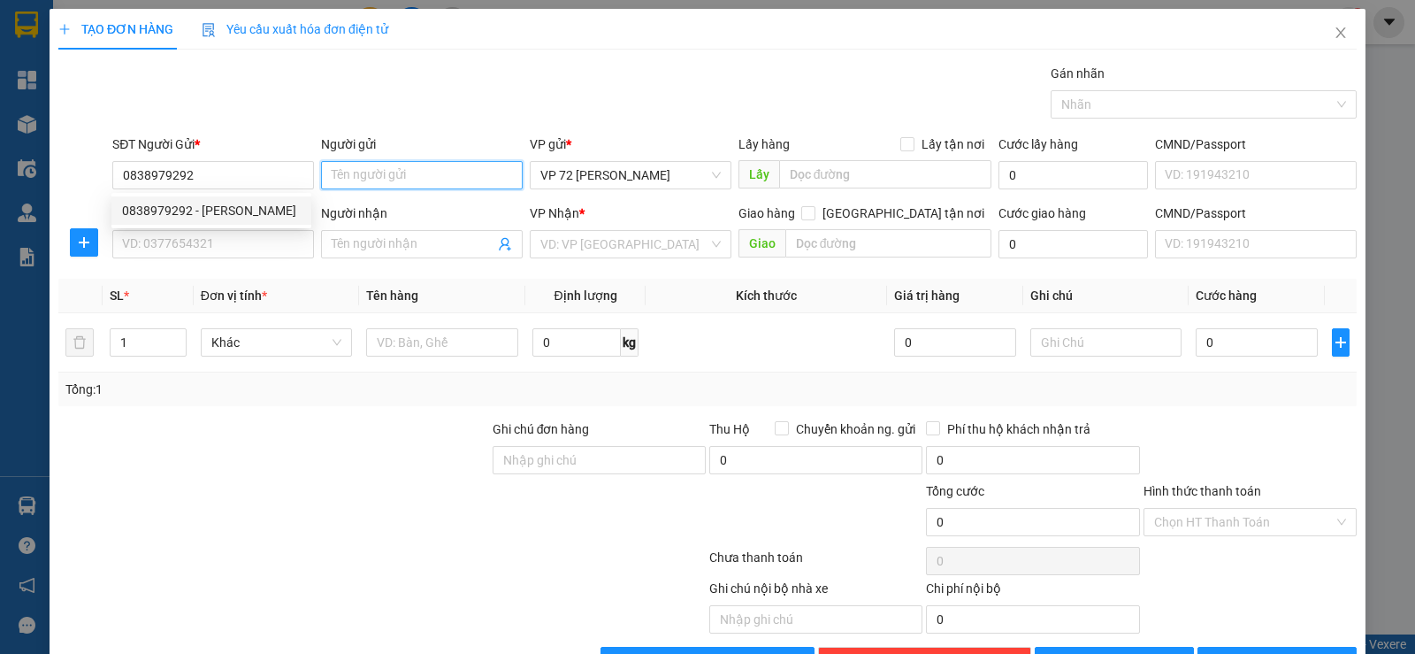
click at [487, 177] on input "Người gửi" at bounding box center [422, 175] width 202 height 28
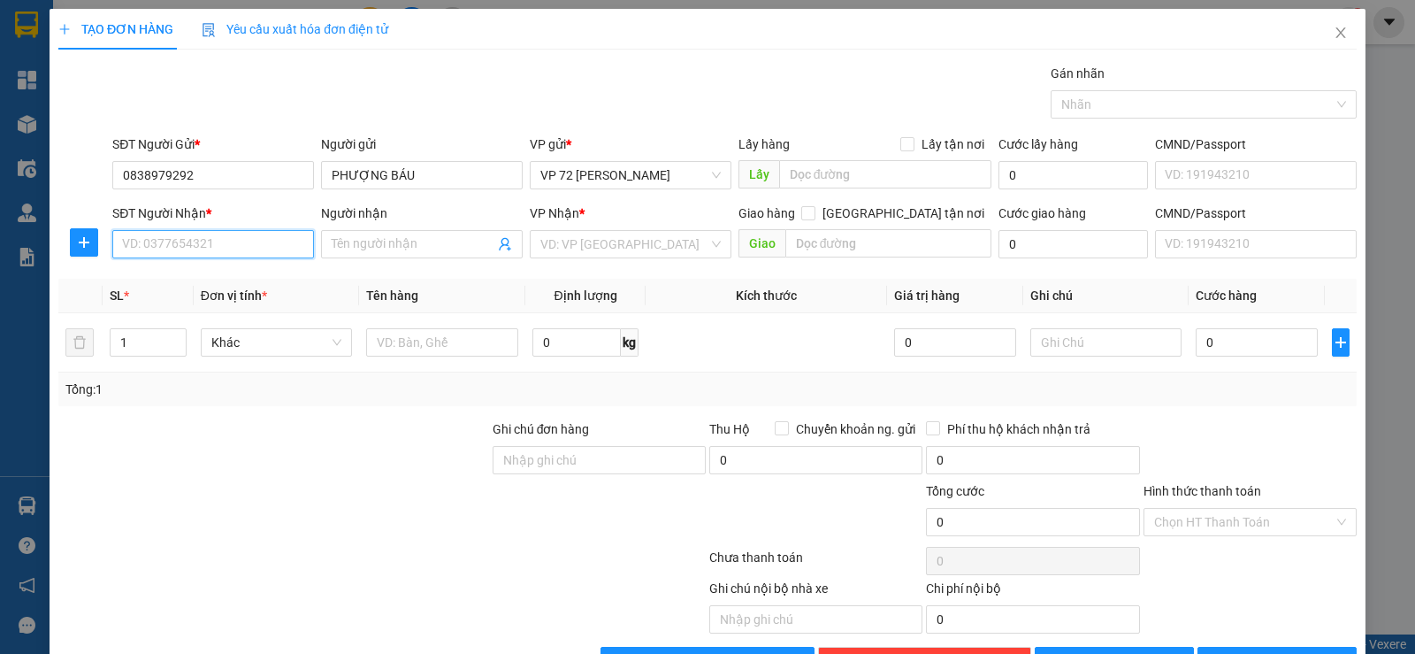
click at [173, 238] on input "SĐT Người Nhận *" at bounding box center [213, 244] width 202 height 28
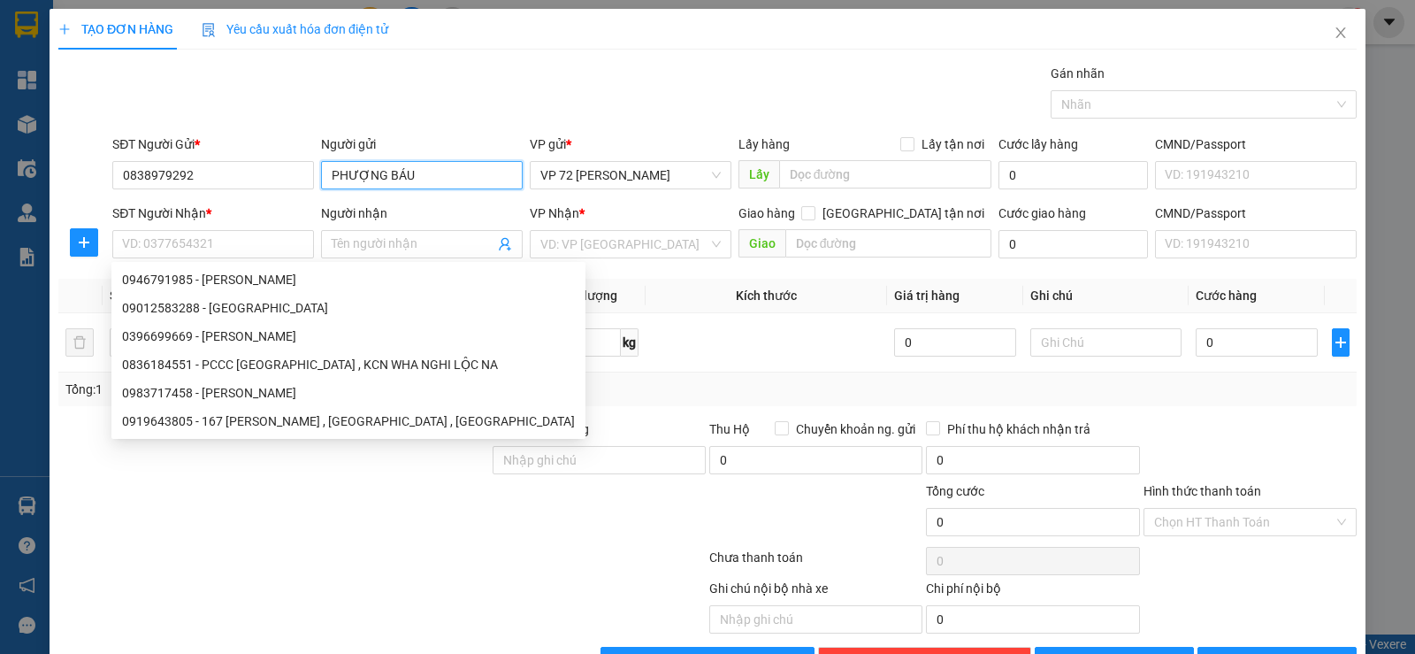
click at [412, 175] on input "PHƯỢNG BÁU" at bounding box center [422, 175] width 202 height 28
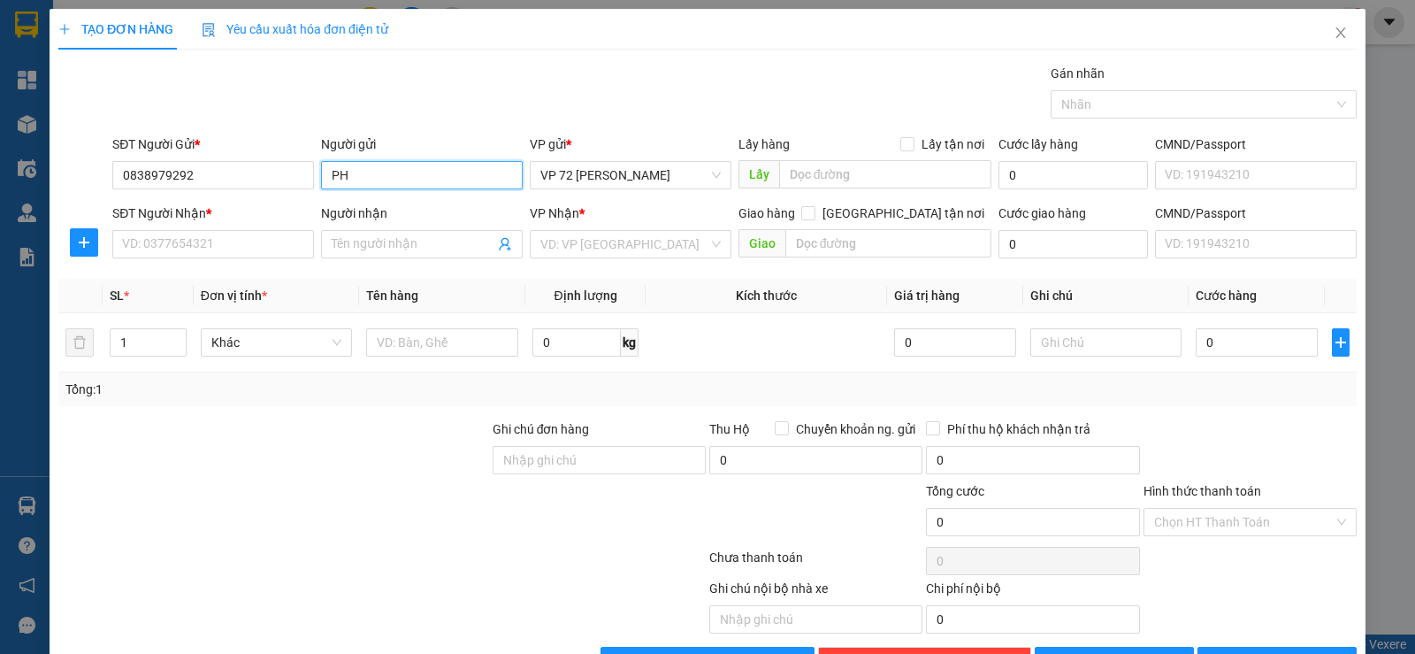
type input "P"
type input "SINH TRANG"
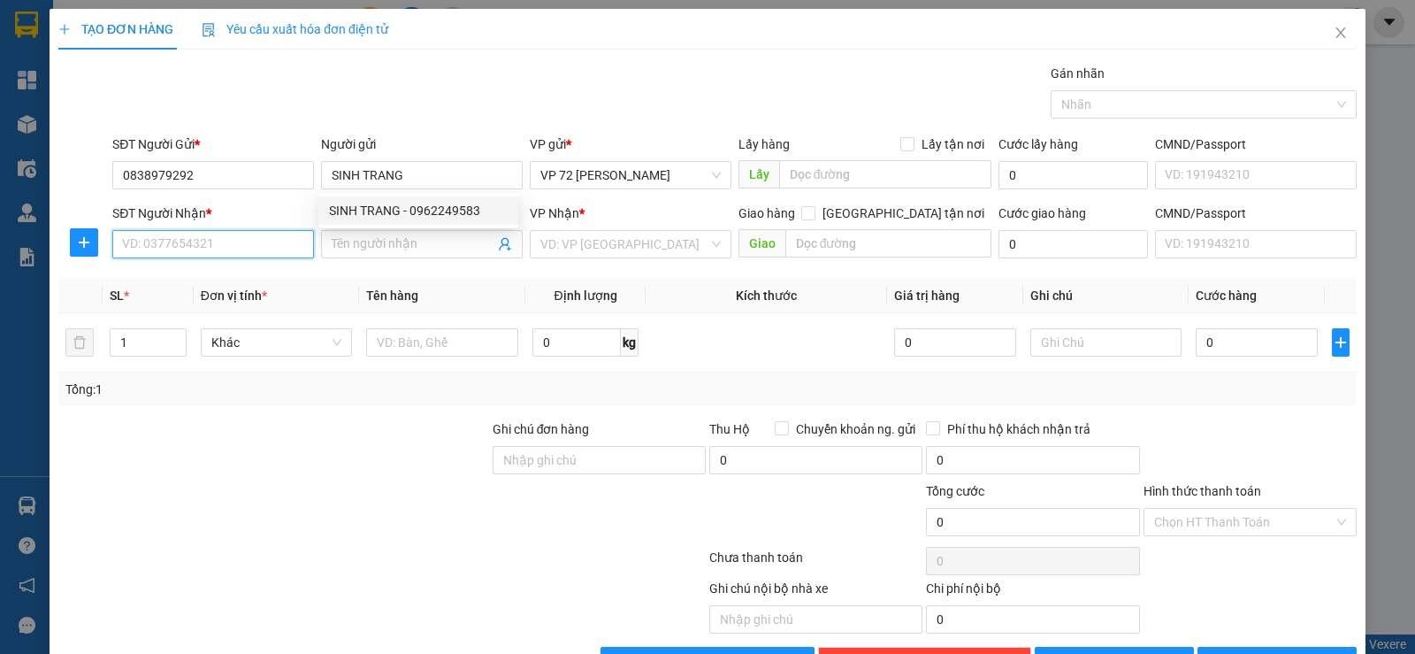
click at [140, 243] on input "SĐT Người Nhận *" at bounding box center [213, 244] width 202 height 28
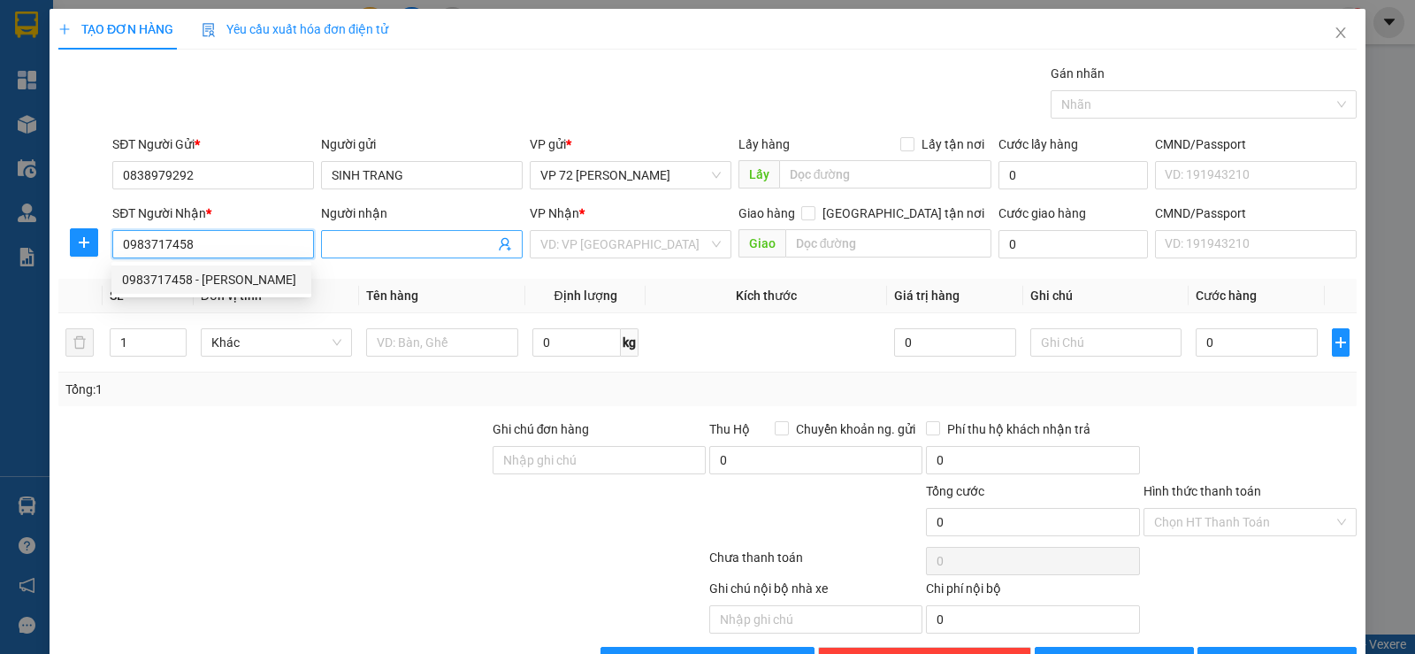
type input "0983717458"
click at [385, 247] on input "Người nhận" at bounding box center [413, 243] width 163 height 19
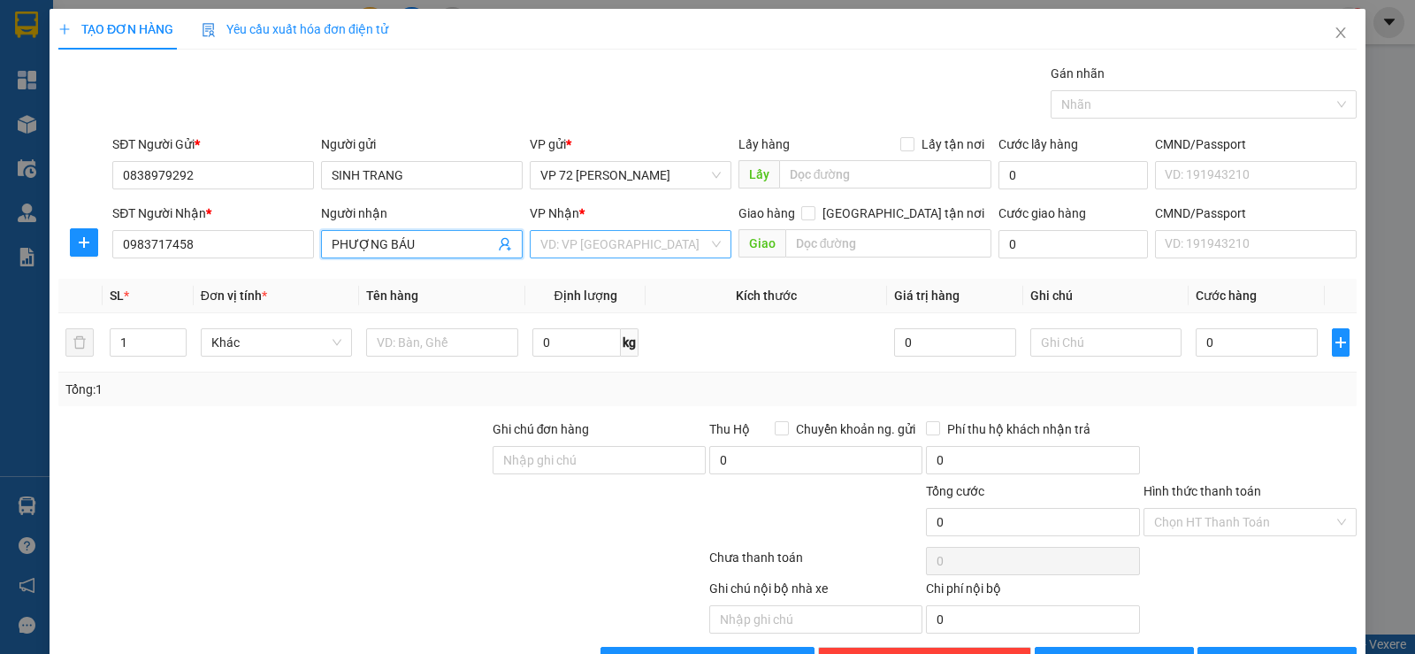
type input "PHƯỢNG BÁU"
click at [631, 256] on input "search" at bounding box center [624, 244] width 168 height 27
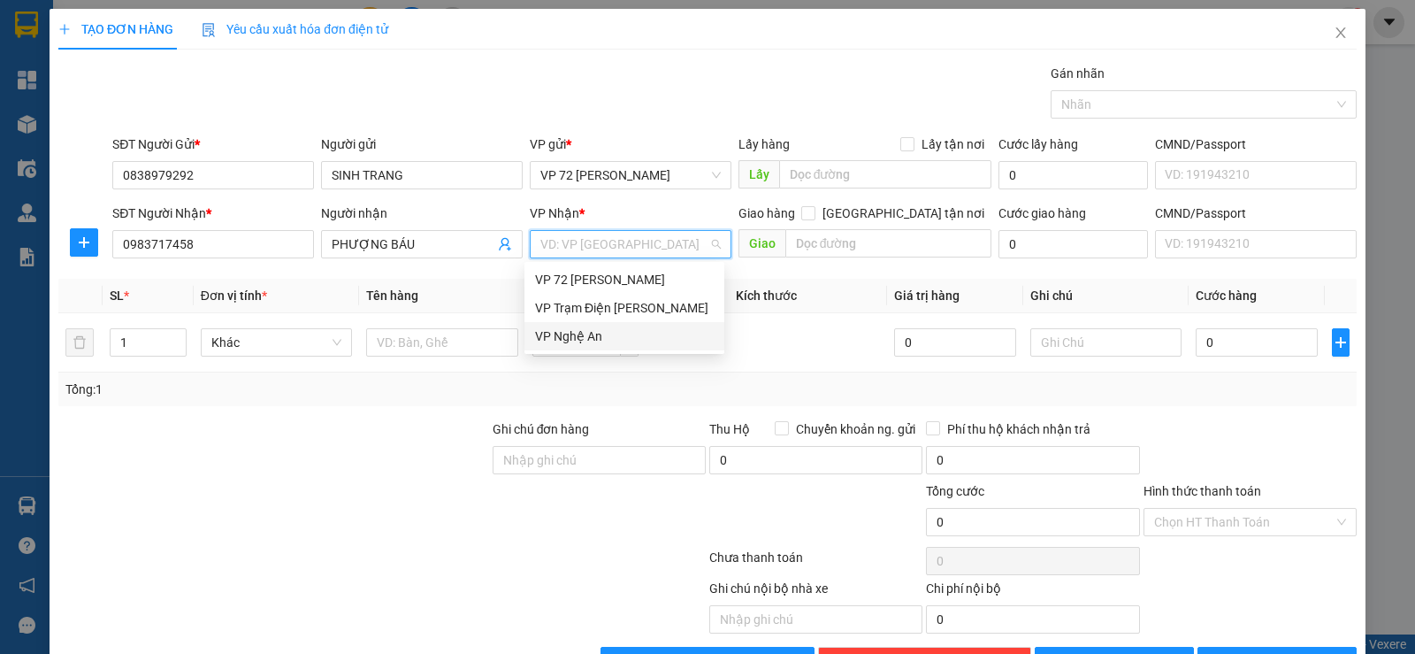
click at [585, 334] on div "VP Nghệ An" at bounding box center [624, 335] width 179 height 19
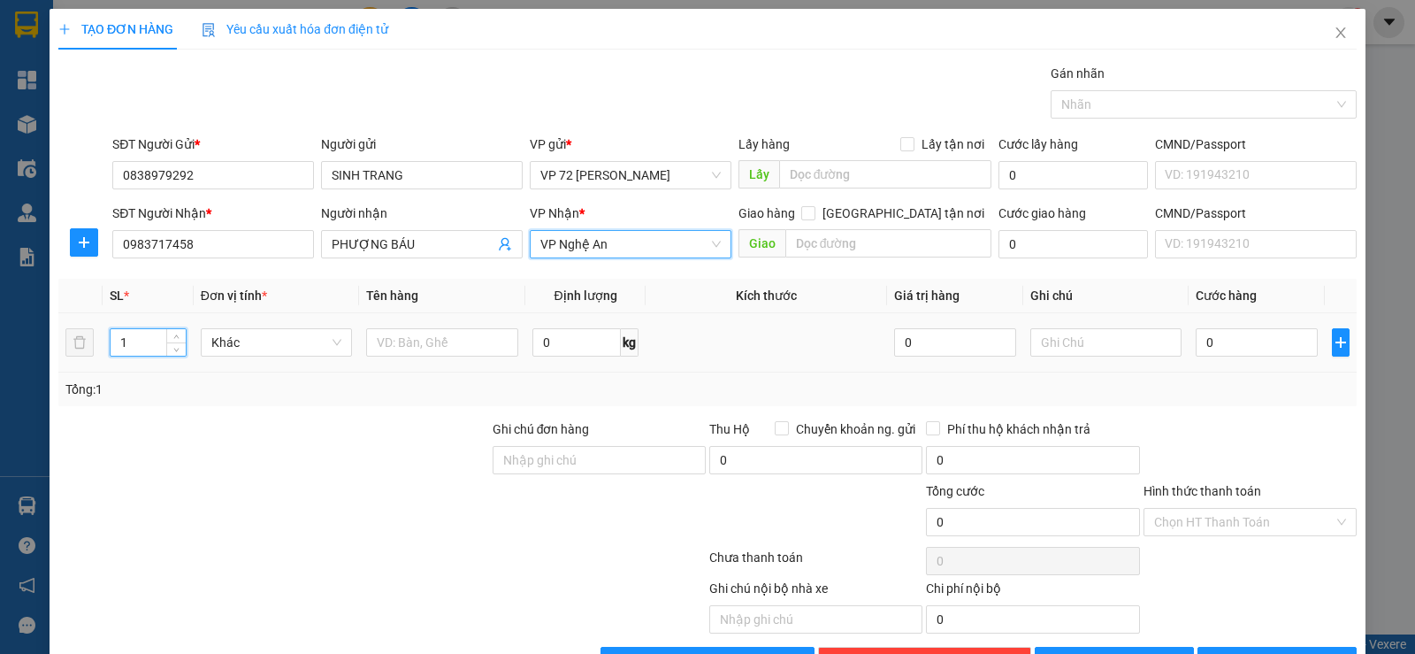
click at [146, 348] on input "1" at bounding box center [148, 342] width 74 height 27
type input "6"
click at [386, 335] on input "text" at bounding box center [442, 342] width 152 height 28
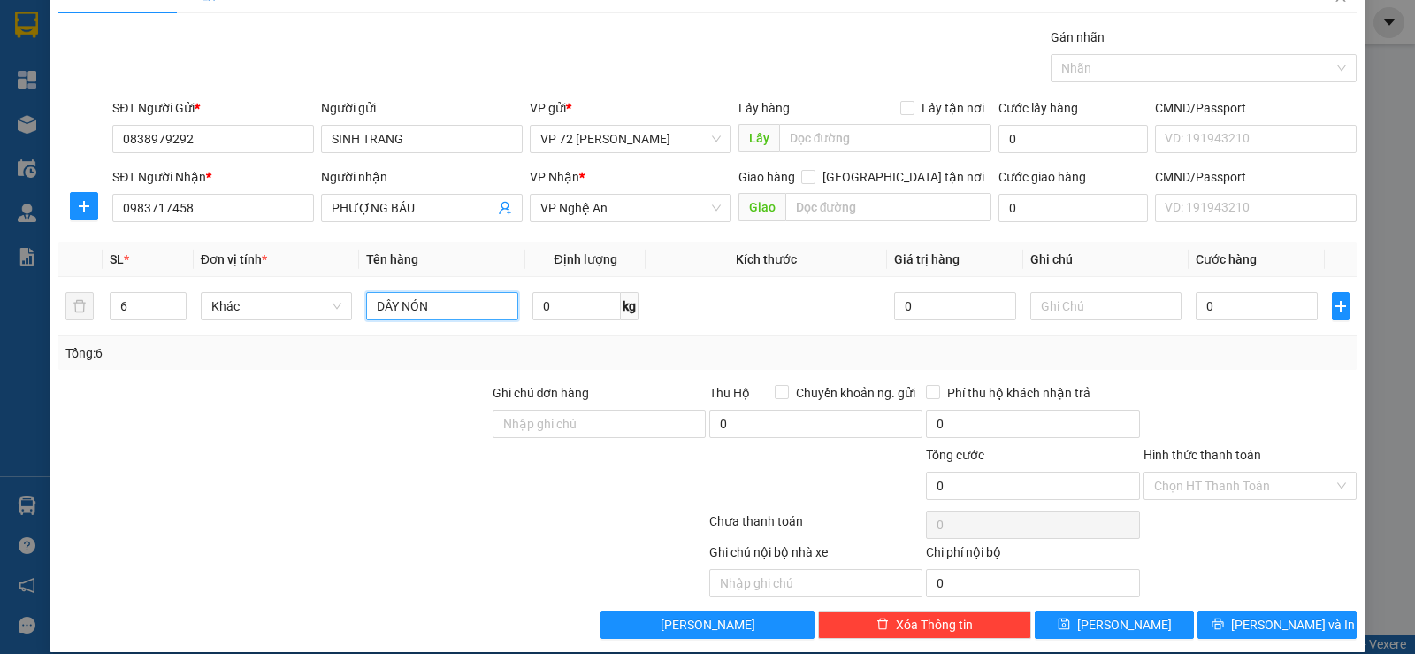
scroll to position [56, 0]
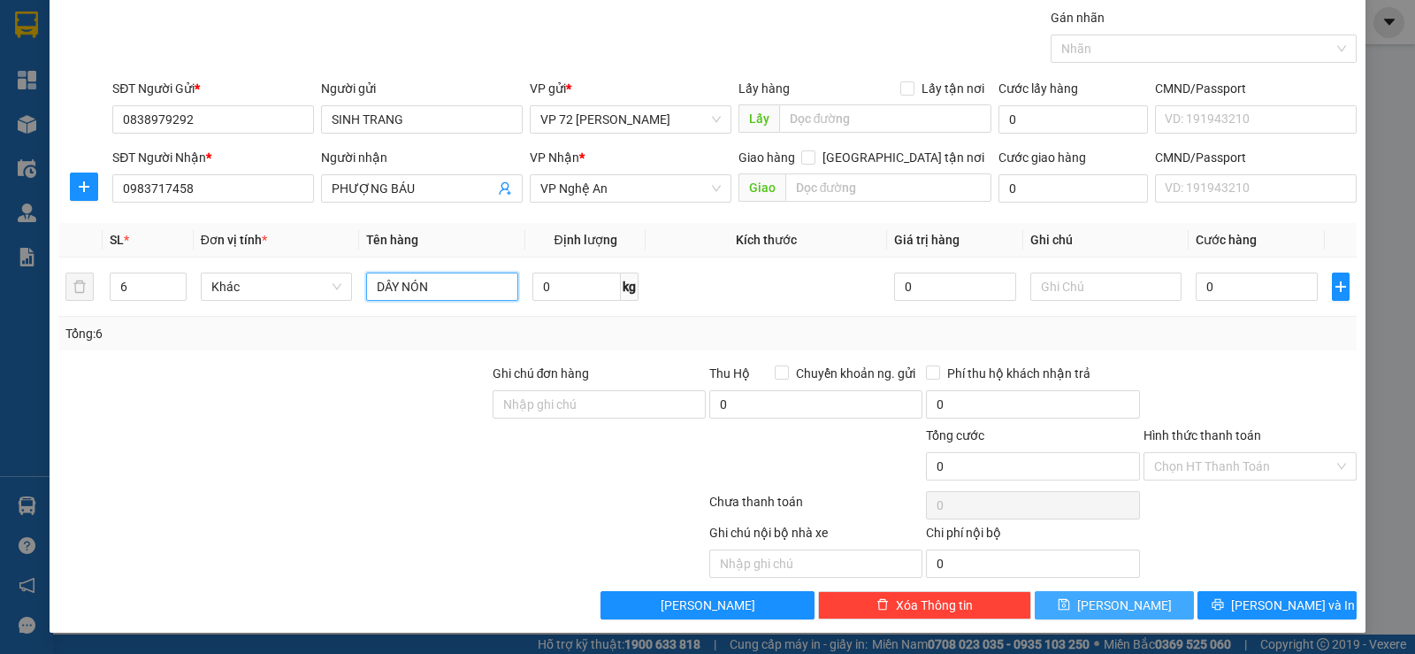
type input "DÂY NÓN"
click at [1113, 603] on span "[PERSON_NAME]" at bounding box center [1124, 604] width 95 height 19
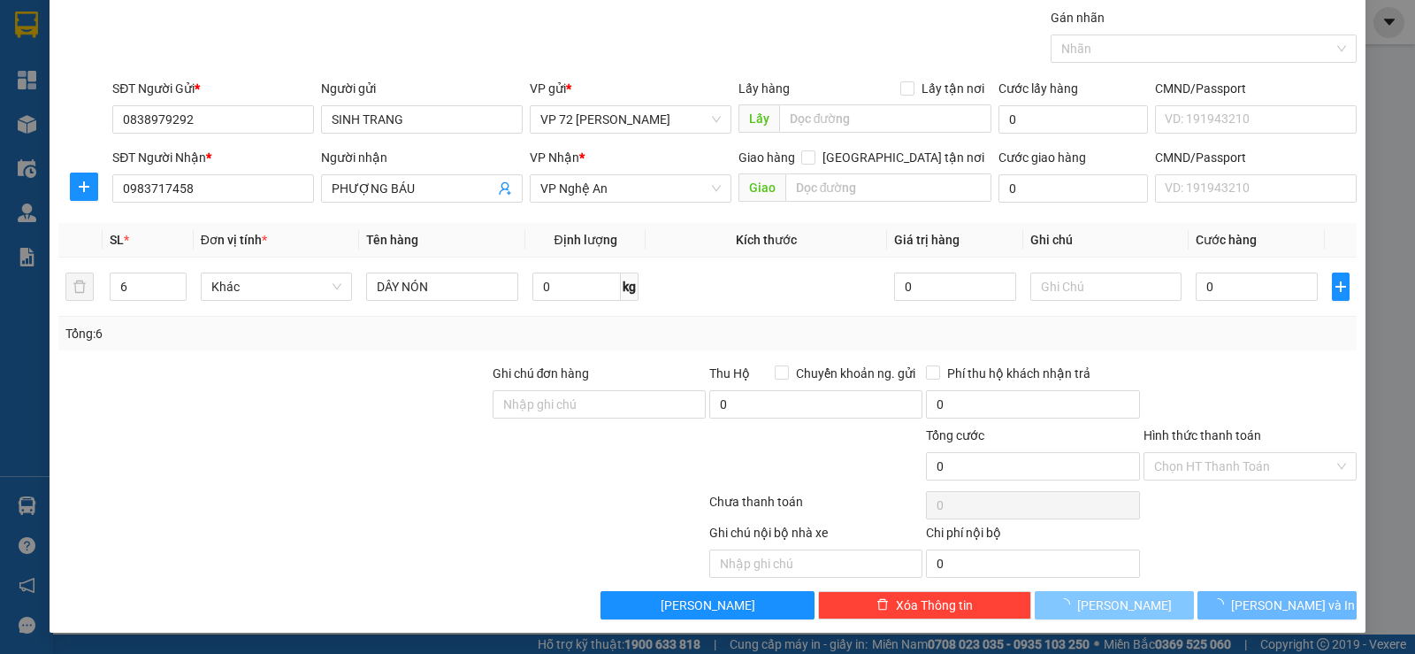
type input "1"
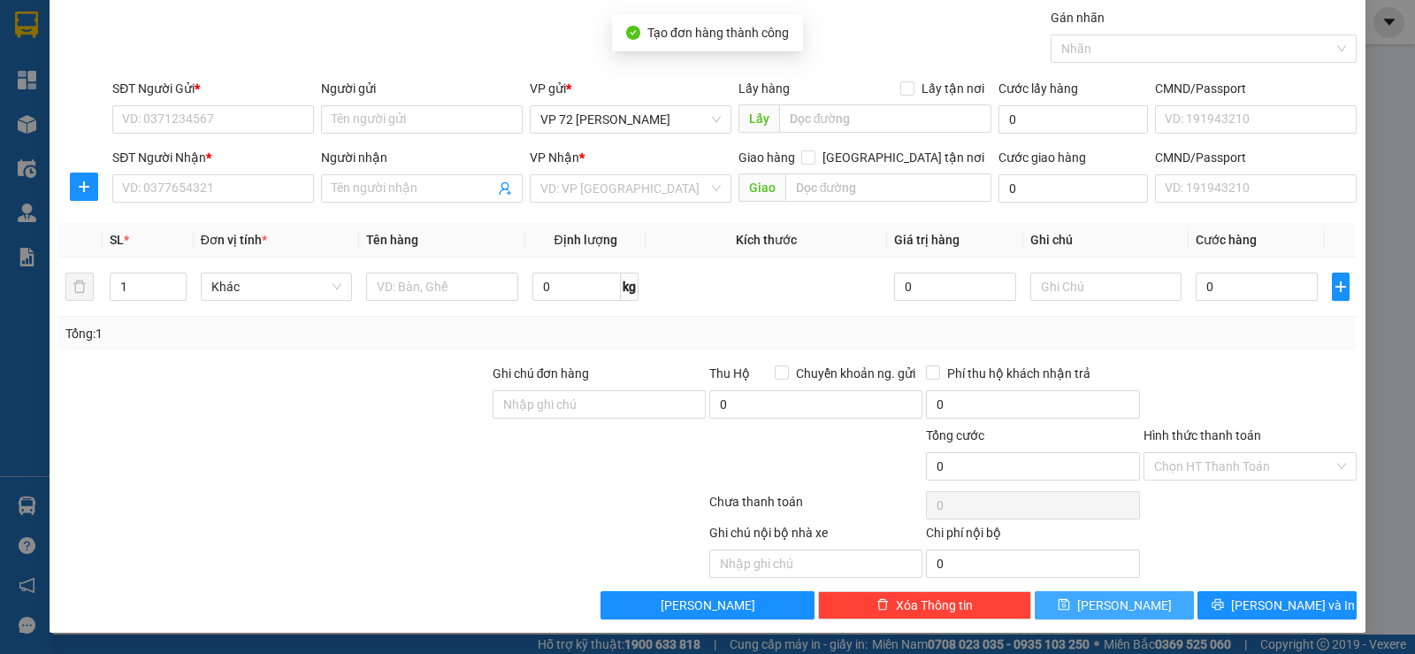
scroll to position [0, 0]
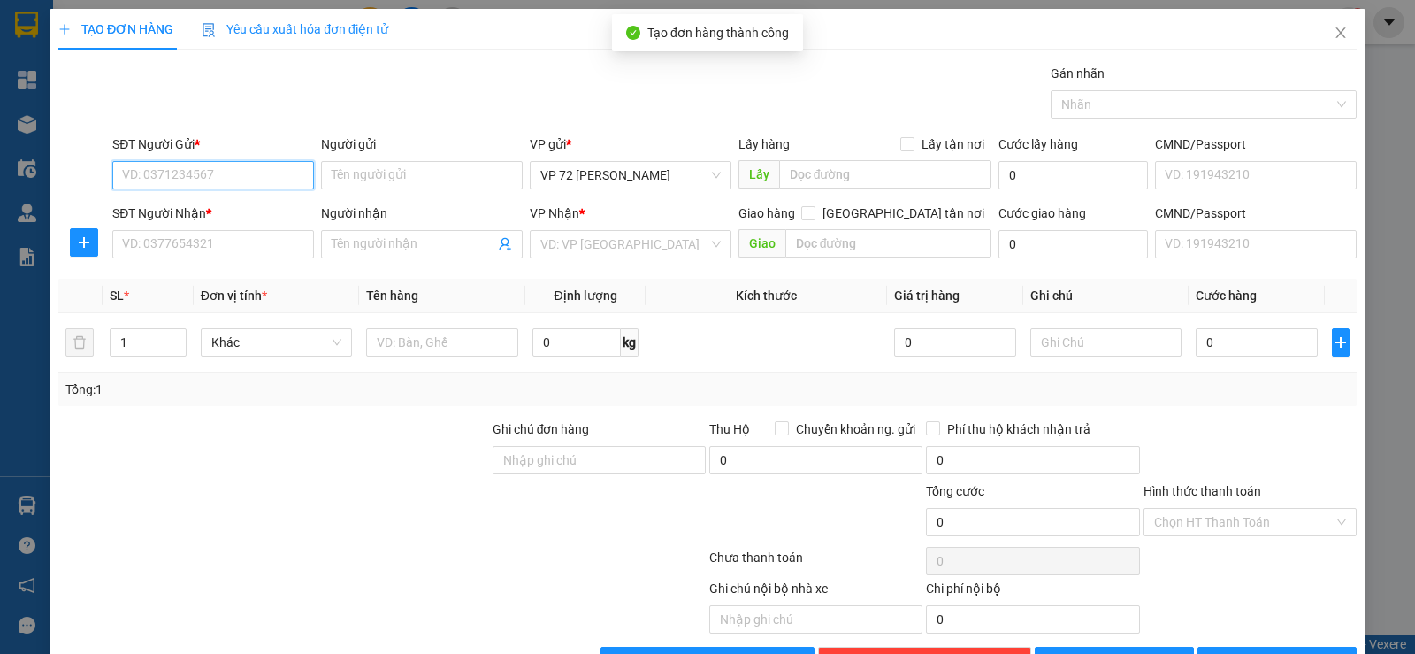
click at [229, 180] on input "SĐT Người Gửi *" at bounding box center [213, 175] width 202 height 28
type input "0934637798"
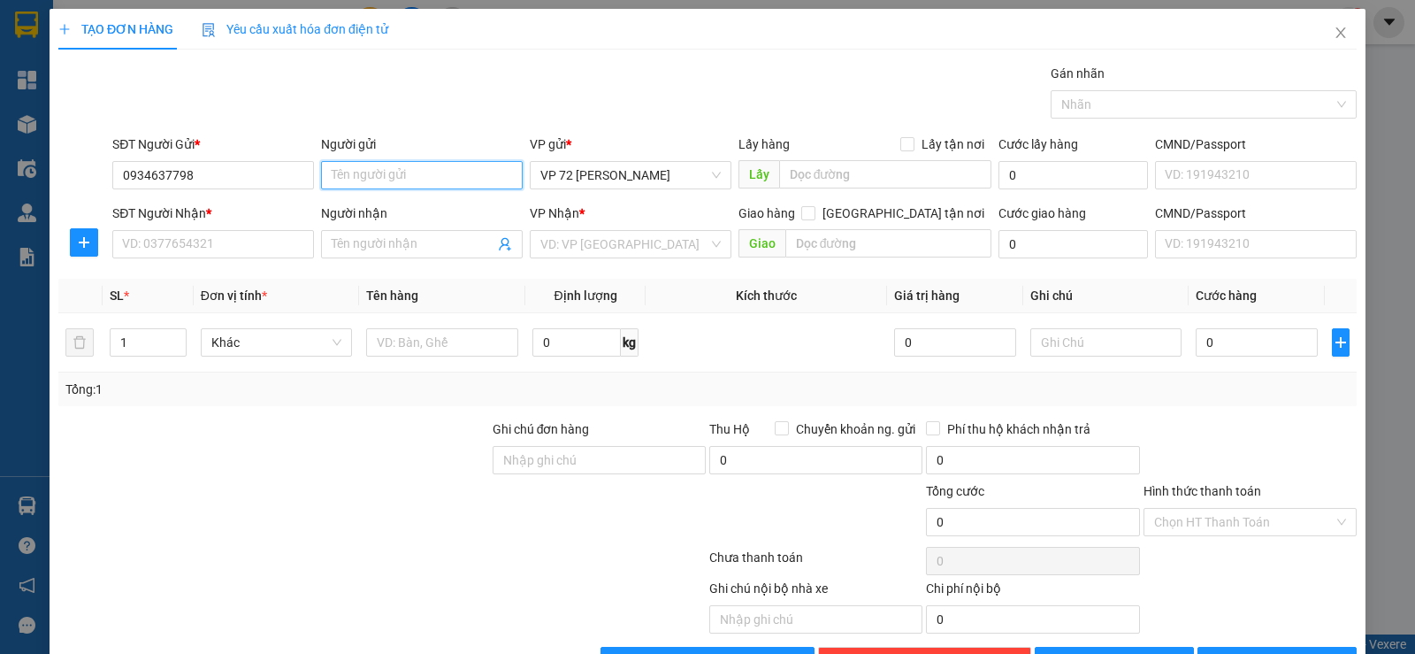
click at [471, 163] on input "Người gửi" at bounding box center [422, 175] width 202 height 28
type input "MÀN [GEOGRAPHIC_DATA]"
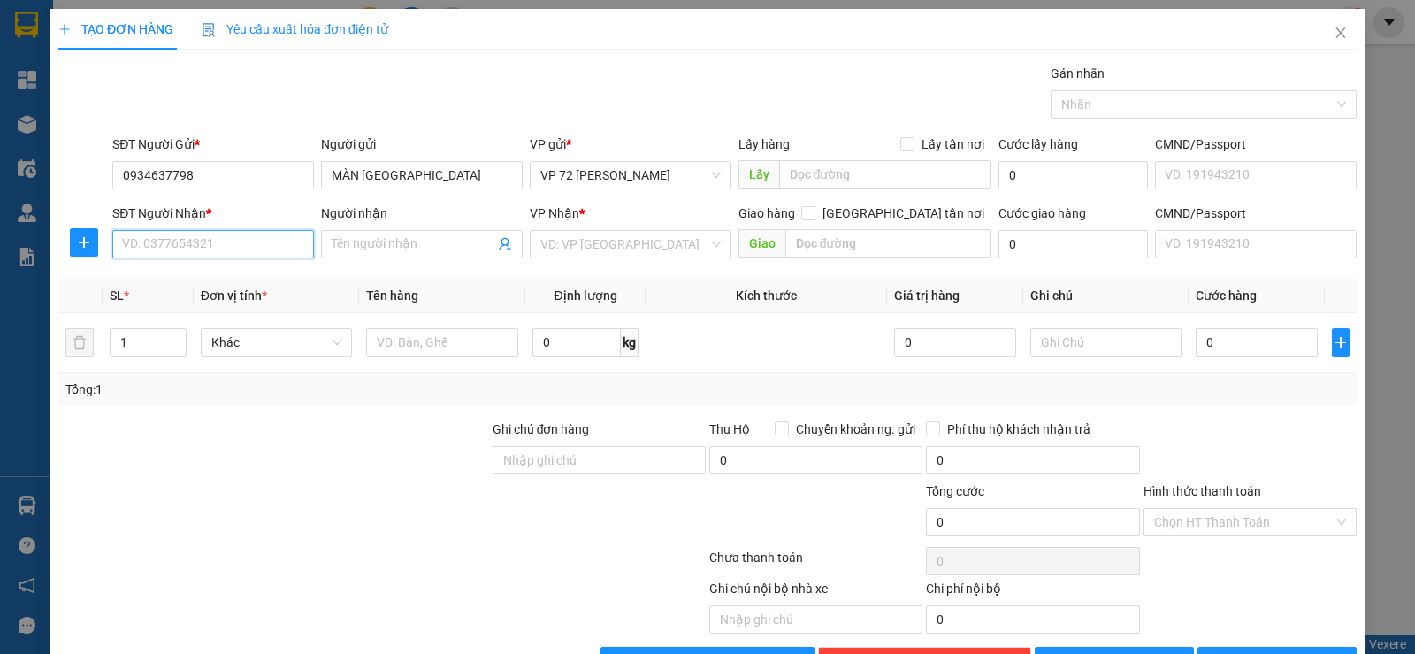
click at [220, 239] on input "SĐT Người Nhận *" at bounding box center [213, 244] width 202 height 28
type input "0903203377"
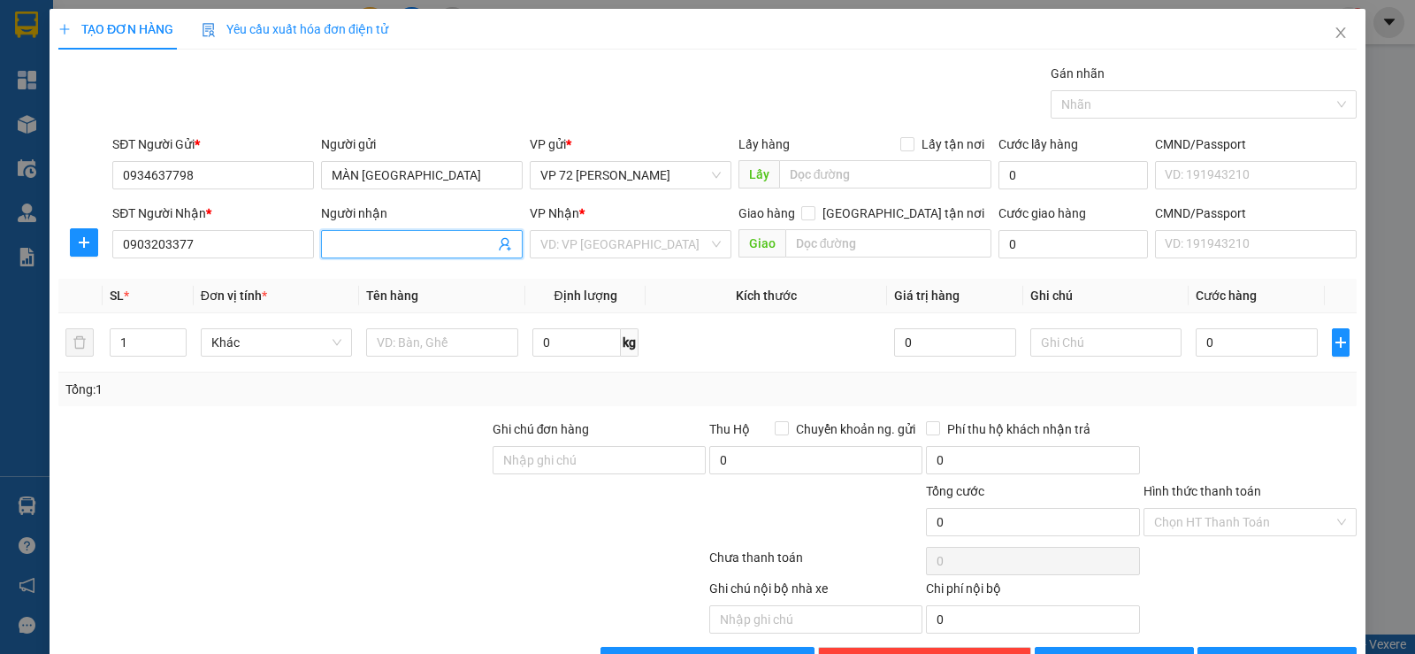
click at [395, 244] on input "Người nhận" at bounding box center [413, 243] width 163 height 19
type input "D"
type input "ĐÀO TRƯỜNG"
click at [622, 228] on div "VP Nhận *" at bounding box center [631, 216] width 202 height 27
click at [617, 243] on input "search" at bounding box center [624, 244] width 168 height 27
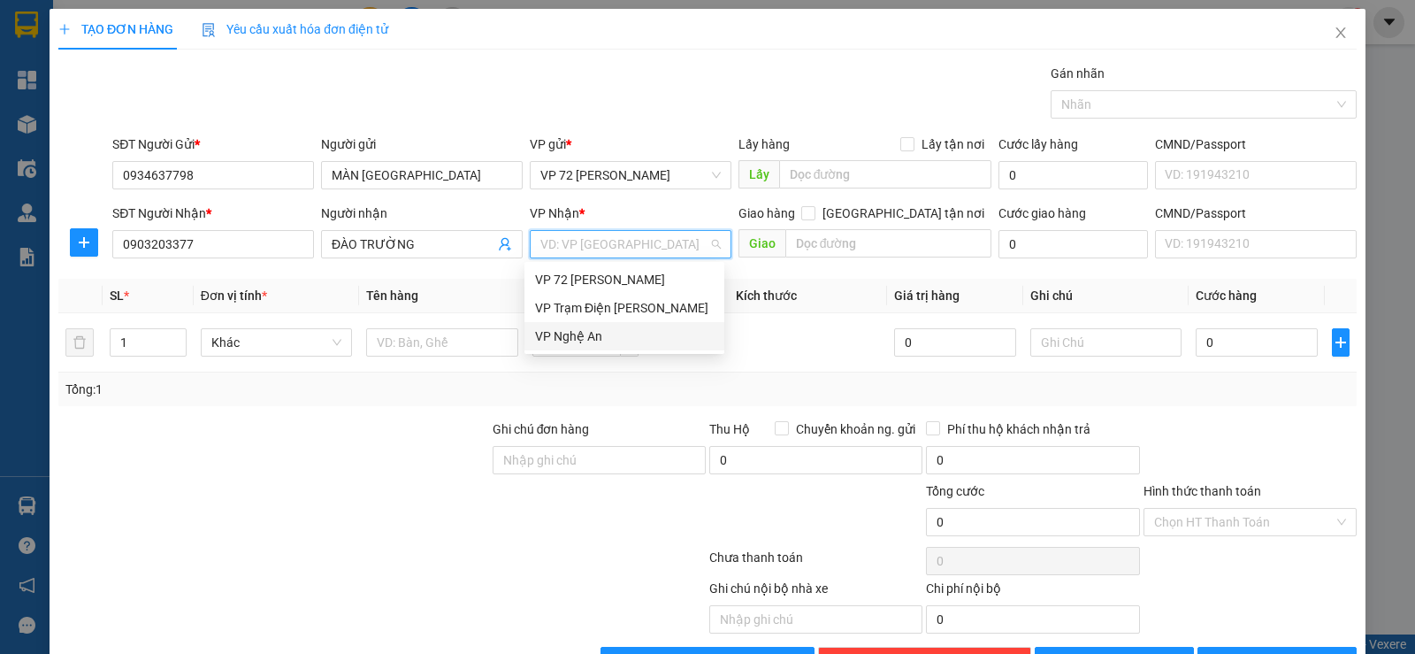
click at [599, 338] on div "VP Nghệ An" at bounding box center [624, 335] width 179 height 19
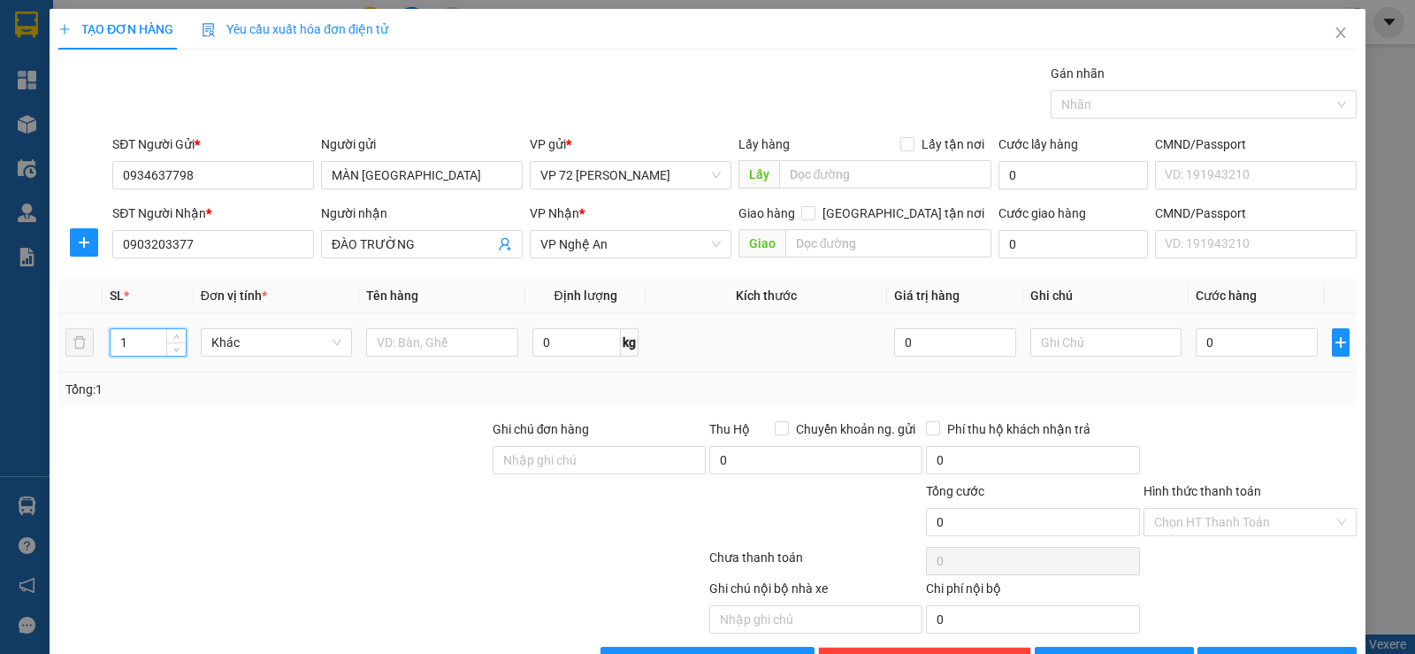
click at [132, 344] on input "1" at bounding box center [148, 342] width 74 height 27
type input "3"
click at [406, 343] on input "text" at bounding box center [442, 342] width 152 height 28
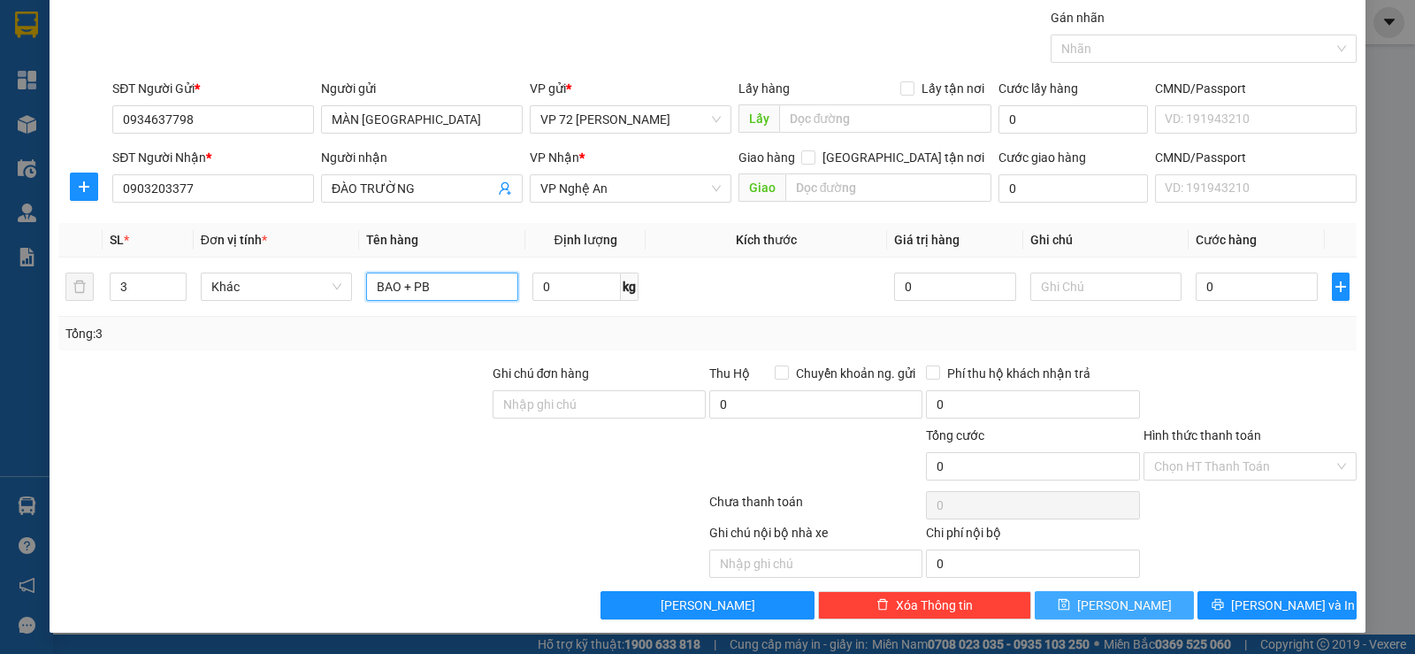
type input "BAO + PB"
click at [1120, 597] on span "[PERSON_NAME]" at bounding box center [1124, 604] width 95 height 19
type input "1"
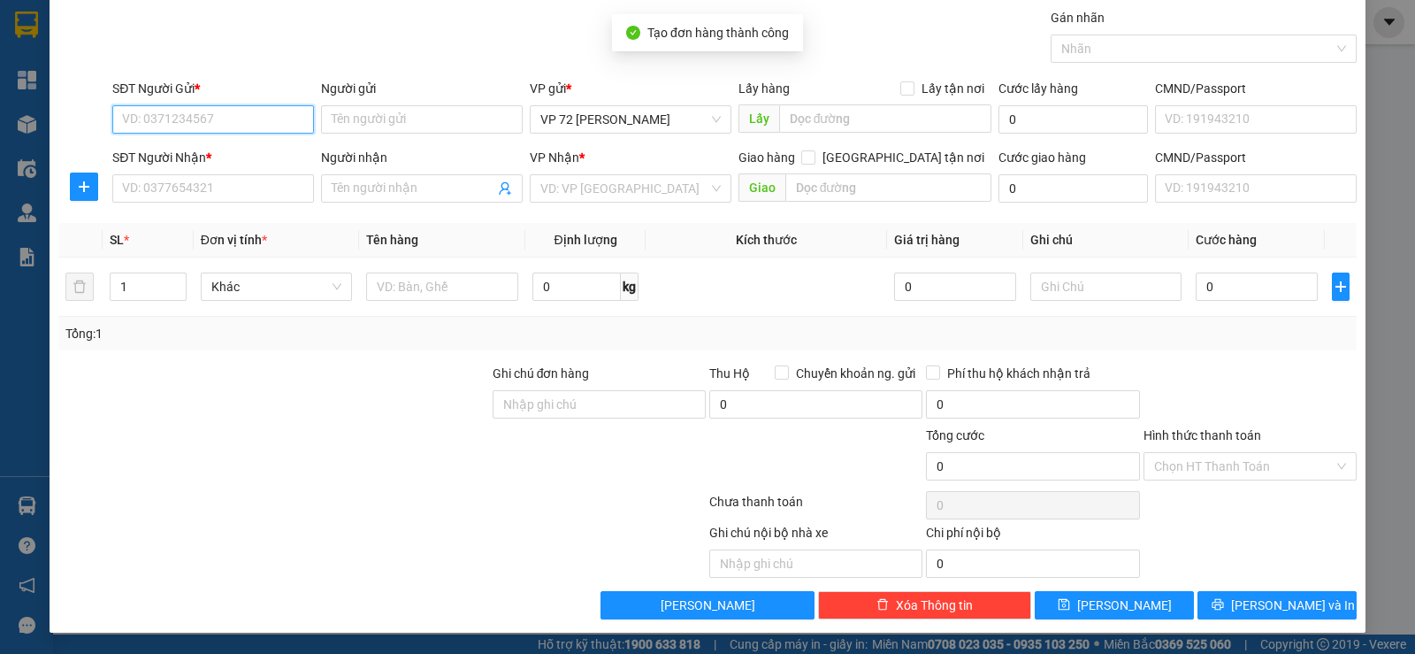
click at [159, 117] on input "SĐT Người Gửi *" at bounding box center [213, 119] width 202 height 28
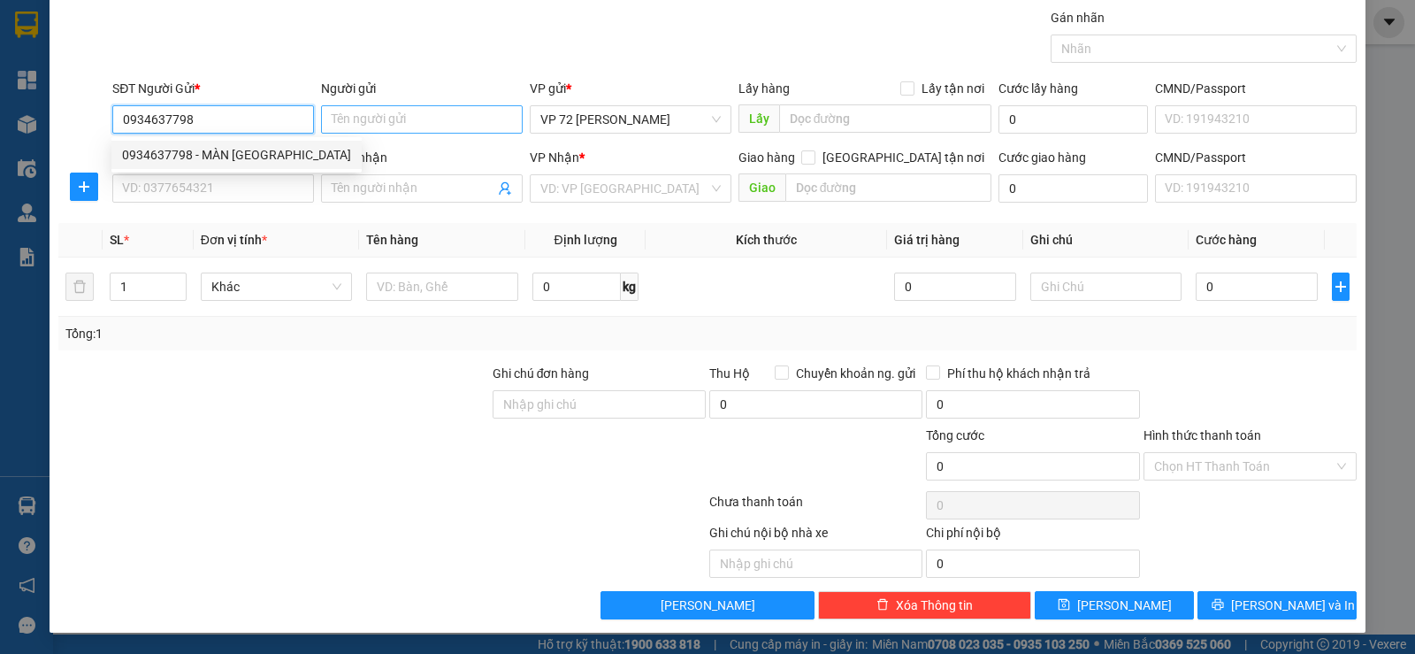
type input "0934637798"
click at [463, 123] on input "Người gửi" at bounding box center [422, 119] width 202 height 28
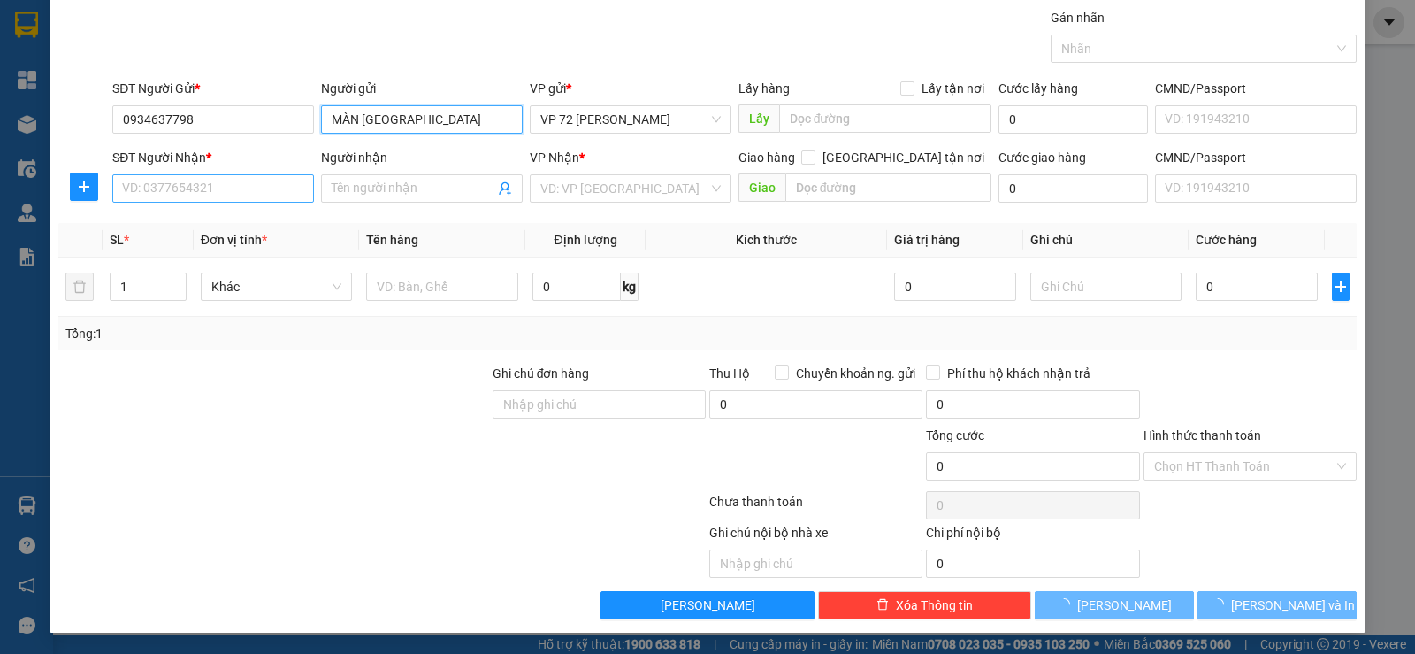
type input "MÀN [GEOGRAPHIC_DATA]"
click at [221, 183] on input "SĐT Người Nhận *" at bounding box center [213, 188] width 202 height 28
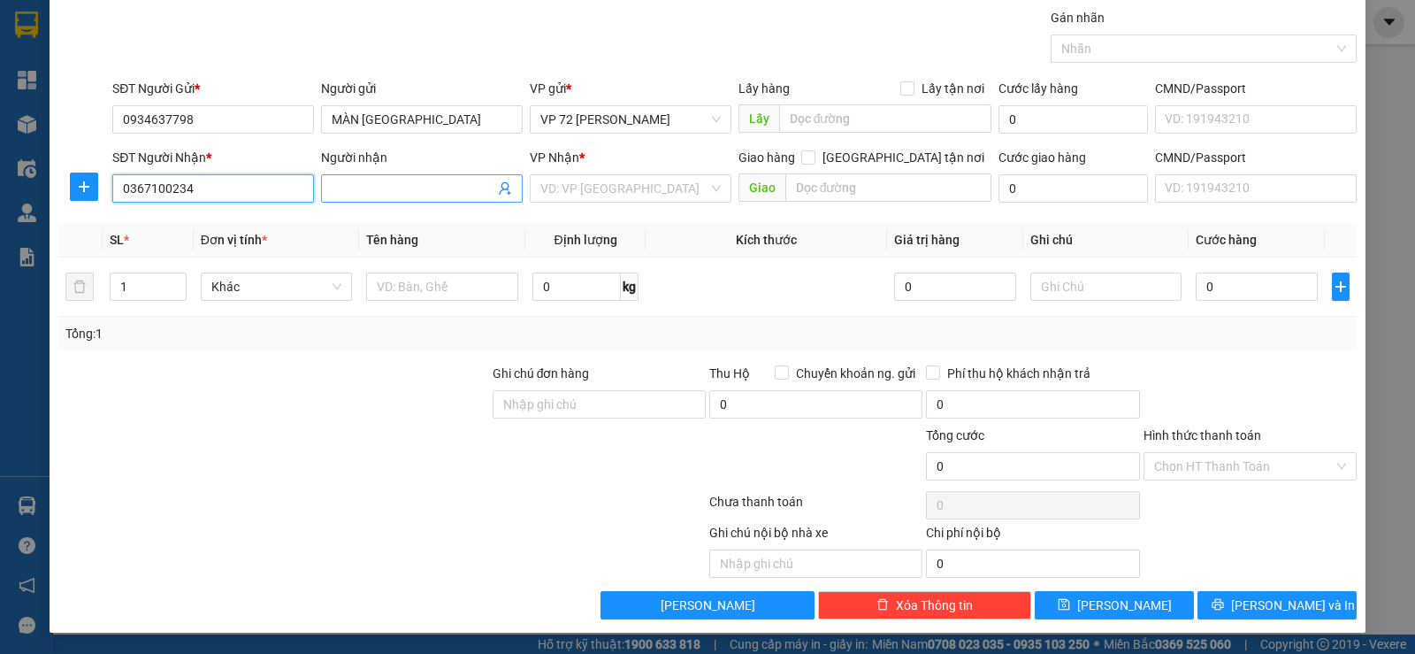
type input "0367100234"
click at [396, 186] on input "Người nhận" at bounding box center [413, 188] width 163 height 19
type input "[PERSON_NAME]"
click at [553, 193] on input "search" at bounding box center [624, 188] width 168 height 27
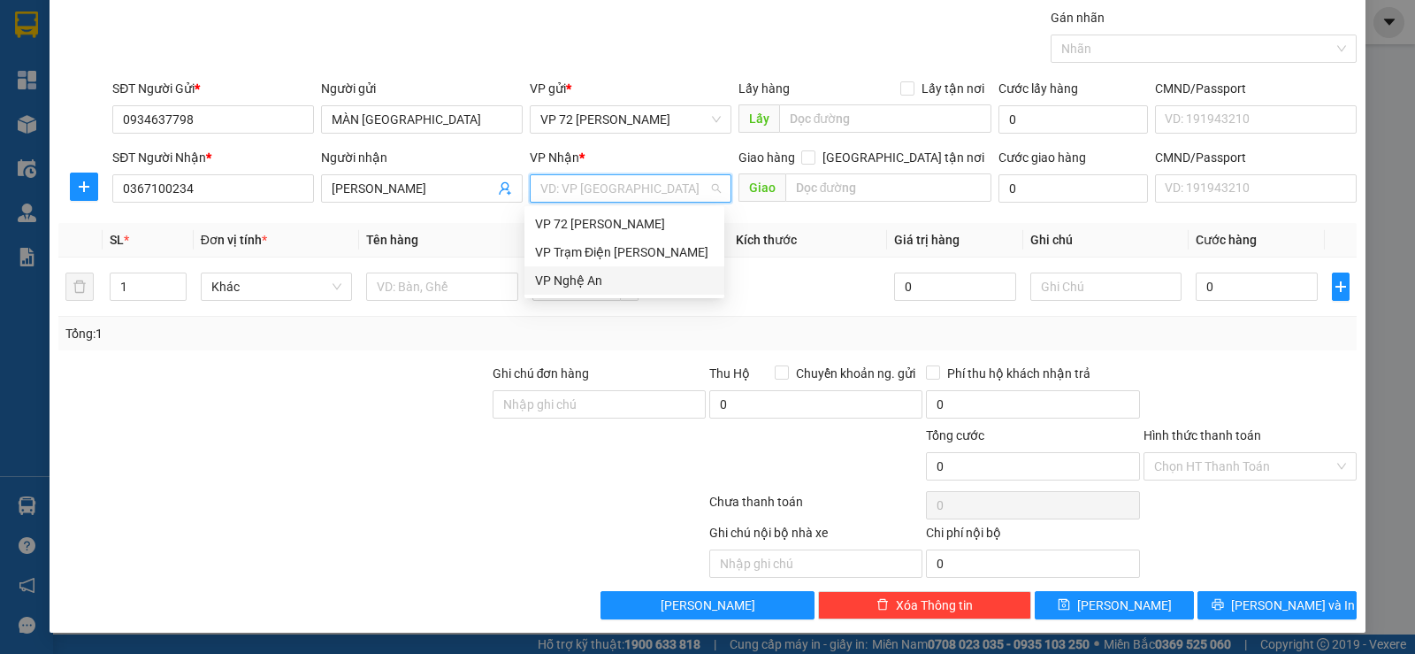
click at [572, 278] on div "VP Nghệ An" at bounding box center [624, 280] width 179 height 19
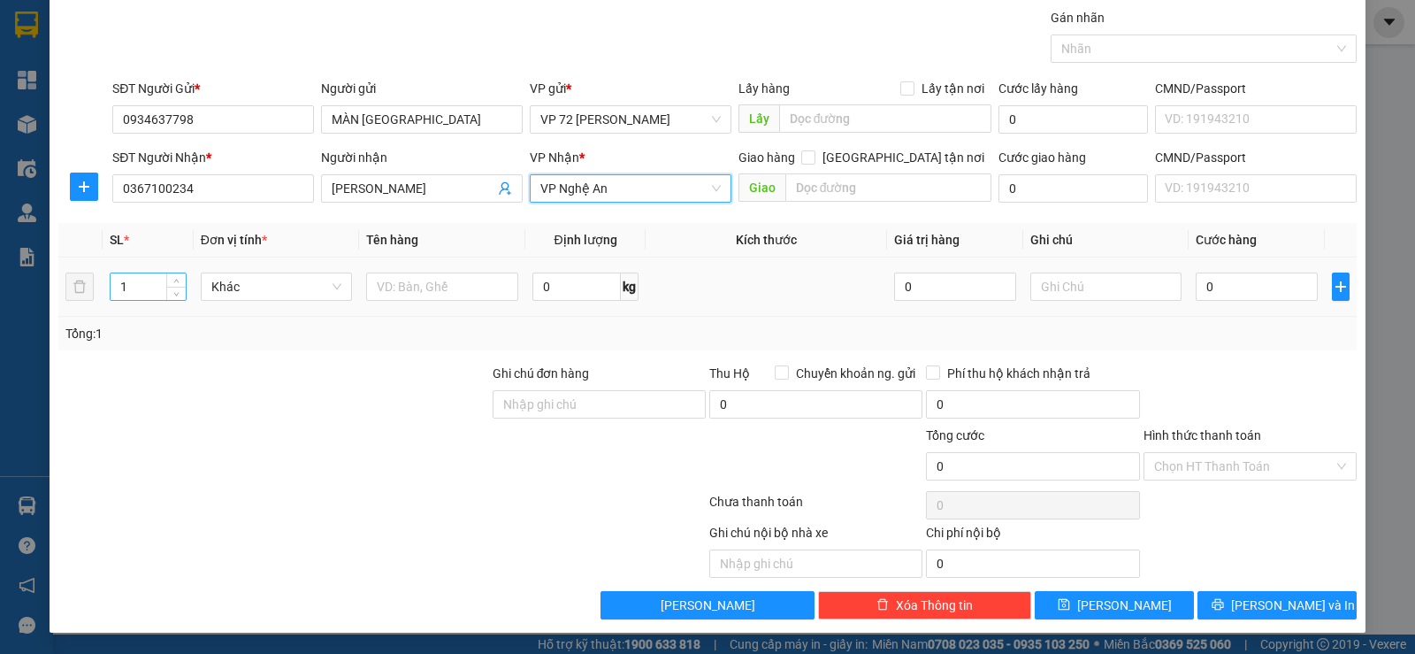
click at [133, 288] on input "1" at bounding box center [148, 286] width 74 height 27
type input "4"
click at [388, 286] on input "text" at bounding box center [442, 286] width 152 height 28
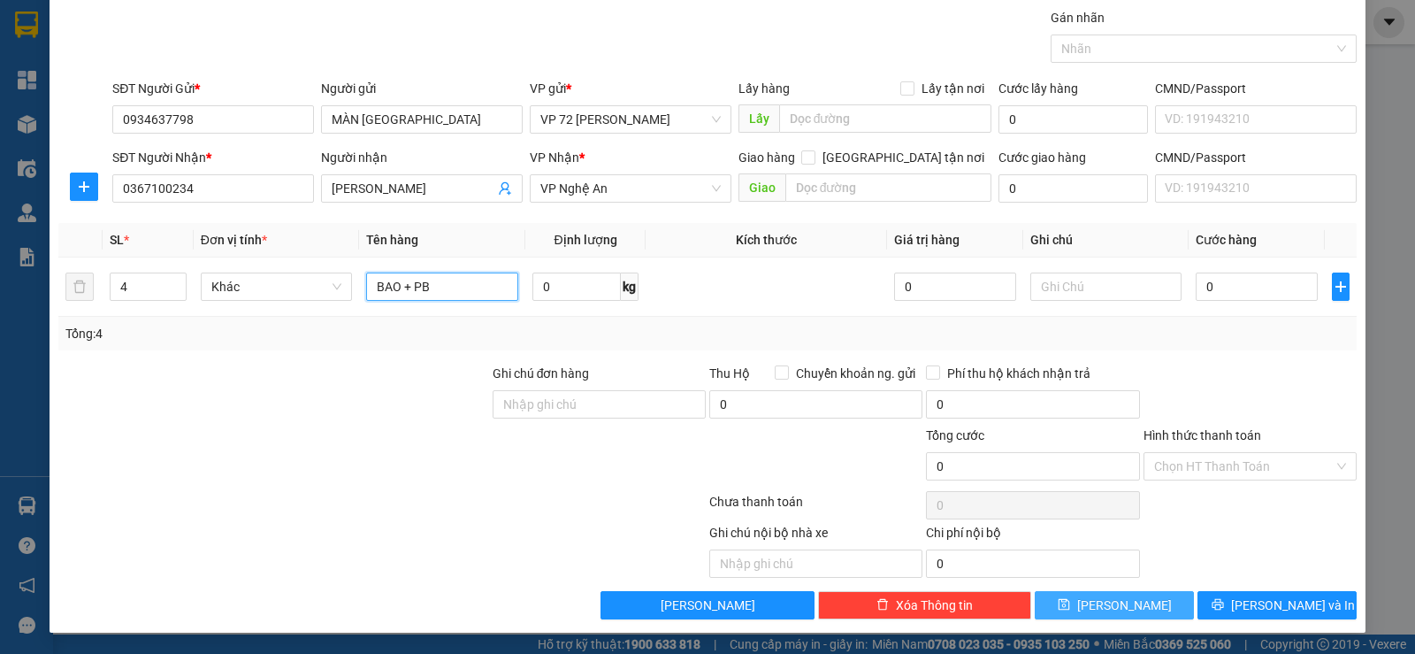
type input "BAO + PB"
click at [1069, 609] on icon "save" at bounding box center [1063, 604] width 11 height 11
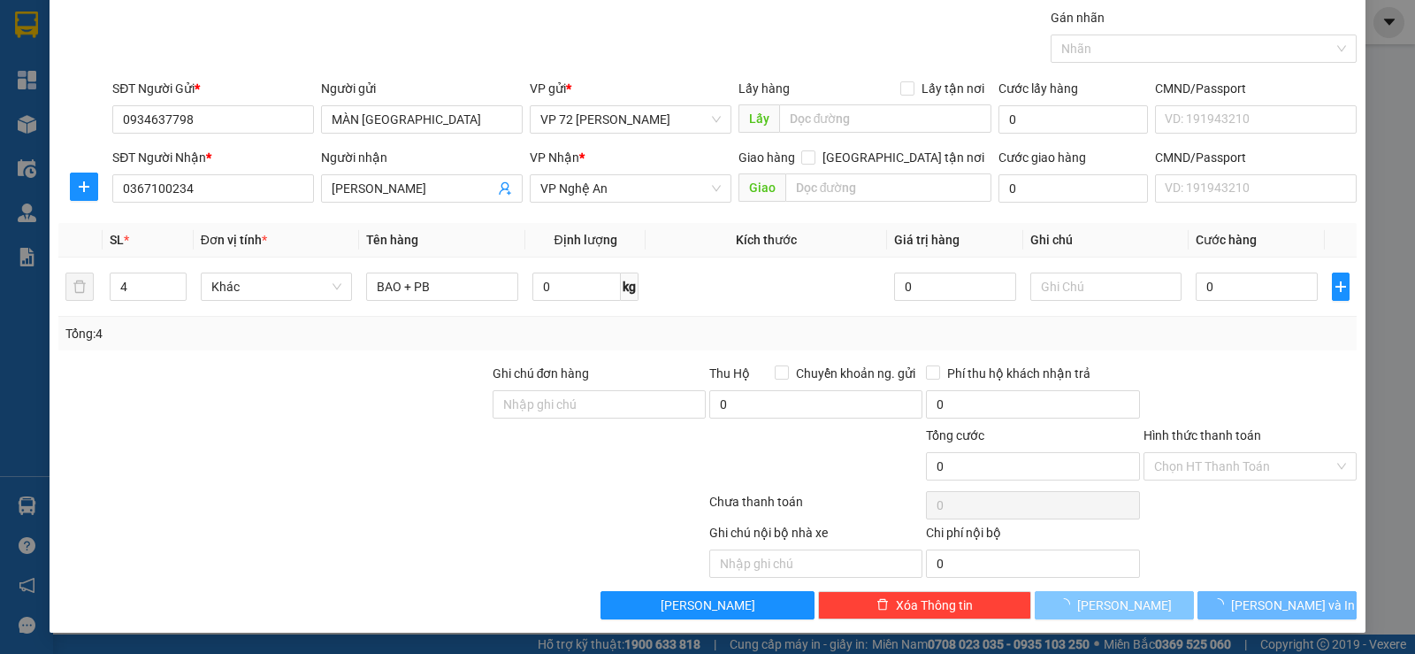
type input "1"
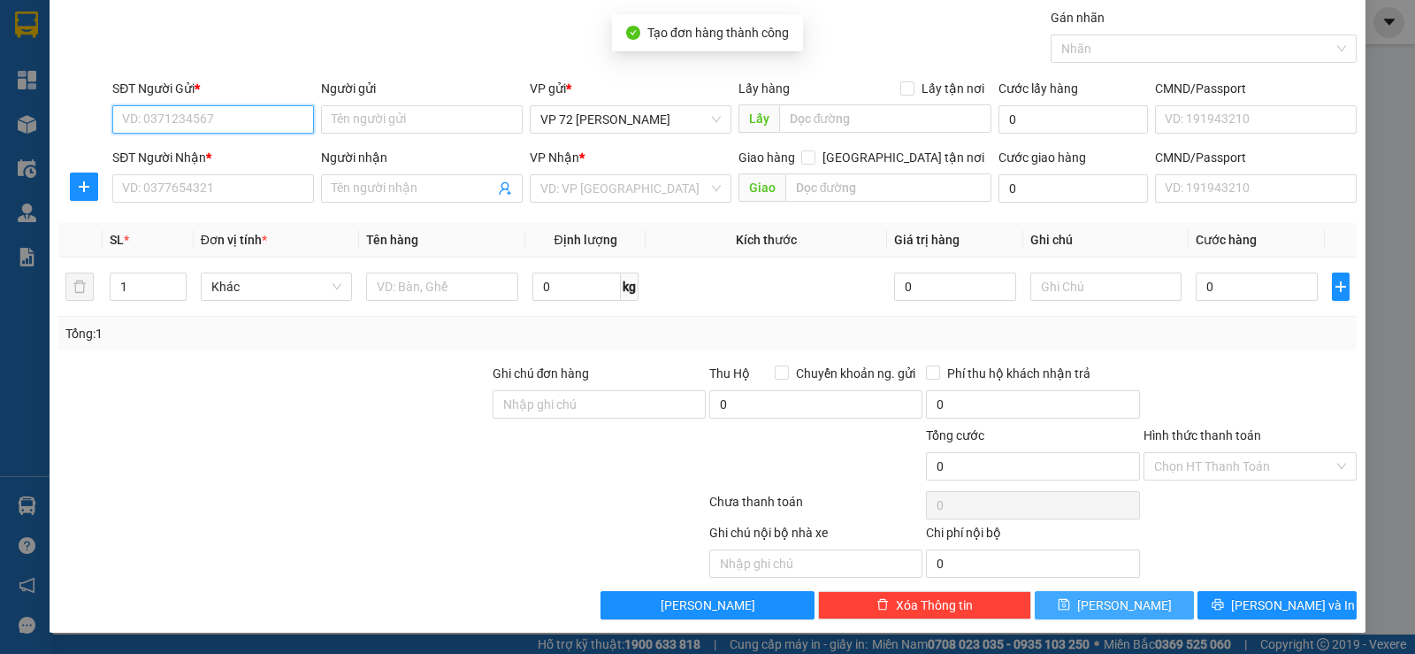
click at [213, 118] on input "SĐT Người Gửi *" at bounding box center [213, 119] width 202 height 28
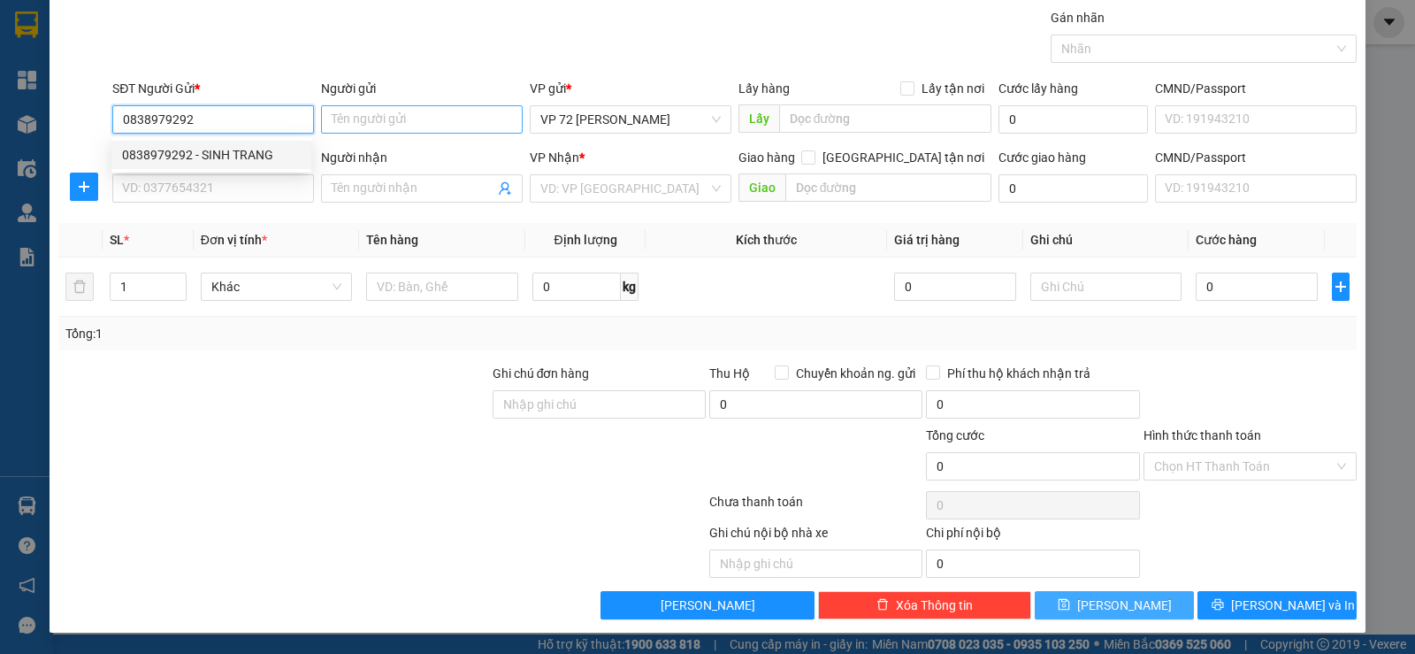
type input "0838979292"
click at [408, 126] on input "Người gửi" at bounding box center [422, 119] width 202 height 28
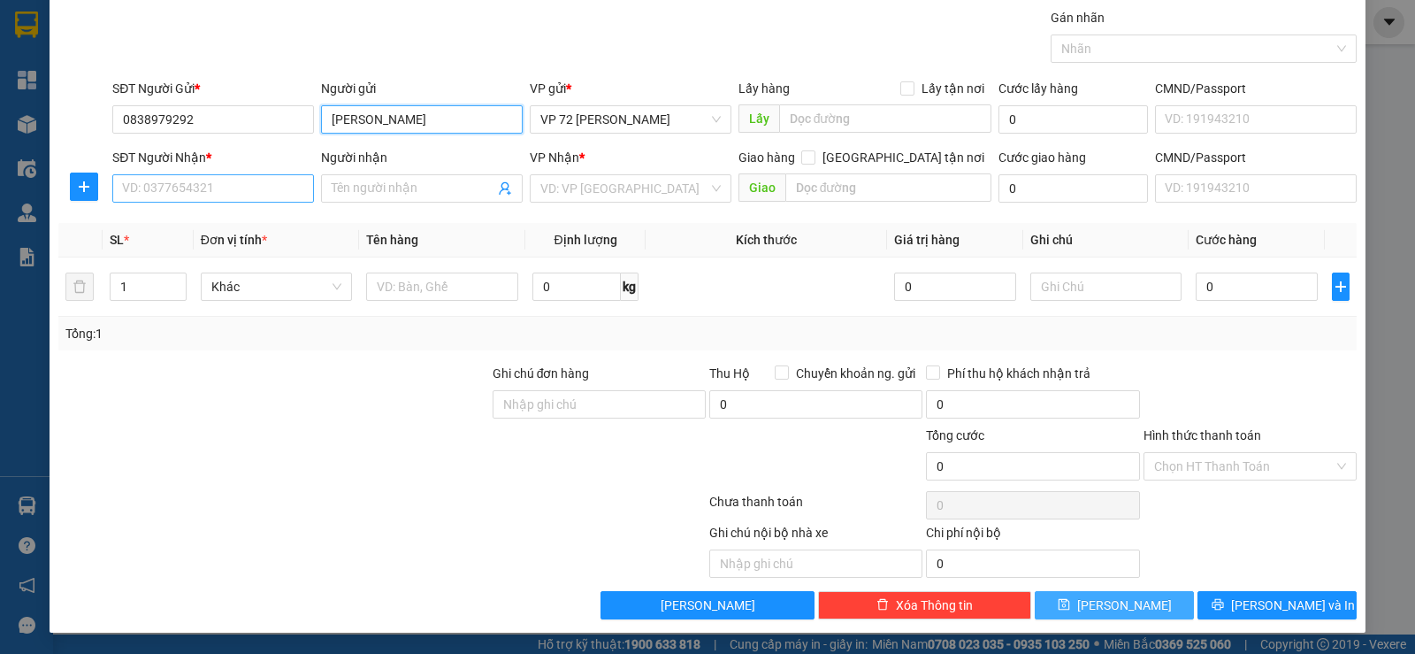
type input "[PERSON_NAME]"
click at [233, 180] on input "SĐT Người Nhận *" at bounding box center [213, 188] width 202 height 28
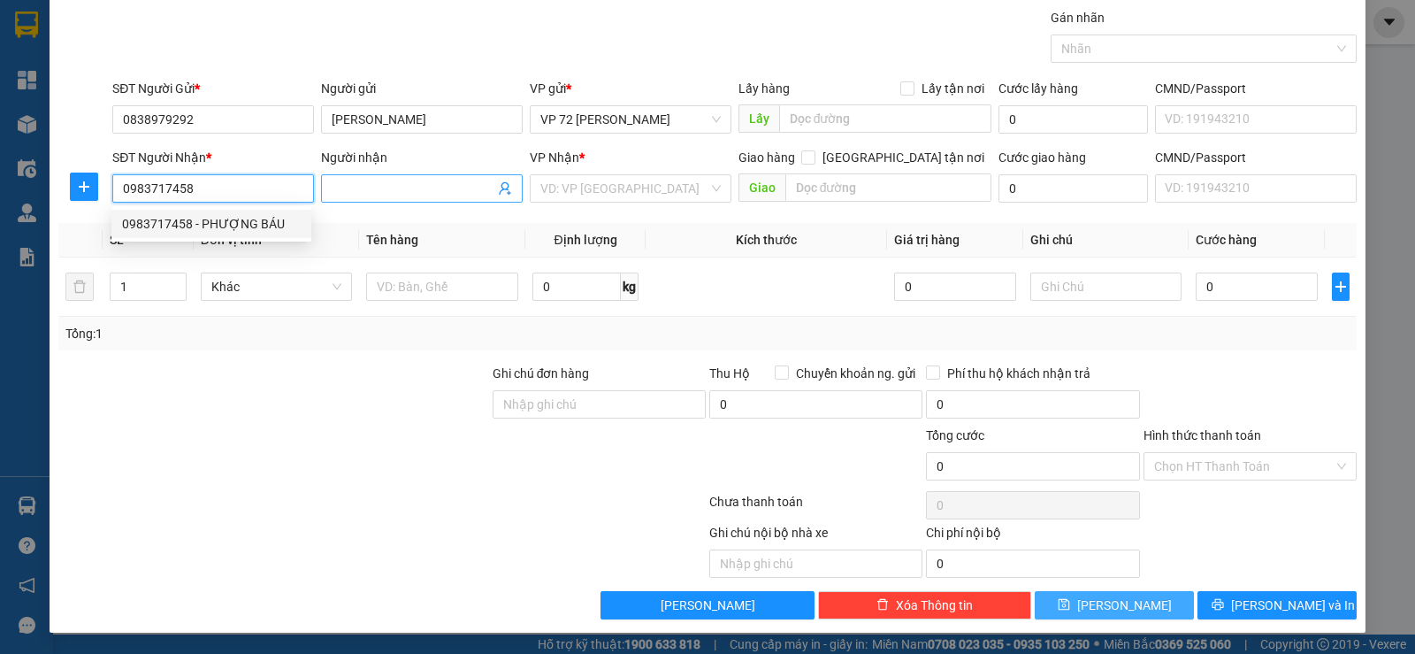
type input "0983717458"
click at [380, 177] on span at bounding box center [422, 188] width 202 height 28
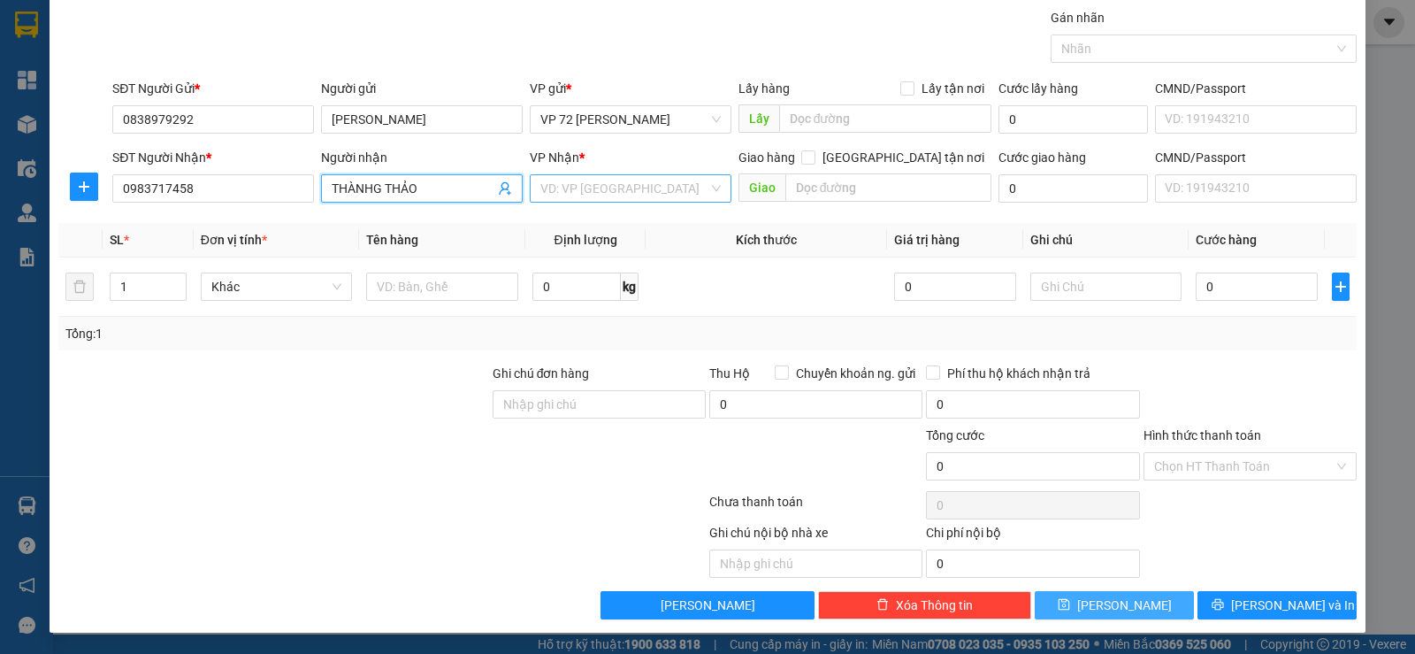
type input "THÀNHG THẢO"
click at [692, 190] on input "search" at bounding box center [624, 188] width 168 height 27
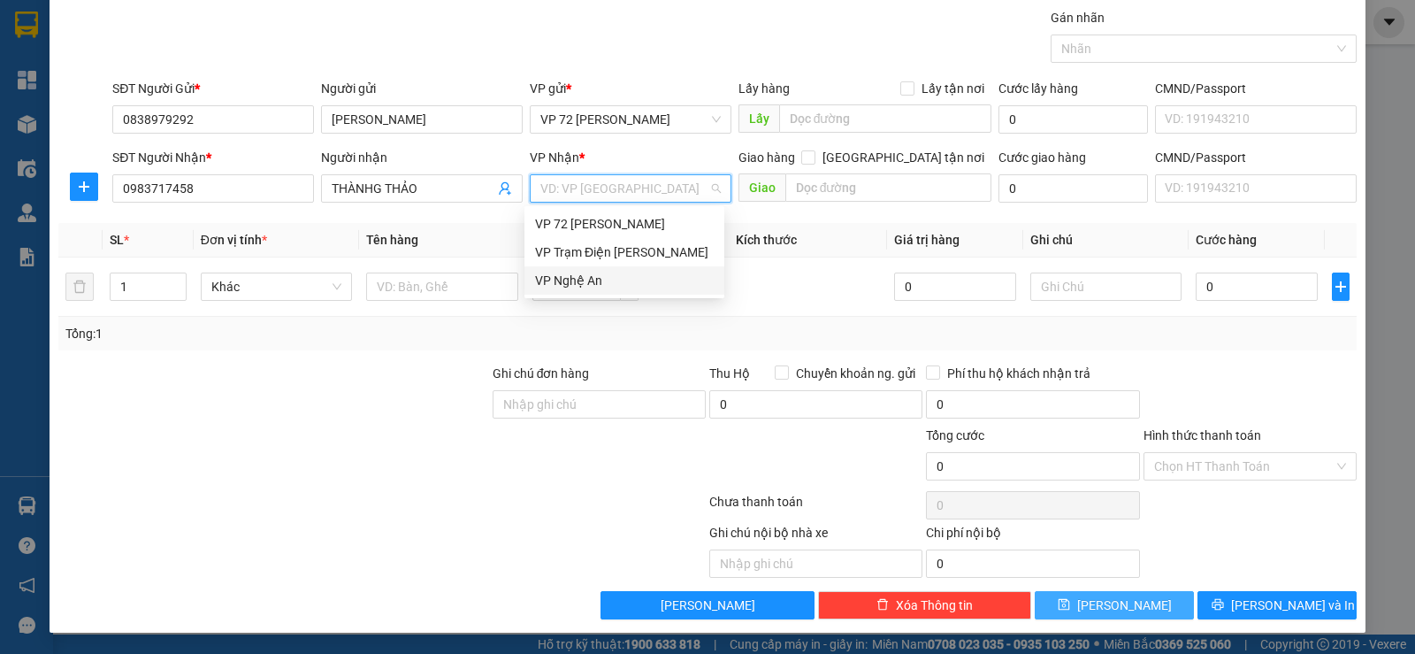
click at [624, 282] on div "VP Nghệ An" at bounding box center [624, 280] width 179 height 19
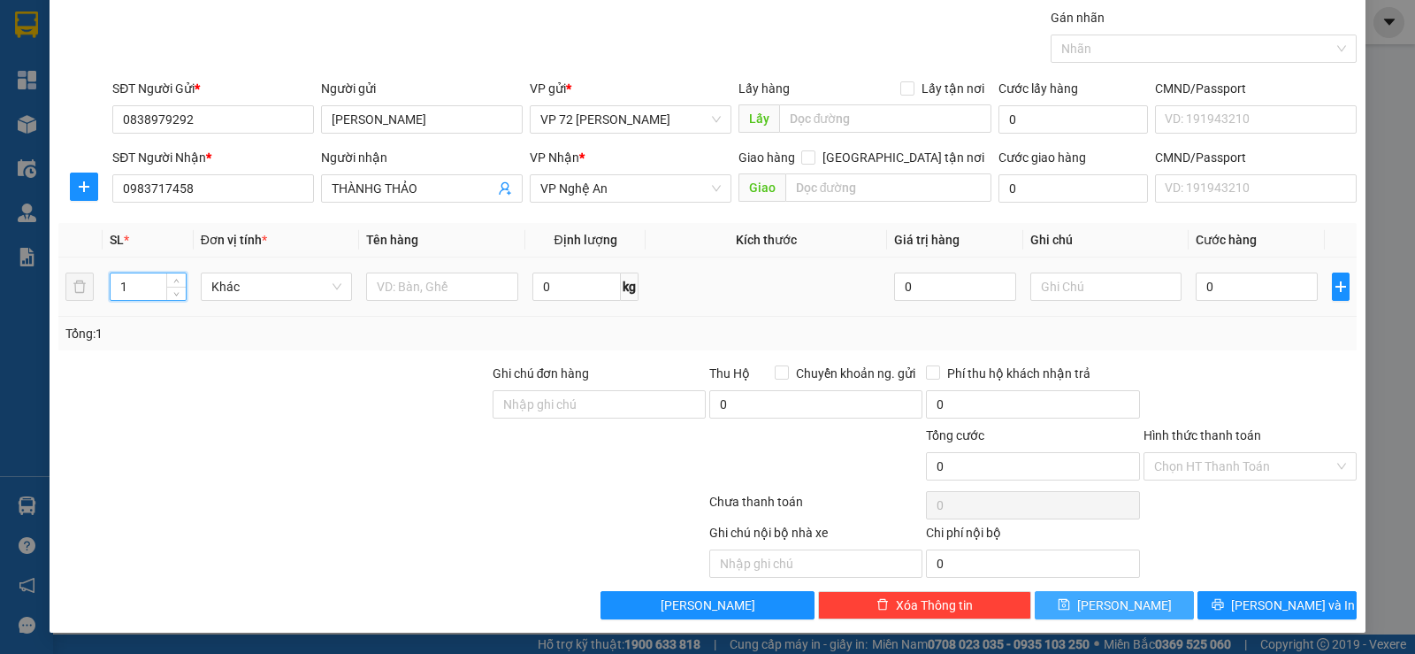
click at [134, 291] on input "1" at bounding box center [148, 286] width 74 height 27
type input "5"
click at [424, 292] on input "text" at bounding box center [442, 286] width 152 height 28
type input "BỌC MÀNG CO + PB + PX"
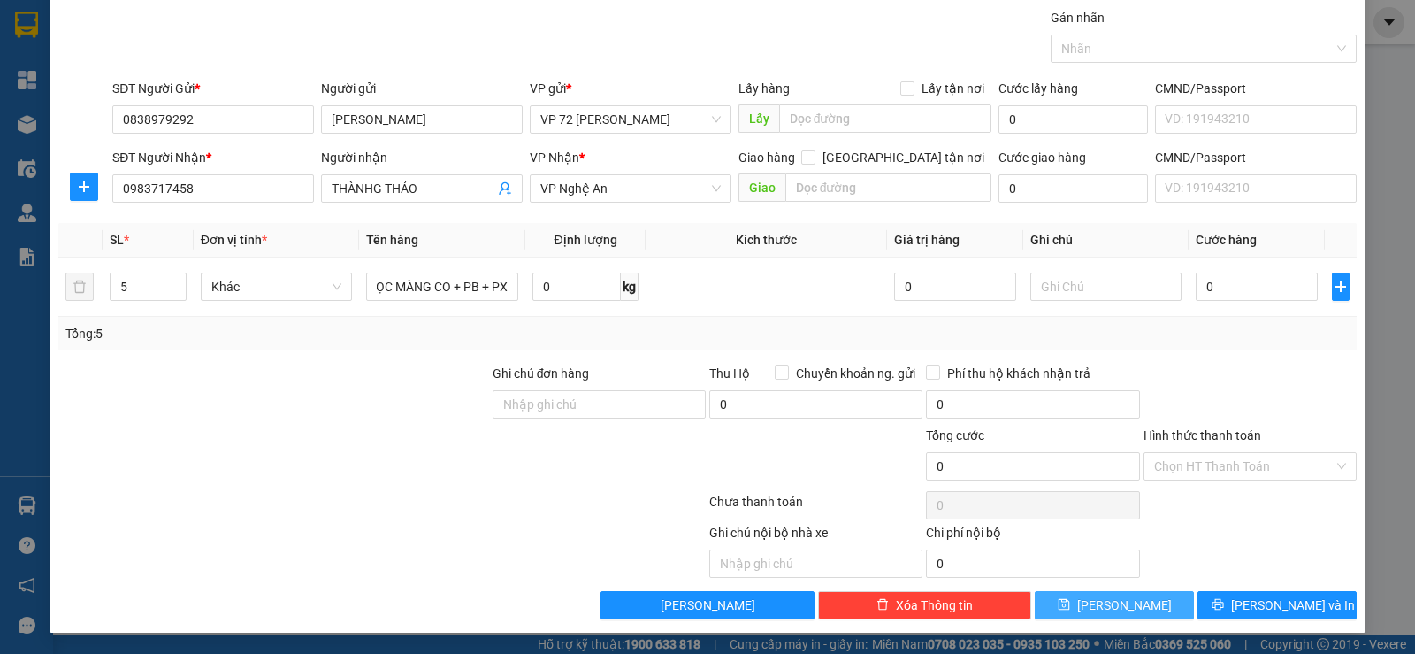
scroll to position [0, 0]
click at [1081, 604] on button "[PERSON_NAME]" at bounding box center [1114, 605] width 159 height 28
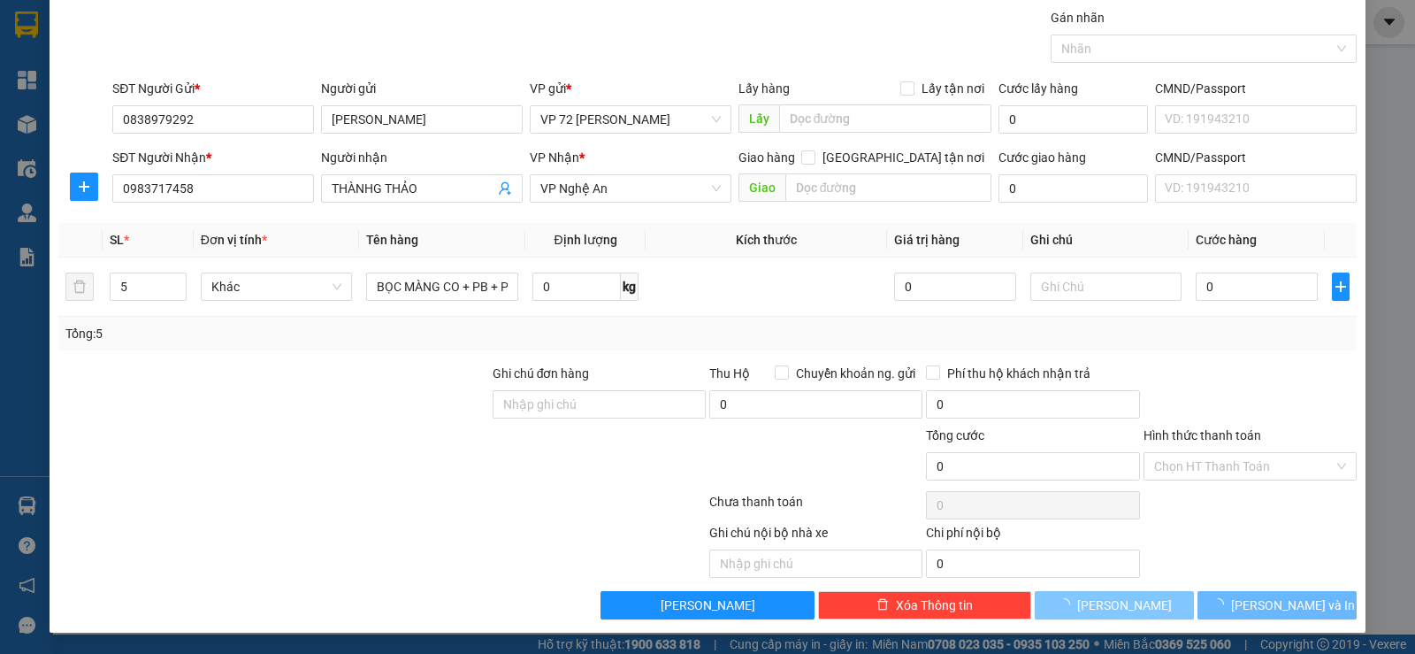
type input "1"
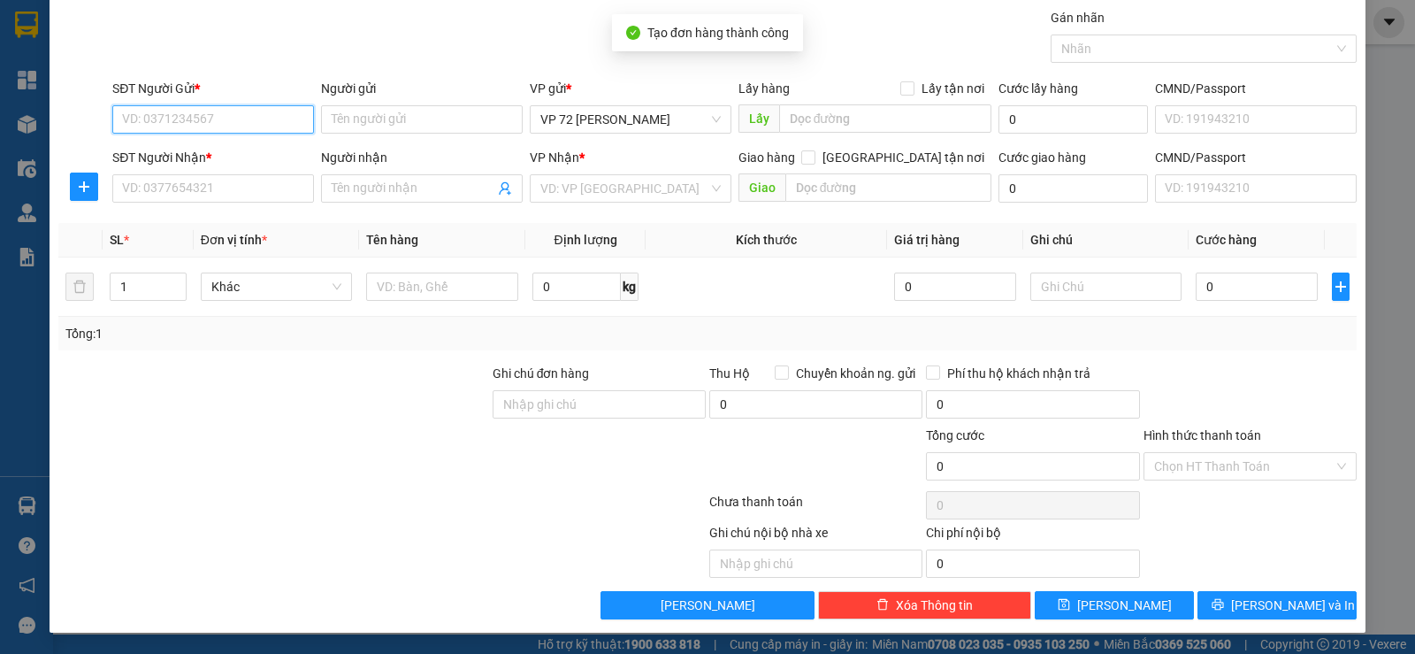
click at [244, 116] on input "SĐT Người Gửi *" at bounding box center [213, 119] width 202 height 28
type input "0982028998"
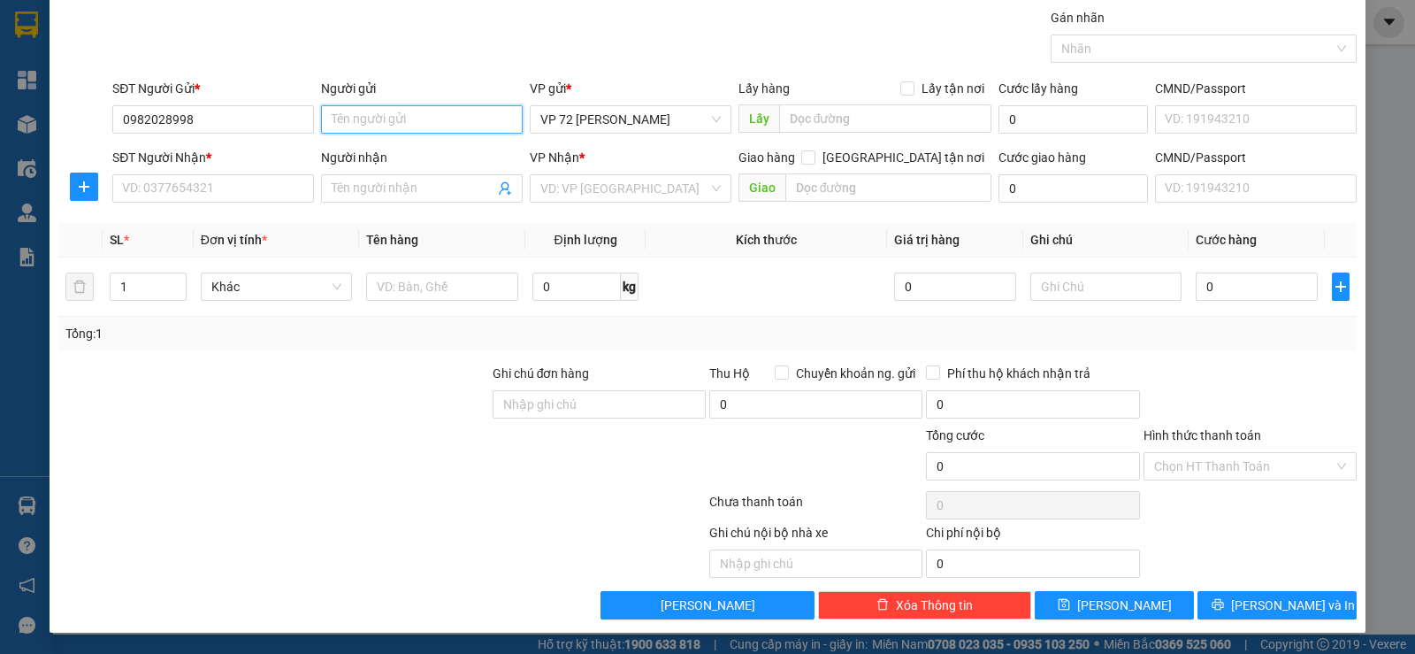
click at [493, 124] on input "Người gửi" at bounding box center [422, 119] width 202 height 28
type input "DŨNG MÙI"
click at [138, 182] on input "SĐT Người Nhận *" at bounding box center [213, 188] width 202 height 28
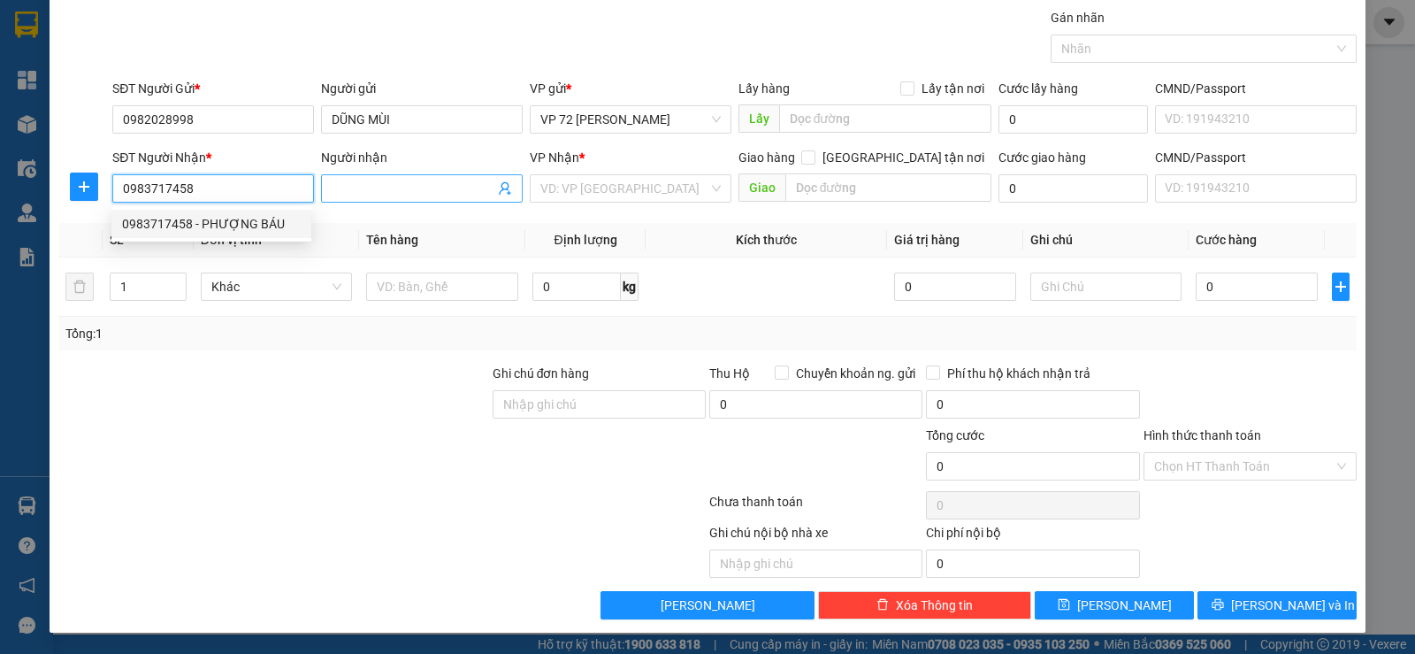
type input "0983717458"
click at [371, 195] on input "Người nhận" at bounding box center [413, 188] width 163 height 19
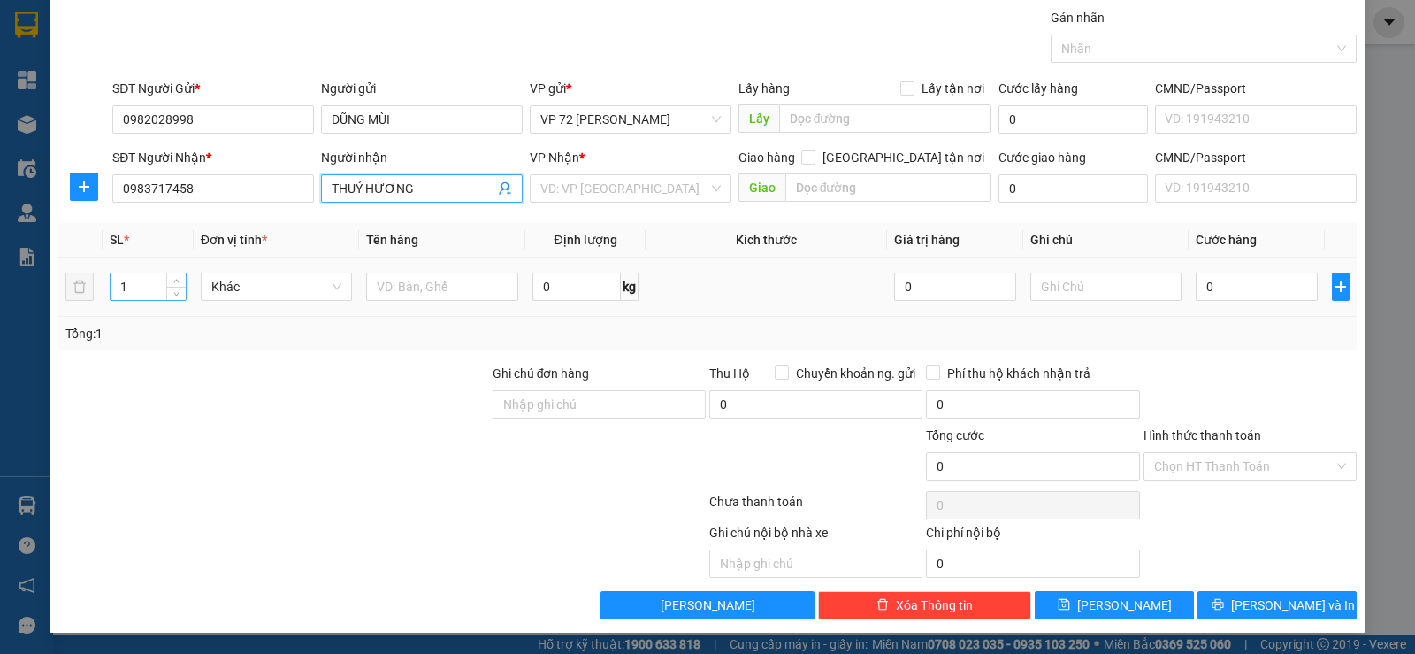
type input "THUỶ HƯƠNG"
click at [143, 279] on input "1" at bounding box center [148, 286] width 74 height 27
type input "25"
click at [436, 295] on input "text" at bounding box center [442, 286] width 152 height 28
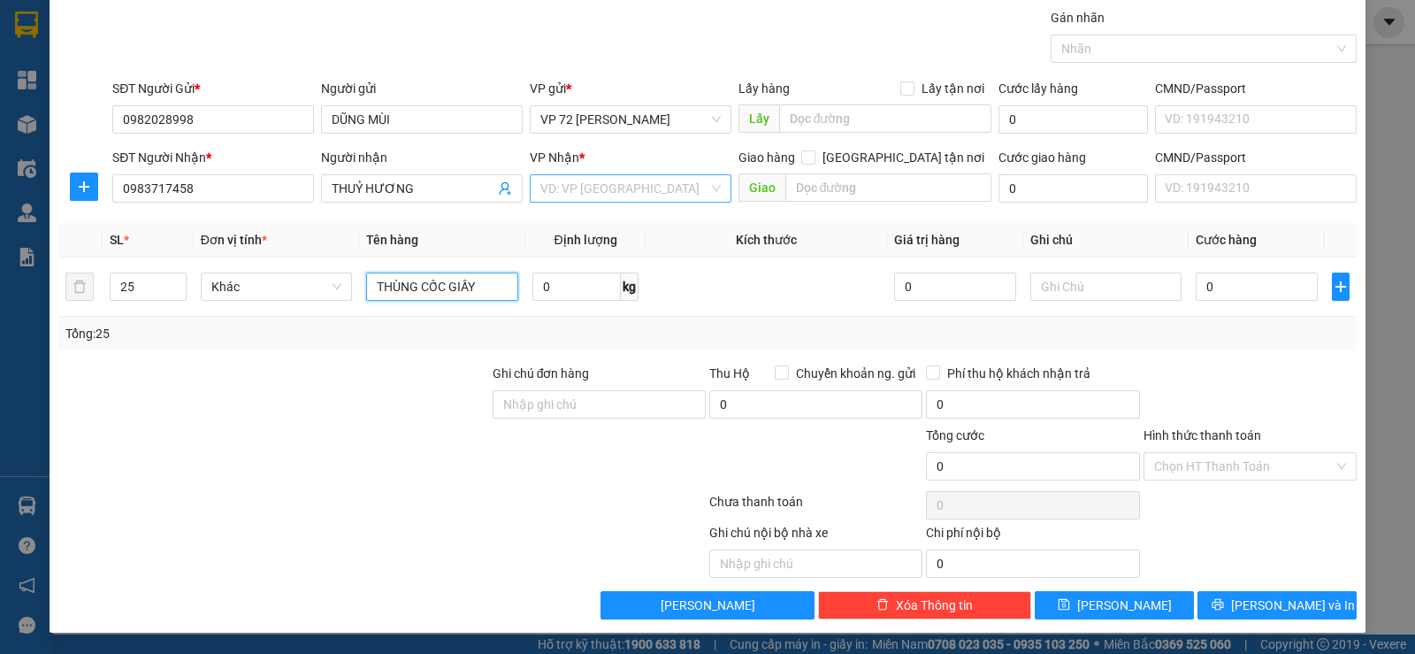
type input "THÙNG CỐC GIẤY"
click at [666, 191] on input "search" at bounding box center [624, 188] width 168 height 27
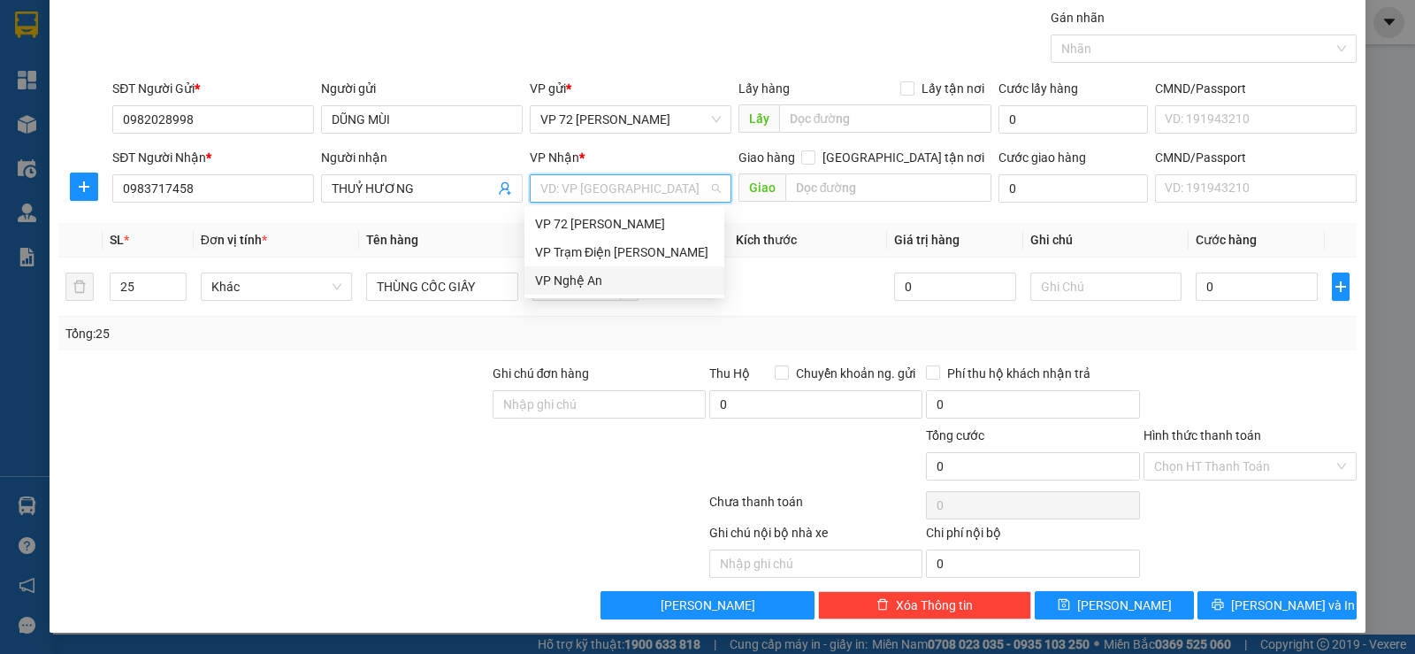
click at [644, 281] on div "VP Nghệ An" at bounding box center [624, 280] width 179 height 19
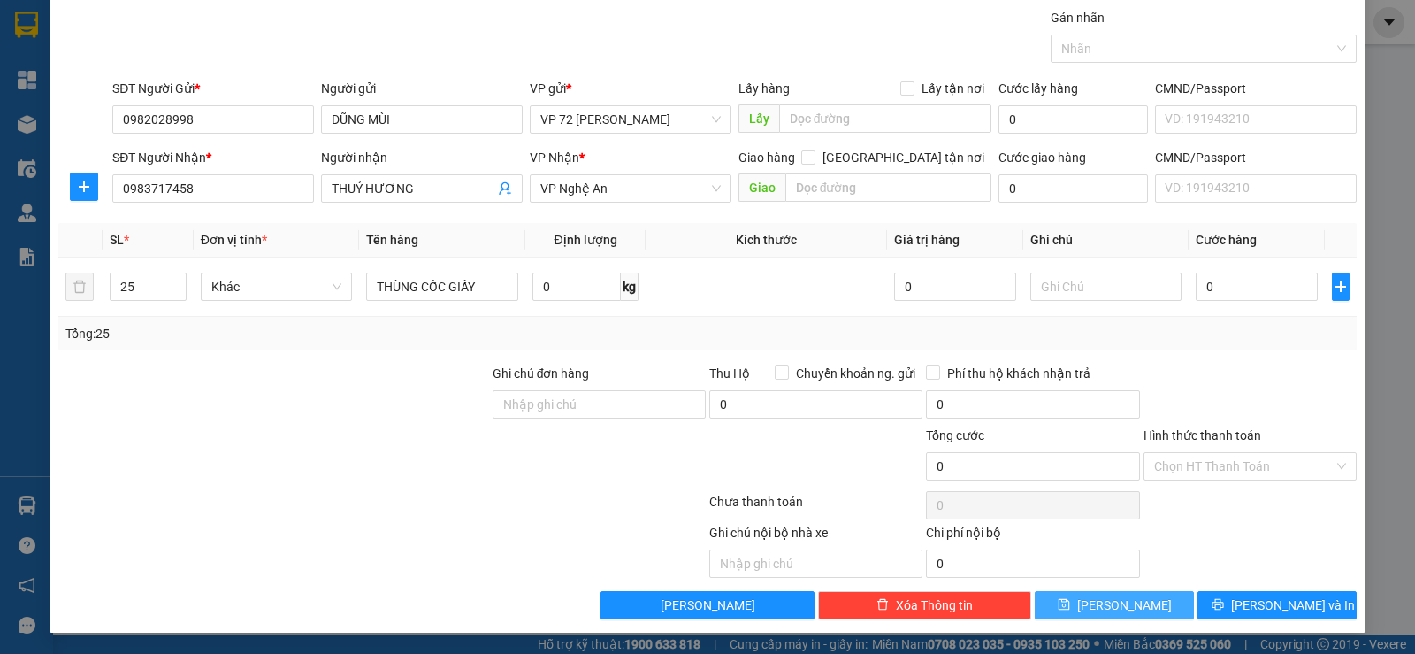
click at [1119, 598] on span "[PERSON_NAME]" at bounding box center [1124, 604] width 95 height 19
type input "1"
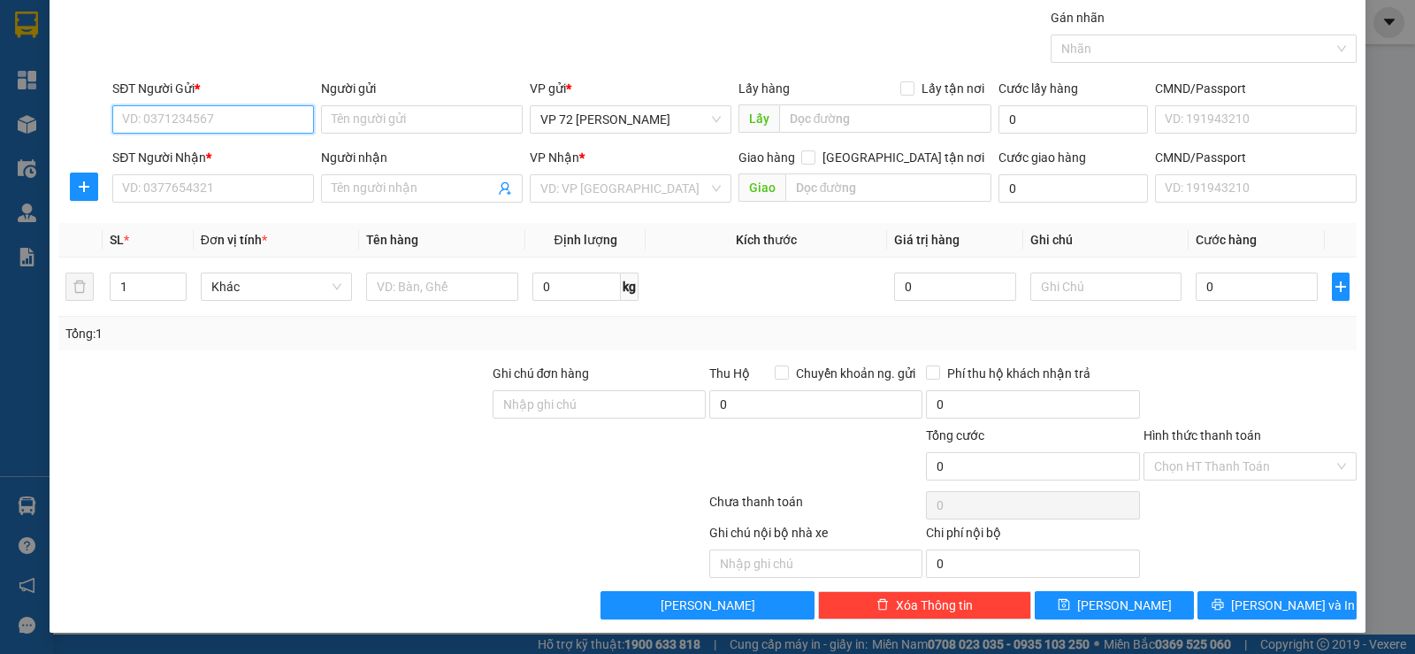
click at [252, 120] on input "SĐT Người Gửi *" at bounding box center [213, 119] width 202 height 28
type input "0838979292"
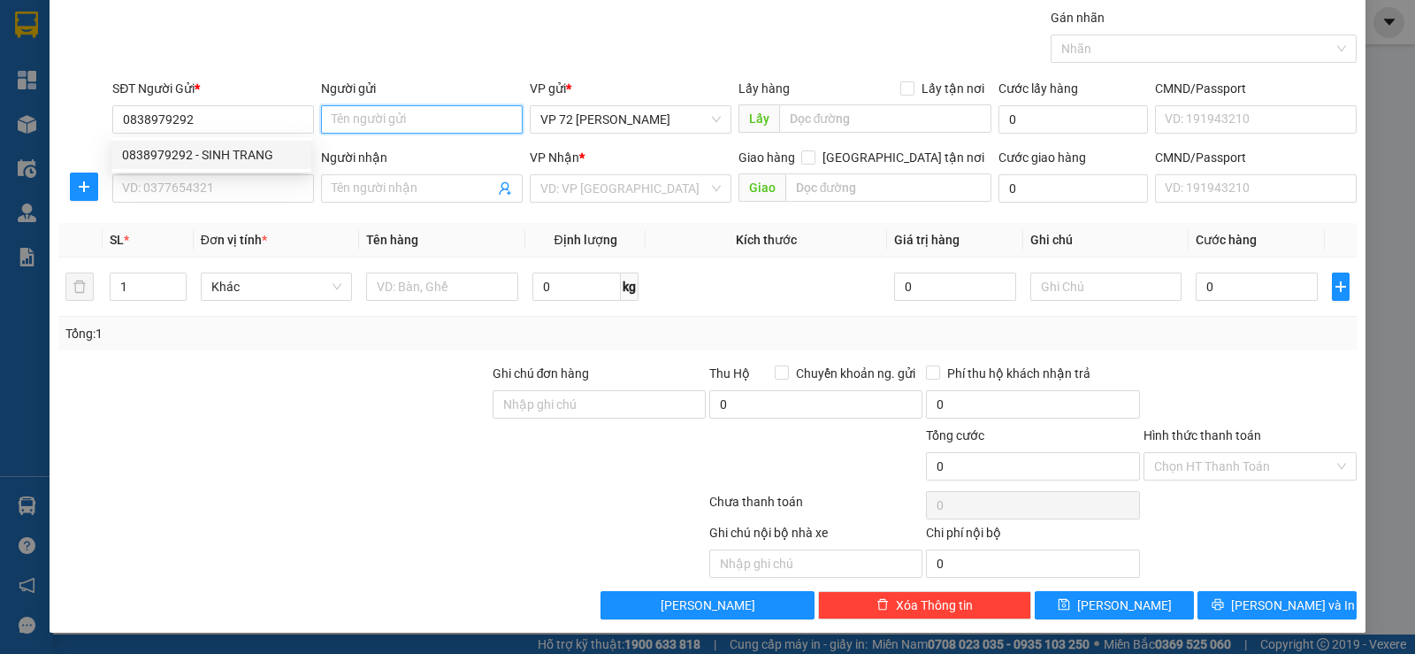
click at [345, 124] on input "Người gửi" at bounding box center [422, 119] width 202 height 28
type input "[PERSON_NAME]"
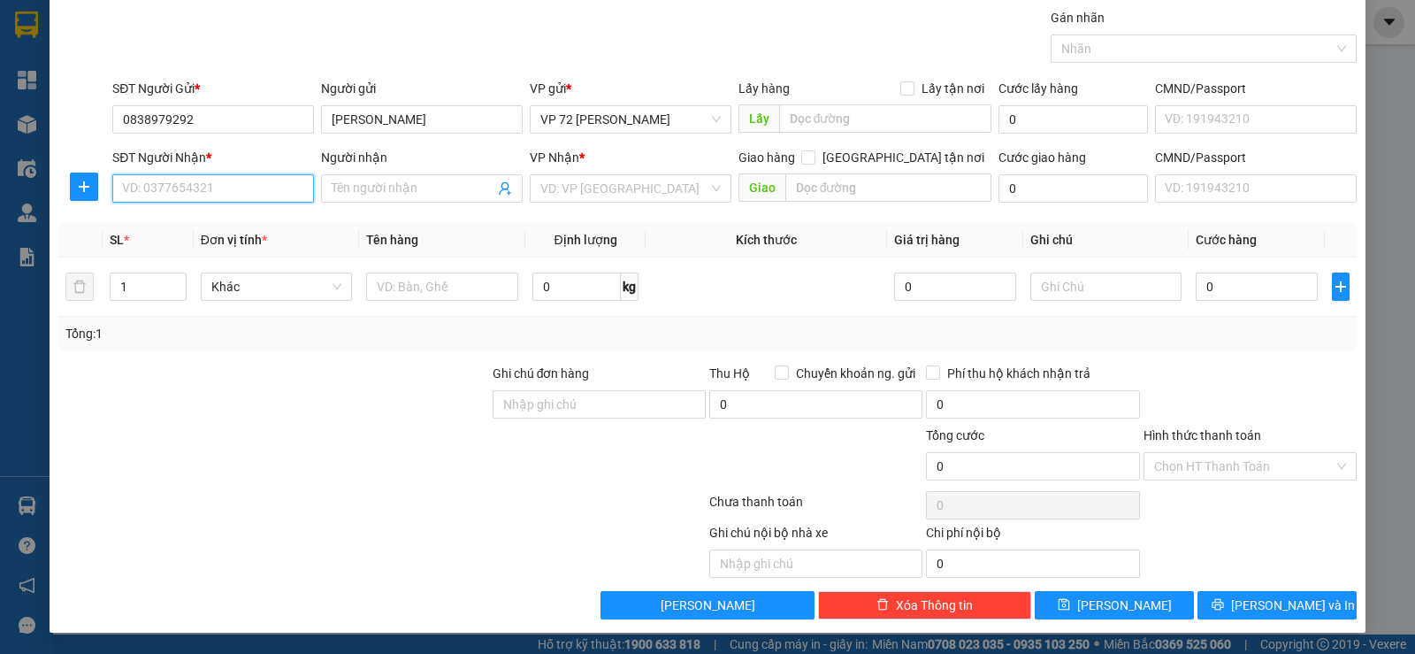
click at [237, 187] on input "SĐT Người Nhận *" at bounding box center [213, 188] width 202 height 28
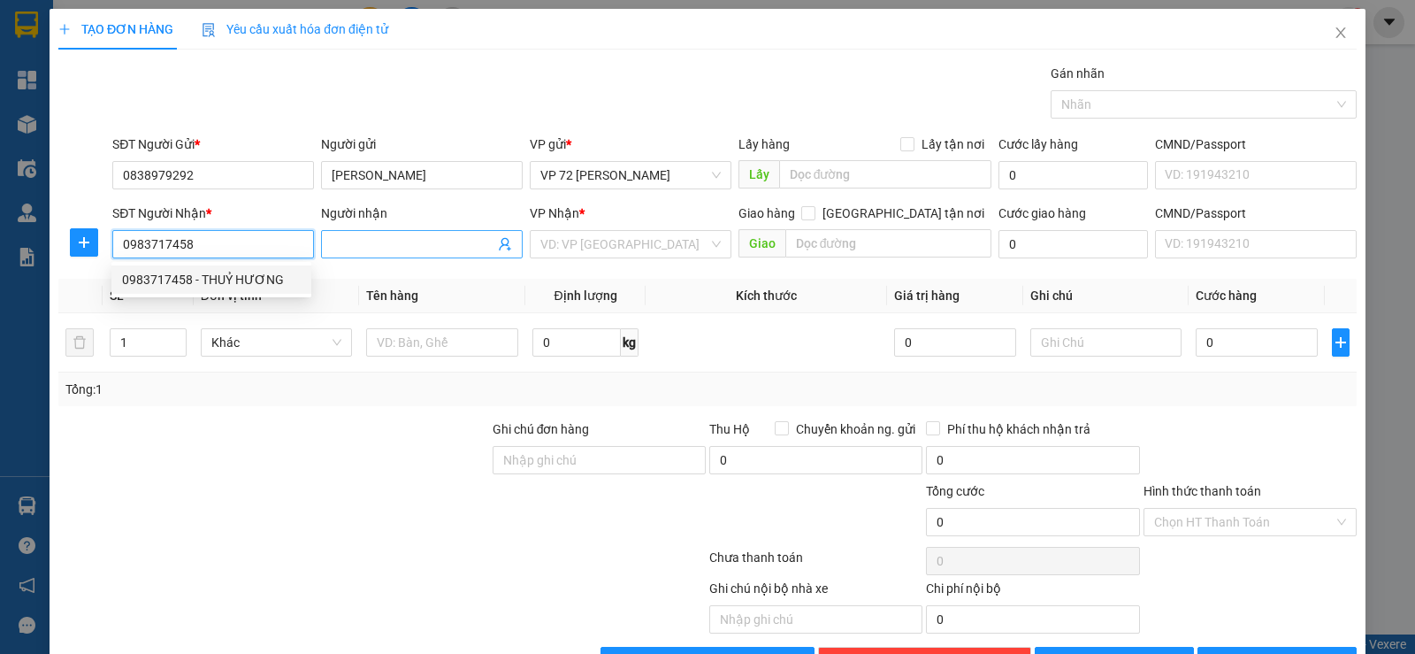
type input "0983717458"
click at [403, 251] on input "Người nhận" at bounding box center [413, 243] width 163 height 19
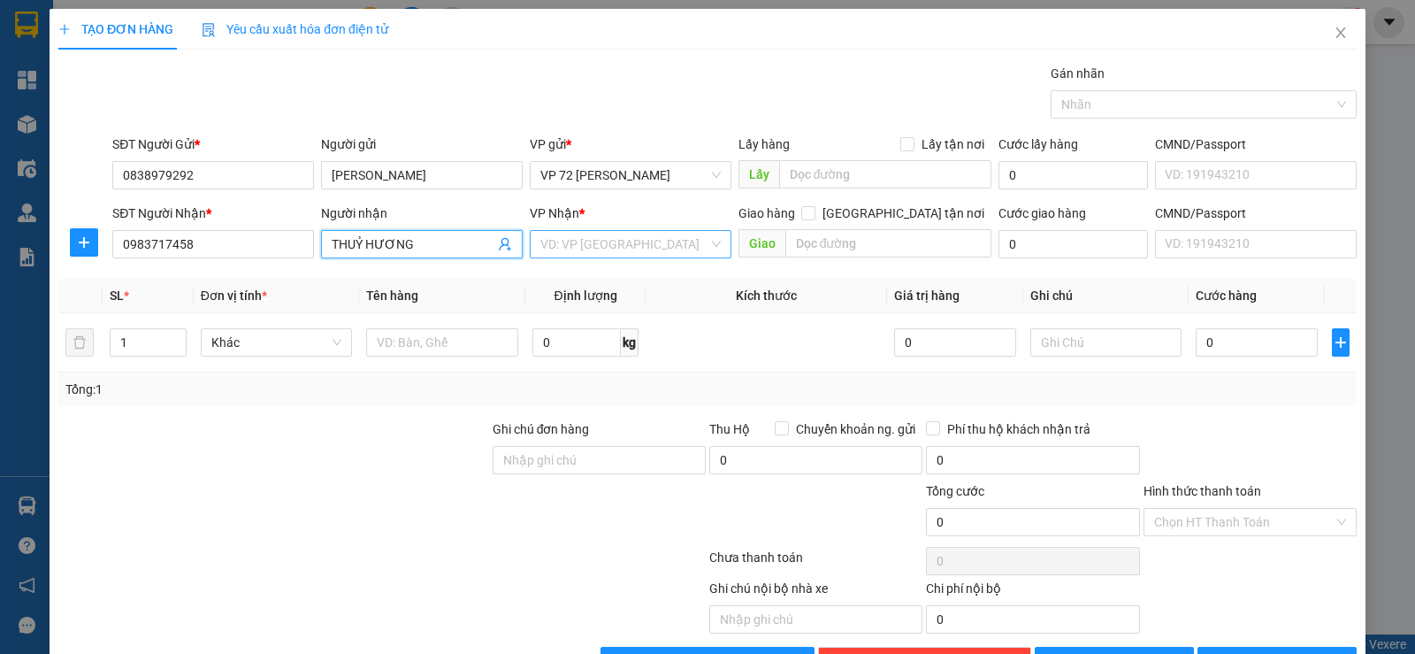
type input "THUỶ HƯƠNG"
click at [662, 255] on input "search" at bounding box center [624, 244] width 168 height 27
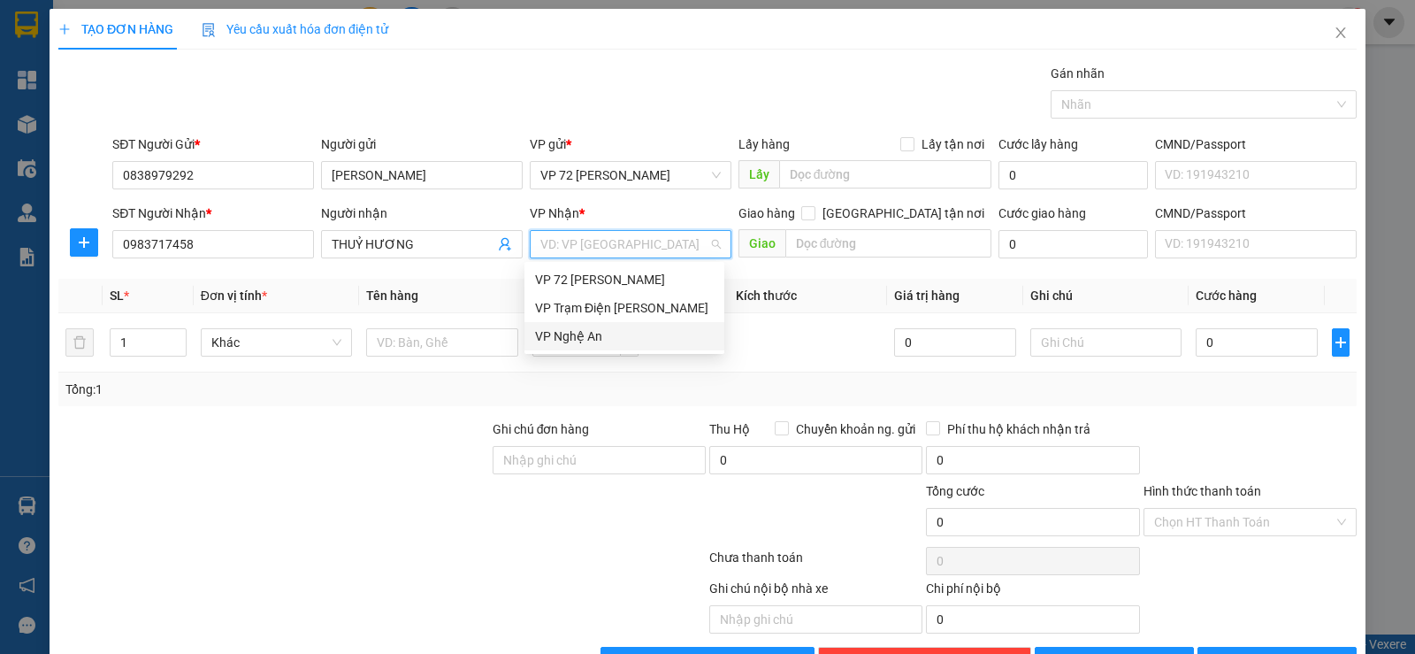
click at [608, 340] on div "VP Nghệ An" at bounding box center [624, 335] width 179 height 19
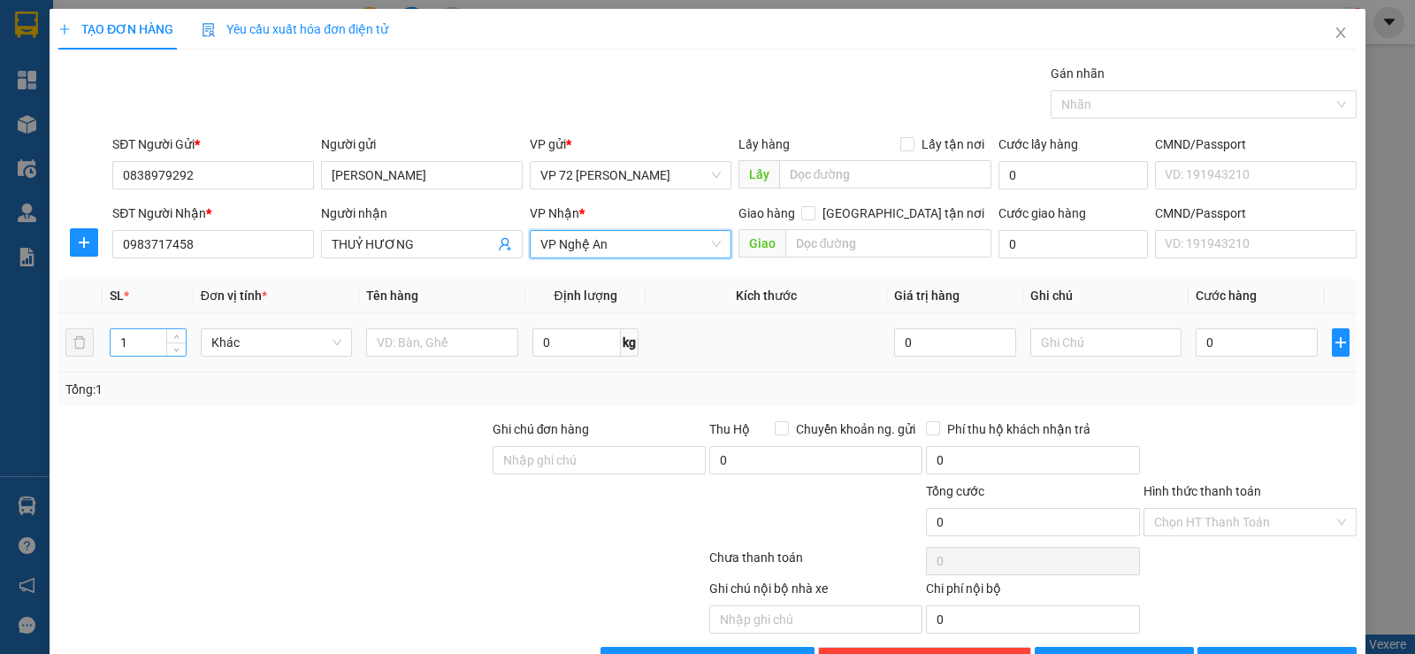
click at [147, 339] on input "1" at bounding box center [148, 342] width 74 height 27
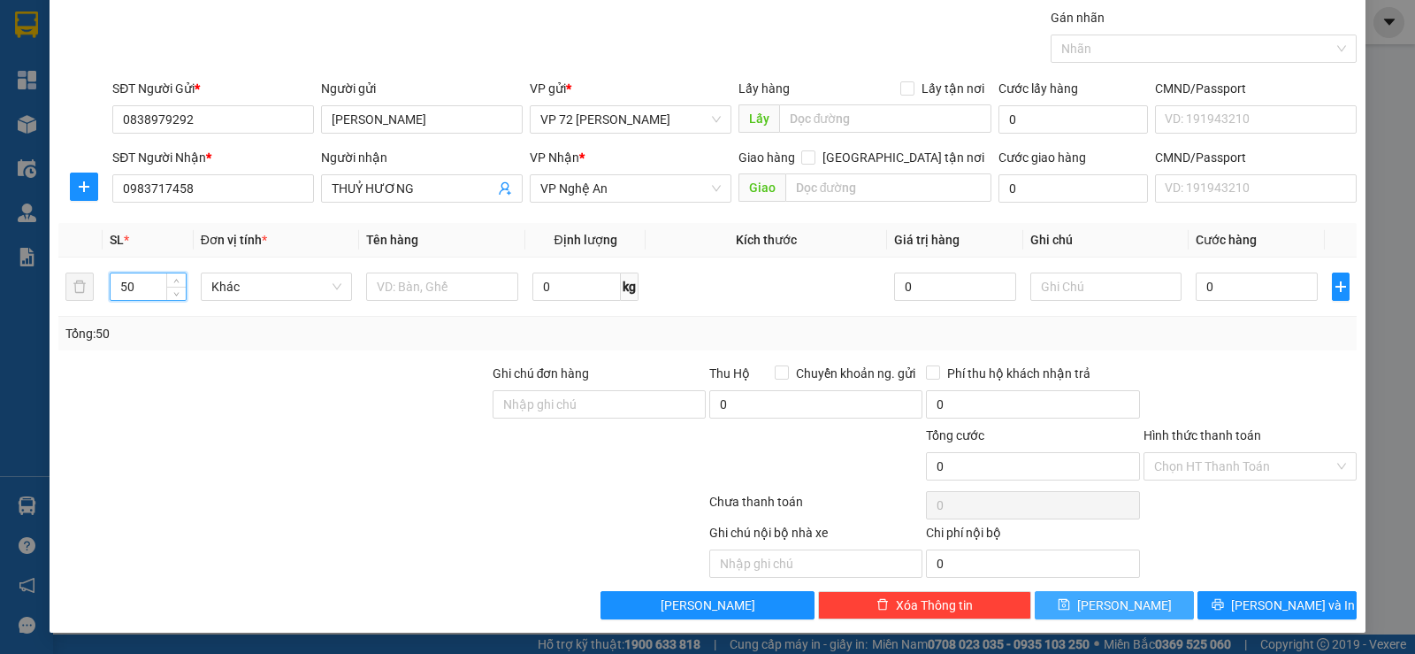
type input "50"
click at [1121, 602] on span "[PERSON_NAME]" at bounding box center [1124, 604] width 95 height 19
type input "1"
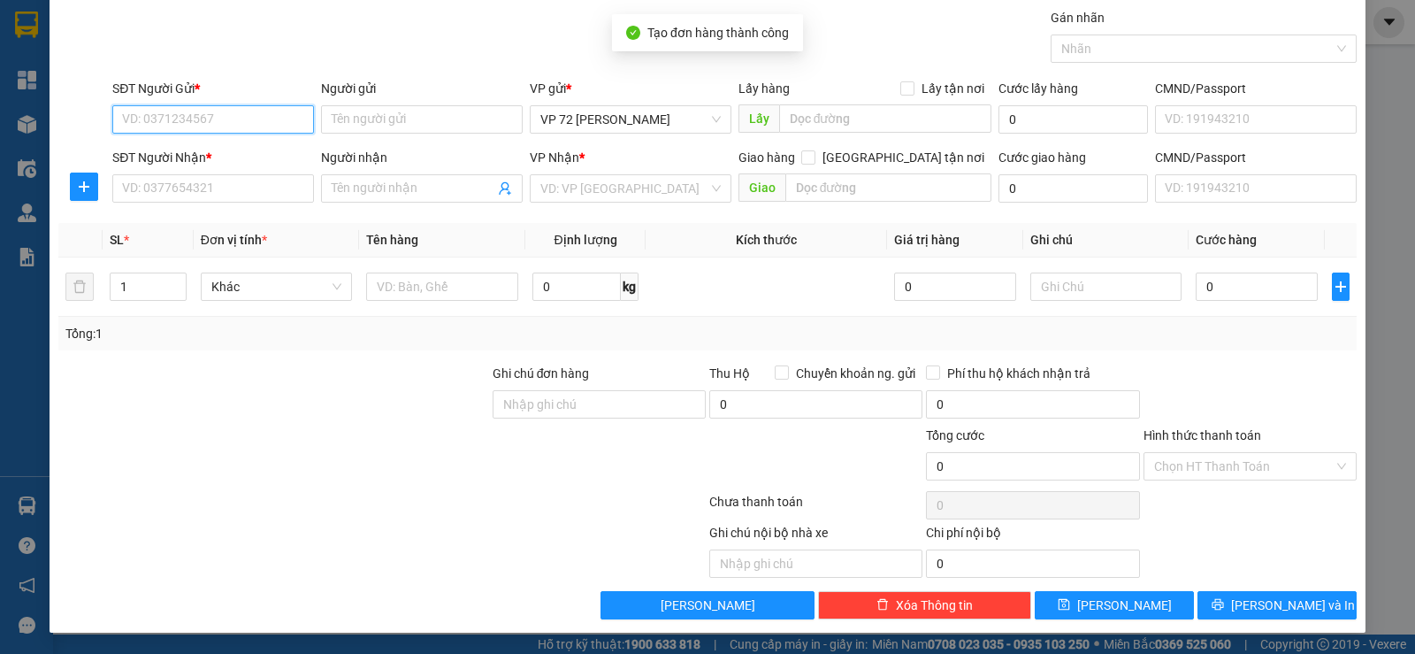
click at [149, 120] on input "SĐT Người Gửi *" at bounding box center [213, 119] width 202 height 28
type input "0838878292"
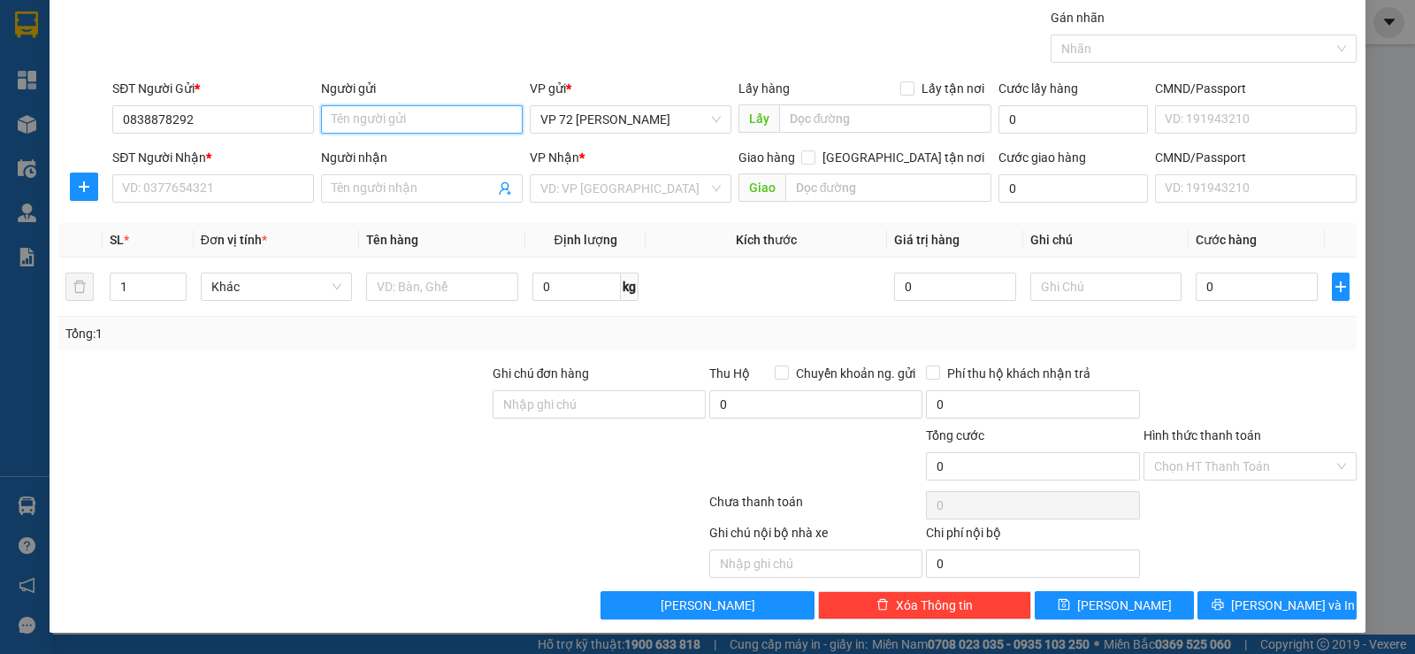
click at [450, 133] on input "Người gửi" at bounding box center [422, 119] width 202 height 28
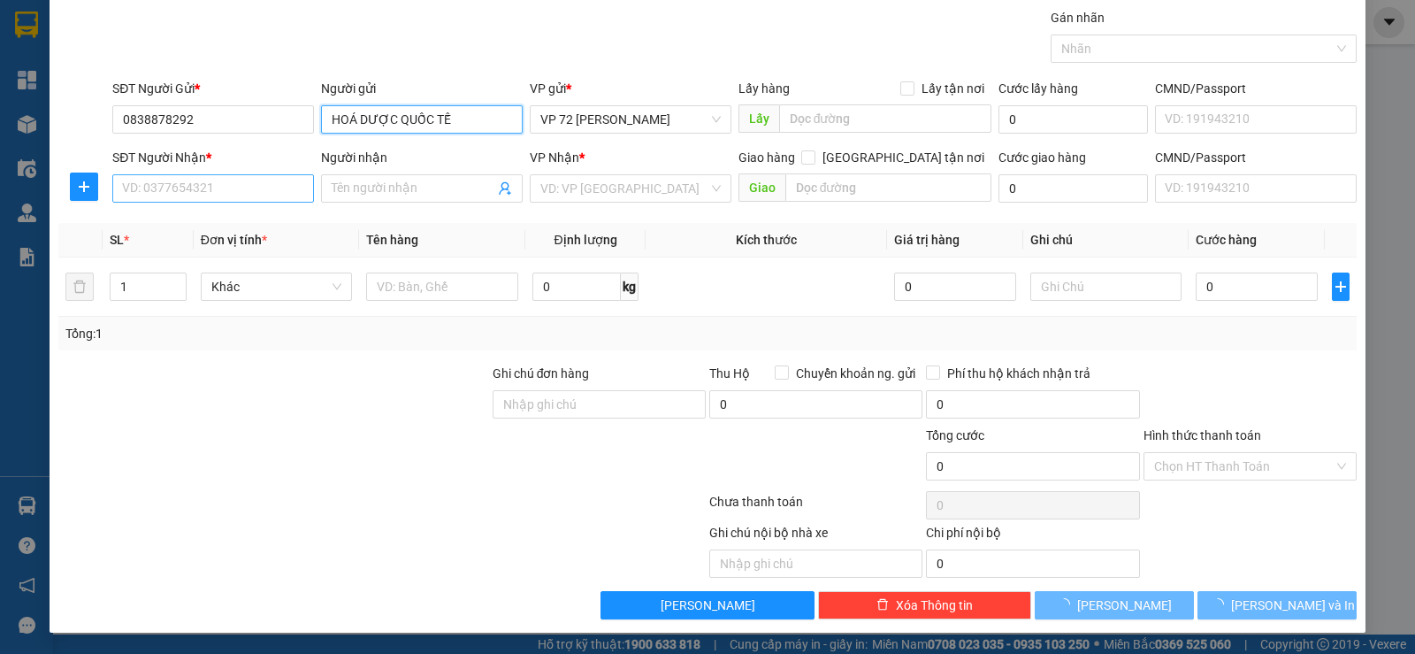
type input "HOÁ DƯỢC QUỐC TẾ"
click at [224, 179] on input "SĐT Người Nhận *" at bounding box center [213, 188] width 202 height 28
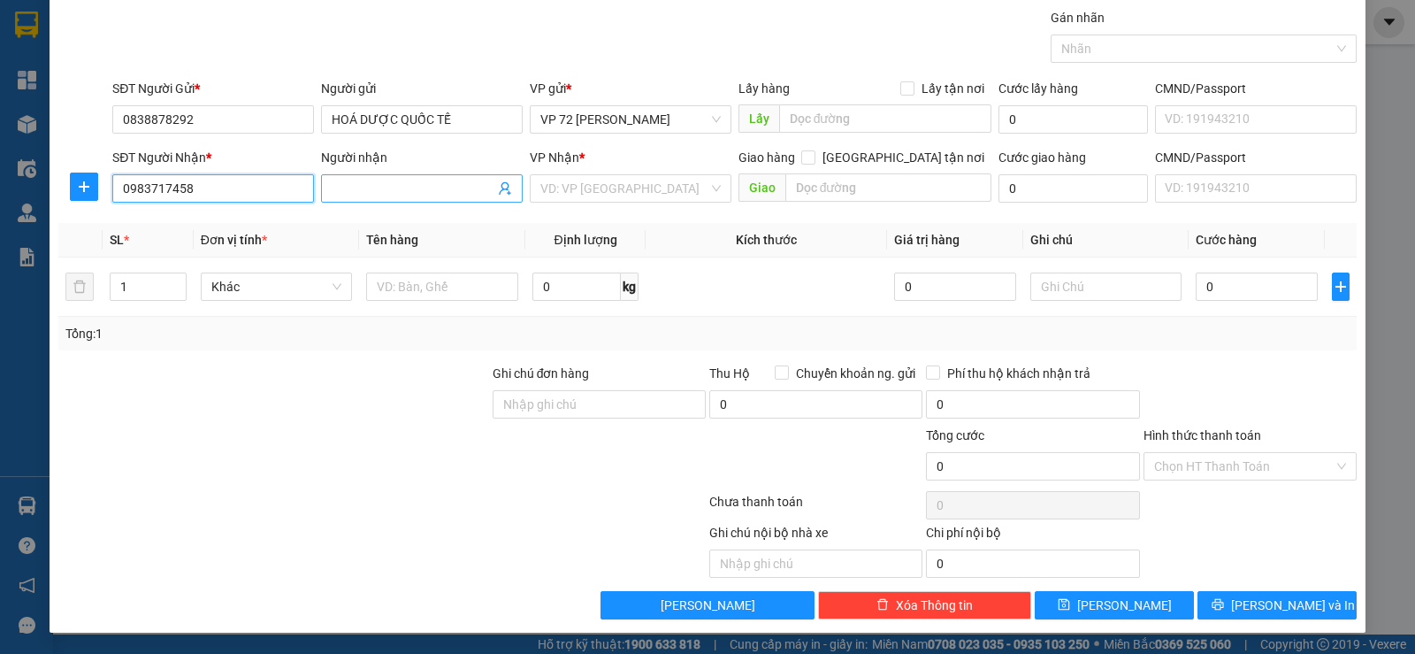
type input "0983717458"
click at [361, 194] on input "Người nhận" at bounding box center [413, 188] width 163 height 19
type input "V"
type input "VẬT TƯ Y TẾ NA"
click at [641, 197] on input "search" at bounding box center [624, 188] width 168 height 27
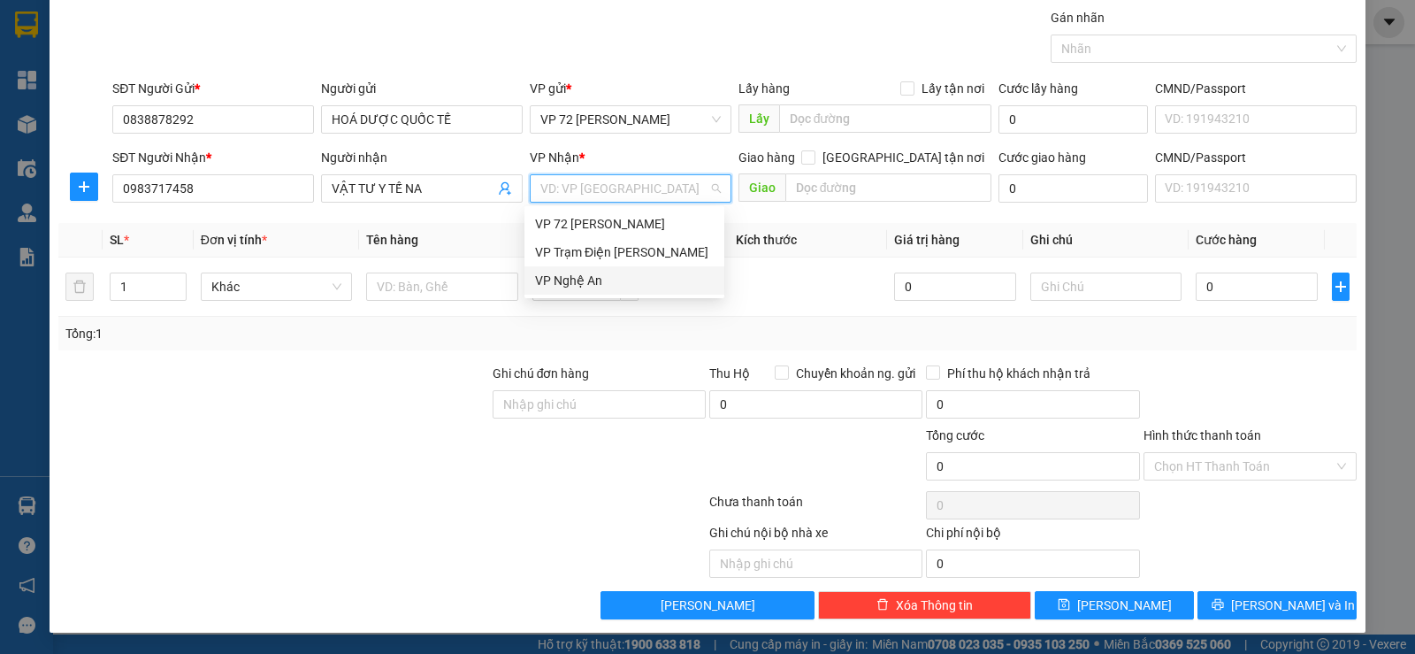
click at [602, 284] on div "VP Nghệ An" at bounding box center [624, 280] width 179 height 19
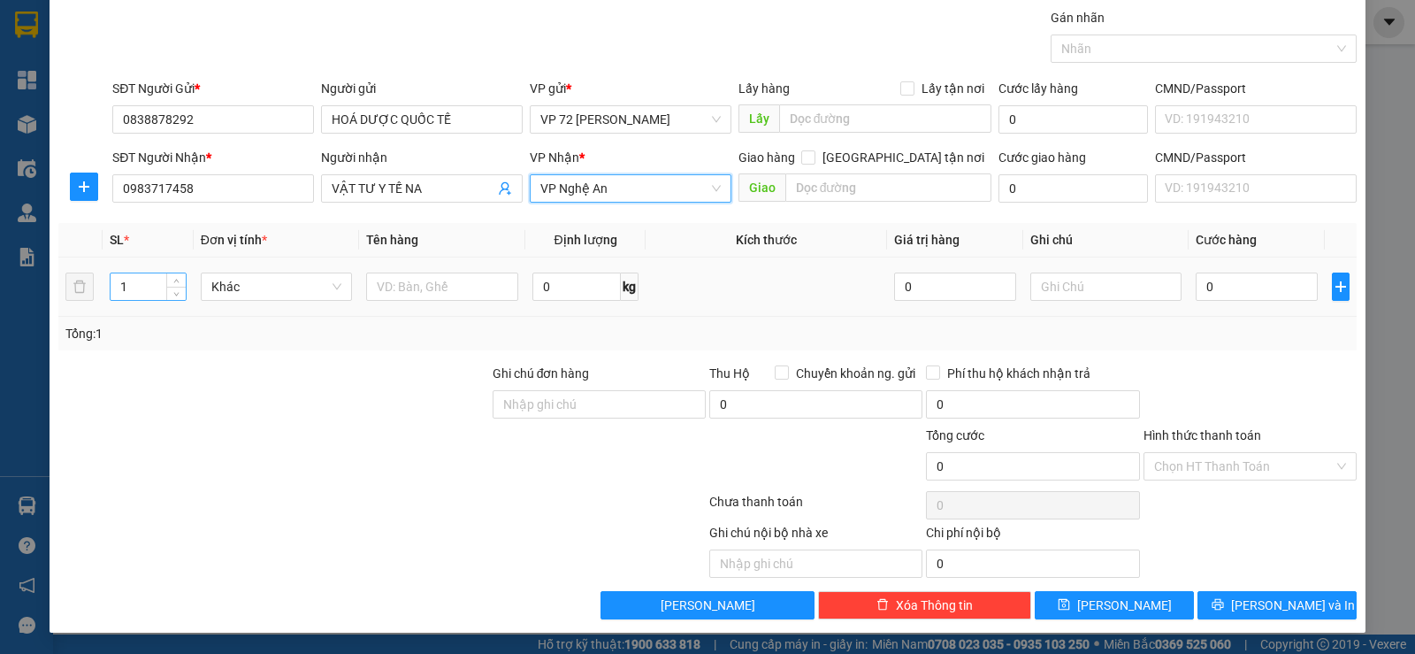
click at [154, 295] on input "1" at bounding box center [148, 286] width 74 height 27
type input "25"
click at [468, 290] on input "text" at bounding box center [442, 286] width 152 height 28
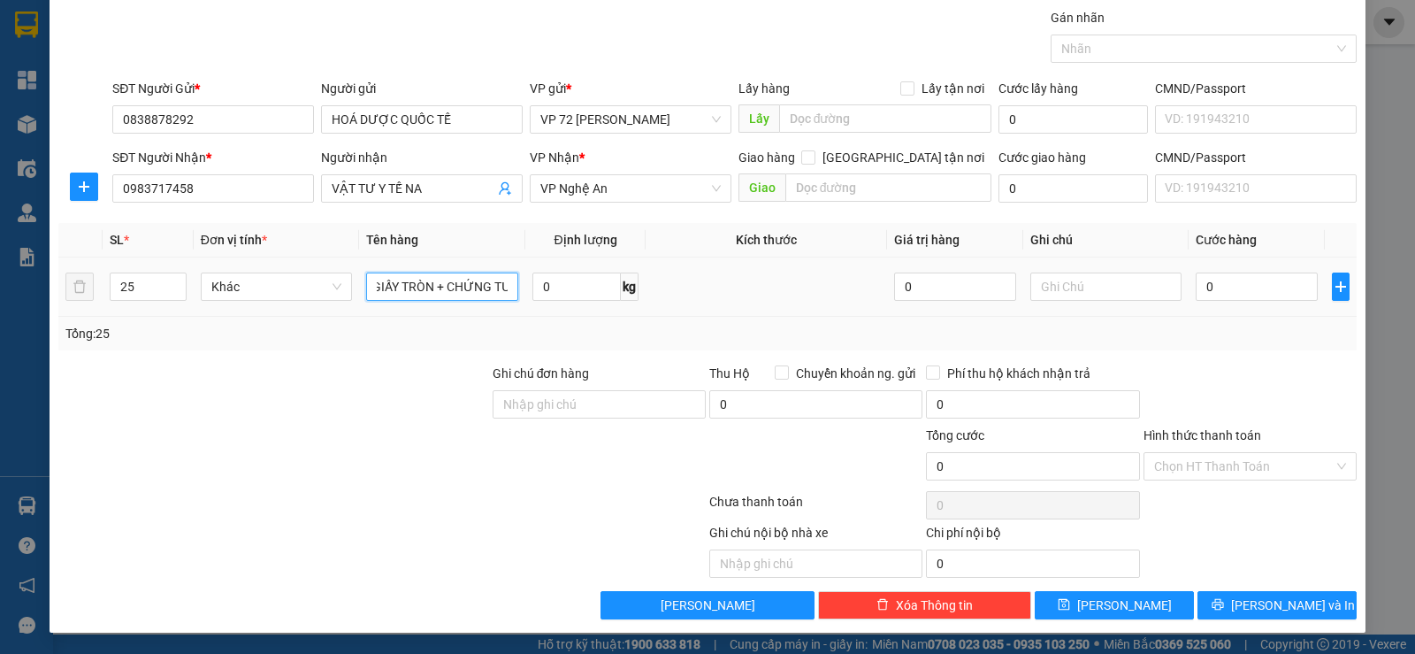
scroll to position [0, 128]
type input "20 BAO + 05 THÙNG GIẤY TRÒN + CHỨNG TỪ"
click at [1079, 607] on button "[PERSON_NAME]" at bounding box center [1114, 605] width 159 height 28
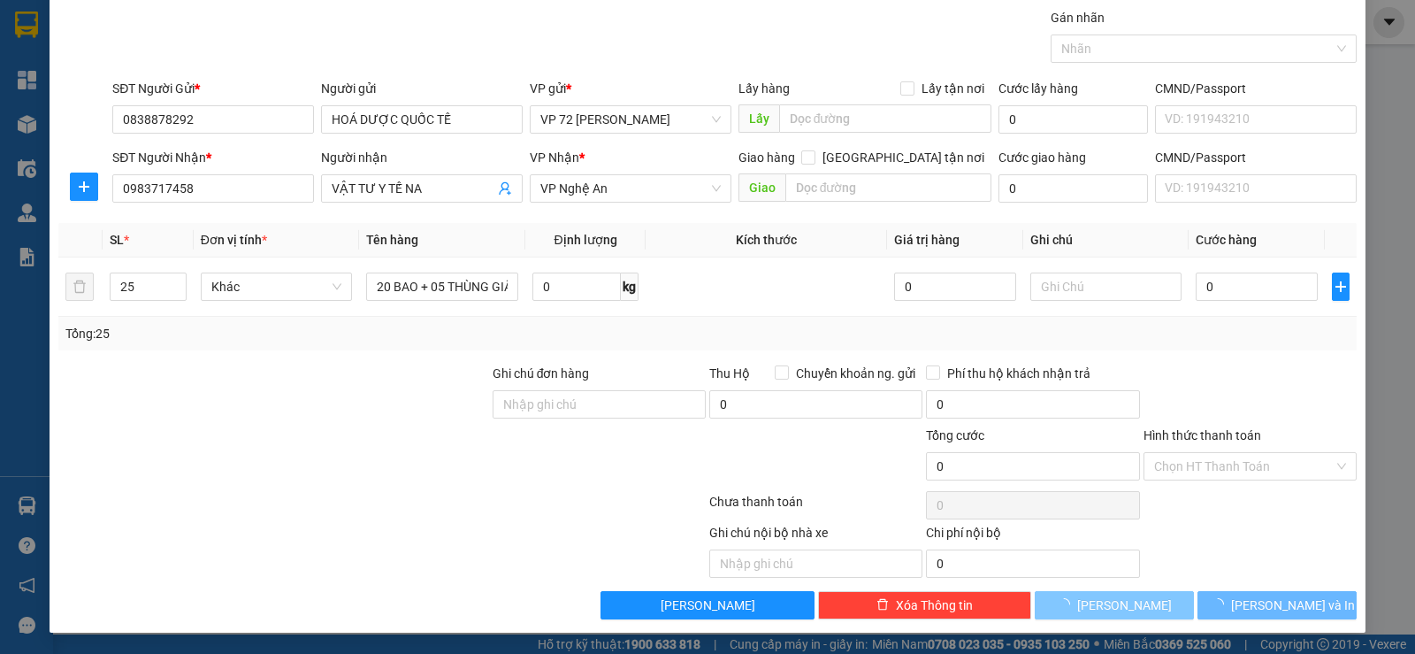
type input "1"
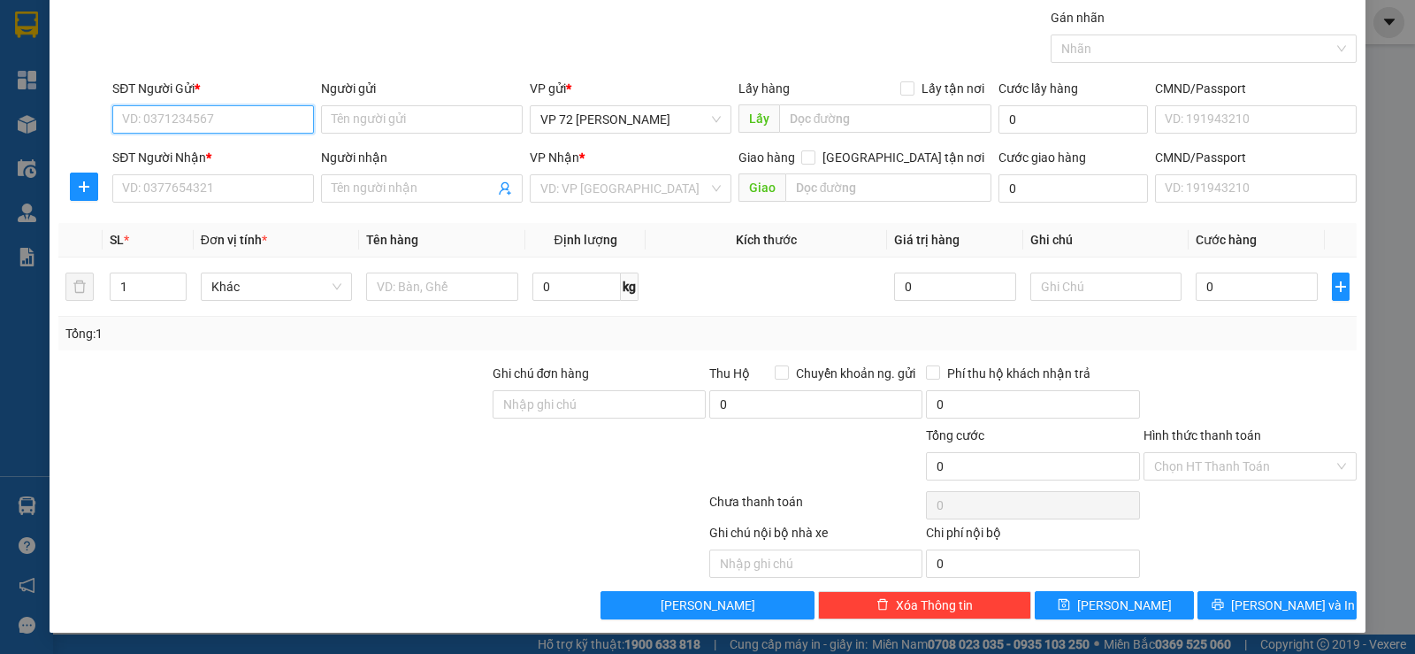
click at [223, 119] on input "SĐT Người Gửi *" at bounding box center [213, 119] width 202 height 28
type input "0838979292"
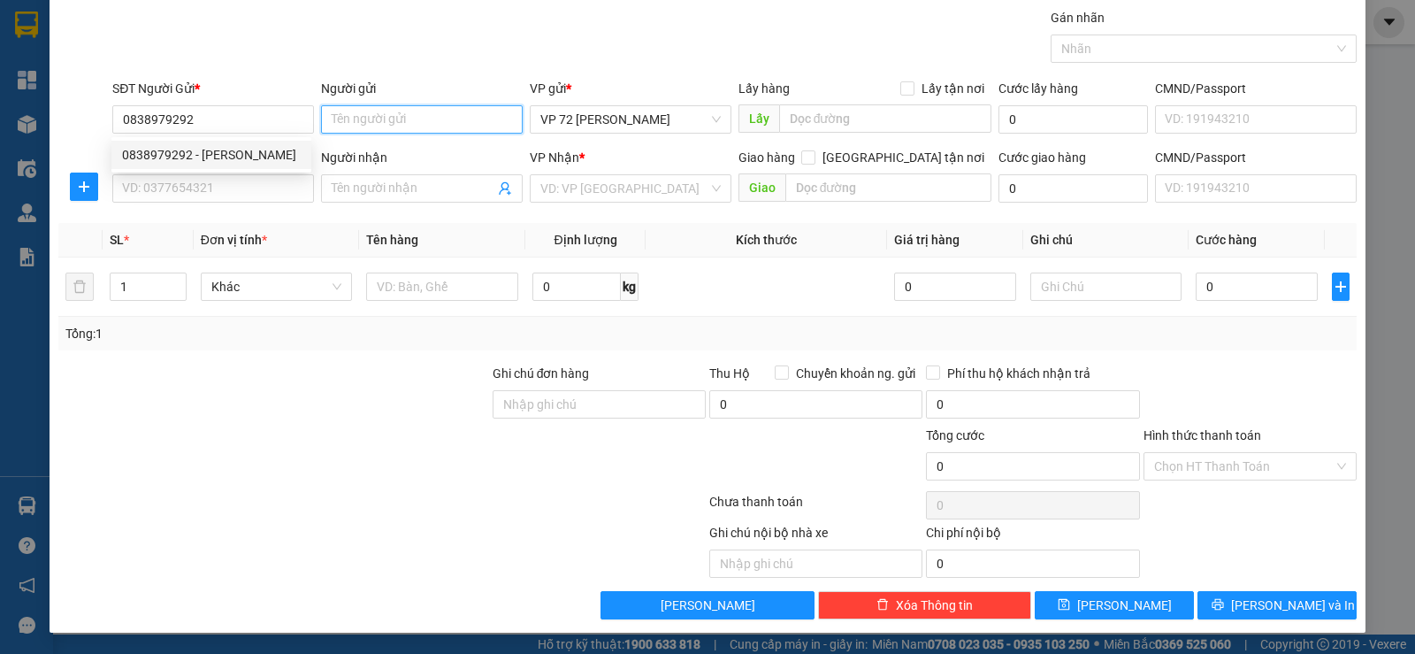
click at [494, 115] on input "Người gửi" at bounding box center [422, 119] width 202 height 28
type input "THÁI TẬP BG"
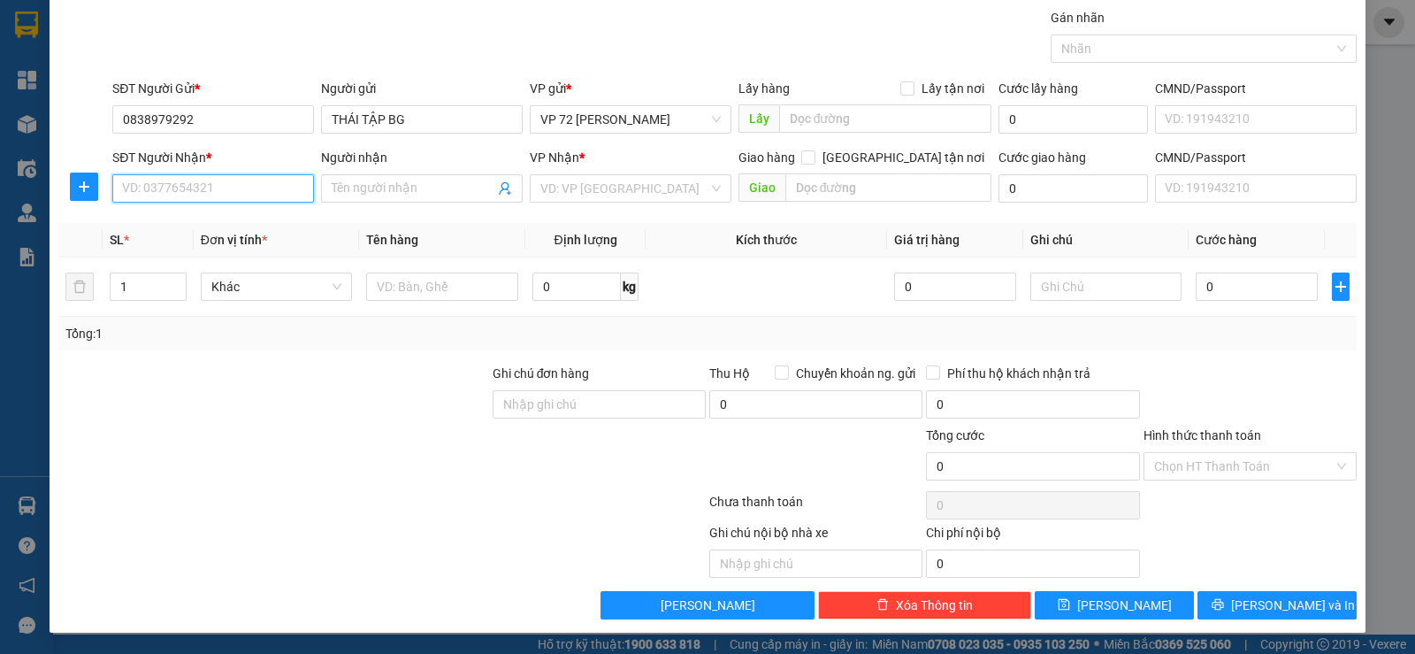
click at [271, 181] on input "SĐT Người Nhận *" at bounding box center [213, 188] width 202 height 28
type input "0983717458"
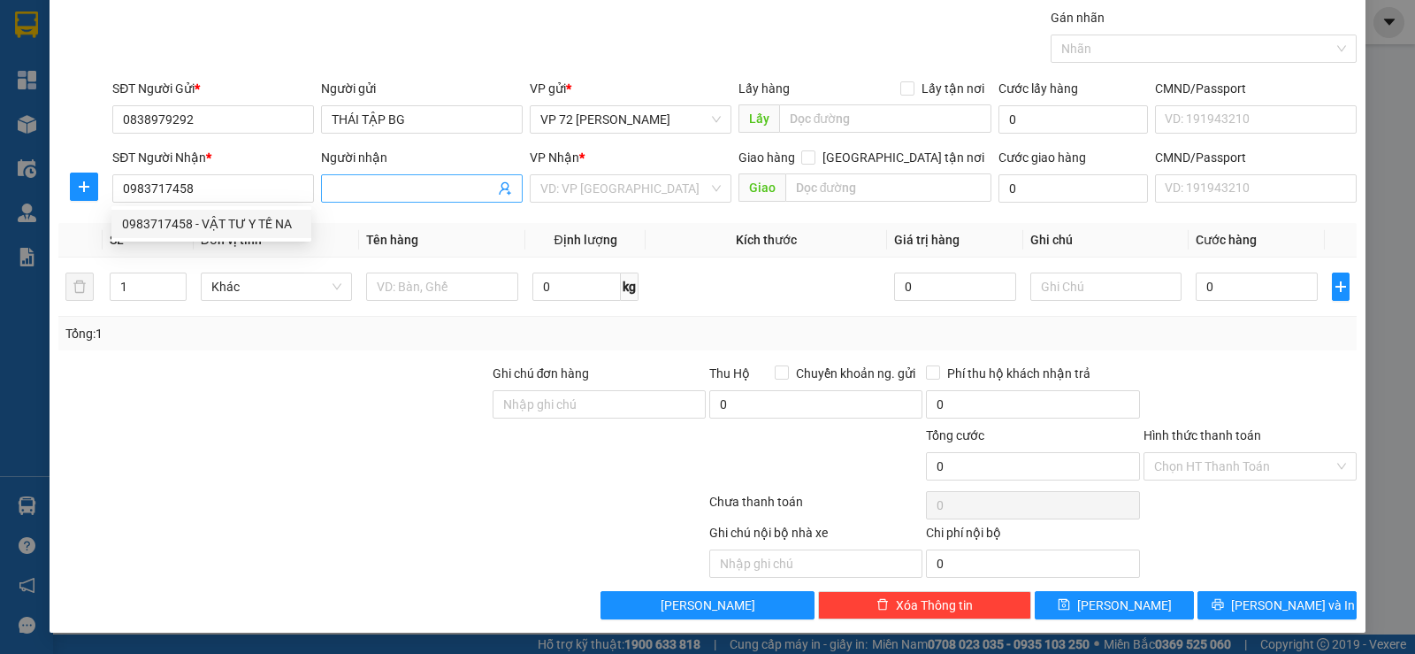
click at [425, 190] on input "Người nhận" at bounding box center [413, 188] width 163 height 19
type input "PTH"
click at [552, 188] on input "search" at bounding box center [624, 188] width 168 height 27
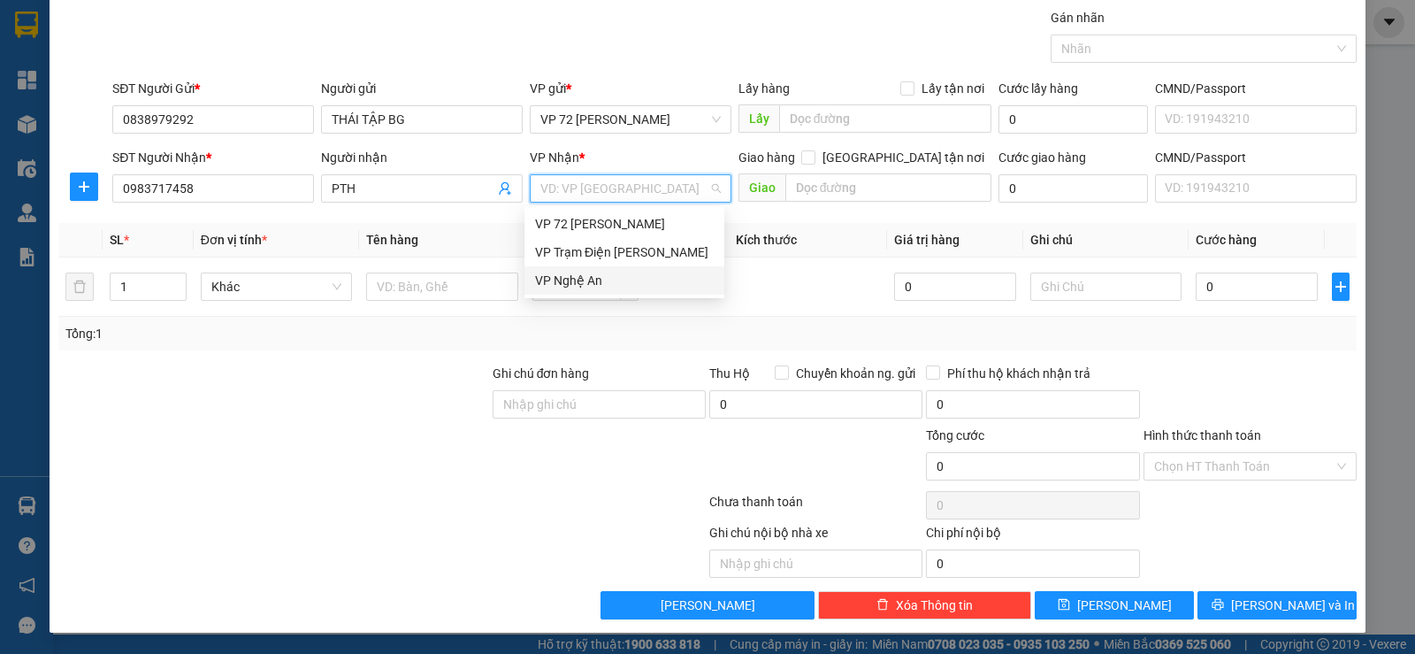
click at [568, 283] on div "VP Nghệ An" at bounding box center [624, 280] width 179 height 19
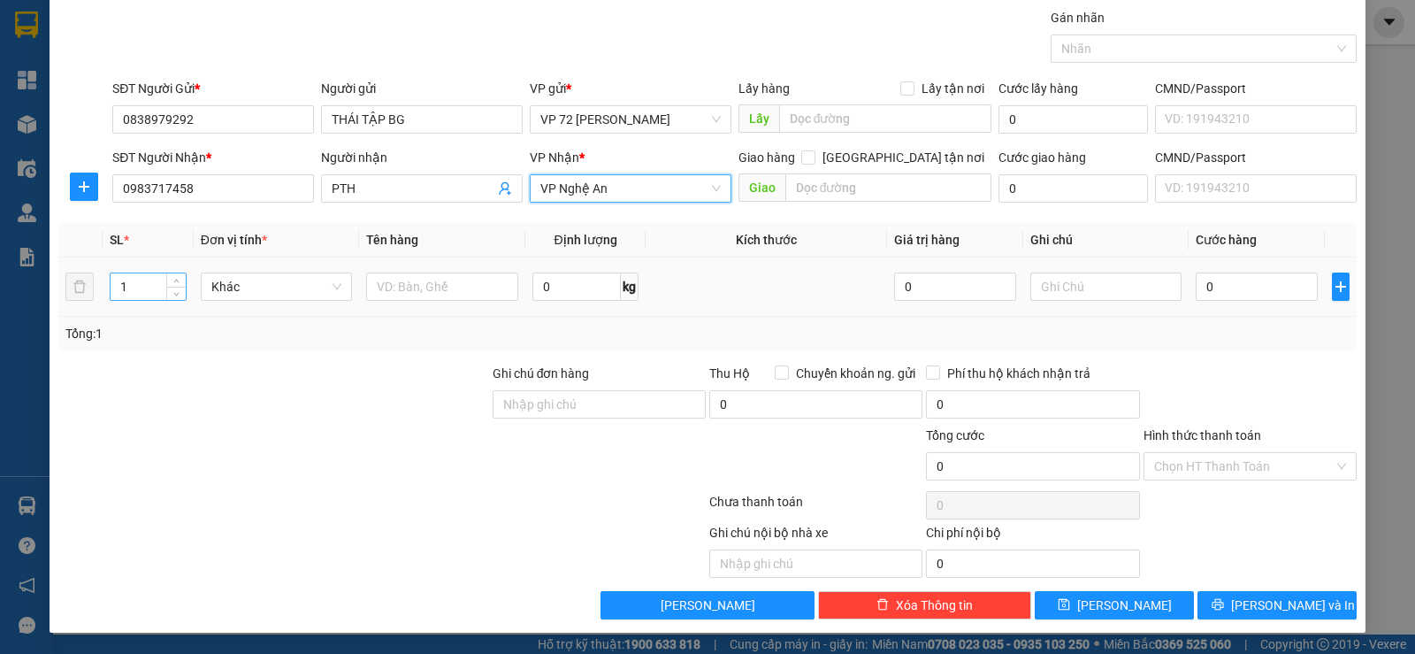
click at [148, 294] on input "1" at bounding box center [148, 286] width 74 height 27
type input "49"
click at [439, 275] on input "text" at bounding box center [442, 286] width 152 height 28
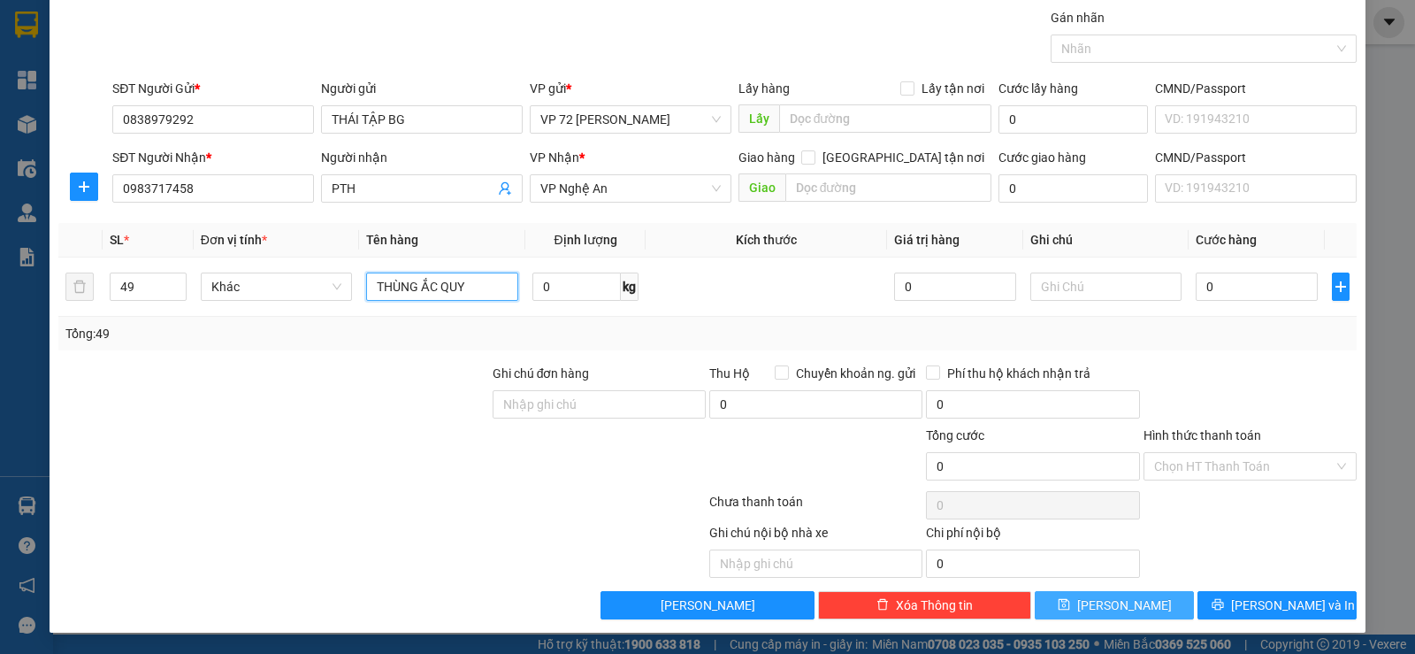
type input "THÙNG ẮC QUY"
click at [1144, 607] on button "[PERSON_NAME]" at bounding box center [1114, 605] width 159 height 28
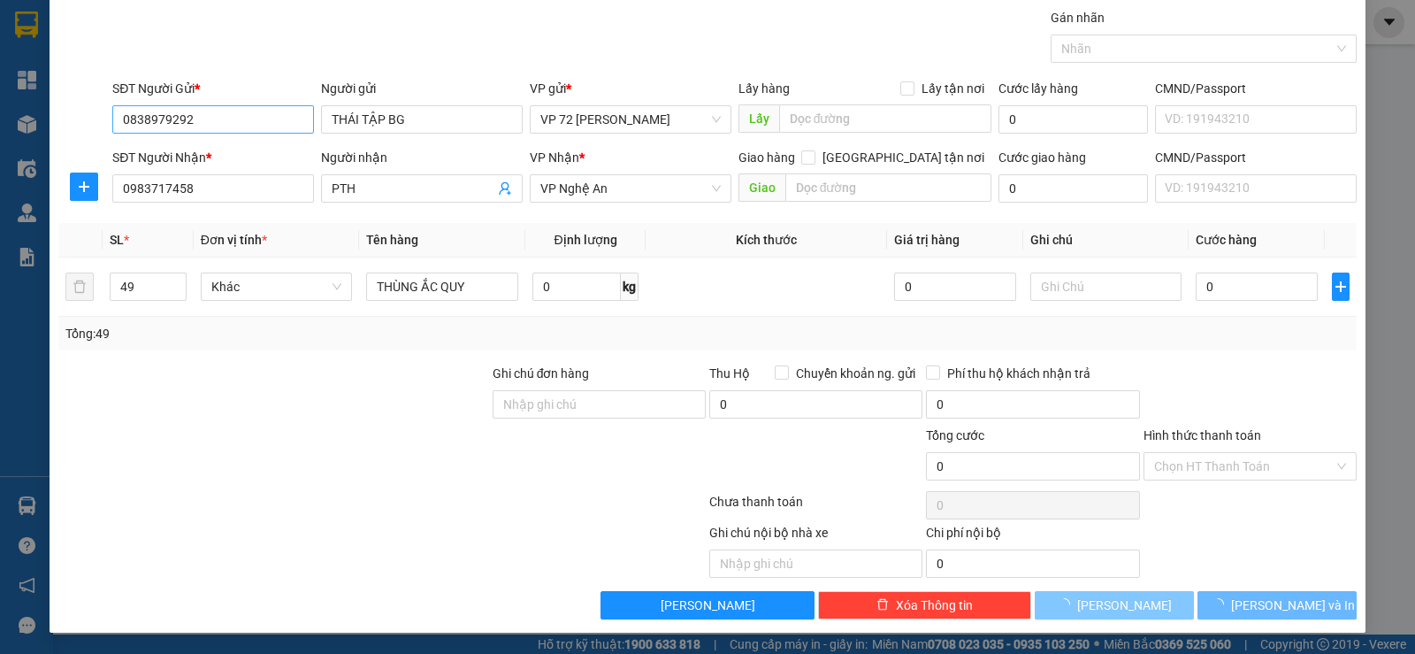
type input "1"
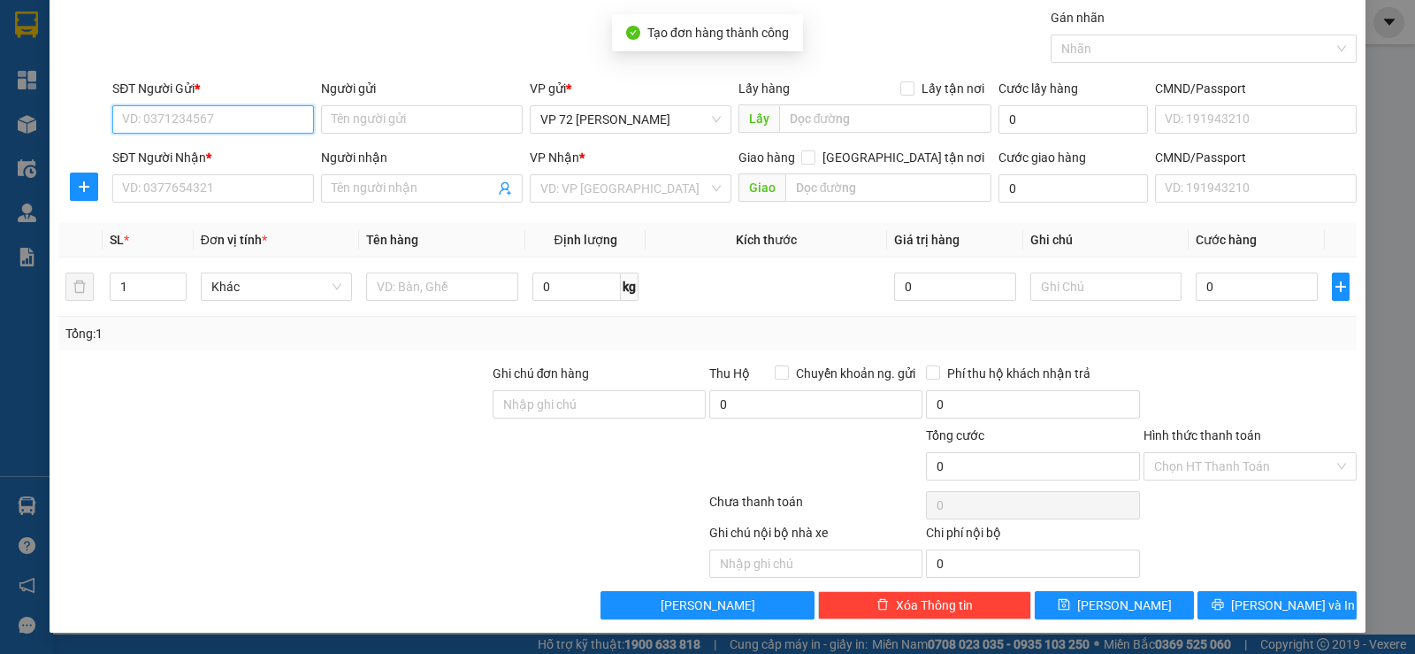
click at [190, 128] on input "SĐT Người Gửi *" at bounding box center [213, 119] width 202 height 28
type input "08389798292"
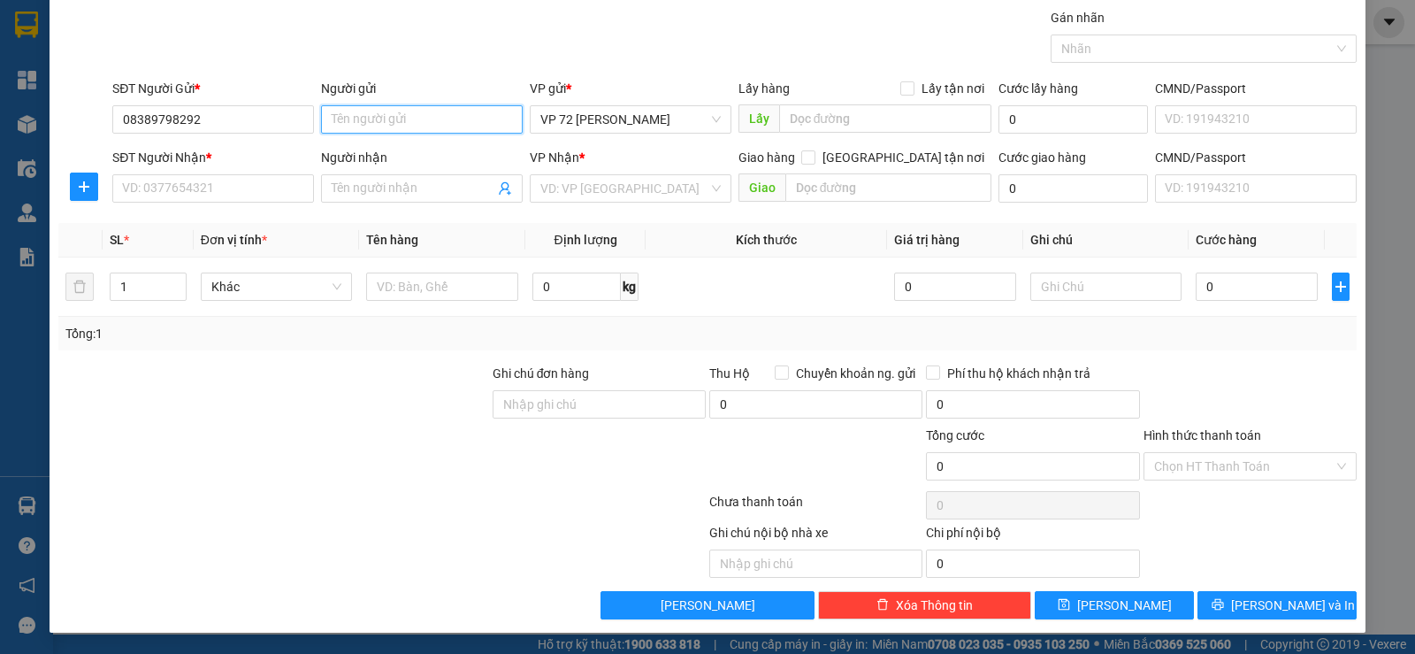
click at [352, 124] on input "Người gửi" at bounding box center [422, 119] width 202 height 28
type input "BEST BN"
click at [222, 181] on input "SĐT Người Nhận *" at bounding box center [213, 188] width 202 height 28
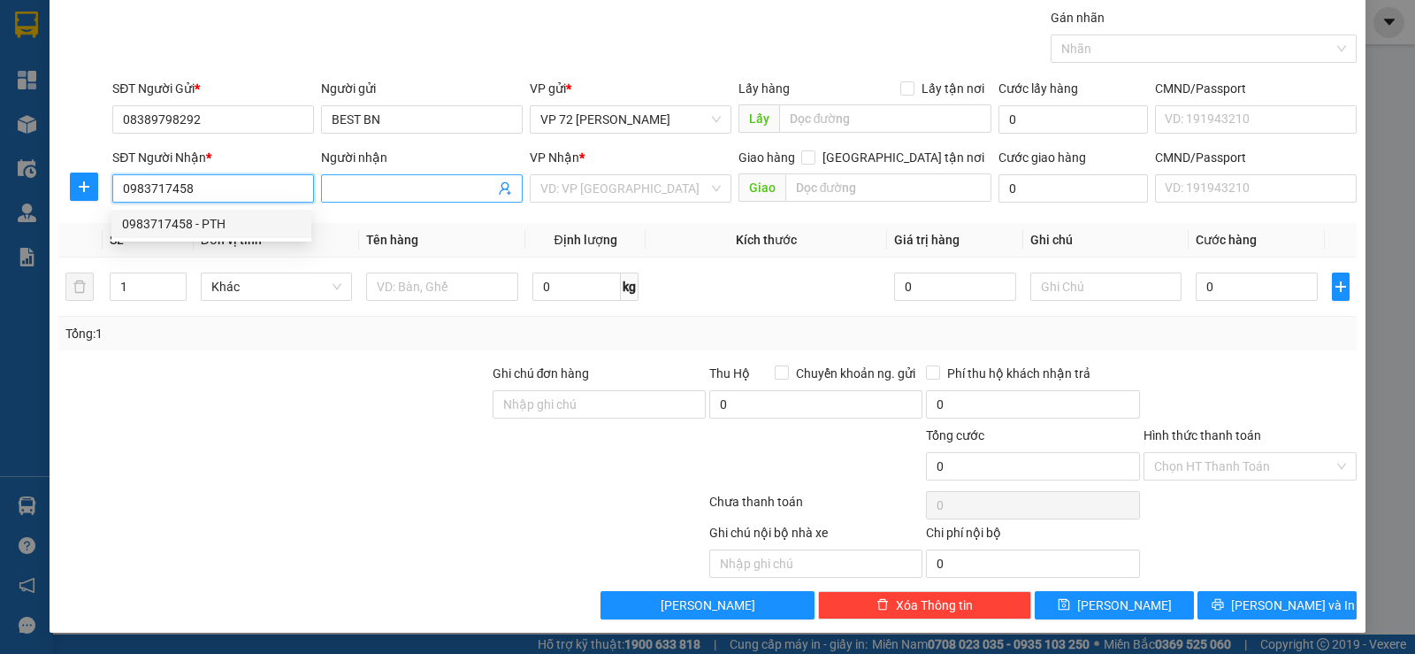
type input "0983717458"
click at [412, 184] on input "Người nhận" at bounding box center [413, 188] width 163 height 19
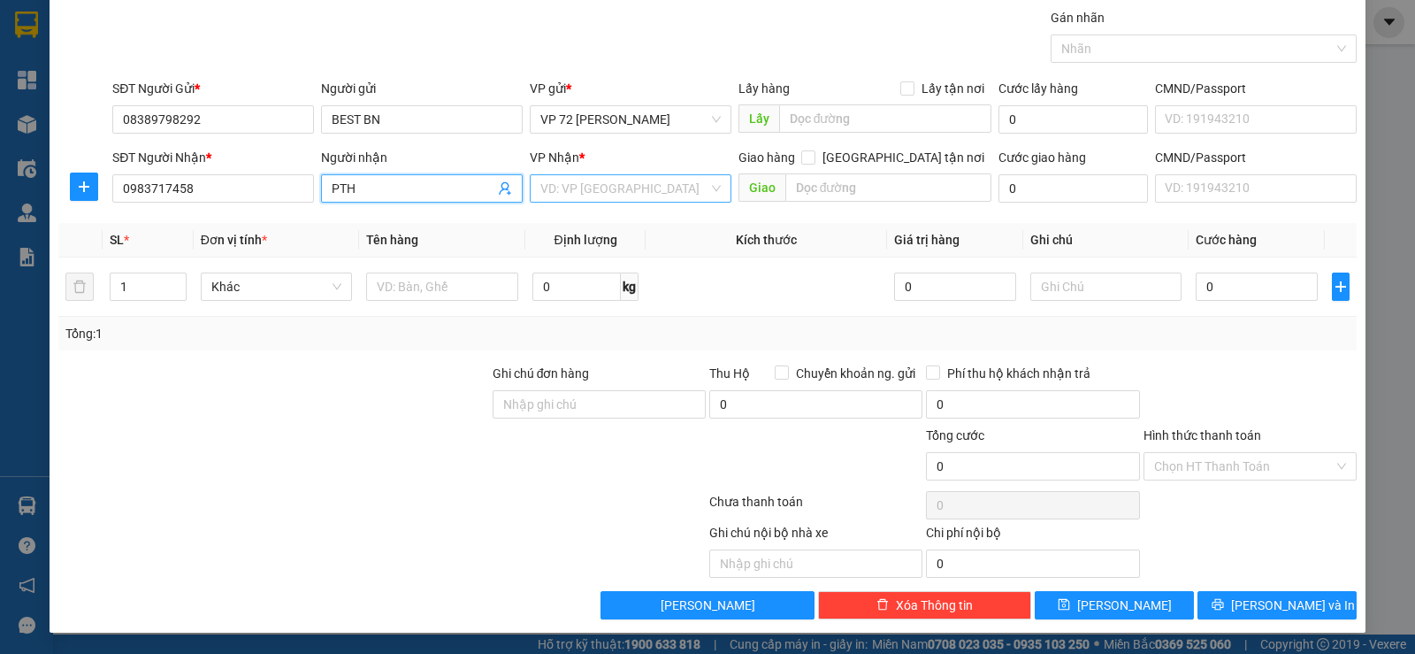
type input "PTH"
click at [614, 174] on div "VP Nhận * VD: VP Sài Gòn" at bounding box center [631, 179] width 202 height 62
click at [631, 200] on input "search" at bounding box center [624, 188] width 168 height 27
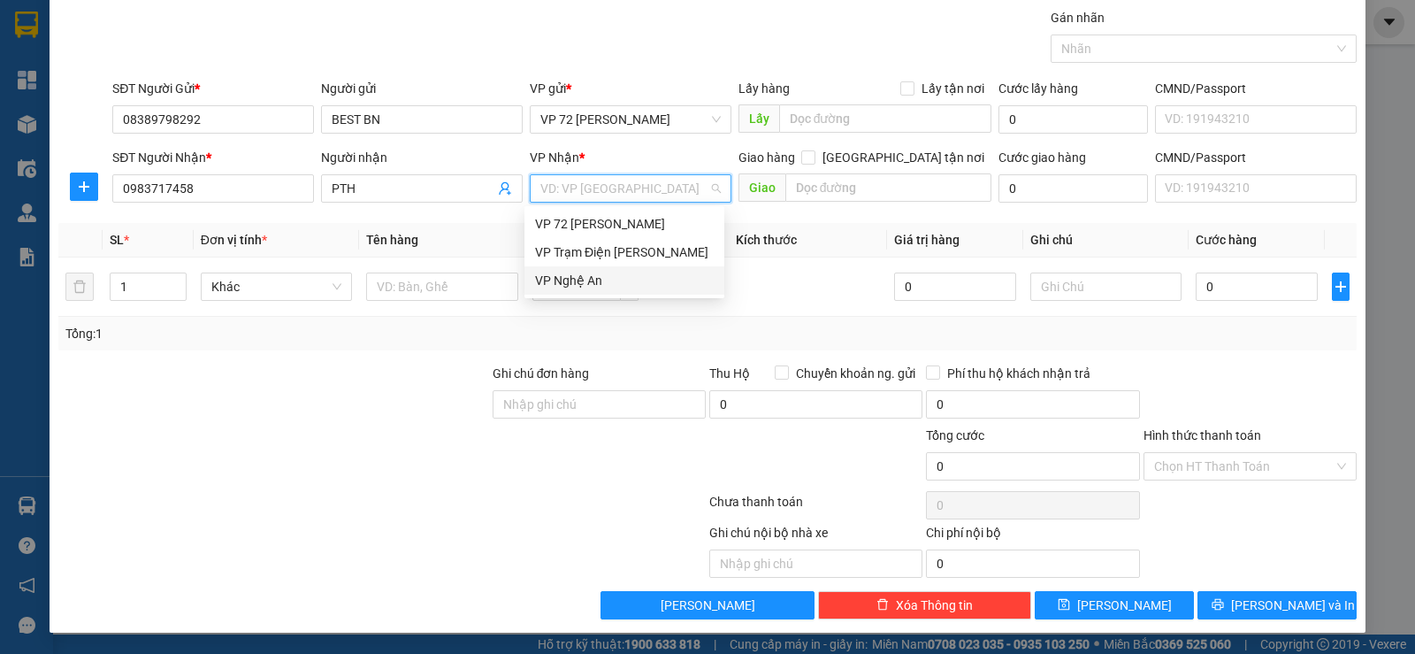
click at [596, 287] on div "VP Nghệ An" at bounding box center [624, 280] width 179 height 19
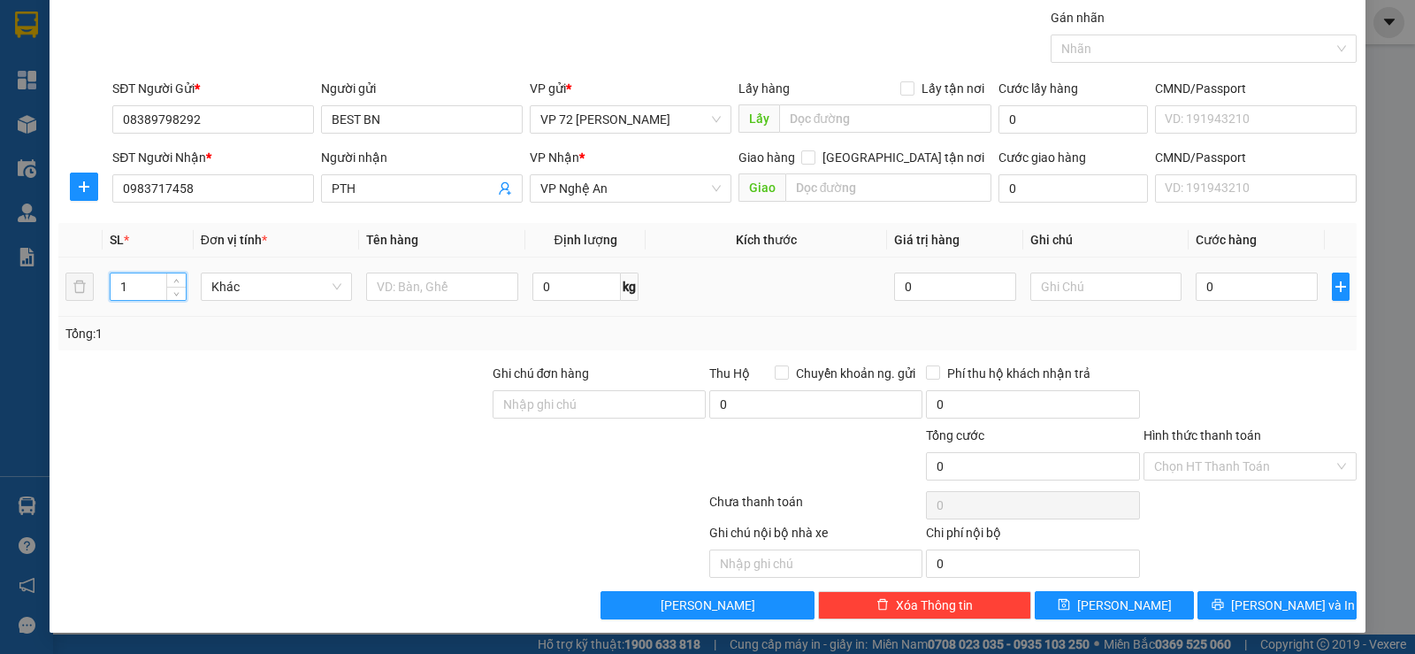
click at [158, 293] on input "1" at bounding box center [148, 286] width 74 height 27
type input "18"
click at [401, 293] on input "text" at bounding box center [442, 286] width 152 height 28
type input "LỐP + PX"
click at [1102, 605] on button "[PERSON_NAME]" at bounding box center [1114, 605] width 159 height 28
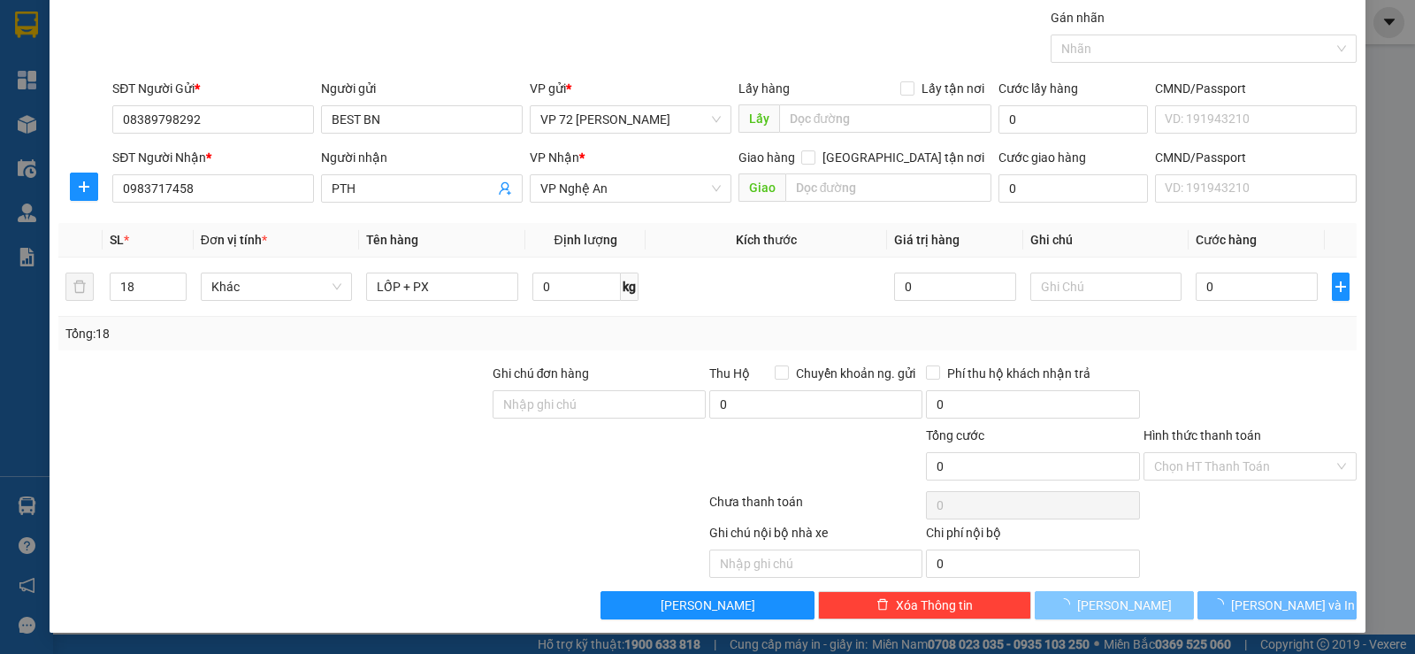
type input "1"
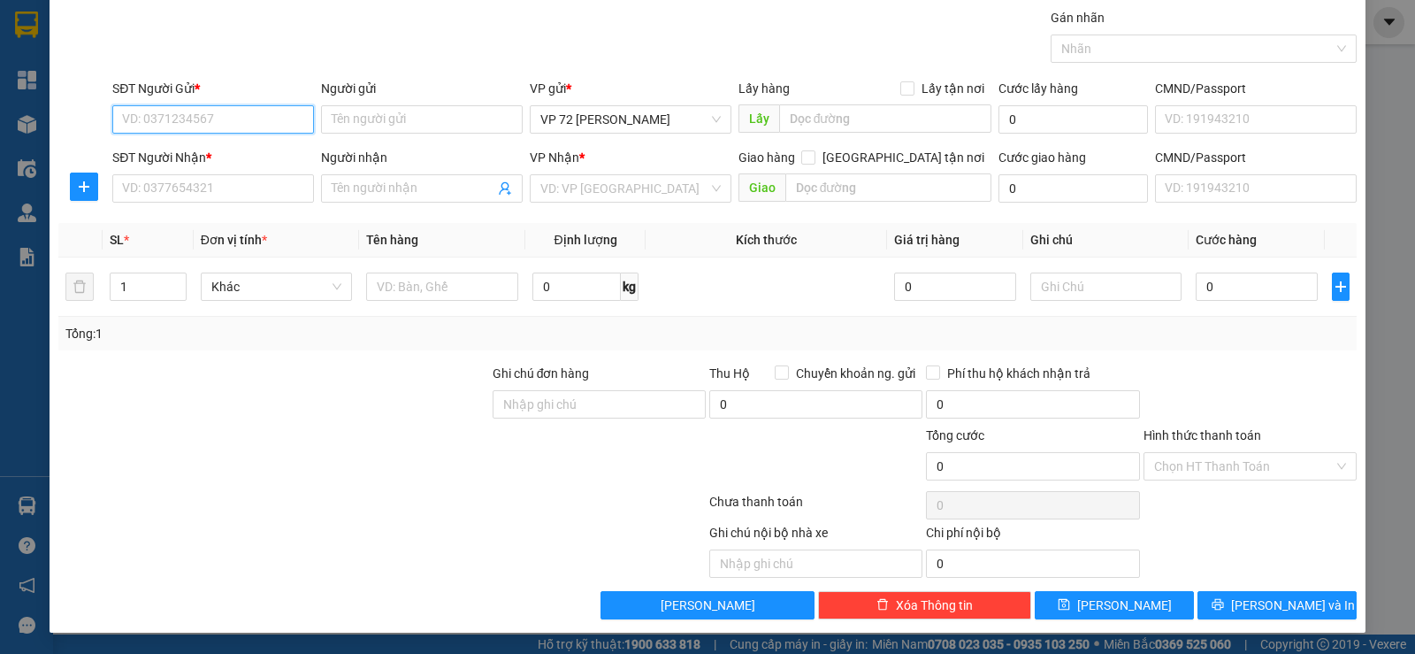
click at [227, 116] on input "SĐT Người Gửi *" at bounding box center [213, 119] width 202 height 28
type input "0838979292"
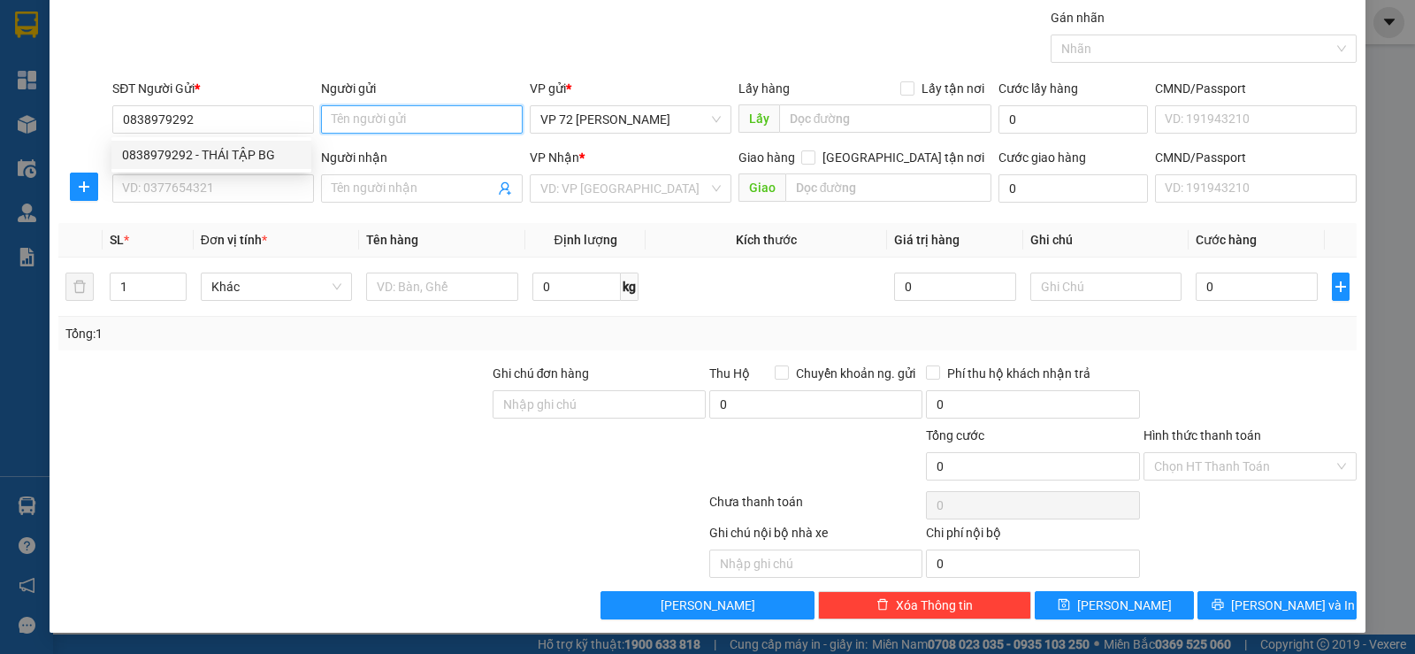
click at [375, 128] on input "Người gửi" at bounding box center [422, 119] width 202 height 28
type input "ANTA"
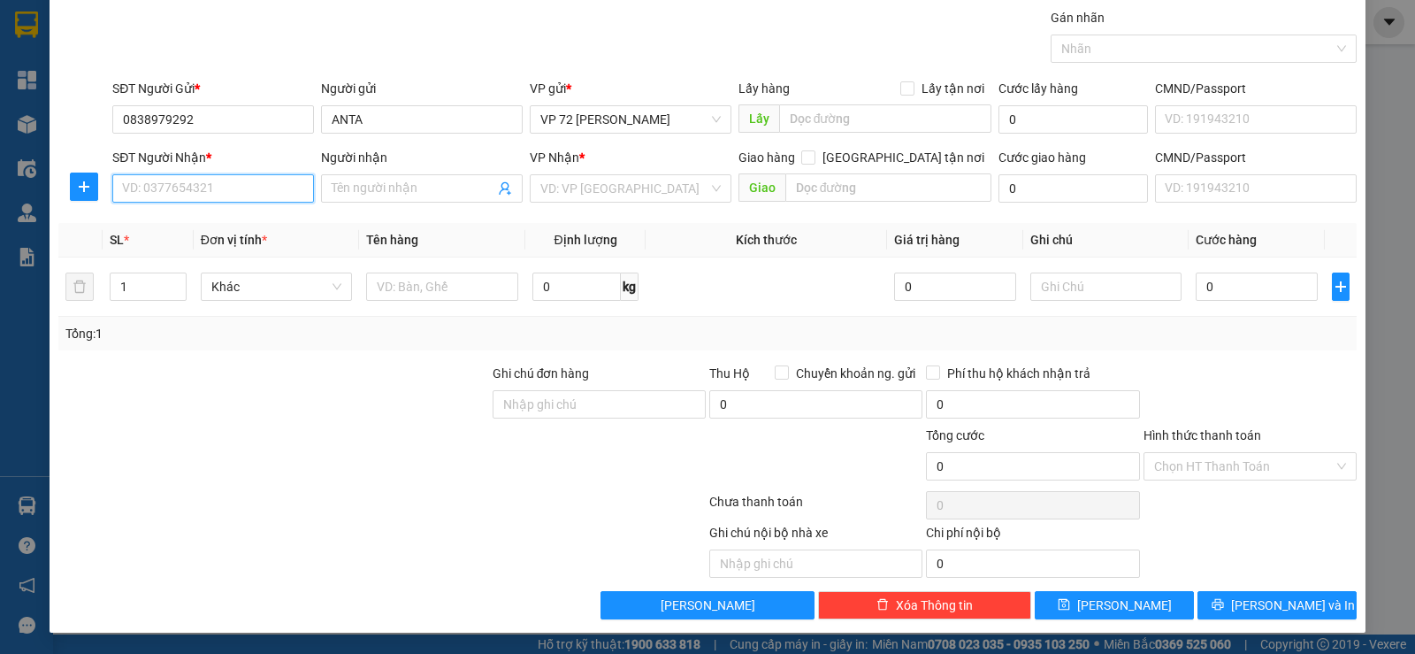
click at [241, 187] on input "SĐT Người Nhận *" at bounding box center [213, 188] width 202 height 28
type input "0983717458"
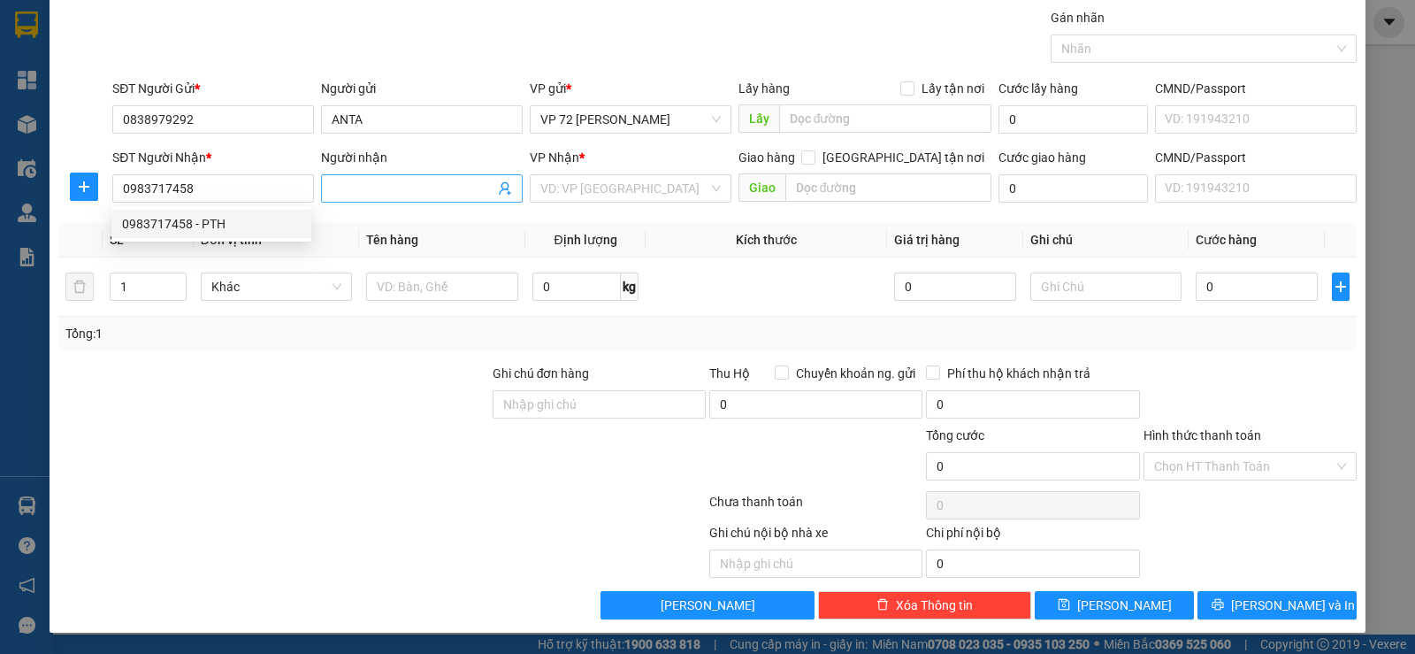
click at [441, 176] on span at bounding box center [422, 188] width 202 height 28
type input "HỘI NHỮNG"
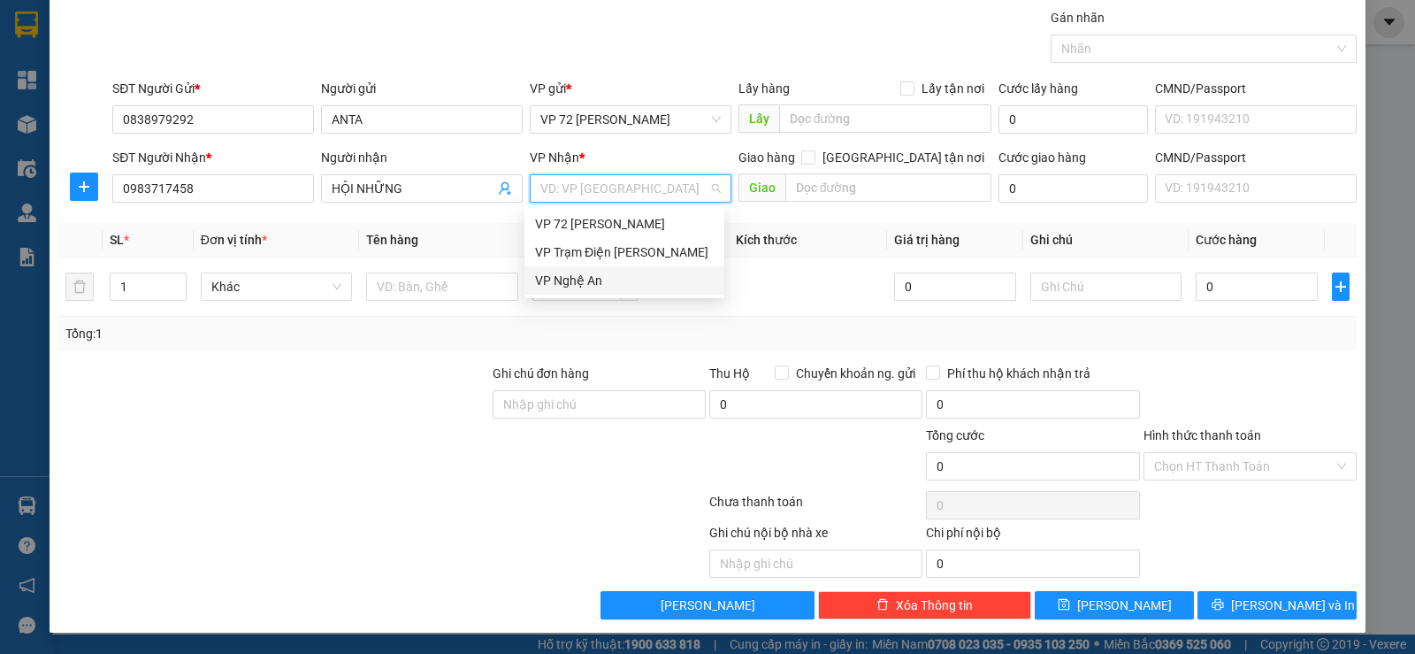
click at [699, 188] on input "search" at bounding box center [624, 188] width 168 height 27
click at [601, 279] on div "VP Nghệ An" at bounding box center [624, 280] width 179 height 19
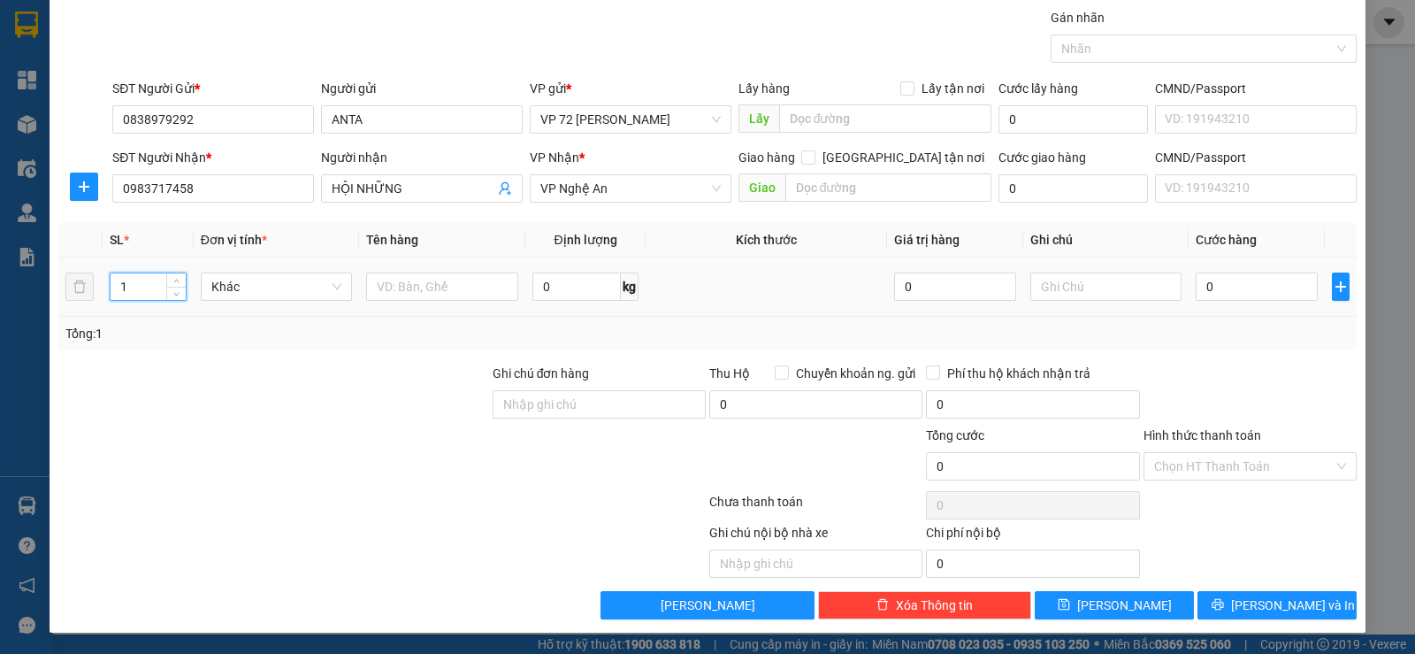
click at [153, 295] on input "1" at bounding box center [148, 286] width 74 height 27
click at [460, 292] on input "text" at bounding box center [442, 286] width 152 height 28
type input "XỐP"
click at [1101, 601] on button "[PERSON_NAME]" at bounding box center [1114, 605] width 159 height 28
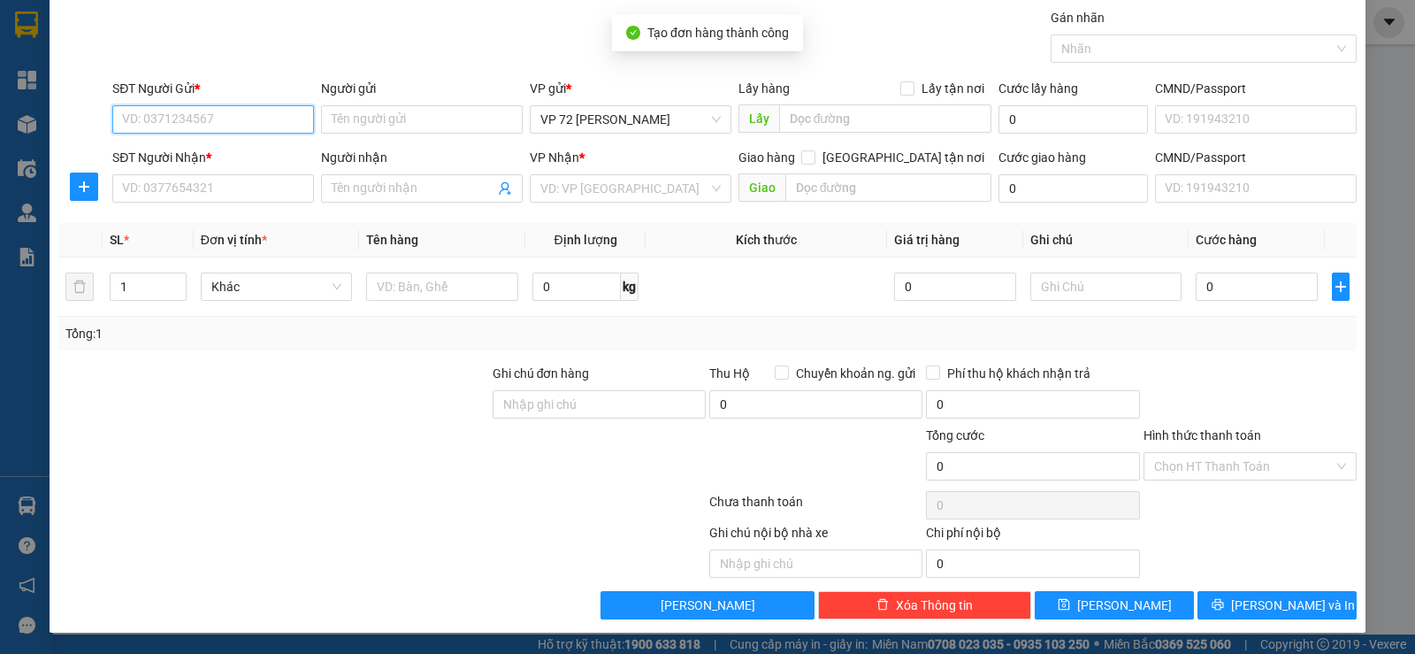
click at [227, 121] on input "SĐT Người Gửi *" at bounding box center [213, 119] width 202 height 28
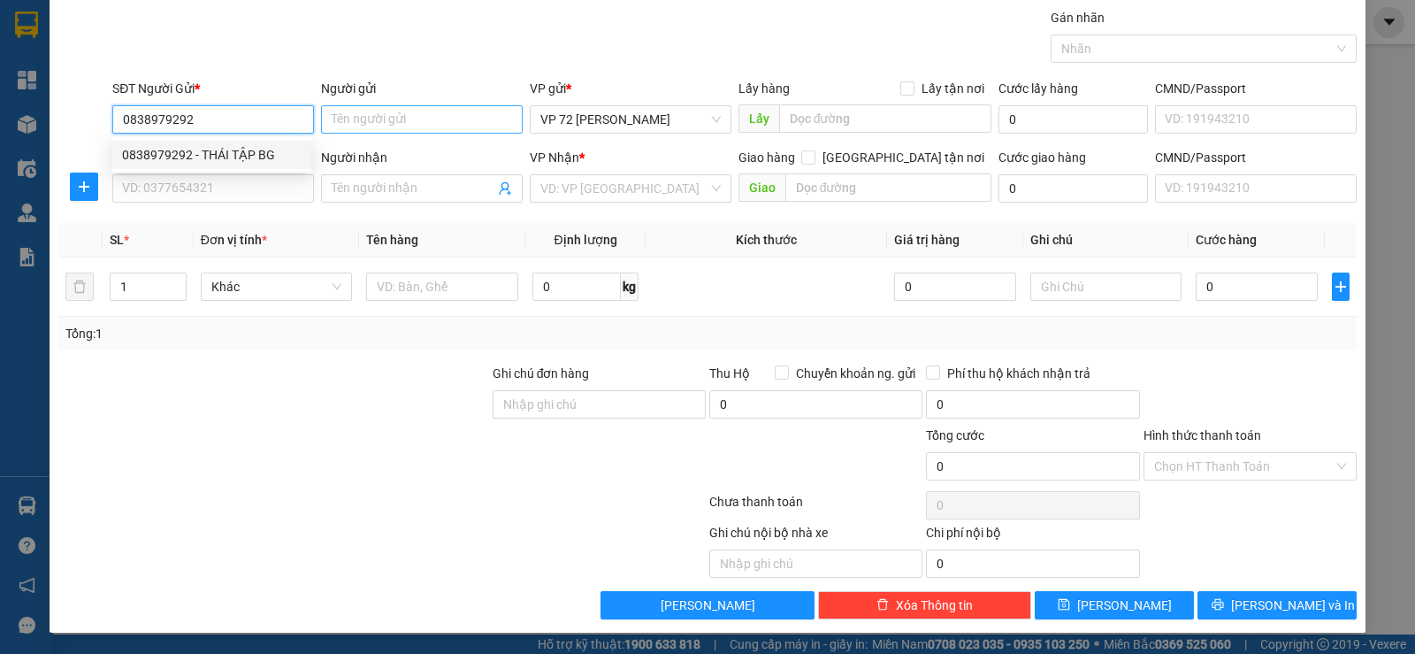
type input "0838979292"
click at [421, 119] on input "Người gửi" at bounding box center [422, 119] width 202 height 28
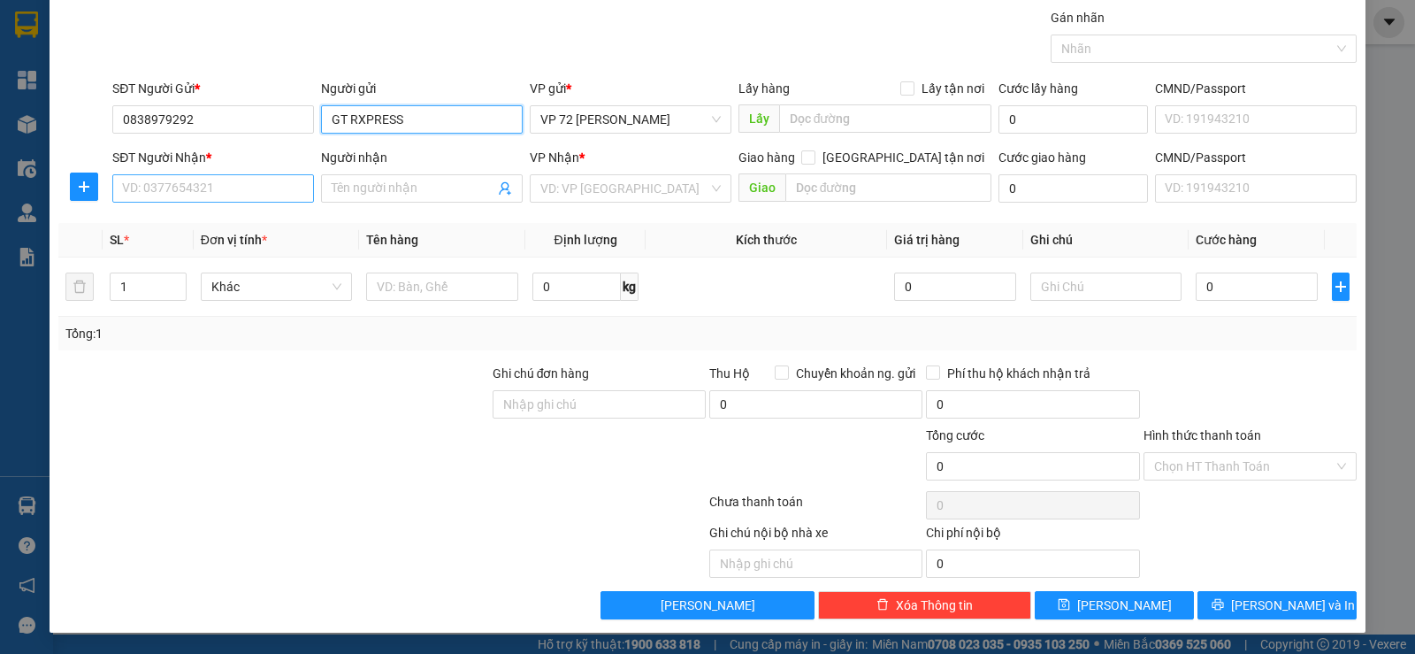
type input "GT RXPRESS"
click at [196, 193] on input "SĐT Người Nhận *" at bounding box center [213, 188] width 202 height 28
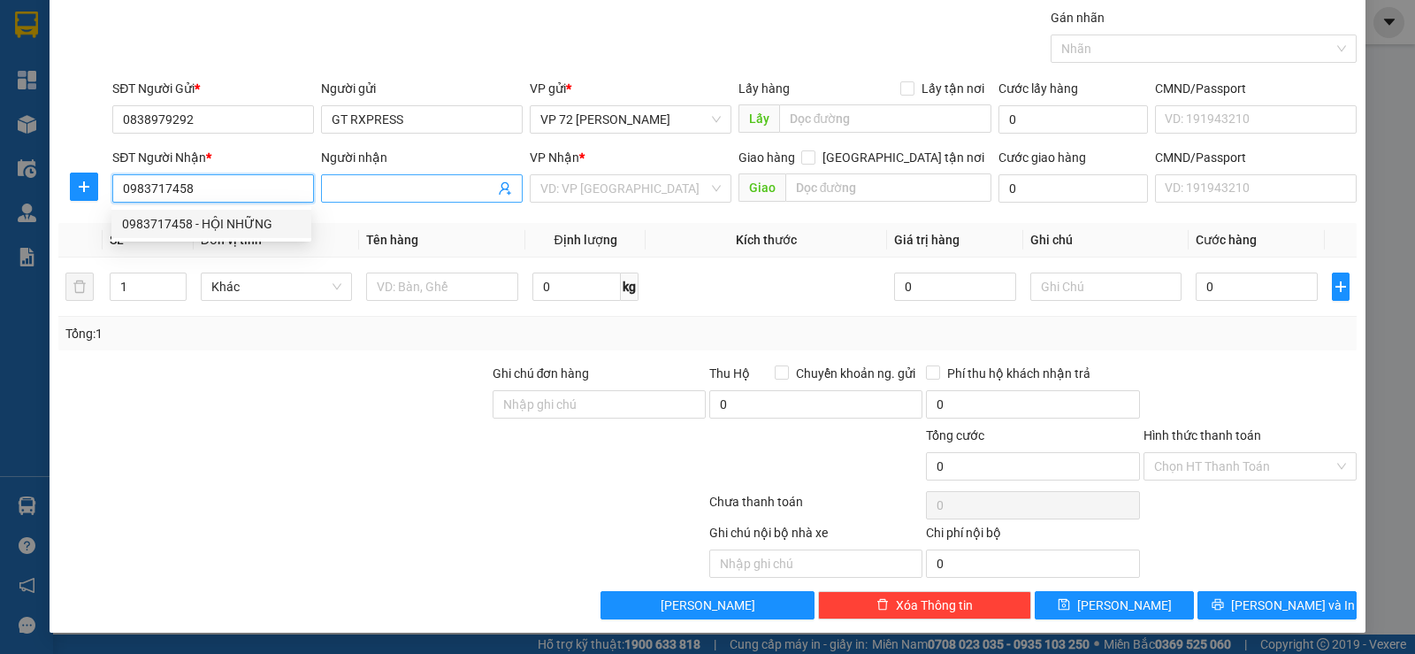
type input "0983717458"
click at [425, 178] on span at bounding box center [422, 188] width 202 height 28
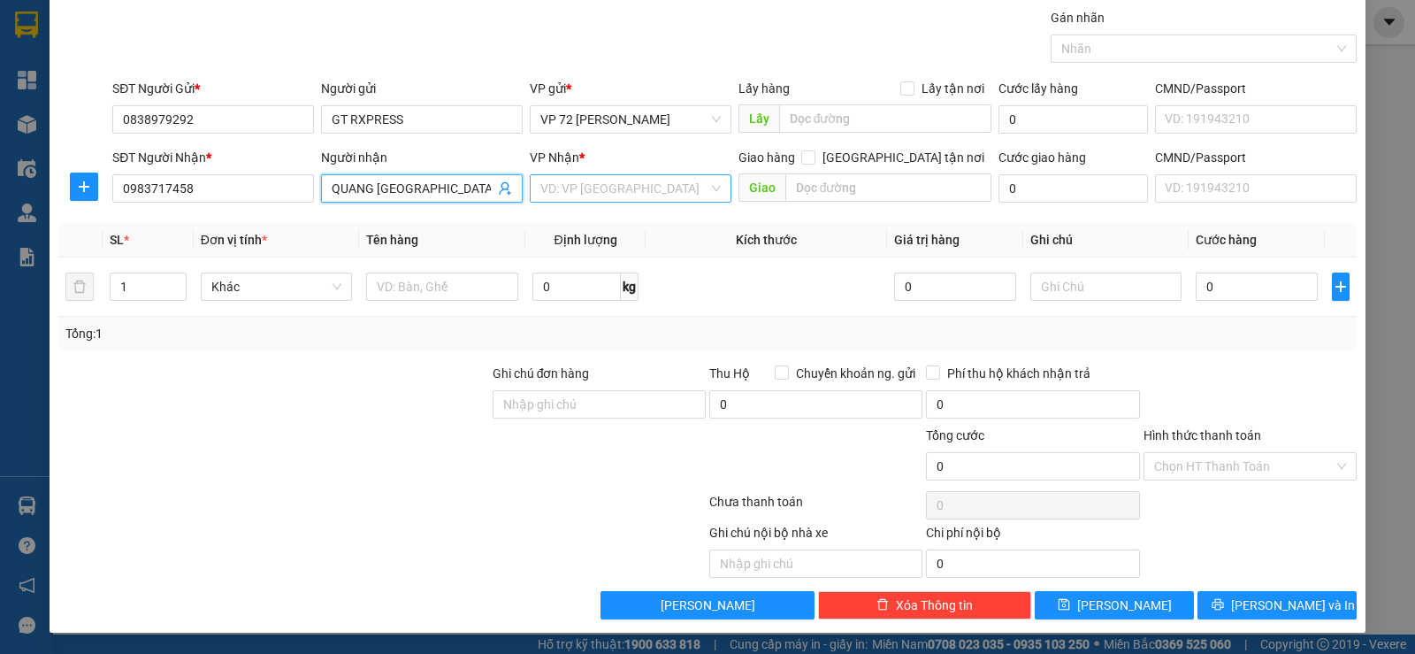
type input "QUANG PHÚ HƯNG"
click at [559, 184] on input "search" at bounding box center [624, 188] width 168 height 27
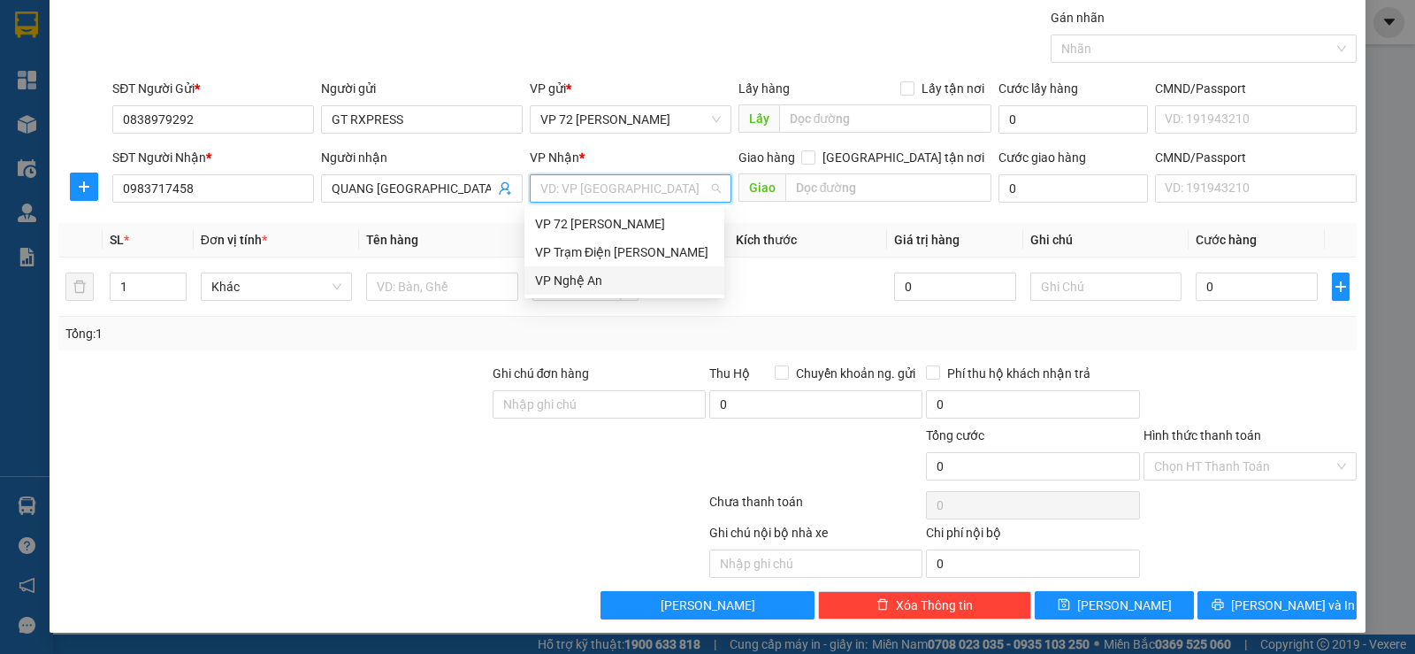
click at [548, 282] on div "VP Nghệ An" at bounding box center [624, 280] width 179 height 19
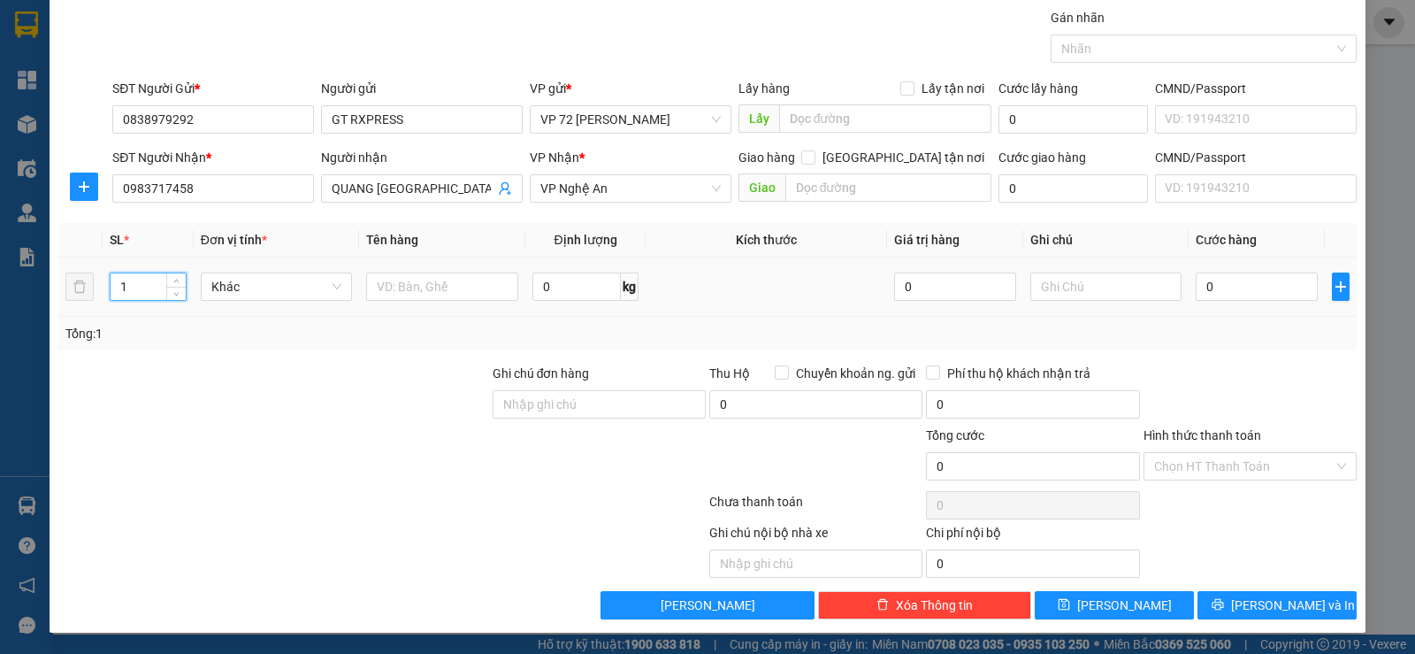
click at [127, 287] on input "1" at bounding box center [148, 286] width 74 height 27
type input "10"
click at [462, 289] on input "text" at bounding box center [442, 286] width 152 height 28
type input "THÙNG"
click at [1076, 596] on button "[PERSON_NAME]" at bounding box center [1114, 605] width 159 height 28
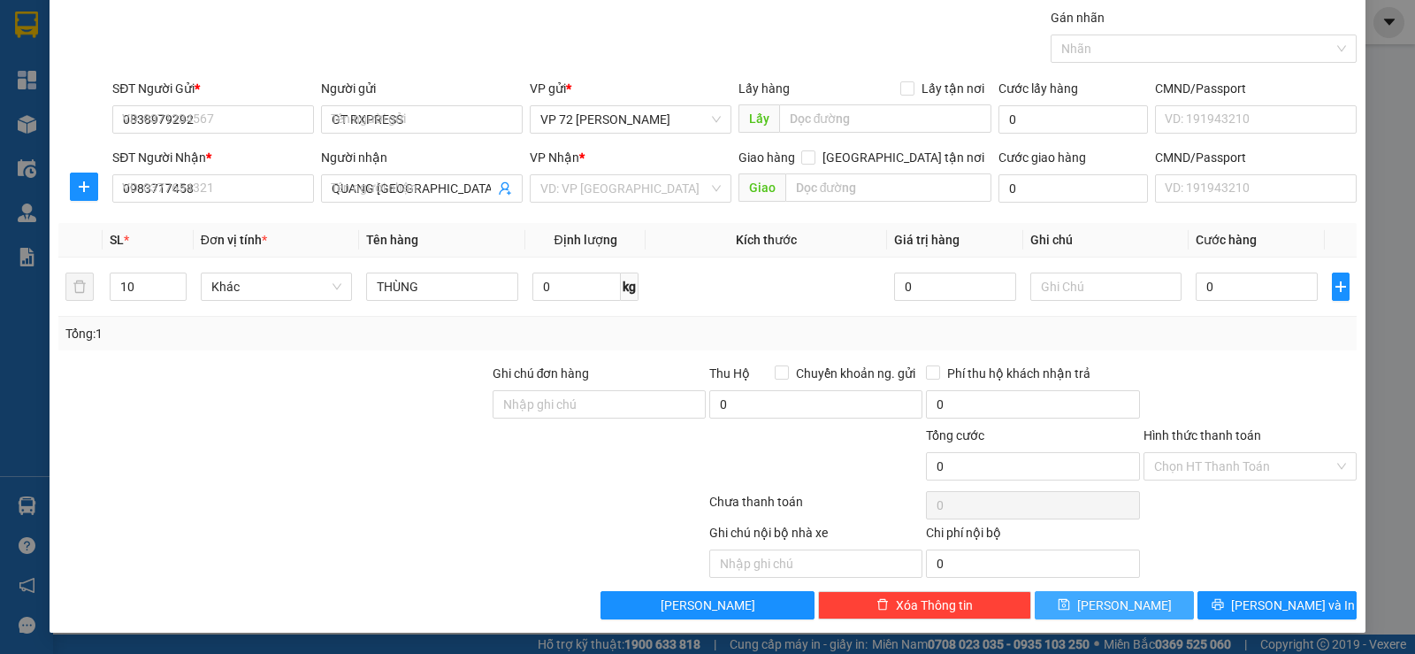
type input "1"
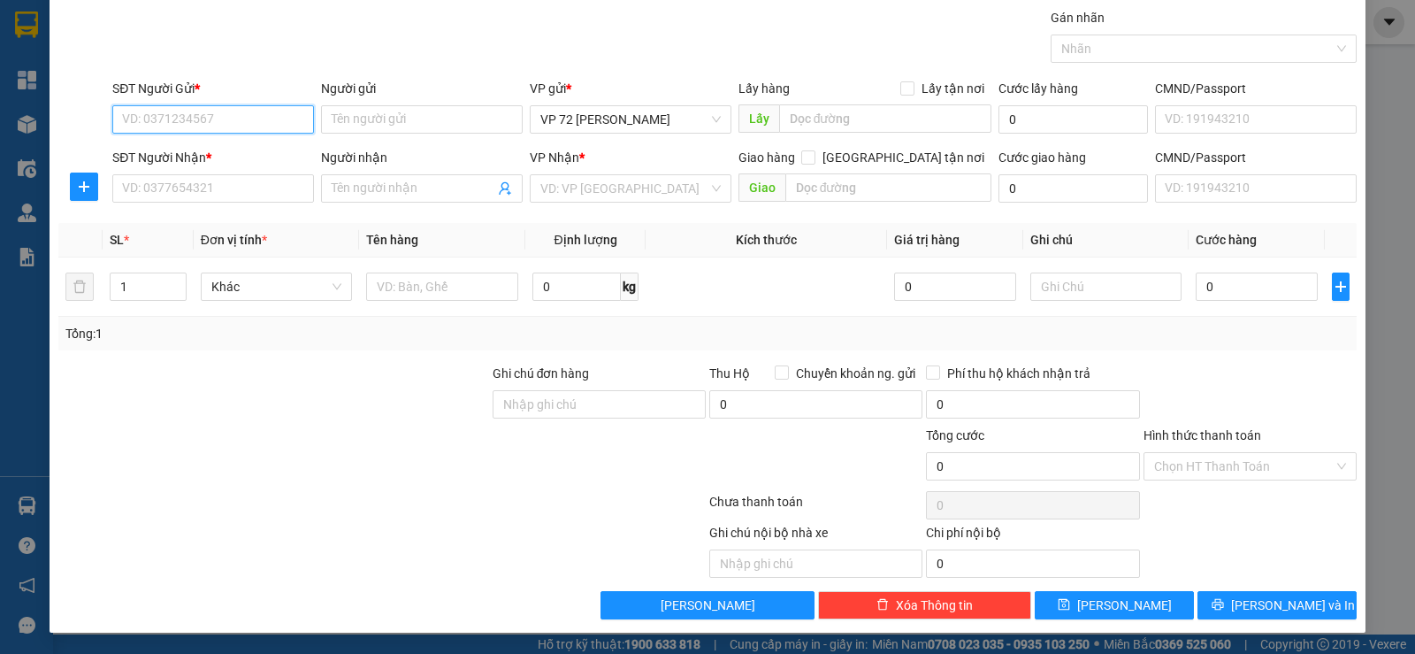
click at [202, 117] on input "SĐT Người Gửi *" at bounding box center [213, 119] width 202 height 28
type input "09713925425"
click at [480, 111] on input "Người gửi" at bounding box center [422, 119] width 202 height 28
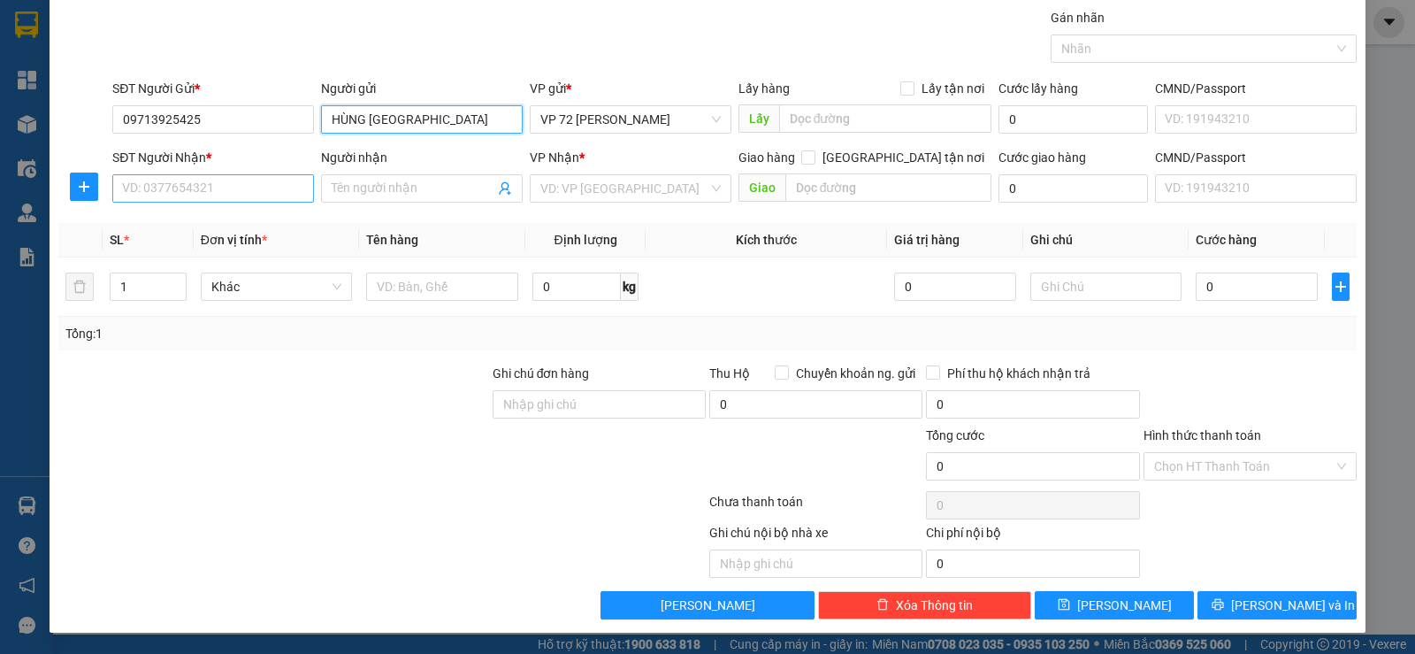
type input "HÙNG [GEOGRAPHIC_DATA]"
click at [248, 193] on input "SĐT Người Nhận *" at bounding box center [213, 188] width 202 height 28
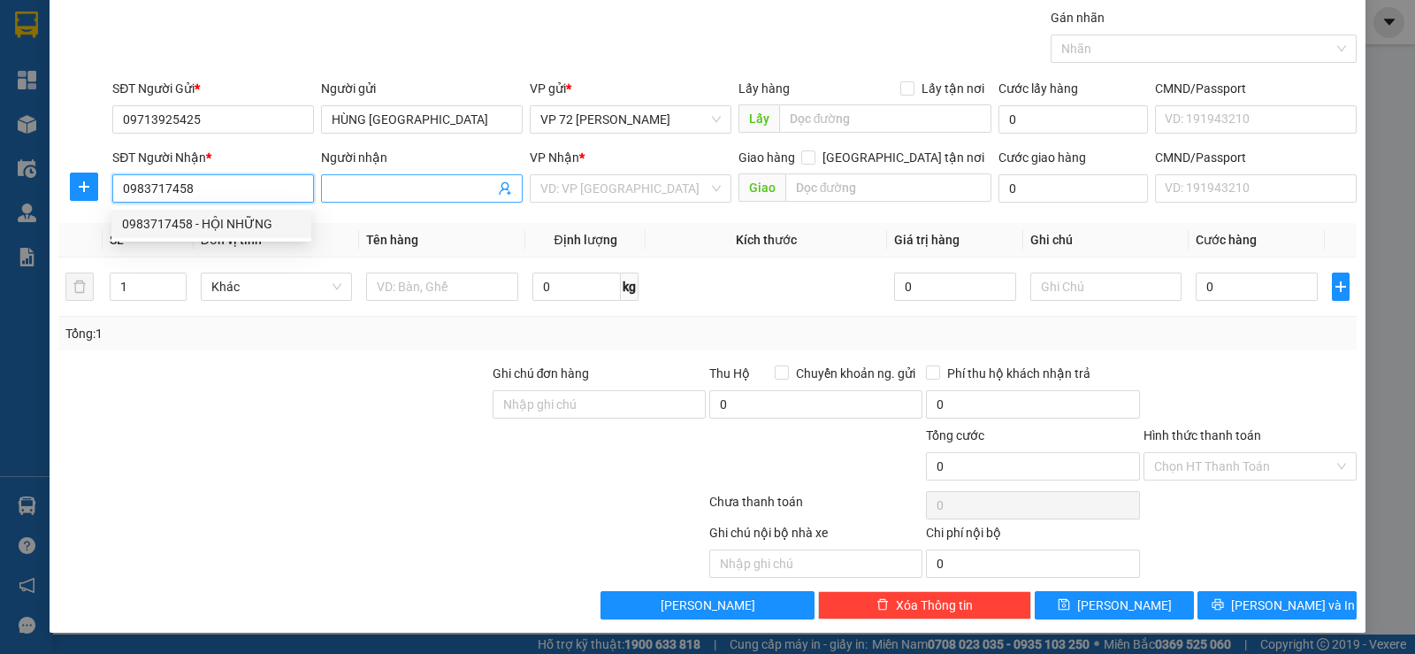
type input "0983717458"
click at [356, 195] on input "Người nhận" at bounding box center [413, 188] width 163 height 19
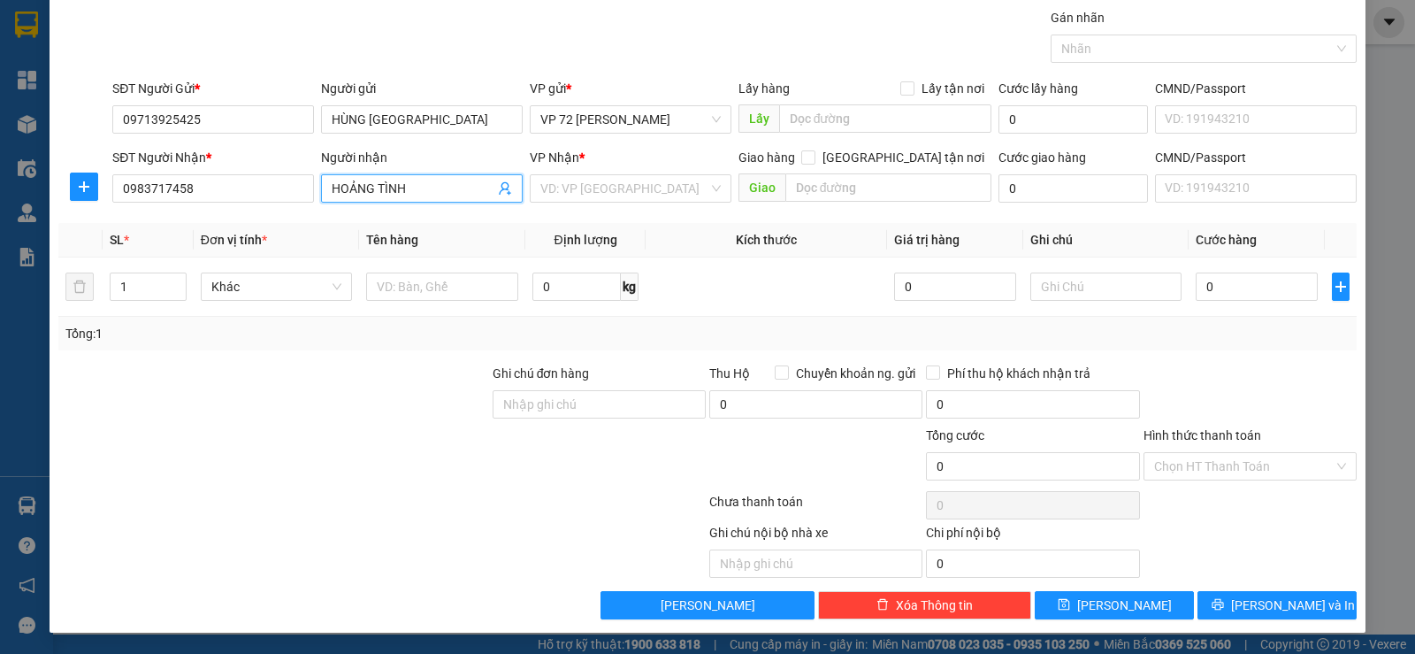
click at [358, 190] on input "HOẢNG TÌNH" at bounding box center [413, 188] width 163 height 19
type input "HOÀNG TÌNH"
click at [442, 292] on input "text" at bounding box center [442, 286] width 152 height 28
type input "LỐP ( VÀNG )"
click at [649, 197] on input "search" at bounding box center [624, 188] width 168 height 27
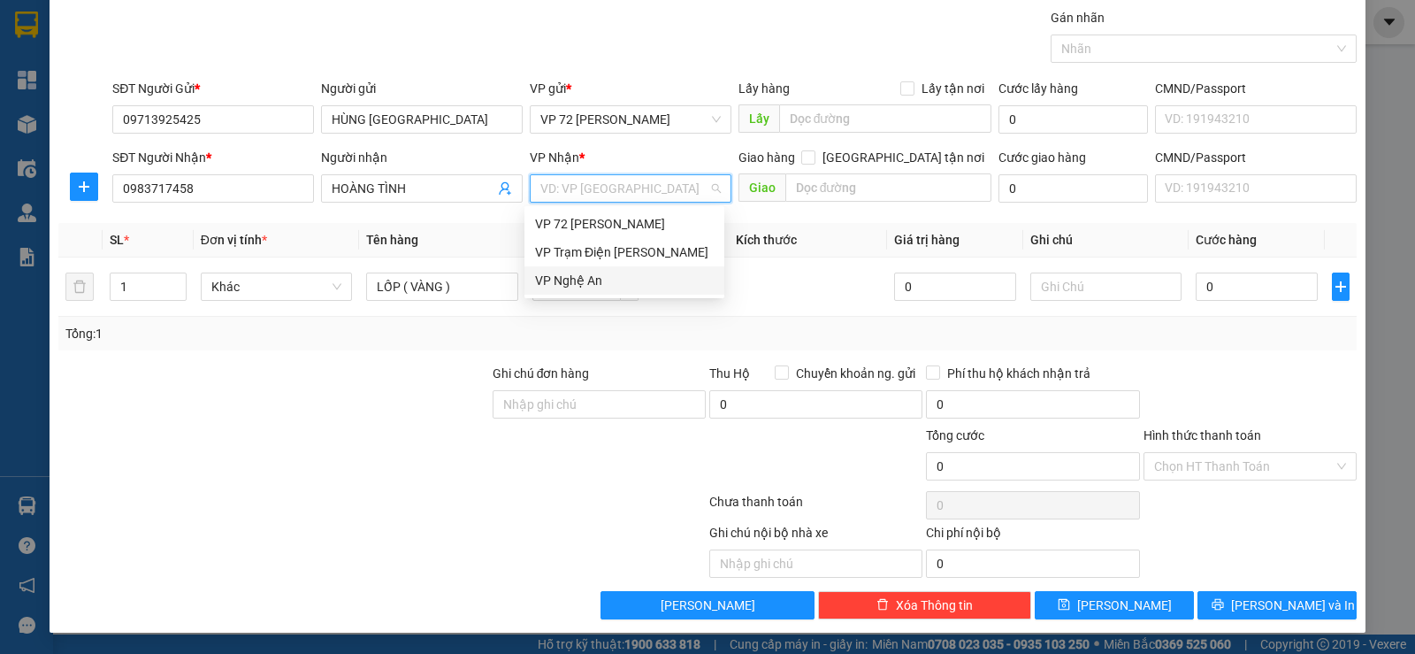
click at [592, 276] on div "VP Nghệ An" at bounding box center [624, 280] width 179 height 19
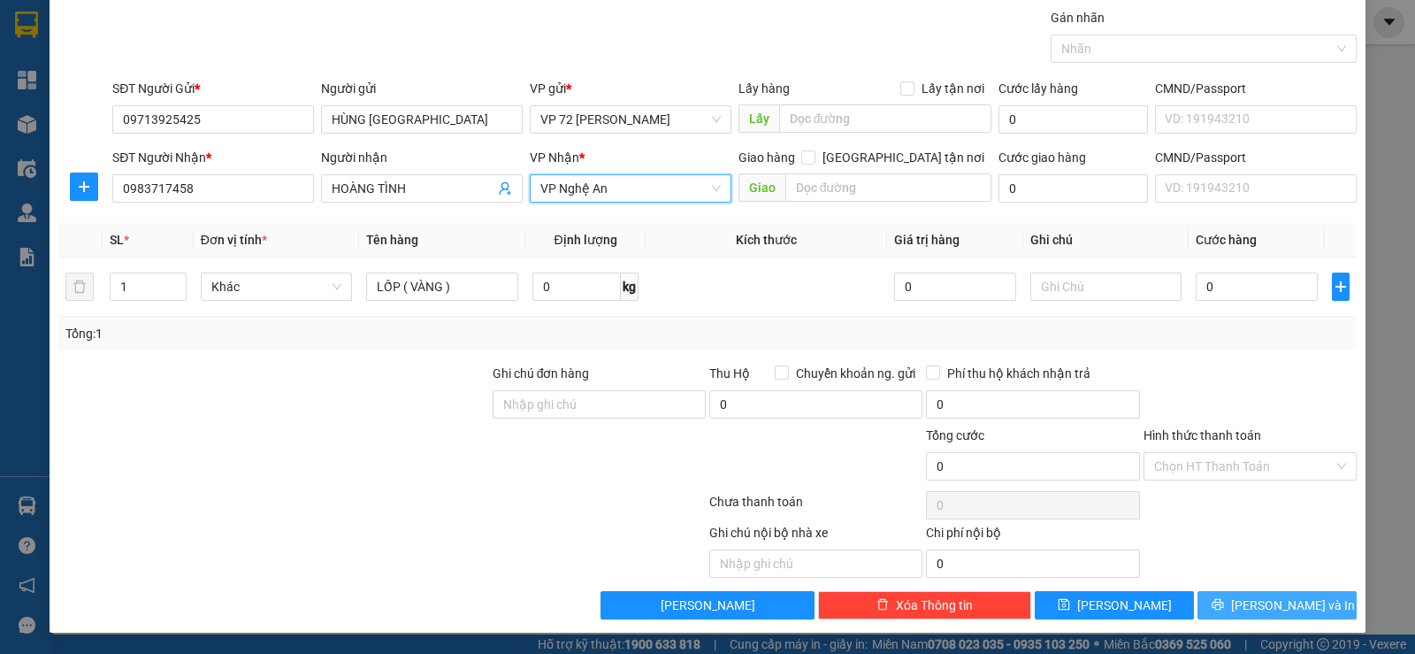
click at [1223, 609] on icon "printer" at bounding box center [1217, 604] width 11 height 11
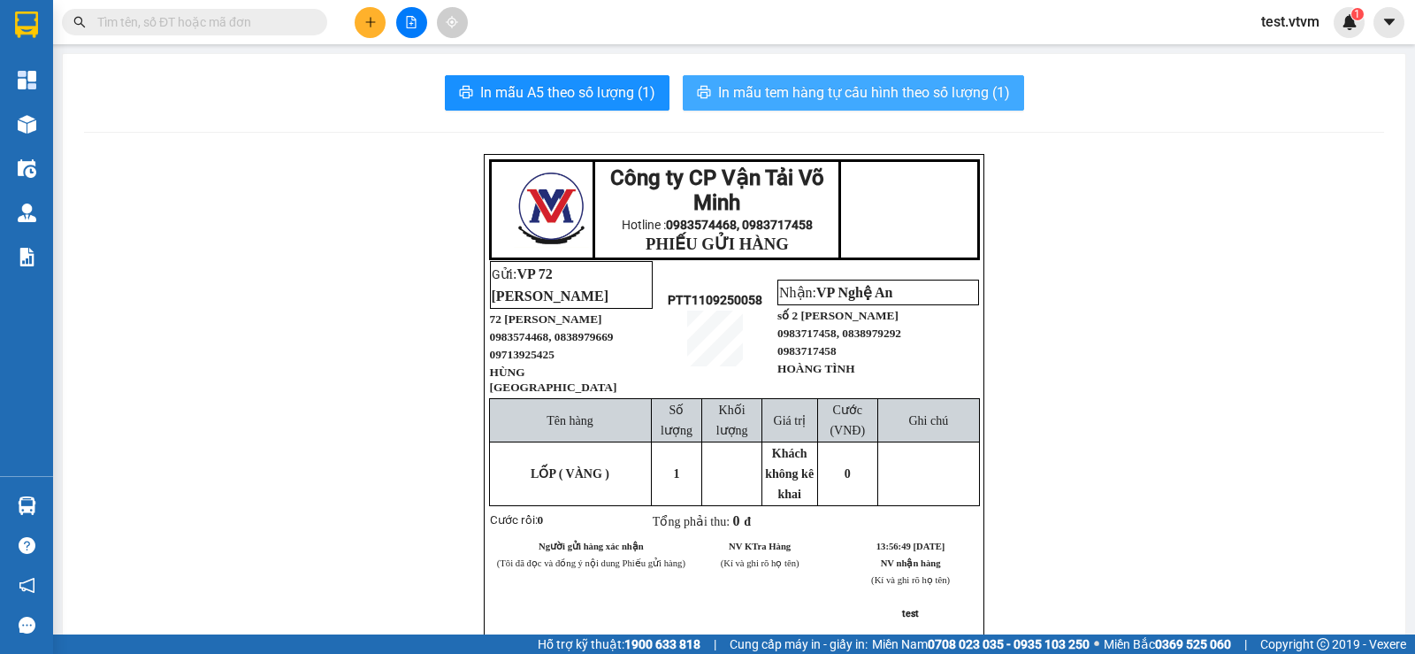
click at [780, 92] on span "In mẫu tem hàng tự cấu hình theo số lượng (1)" at bounding box center [864, 92] width 292 height 22
